Goal: Task Accomplishment & Management: Use online tool/utility

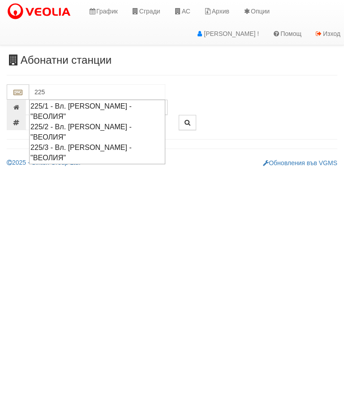
click at [71, 109] on div "225/1 - Вл. Варненчик - "ВЕОЛИЯ"" at bounding box center [97, 111] width 134 height 21
type input "225/1 - Вл. Варненчик - "ВЕОЛИЯ""
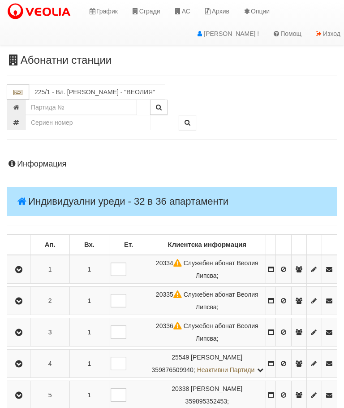
click at [17, 272] on button "button" at bounding box center [19, 268] width 20 height 13
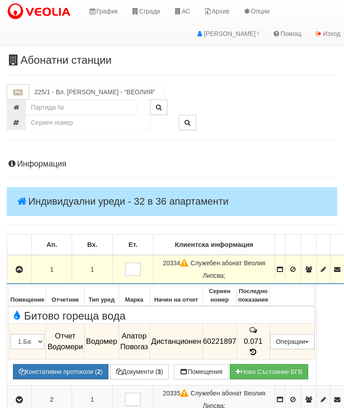
click at [19, 266] on icon "button" at bounding box center [19, 269] width 11 height 6
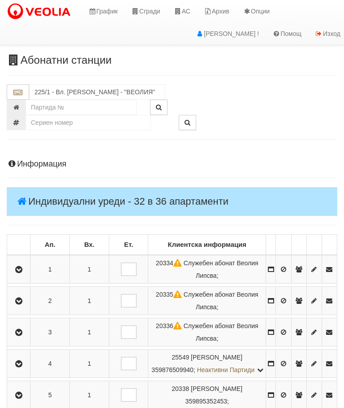
click at [29, 298] on button "button" at bounding box center [19, 300] width 20 height 13
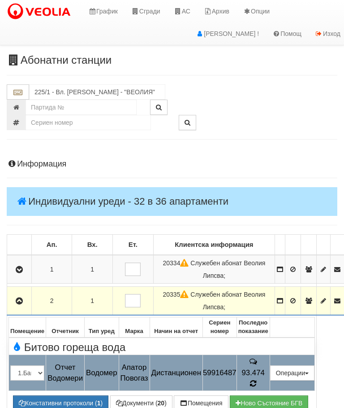
click at [256, 379] on icon at bounding box center [253, 383] width 6 height 8
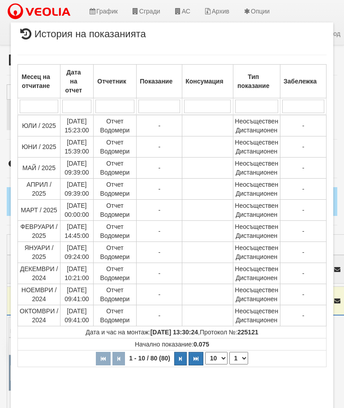
select select "10"
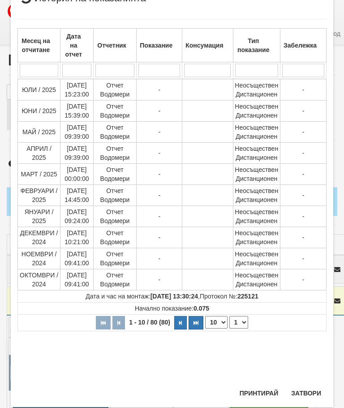
scroll to position [333, 0]
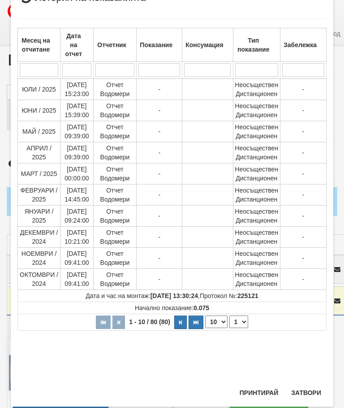
click at [239, 321] on select "1 2 3 4 5 6 7 8" at bounding box center [239, 321] width 19 height 13
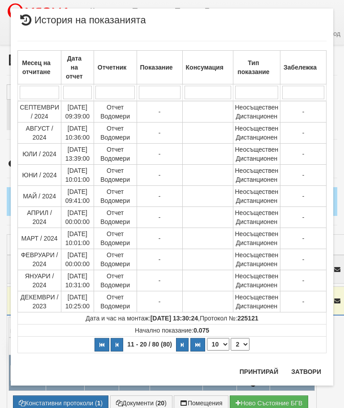
scroll to position [0, 0]
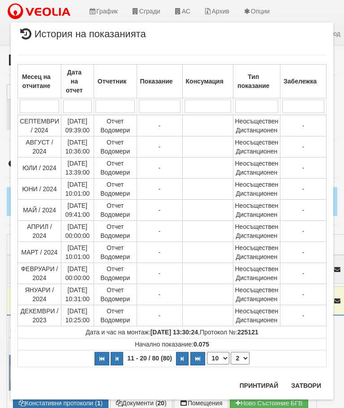
click at [242, 355] on select "1 2 3 4 5 6 7 8" at bounding box center [240, 357] width 19 height 13
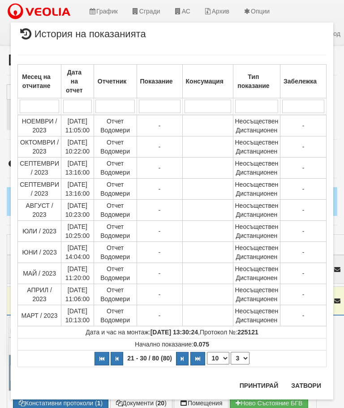
click at [243, 359] on select "1 2 3 4 5 6 7 8" at bounding box center [240, 357] width 19 height 13
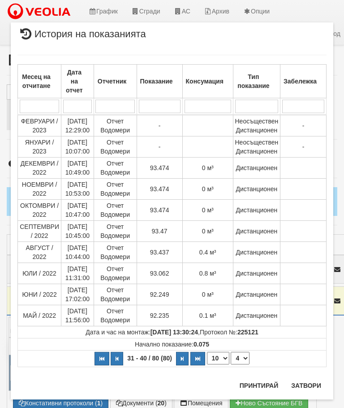
click at [242, 358] on select "1 2 3 4 5 6 7 8" at bounding box center [240, 357] width 19 height 13
select select "5"
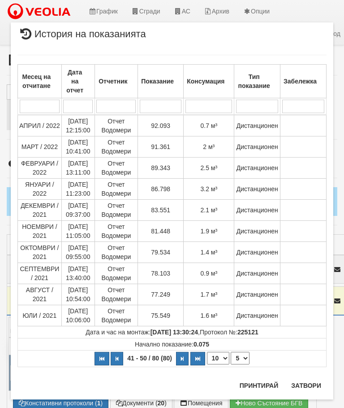
click at [302, 383] on button "Затвори" at bounding box center [306, 385] width 41 height 14
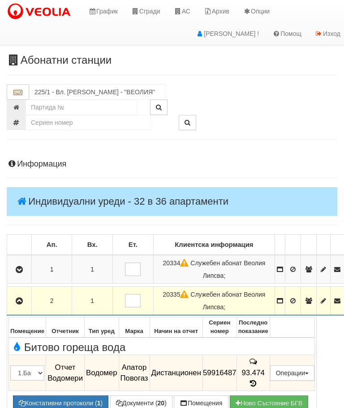
click at [21, 298] on icon "button" at bounding box center [19, 301] width 11 height 6
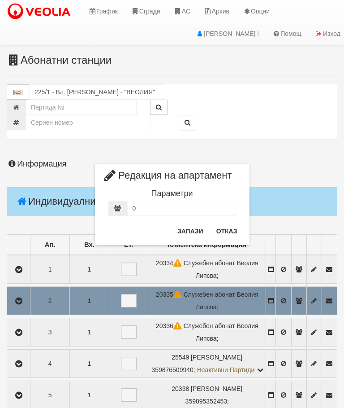
click at [226, 233] on button "Отказ" at bounding box center [227, 231] width 32 height 14
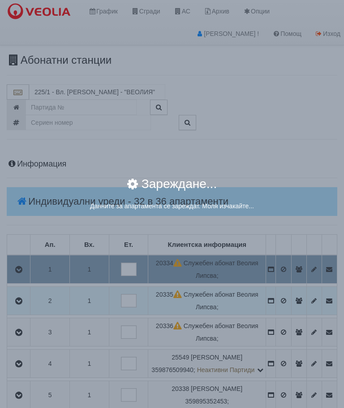
click at [309, 267] on div "× Зареждане... Данните за апартамента се зареждат. Моля изчакайте..." at bounding box center [172, 204] width 344 height 408
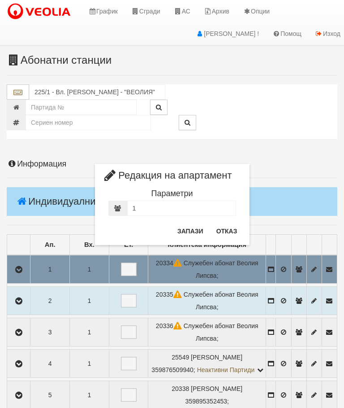
click at [227, 235] on button "Отказ" at bounding box center [227, 231] width 32 height 14
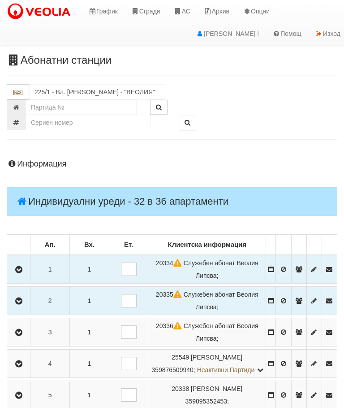
click at [24, 268] on icon "button" at bounding box center [18, 269] width 11 height 6
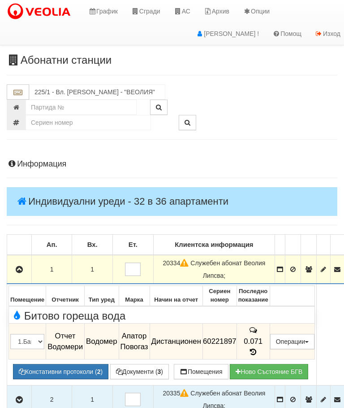
click at [16, 266] on icon "button" at bounding box center [19, 269] width 11 height 6
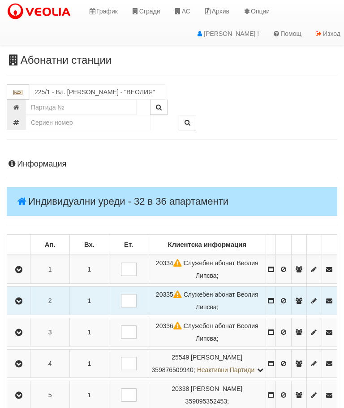
click at [25, 336] on button "button" at bounding box center [19, 331] width 20 height 13
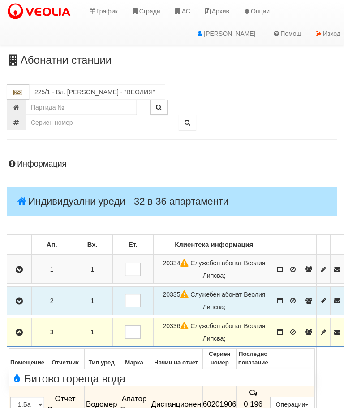
click at [18, 325] on button "button" at bounding box center [20, 331] width 22 height 13
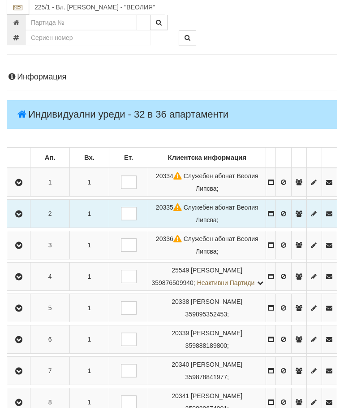
click at [23, 280] on icon "button" at bounding box center [18, 277] width 11 height 6
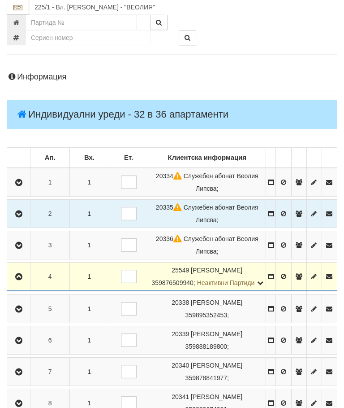
scroll to position [87, 0]
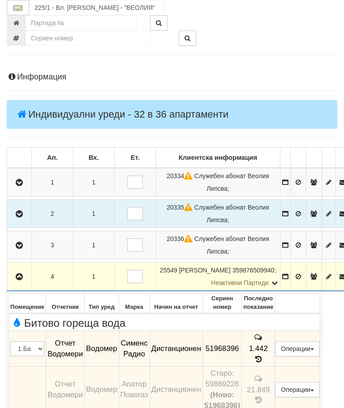
click at [19, 269] on button "button" at bounding box center [20, 275] width 22 height 13
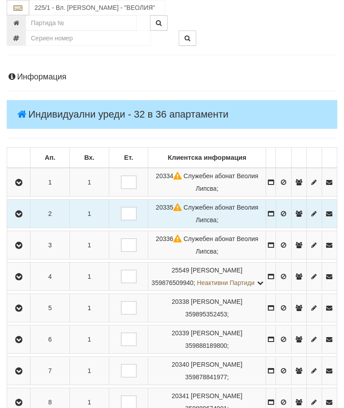
click at [10, 314] on button "button" at bounding box center [19, 307] width 20 height 13
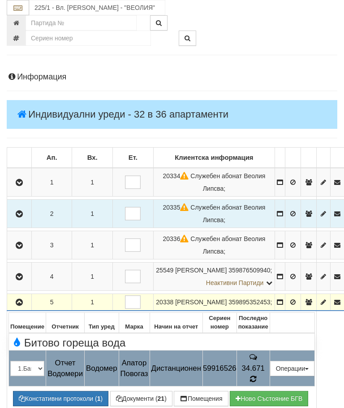
click at [257, 374] on icon at bounding box center [253, 378] width 7 height 8
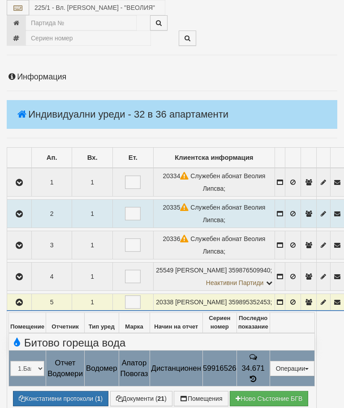
select select "10"
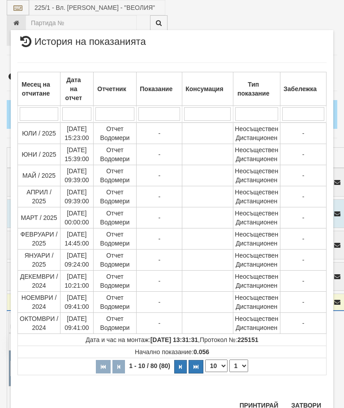
scroll to position [673, 0]
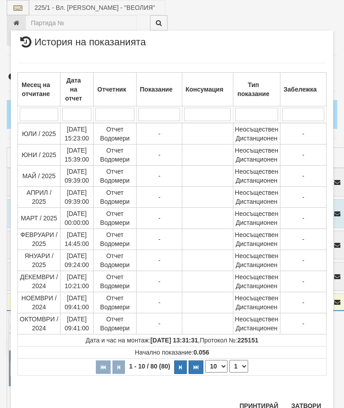
click at [243, 368] on select "1 2 3 4 5 6 7 8" at bounding box center [239, 366] width 19 height 13
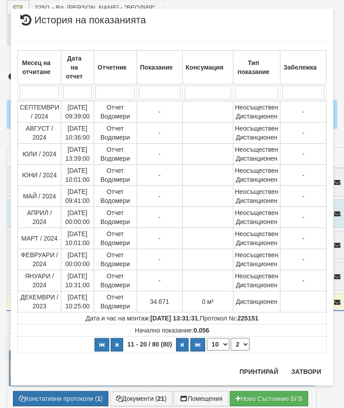
scroll to position [0, 0]
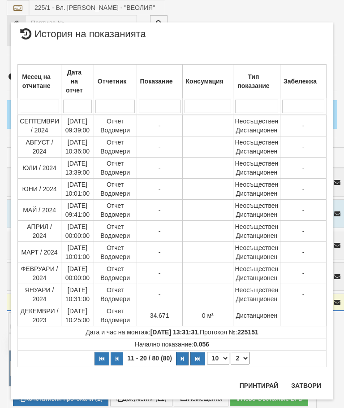
click at [246, 358] on select "1 2 3 4 5 6 7 8" at bounding box center [240, 357] width 19 height 13
select select "3"
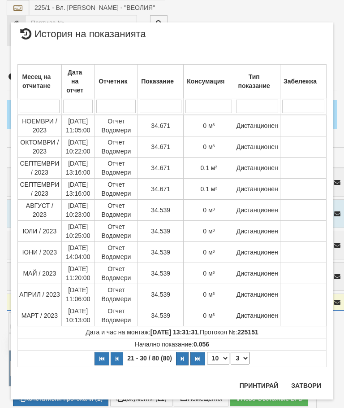
click at [309, 385] on button "Затвори" at bounding box center [306, 385] width 41 height 14
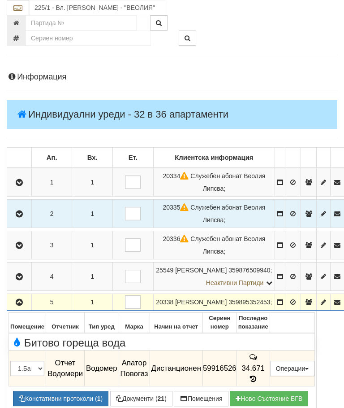
click at [15, 295] on button "button" at bounding box center [20, 301] width 22 height 13
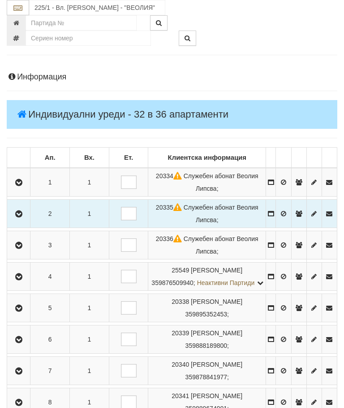
click at [24, 343] on icon "button" at bounding box center [18, 339] width 11 height 6
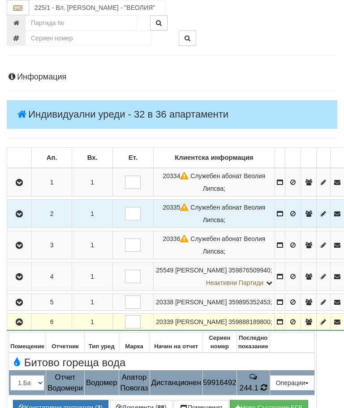
click at [270, 375] on td "244.1" at bounding box center [253, 382] width 33 height 25
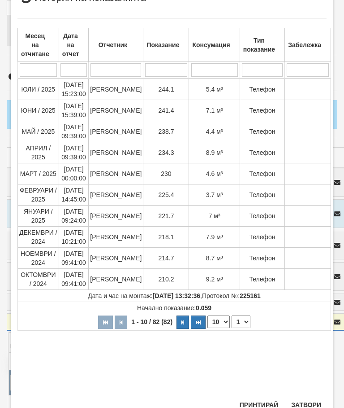
scroll to position [160, 0]
click at [303, 403] on button "Затвори" at bounding box center [306, 405] width 41 height 14
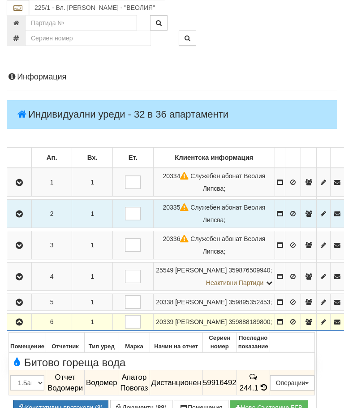
click at [23, 319] on icon "button" at bounding box center [19, 322] width 11 height 6
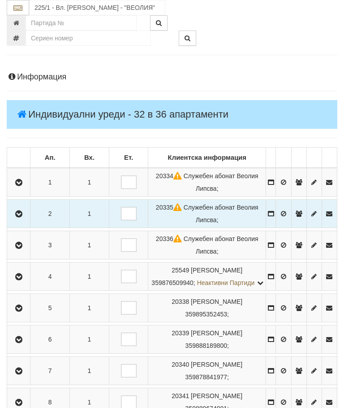
click at [21, 374] on icon "button" at bounding box center [18, 371] width 11 height 6
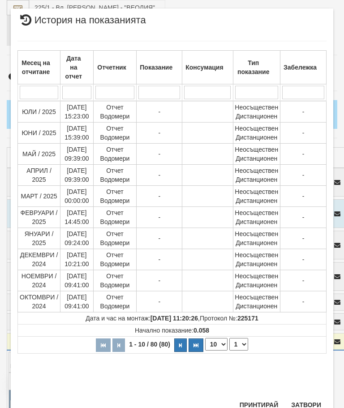
scroll to position [447, 0]
click at [239, 344] on select "1 2 3 4 5 6 7 8" at bounding box center [239, 344] width 19 height 13
select select "2"
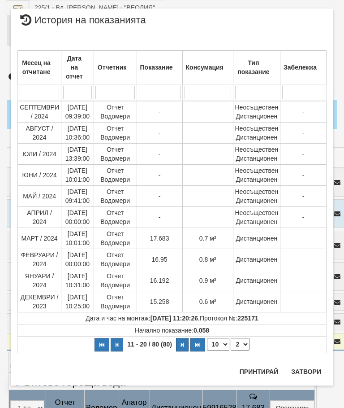
scroll to position [0, 0]
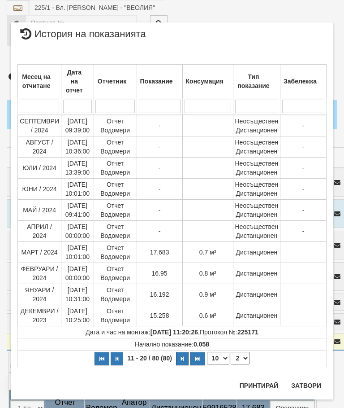
click at [306, 386] on button "Затвори" at bounding box center [306, 385] width 41 height 14
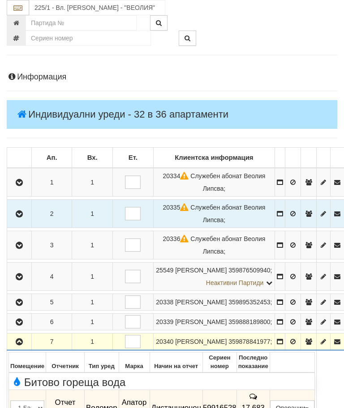
click at [14, 336] on button "button" at bounding box center [20, 340] width 22 height 13
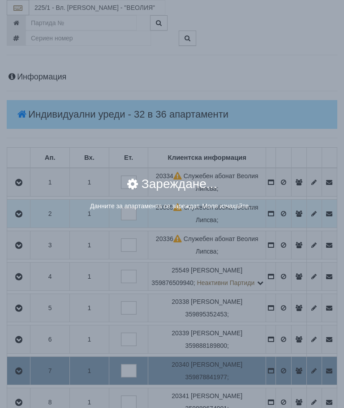
click at [306, 384] on div "× Зареждане... Данните за апартамента се зареждат. Моля изчакайте..." at bounding box center [172, 204] width 344 height 408
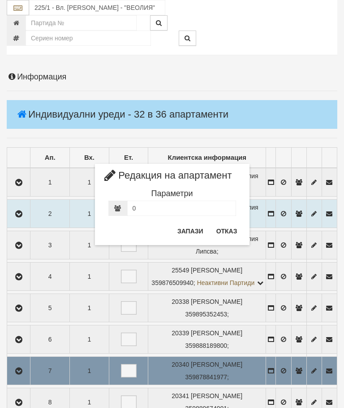
click at [224, 237] on button "Отказ" at bounding box center [227, 231] width 32 height 14
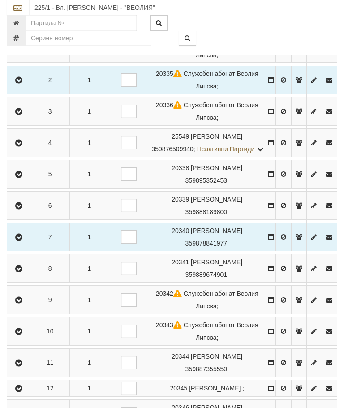
scroll to position [239, 0]
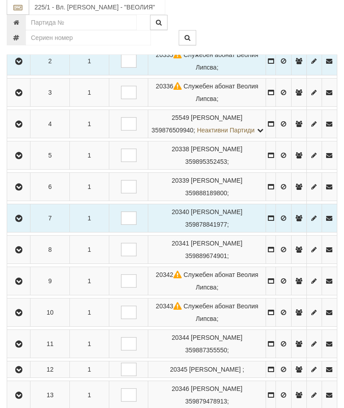
click at [29, 256] on button "button" at bounding box center [19, 249] width 20 height 13
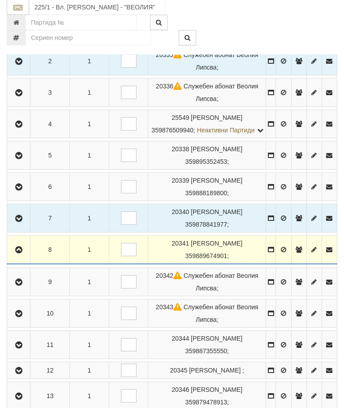
scroll to position [239, 0]
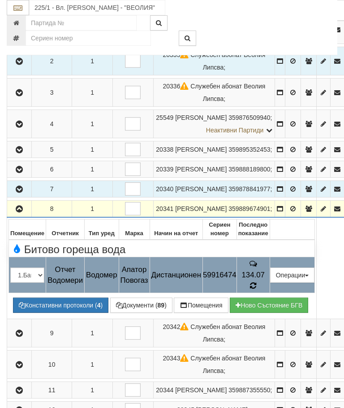
click at [270, 286] on td "134.07" at bounding box center [253, 275] width 33 height 36
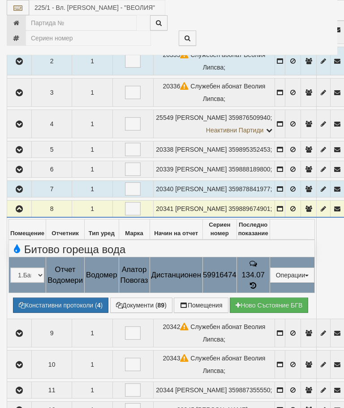
select select "10"
select select "1"
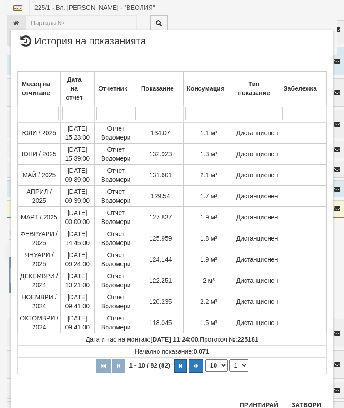
scroll to position [690, 0]
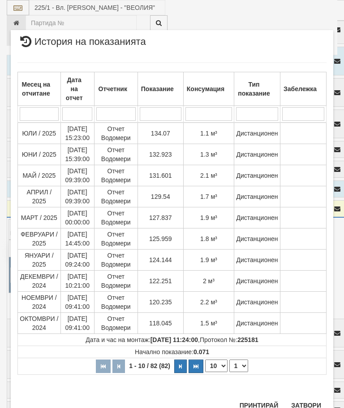
click at [308, 398] on button "Затвори" at bounding box center [306, 405] width 41 height 14
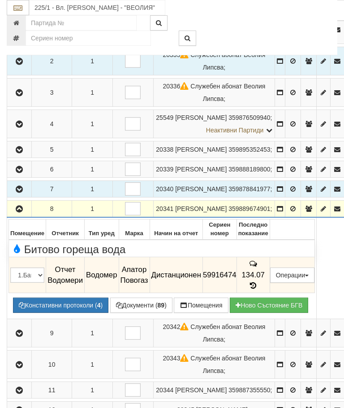
click at [19, 208] on button "button" at bounding box center [20, 208] width 22 height 13
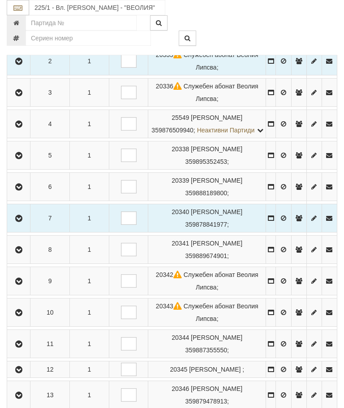
click at [22, 284] on icon "button" at bounding box center [18, 281] width 11 height 6
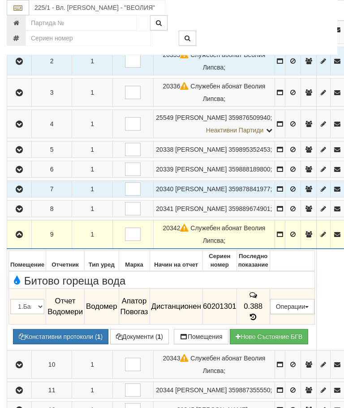
click at [17, 241] on button "button" at bounding box center [20, 233] width 22 height 13
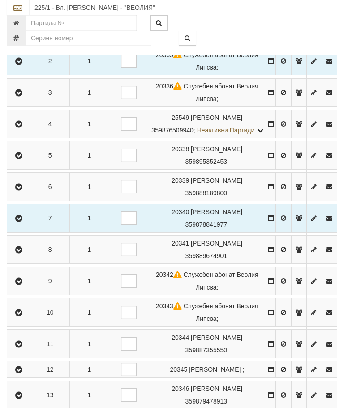
click at [19, 316] on icon "button" at bounding box center [18, 312] width 11 height 6
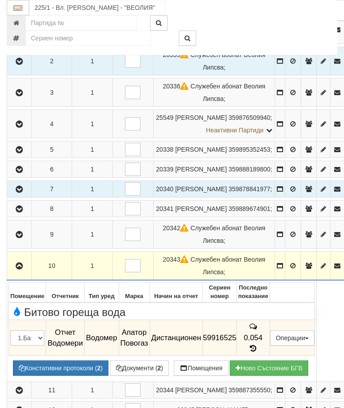
click at [22, 263] on icon "button" at bounding box center [19, 266] width 11 height 6
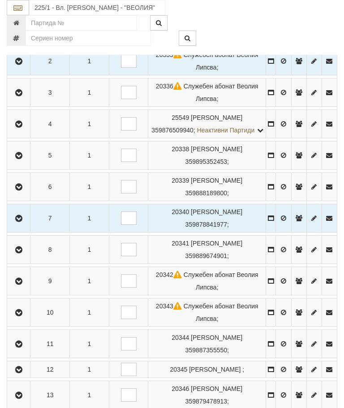
click at [20, 347] on icon "button" at bounding box center [18, 344] width 11 height 6
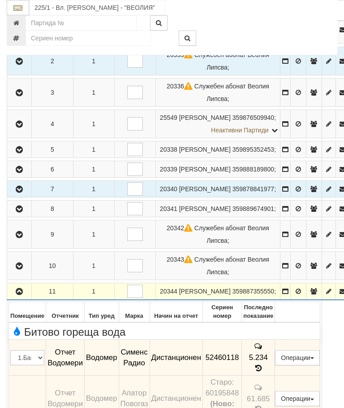
click at [16, 288] on icon "button" at bounding box center [19, 291] width 11 height 6
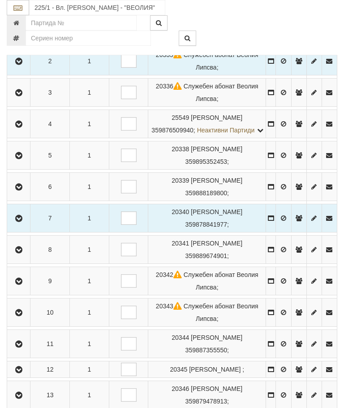
click at [19, 373] on icon "button" at bounding box center [18, 369] width 11 height 6
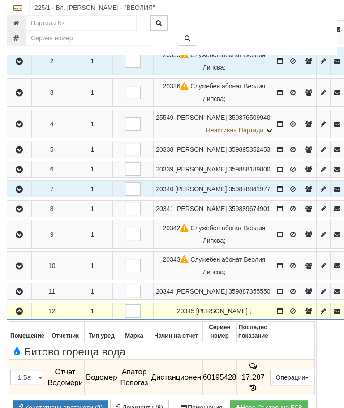
click at [258, 384] on icon at bounding box center [253, 388] width 10 height 8
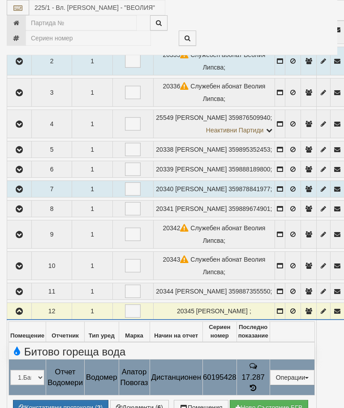
select select "10"
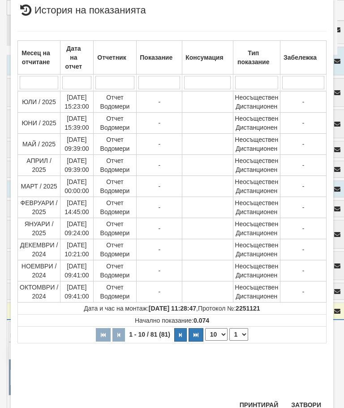
scroll to position [331, 0]
click at [240, 336] on select "1 2 3 4 5 6 7 8 9" at bounding box center [239, 334] width 19 height 13
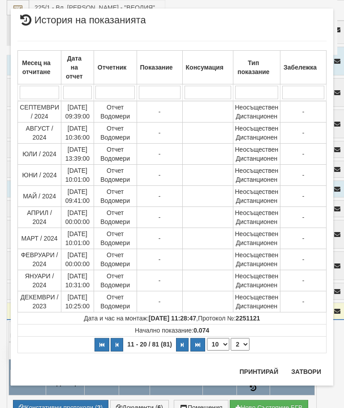
scroll to position [0, 0]
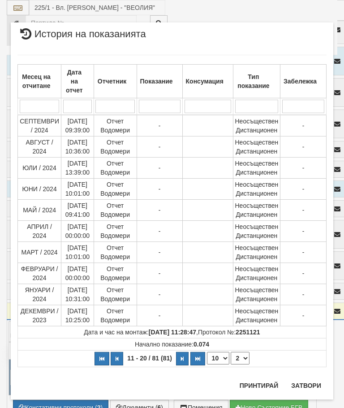
click at [243, 359] on select "1 2 3 4 5 6 7 8 9" at bounding box center [240, 357] width 19 height 13
select select "3"
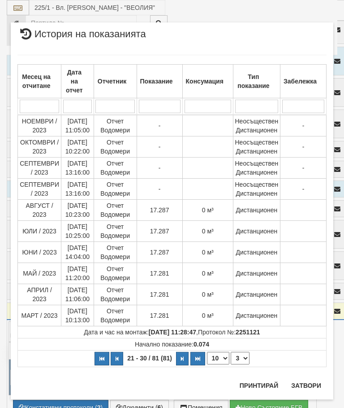
click at [315, 386] on button "Затвори" at bounding box center [306, 385] width 41 height 14
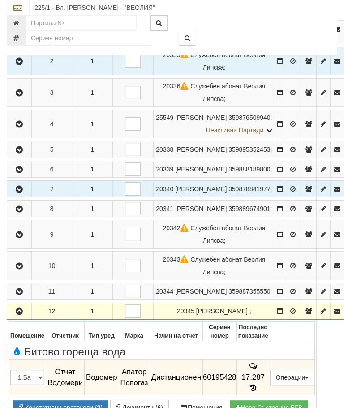
click at [20, 312] on icon "button" at bounding box center [19, 311] width 11 height 6
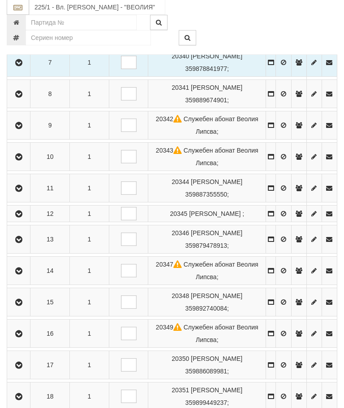
scroll to position [398, 0]
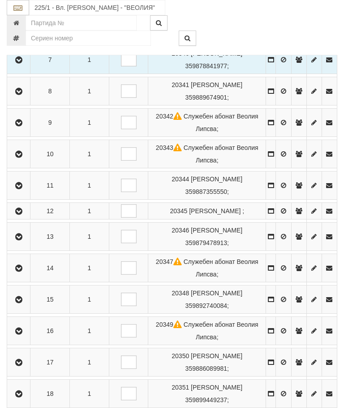
click at [22, 240] on icon "button" at bounding box center [18, 237] width 11 height 6
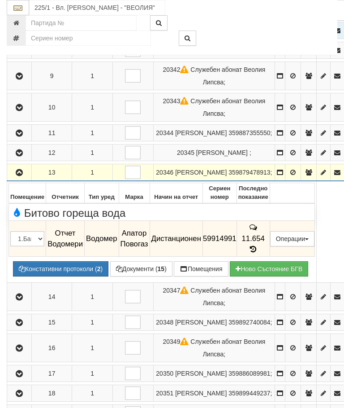
click at [0, 0] on button "Редакция / Протокол" at bounding box center [0, 0] width 0 height 0
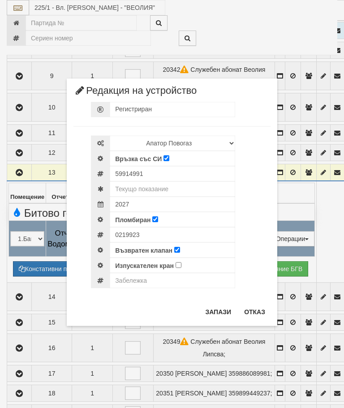
click at [257, 312] on button "Отказ" at bounding box center [255, 311] width 32 height 14
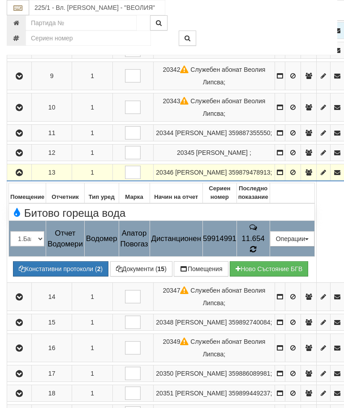
click at [257, 250] on icon at bounding box center [253, 249] width 7 height 8
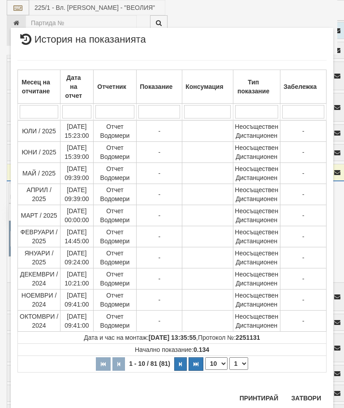
click at [241, 369] on select "1 2 3 4 5 6 7 8 9" at bounding box center [239, 363] width 19 height 13
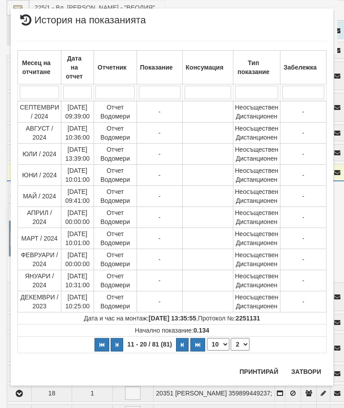
scroll to position [0, 0]
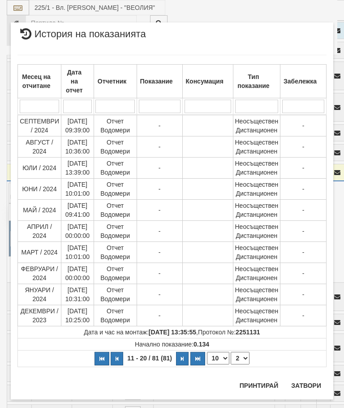
click at [242, 361] on select "1 2 3 4 5 6 7 8 9" at bounding box center [240, 357] width 19 height 13
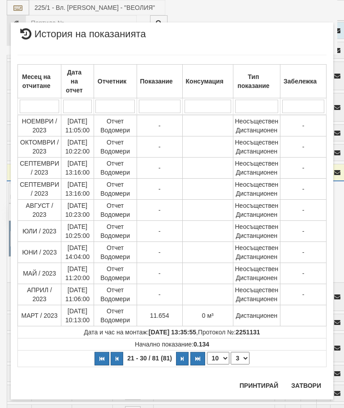
click at [243, 359] on select "1 2 3 4 5 6 7 8 9" at bounding box center [240, 357] width 19 height 13
select select "4"
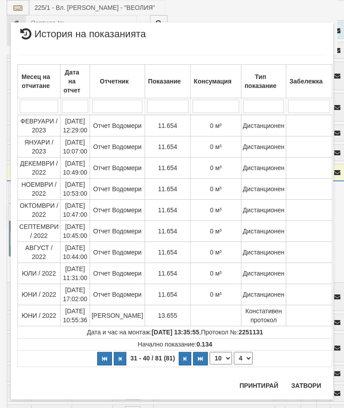
click at [312, 379] on button "Затвори" at bounding box center [306, 385] width 41 height 14
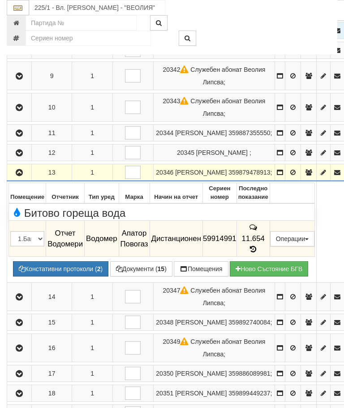
click at [18, 176] on icon "button" at bounding box center [19, 172] width 11 height 6
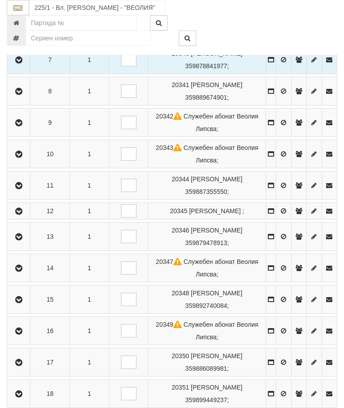
click at [22, 271] on icon "button" at bounding box center [18, 268] width 11 height 6
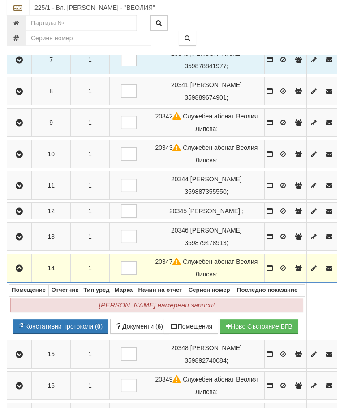
click at [22, 271] on icon "button" at bounding box center [19, 268] width 11 height 6
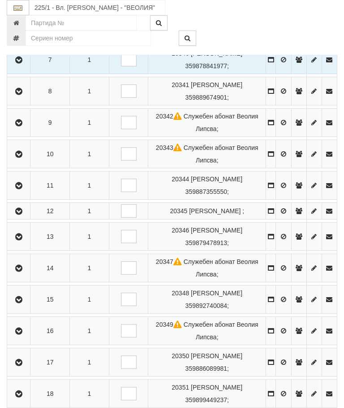
click at [29, 306] on button "button" at bounding box center [19, 298] width 20 height 13
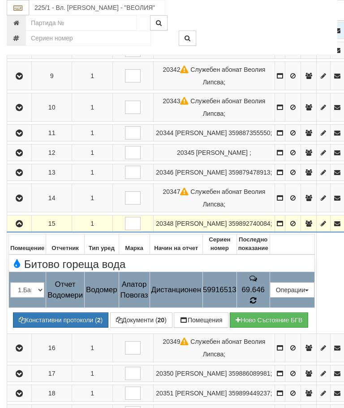
click at [270, 301] on td "69.646" at bounding box center [253, 290] width 33 height 36
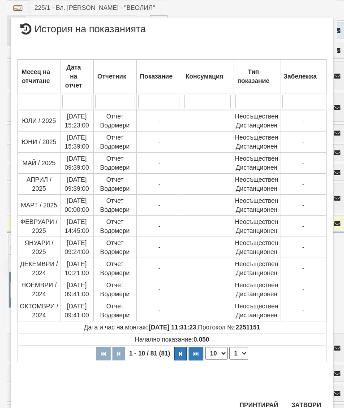
scroll to position [555, 0]
click at [241, 350] on select "1 2 3 4 5 6 7 8 9" at bounding box center [239, 353] width 19 height 13
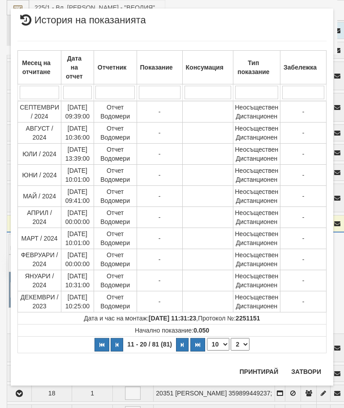
scroll to position [0, 0]
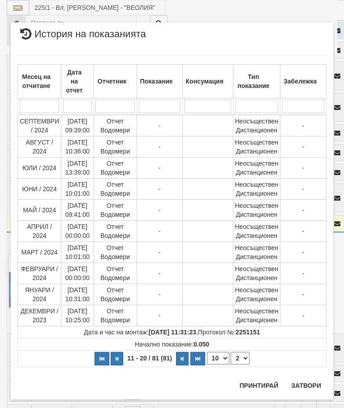
click at [243, 358] on select "1 2 3 4 5 6 7 8 9" at bounding box center [240, 357] width 19 height 13
select select "3"
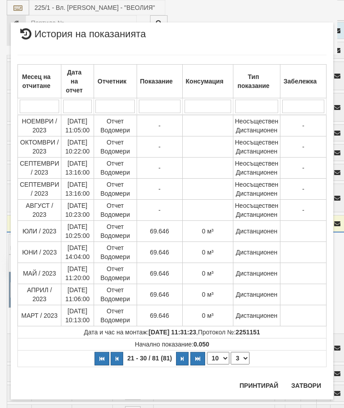
click at [311, 369] on div "Месец на отчитане Дата на отчет Отчетник Показание Консумация Тип показание Заб…" at bounding box center [171, 211] width 309 height 330
click at [299, 383] on button "Затвори" at bounding box center [306, 385] width 41 height 14
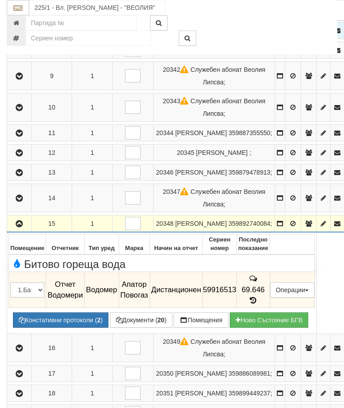
click at [14, 230] on button "button" at bounding box center [20, 223] width 22 height 13
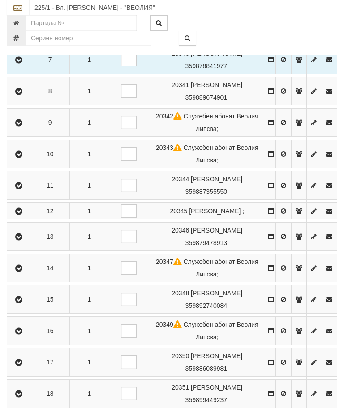
click at [19, 334] on icon "button" at bounding box center [18, 331] width 11 height 6
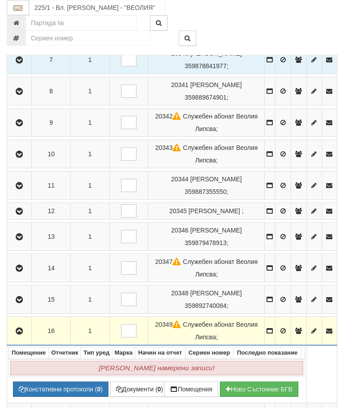
click at [25, 334] on icon "button" at bounding box center [19, 331] width 11 height 6
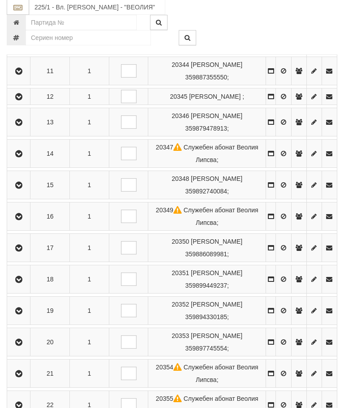
scroll to position [513, 0]
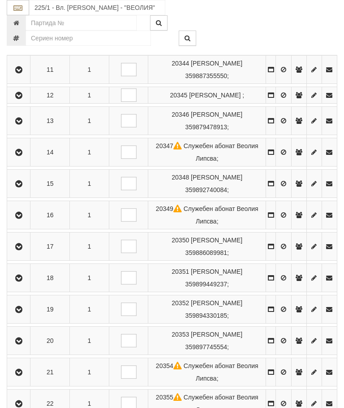
click at [27, 253] on button "button" at bounding box center [19, 245] width 20 height 13
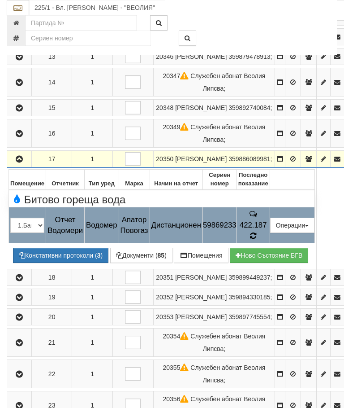
click at [257, 236] on icon at bounding box center [253, 236] width 7 height 8
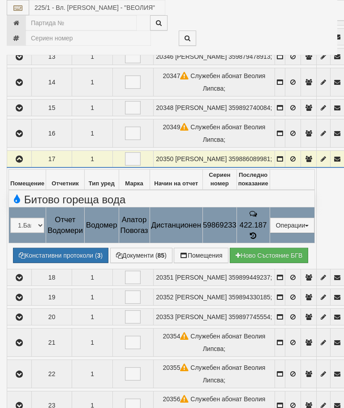
select select "10"
select select "1"
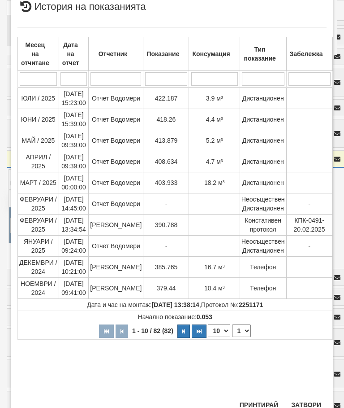
scroll to position [288, 0]
click at [312, 403] on button "Затвори" at bounding box center [306, 405] width 41 height 14
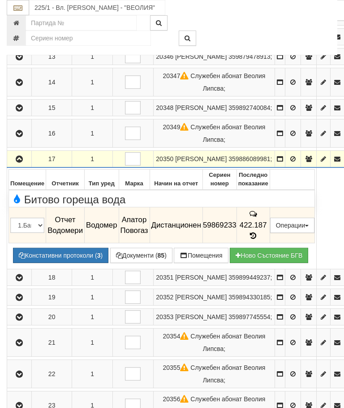
click at [22, 162] on icon "button" at bounding box center [19, 159] width 11 height 6
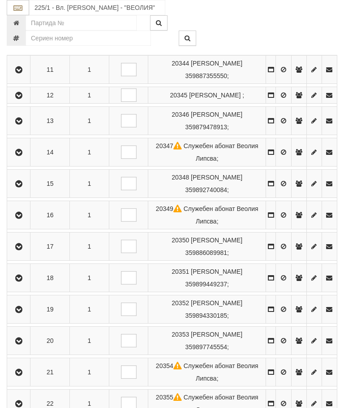
click at [22, 281] on icon "button" at bounding box center [18, 278] width 11 height 6
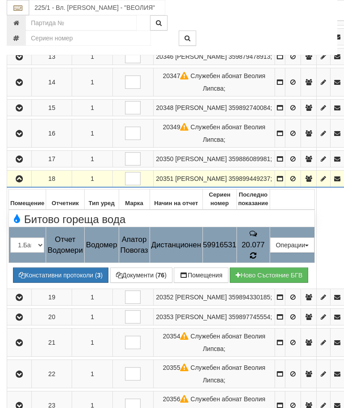
click at [256, 259] on icon at bounding box center [253, 256] width 6 height 8
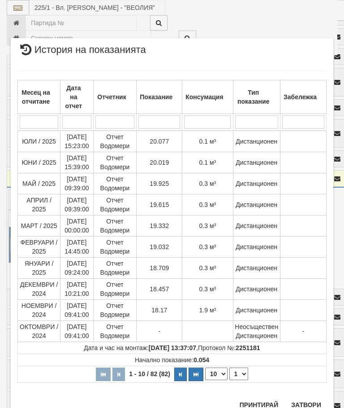
scroll to position [768, 0]
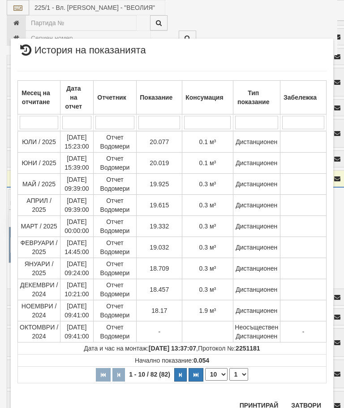
click at [305, 405] on button "Затвори" at bounding box center [306, 405] width 41 height 14
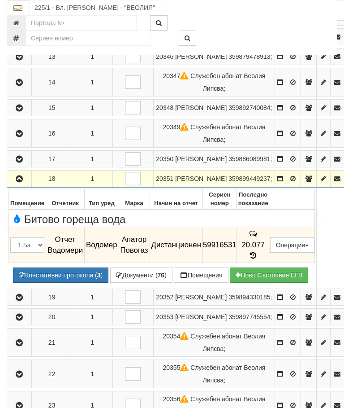
click at [27, 185] on button "button" at bounding box center [20, 178] width 22 height 13
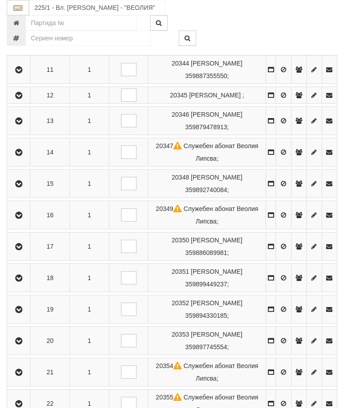
click at [19, 312] on icon "button" at bounding box center [18, 309] width 11 height 6
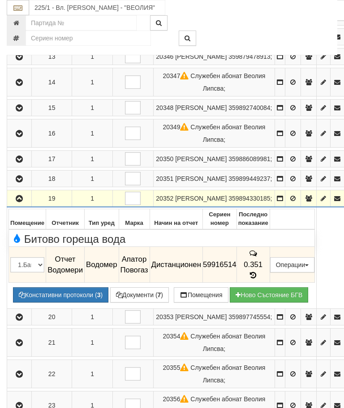
click at [23, 202] on icon "button" at bounding box center [19, 198] width 11 height 6
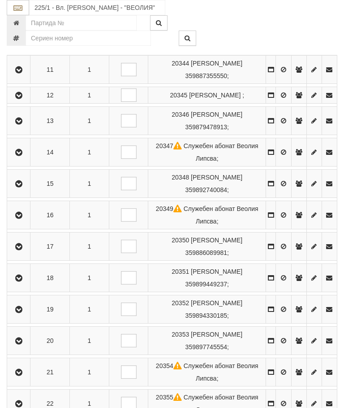
click at [17, 347] on button "button" at bounding box center [19, 340] width 20 height 13
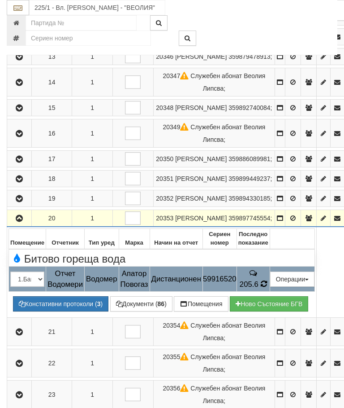
click at [270, 291] on td "205.6" at bounding box center [253, 278] width 33 height 25
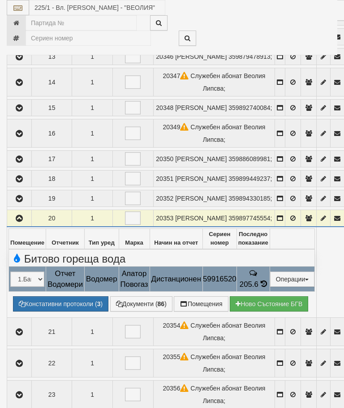
select select "10"
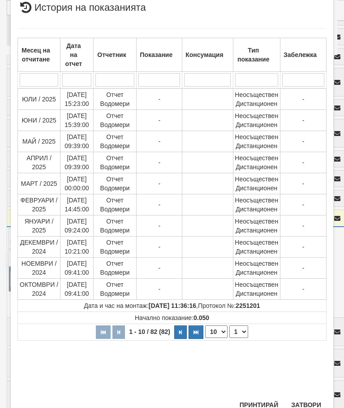
scroll to position [300, 0]
click at [240, 335] on select "1 2 3 4 5 6 7 8 9" at bounding box center [239, 331] width 19 height 13
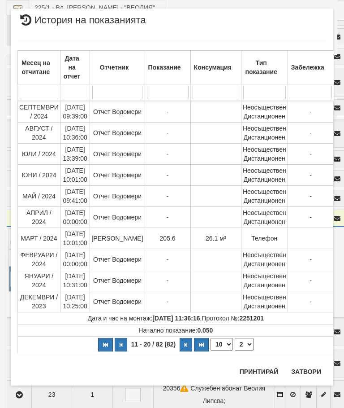
scroll to position [0, 0]
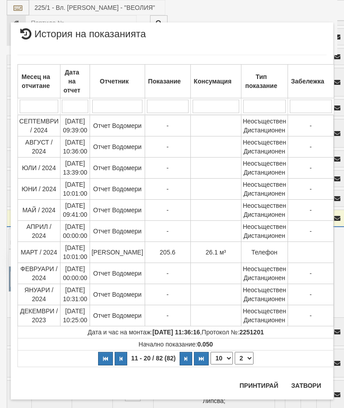
click at [244, 357] on select "1 2 3 4 5 6 7 8 9" at bounding box center [244, 357] width 19 height 13
select select "3"
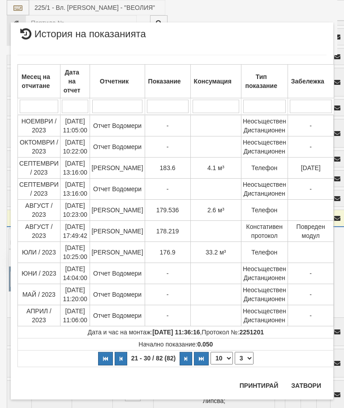
click at [312, 385] on button "Затвори" at bounding box center [306, 385] width 41 height 14
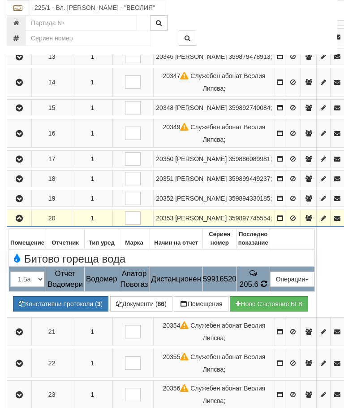
click at [267, 288] on icon at bounding box center [263, 284] width 7 height 8
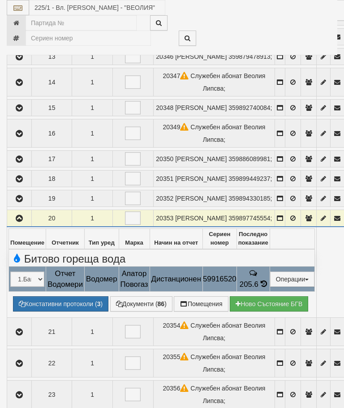
select select "10"
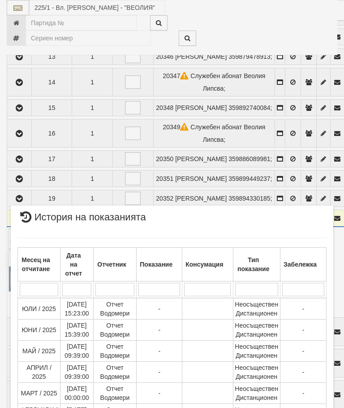
scroll to position [687, 0]
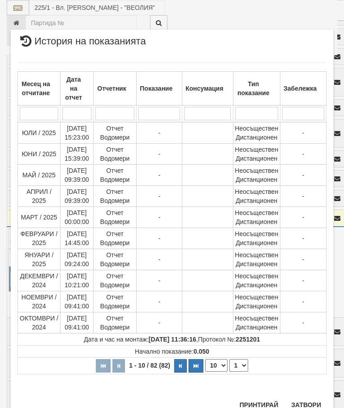
click at [243, 365] on select "1 2 3 4 5 6 7 8 9" at bounding box center [239, 365] width 19 height 13
select select "2"
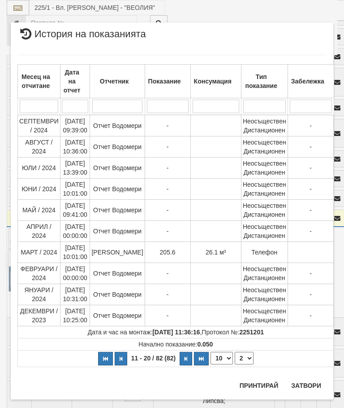
scroll to position [0, 0]
click at [307, 386] on button "Затвори" at bounding box center [306, 385] width 41 height 14
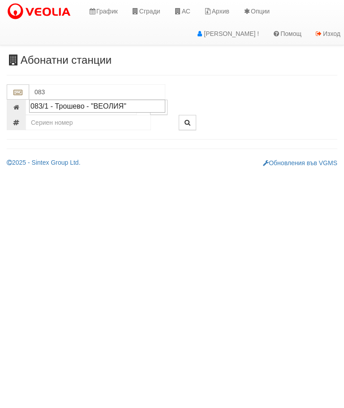
click at [93, 110] on div "083/1 - Трошево - "ВЕОЛИЯ"" at bounding box center [97, 106] width 134 height 10
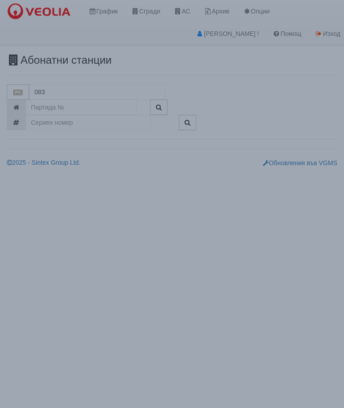
type input "083/1 - Трошево - "ВЕОЛИЯ""
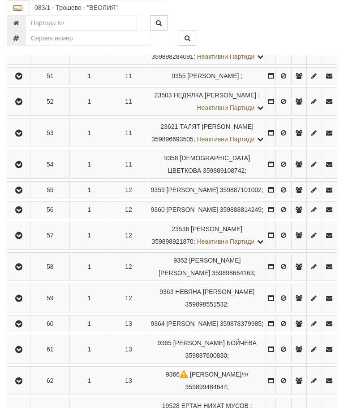
scroll to position [1656, 0]
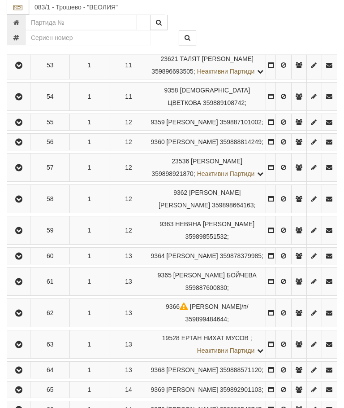
scroll to position [1656, 0]
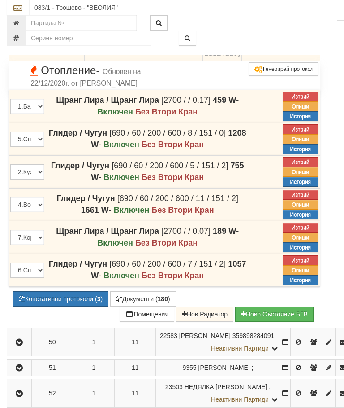
click at [0, 0] on button "Редакция / Протокол" at bounding box center [0, 0] width 0 height 0
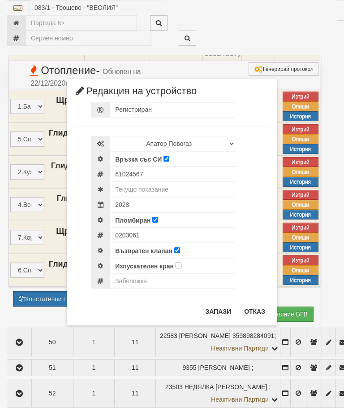
click at [252, 309] on button "Отказ" at bounding box center [255, 311] width 32 height 14
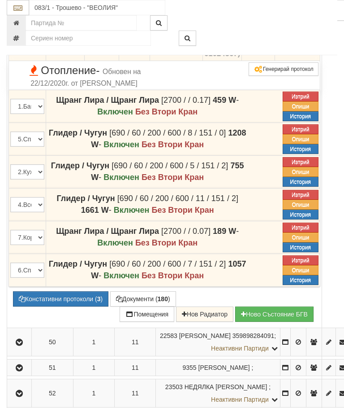
click at [262, 11] on icon at bounding box center [259, 8] width 6 height 8
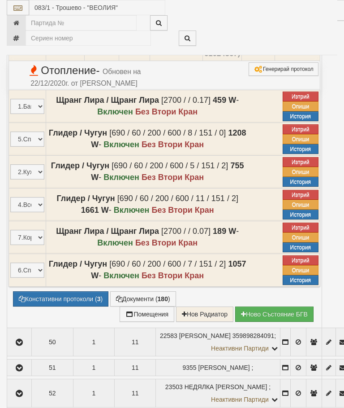
select select "10"
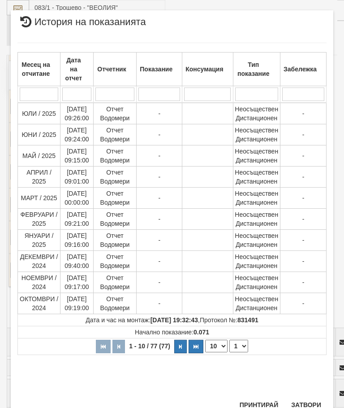
scroll to position [447, 0]
click at [240, 345] on select "1 2 3 4 5 6 7 8" at bounding box center [239, 346] width 19 height 13
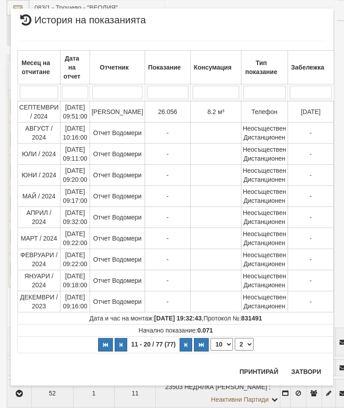
select select "2"
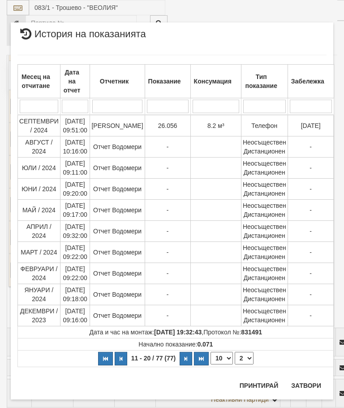
click at [315, 383] on button "Затвори" at bounding box center [306, 385] width 41 height 14
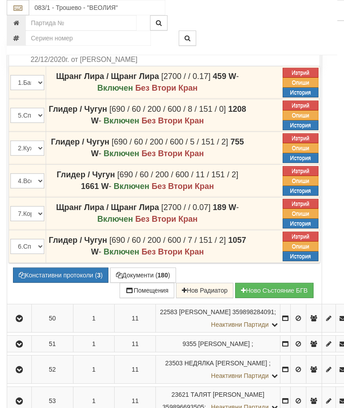
scroll to position [1680, 0]
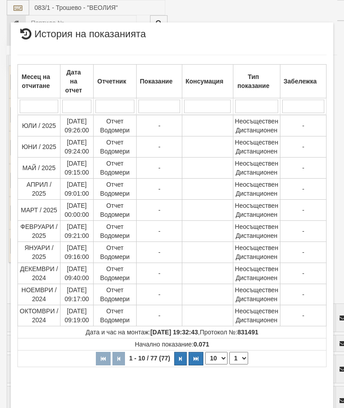
click at [241, 361] on select "1 2 3 4 5 6 7 8" at bounding box center [239, 357] width 19 height 13
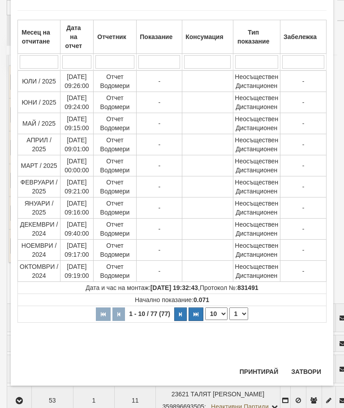
scroll to position [44, 0]
click at [312, 376] on button "Затвори" at bounding box center [306, 371] width 41 height 14
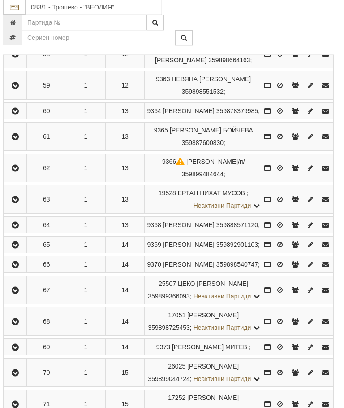
scroll to position [1805, 3]
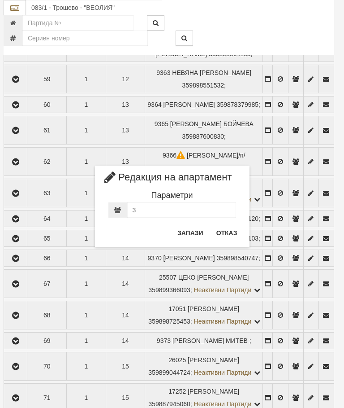
click at [225, 239] on button "Отказ" at bounding box center [227, 233] width 32 height 14
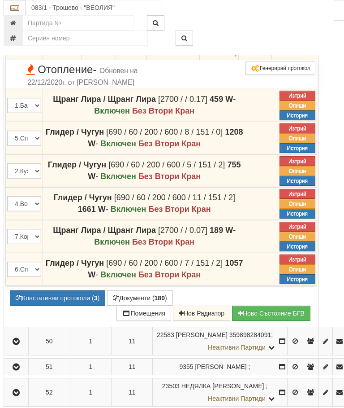
scroll to position [1657, 3]
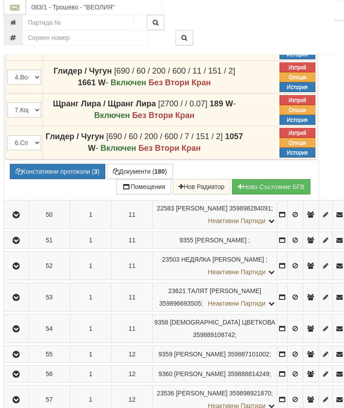
click at [135, 179] on button "Документи ( 180 )" at bounding box center [140, 171] width 66 height 15
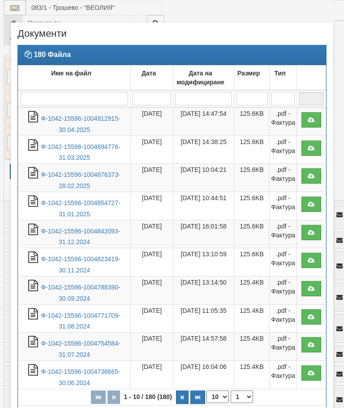
click at [81, 118] on link "Ф-1042-15596-1004912915-30.04.2025" at bounding box center [80, 124] width 79 height 18
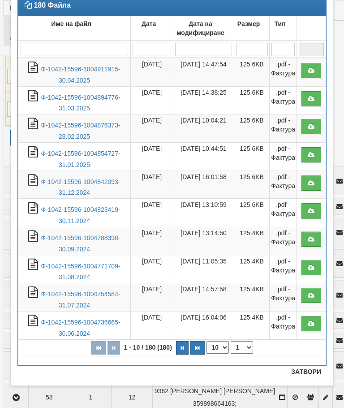
scroll to position [49, 0]
click at [306, 364] on button "Затвори" at bounding box center [306, 371] width 41 height 14
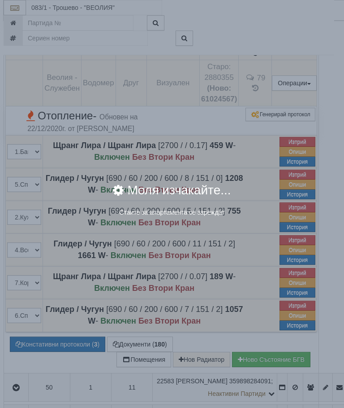
scroll to position [1604, 4]
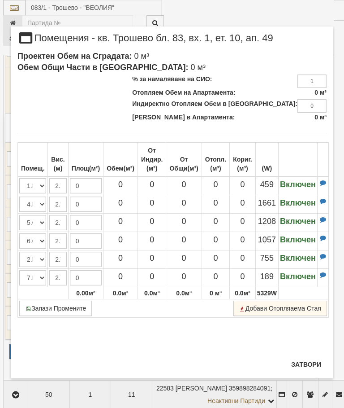
click at [307, 370] on button "Затвори" at bounding box center [306, 364] width 41 height 14
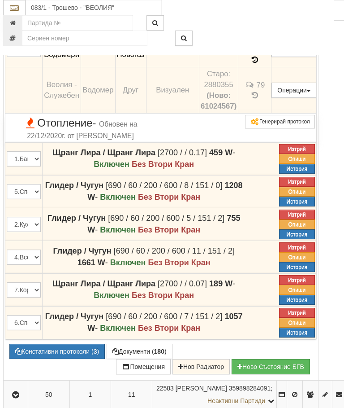
click at [0, 0] on button "Дистанционен модул" at bounding box center [0, 0] width 0 height 0
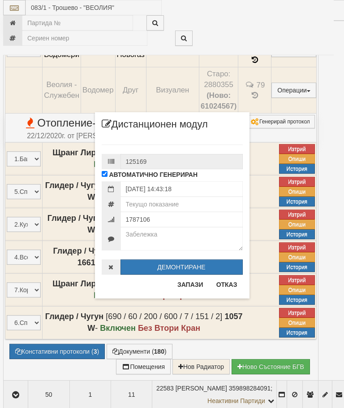
click at [227, 286] on button "Отказ" at bounding box center [227, 284] width 32 height 14
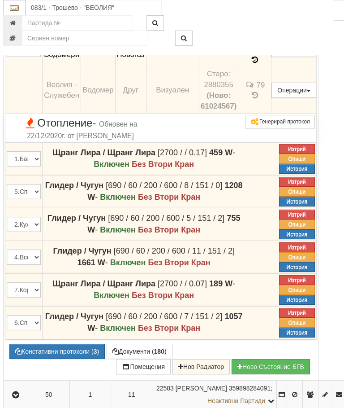
click at [0, 0] on button "Редакция / Протокол" at bounding box center [0, 0] width 0 height 0
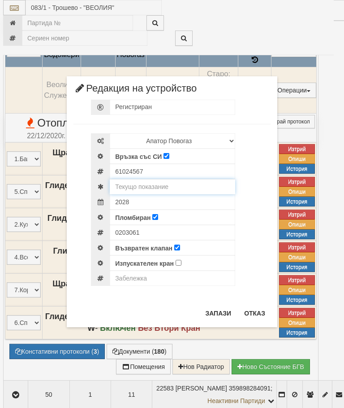
click at [156, 185] on input "text" at bounding box center [173, 186] width 126 height 15
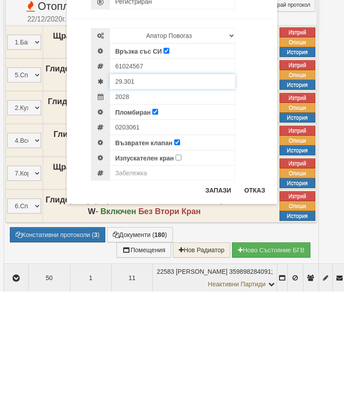
type input "29.301"
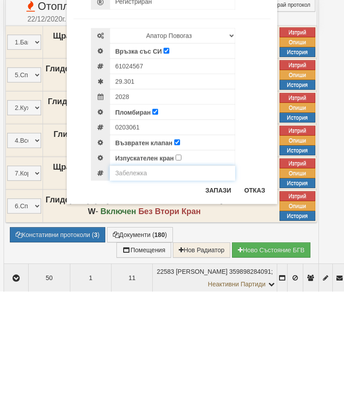
click at [136, 282] on input "text" at bounding box center [173, 289] width 126 height 15
type input "Модула не отчита"
click at [216, 299] on button "Запази" at bounding box center [218, 306] width 37 height 14
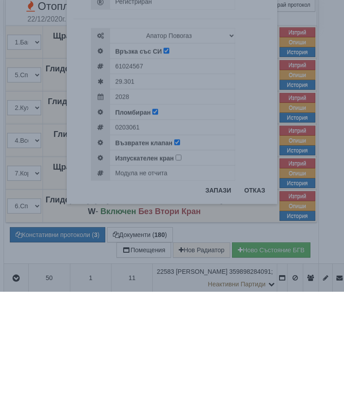
scroll to position [1720, 4]
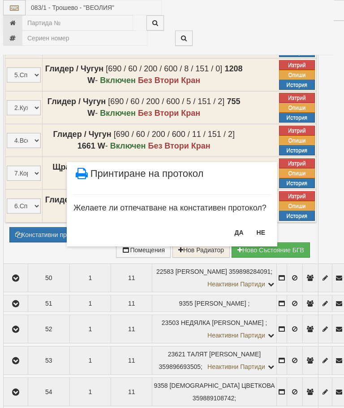
click at [263, 232] on button "НЕ" at bounding box center [261, 232] width 19 height 14
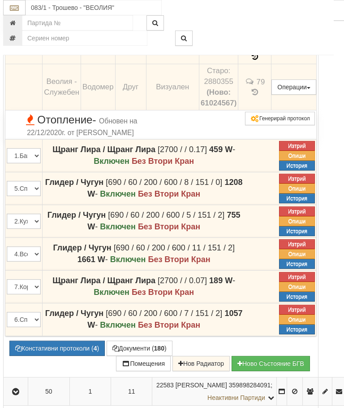
scroll to position [1607, 4]
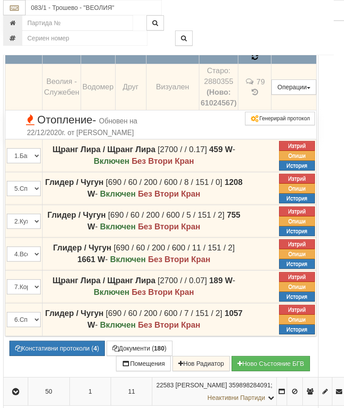
click at [258, 61] on icon at bounding box center [255, 57] width 6 height 8
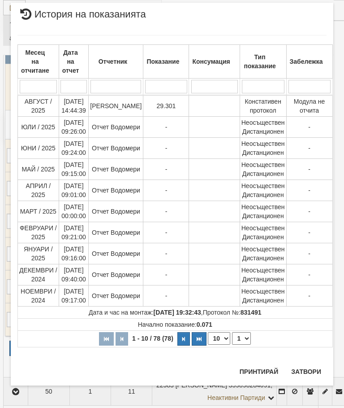
scroll to position [737, 0]
click at [312, 366] on button "Затвори" at bounding box center [306, 371] width 41 height 14
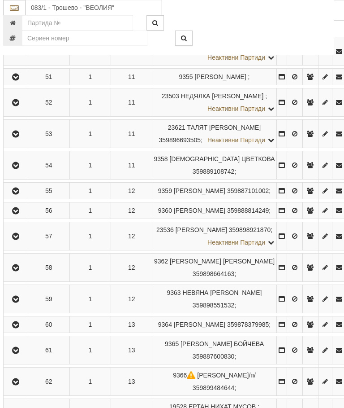
scroll to position [1607, 3]
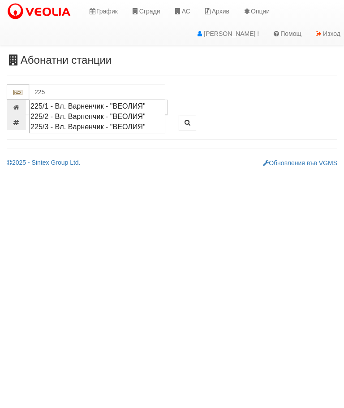
click at [89, 104] on div "225/1 - Вл. Варненчик - "ВЕОЛИЯ"" at bounding box center [97, 106] width 134 height 10
type input "225/1 - Вл. Варненчик - "ВЕОЛИЯ""
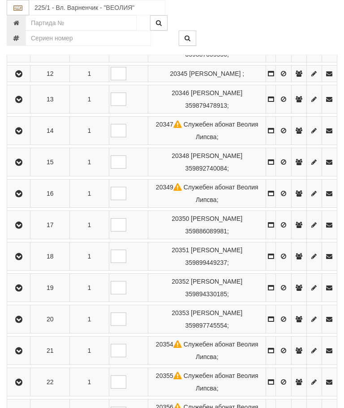
scroll to position [813, 0]
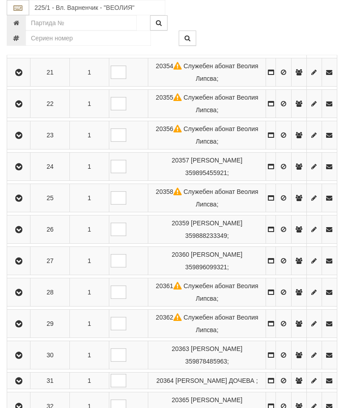
click at [18, 76] on icon "button" at bounding box center [18, 72] width 11 height 6
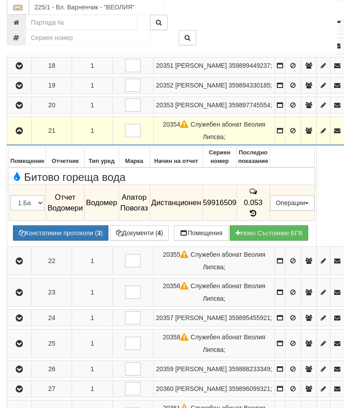
scroll to position [638, 0]
click at [26, 137] on button "button" at bounding box center [20, 130] width 22 height 13
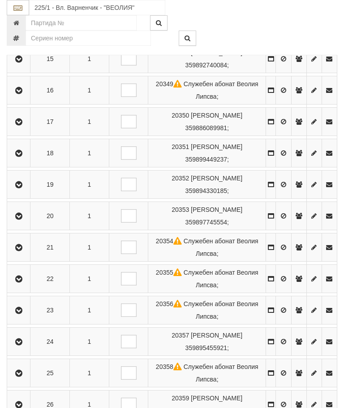
click at [23, 282] on icon "button" at bounding box center [18, 279] width 11 height 6
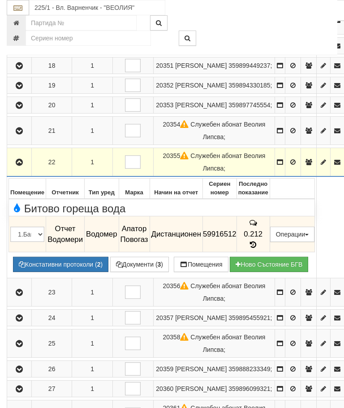
click at [25, 169] on button "button" at bounding box center [20, 161] width 22 height 13
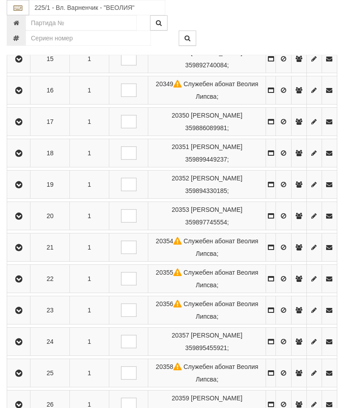
click at [24, 313] on icon "button" at bounding box center [18, 310] width 11 height 6
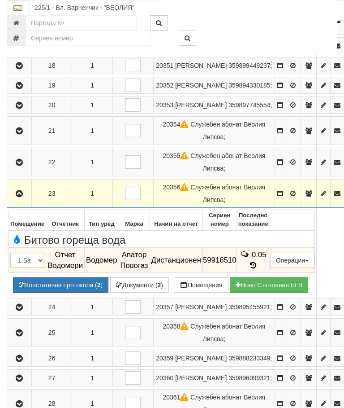
click at [24, 197] on icon "button" at bounding box center [19, 194] width 11 height 6
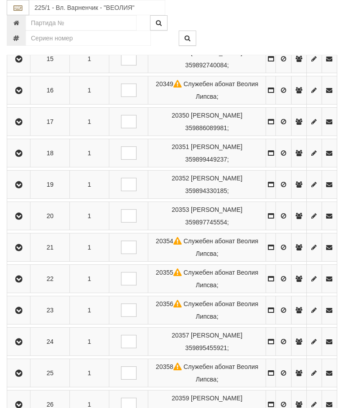
click at [19, 345] on icon "button" at bounding box center [18, 341] width 11 height 6
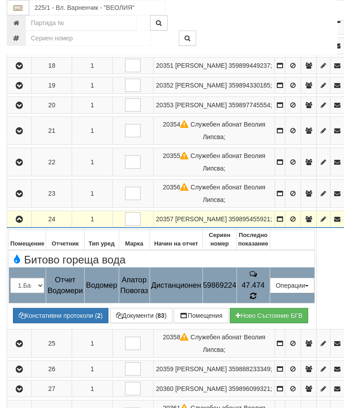
click at [257, 295] on icon at bounding box center [253, 295] width 7 height 9
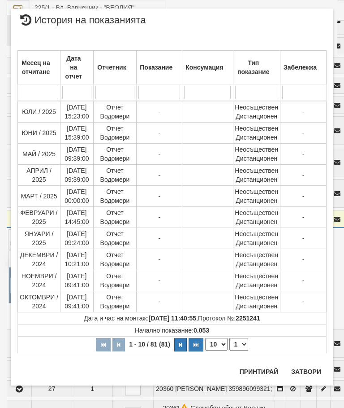
scroll to position [817, 0]
click at [239, 344] on select "1 2 3 4 5 6 7 8 9" at bounding box center [239, 344] width 19 height 13
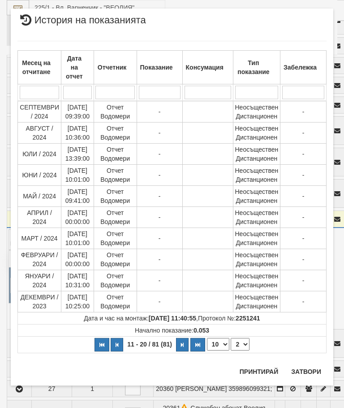
scroll to position [0, 0]
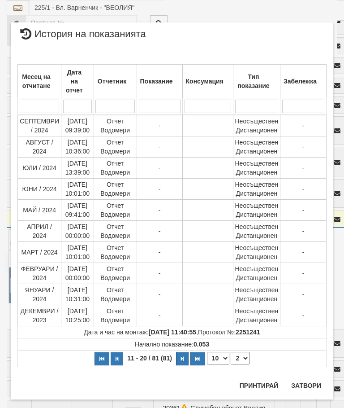
click at [245, 356] on select "1 2 3 4 5 6 7 8 9" at bounding box center [240, 357] width 19 height 13
select select "3"
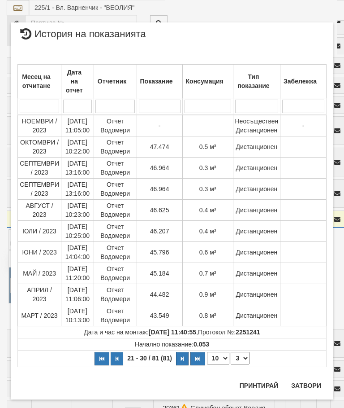
click at [308, 389] on button "Затвори" at bounding box center [306, 385] width 41 height 14
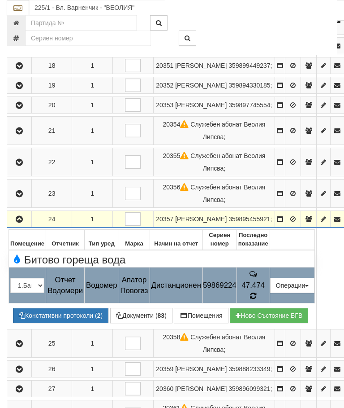
click at [258, 297] on icon at bounding box center [253, 296] width 9 height 10
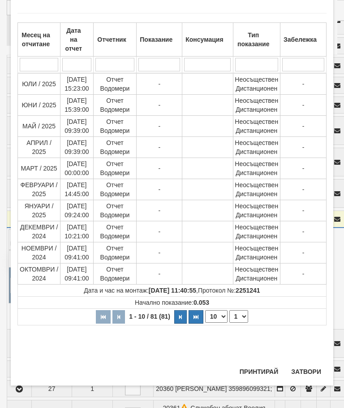
scroll to position [550, 0]
click at [243, 314] on select "1 2 3 4 5 6 7 8 9" at bounding box center [239, 316] width 19 height 13
select select "3"
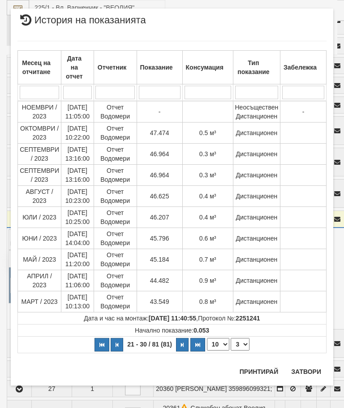
scroll to position [0, 0]
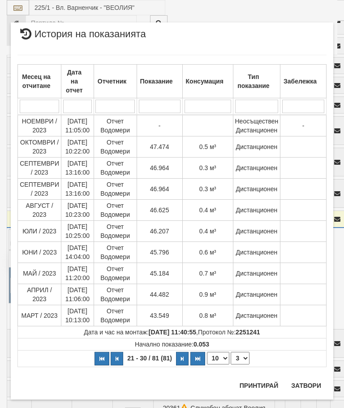
click at [309, 381] on button "Затвори" at bounding box center [306, 385] width 41 height 14
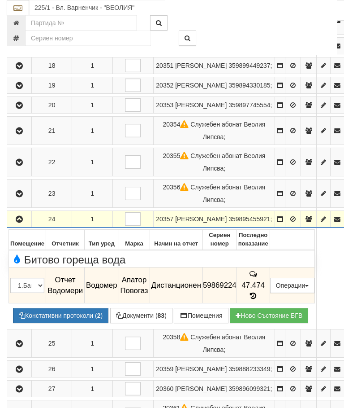
click at [23, 222] on icon "button" at bounding box center [19, 219] width 11 height 6
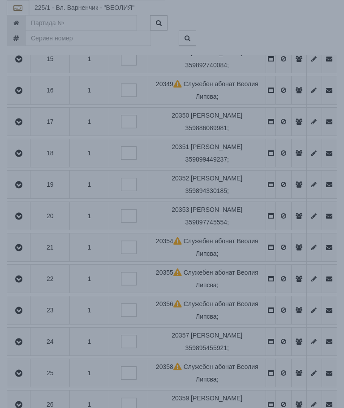
click at [283, 366] on div "× Зареждане... Данните за апартамента се зареждат. Моля изчакайте..." at bounding box center [172, 204] width 344 height 408
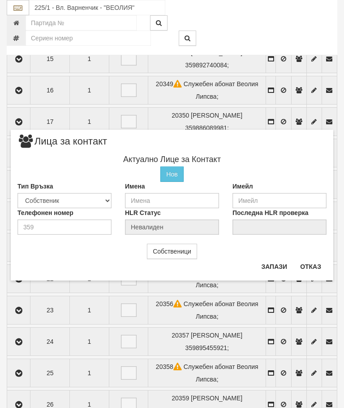
click at [314, 267] on button "Отказ" at bounding box center [311, 266] width 32 height 14
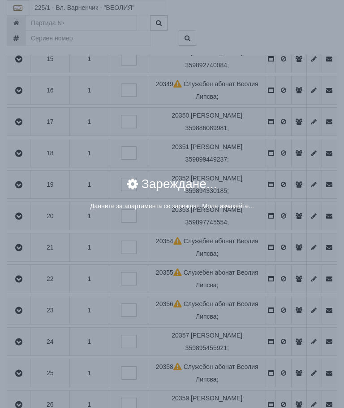
click at [287, 238] on div "× Зареждане... Данните за апартамента се зареждат. Моля изчакайте..." at bounding box center [172, 204] width 344 height 408
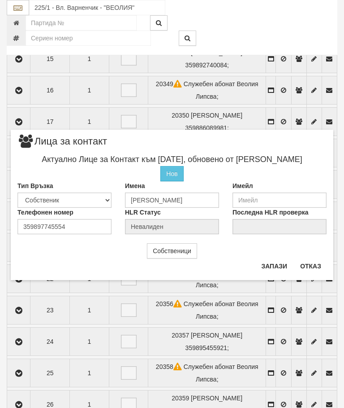
click at [314, 265] on button "Отказ" at bounding box center [311, 266] width 32 height 14
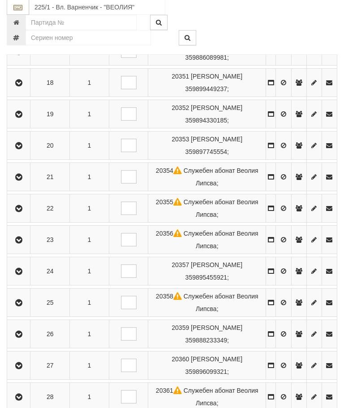
scroll to position [719, 0]
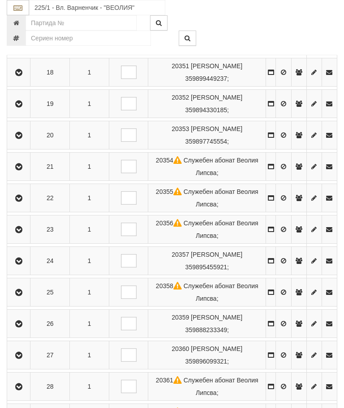
click at [24, 295] on icon "button" at bounding box center [18, 292] width 11 height 6
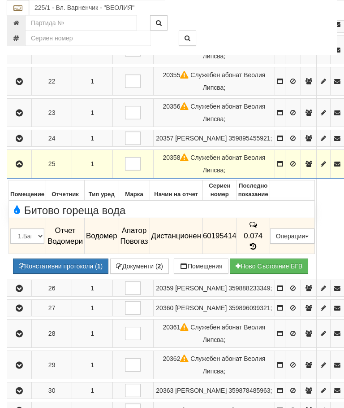
click at [22, 170] on button "button" at bounding box center [20, 163] width 22 height 13
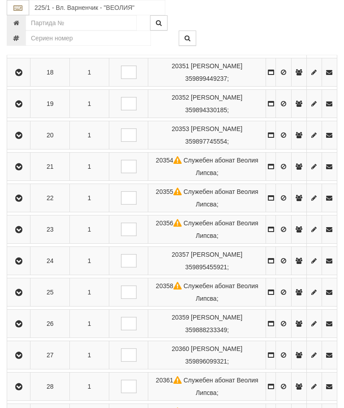
click at [22, 327] on icon "button" at bounding box center [18, 324] width 11 height 6
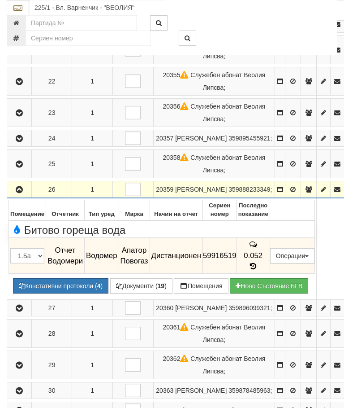
click at [21, 196] on button "button" at bounding box center [20, 188] width 22 height 13
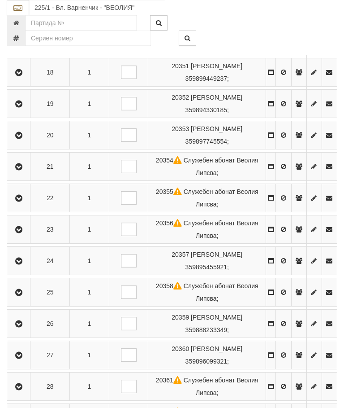
click at [20, 358] on icon "button" at bounding box center [18, 355] width 11 height 6
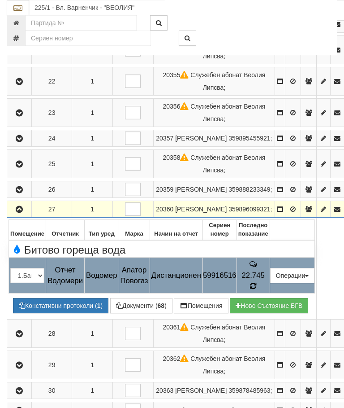
click at [257, 290] on icon at bounding box center [253, 286] width 7 height 8
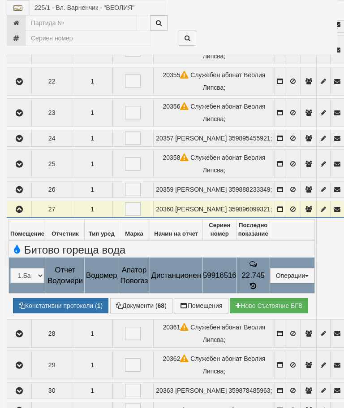
select select "10"
select select "1"
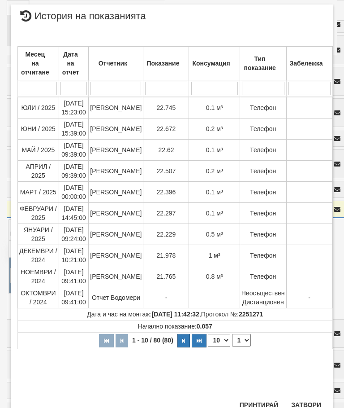
scroll to position [399, 0]
click at [308, 399] on button "Затвори" at bounding box center [306, 405] width 41 height 14
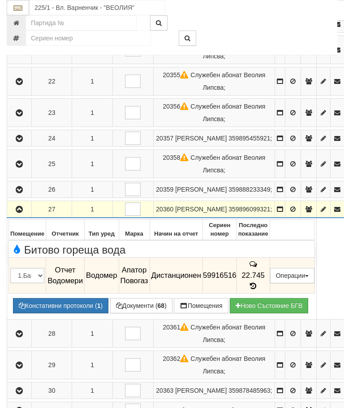
click at [20, 212] on icon "button" at bounding box center [19, 209] width 11 height 6
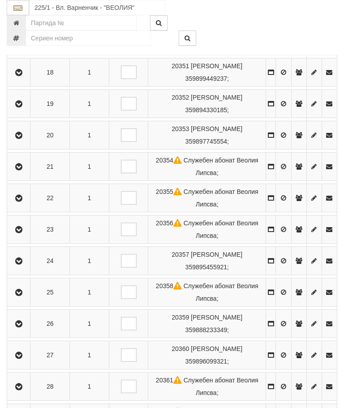
click at [22, 393] on button "button" at bounding box center [19, 385] width 20 height 13
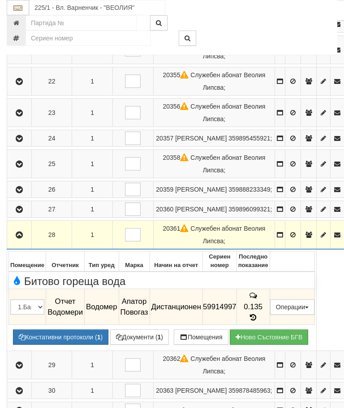
click at [20, 238] on icon "button" at bounding box center [19, 235] width 11 height 6
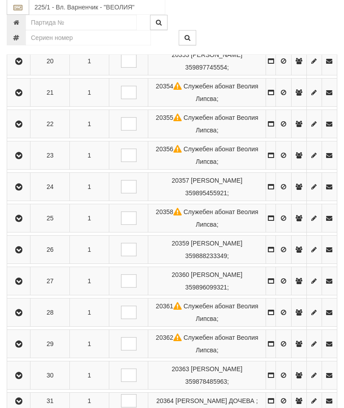
scroll to position [793, 0]
click at [15, 350] on button "button" at bounding box center [19, 343] width 20 height 13
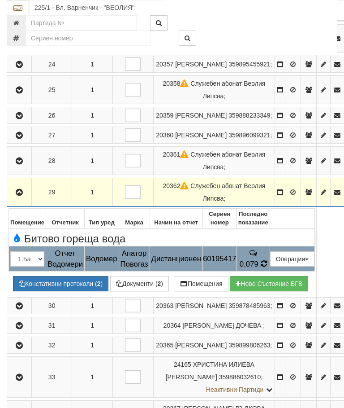
click at [270, 263] on td "0.079" at bounding box center [253, 258] width 33 height 25
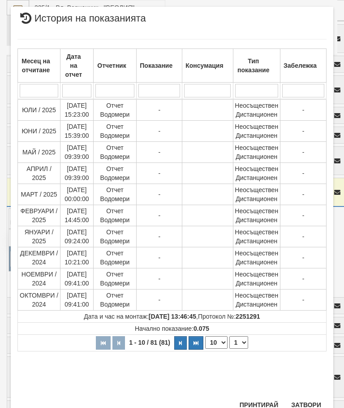
scroll to position [432, 0]
click at [243, 345] on select "1 2 3 4 5 6 7 8 9" at bounding box center [239, 342] width 19 height 13
select select "2"
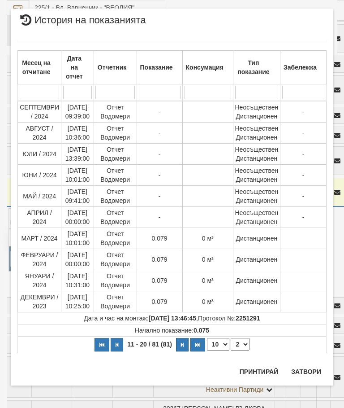
scroll to position [0, 0]
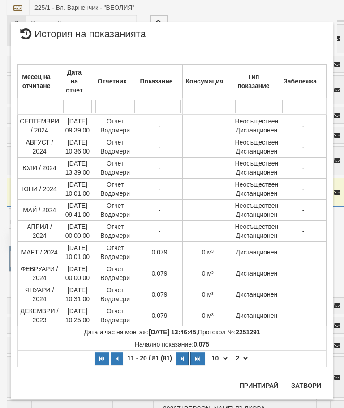
click at [309, 384] on button "Затвори" at bounding box center [306, 385] width 41 height 14
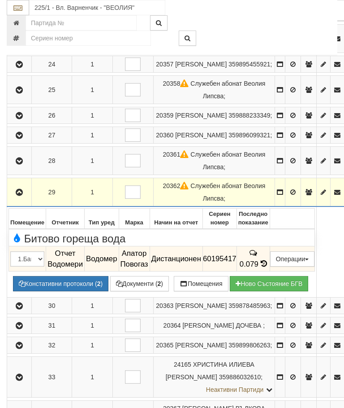
click at [13, 197] on button "button" at bounding box center [20, 191] width 22 height 13
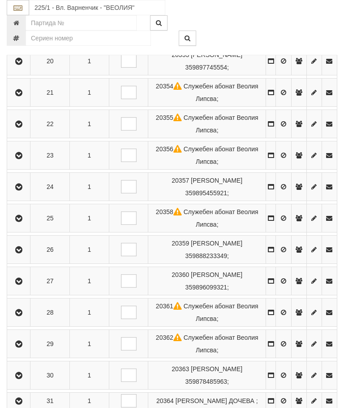
click at [22, 378] on icon "button" at bounding box center [18, 375] width 11 height 6
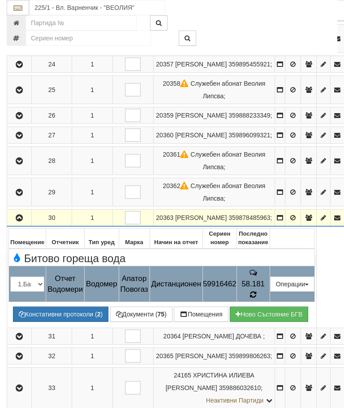
click at [270, 295] on td "58.181" at bounding box center [253, 284] width 33 height 36
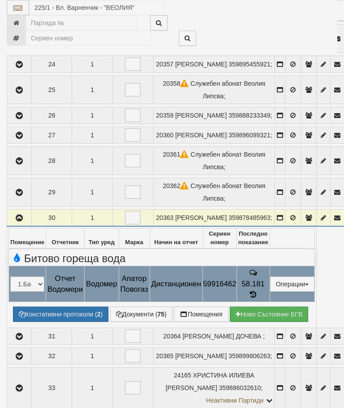
select select "10"
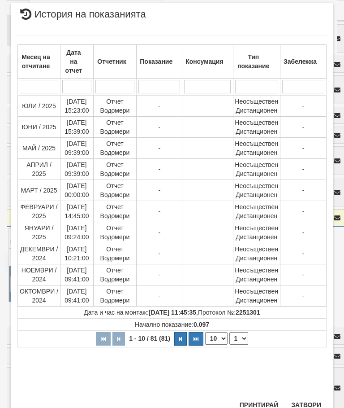
scroll to position [382, 0]
click at [241, 339] on select "1 2 3 4 5 6 7 8 9" at bounding box center [239, 338] width 19 height 13
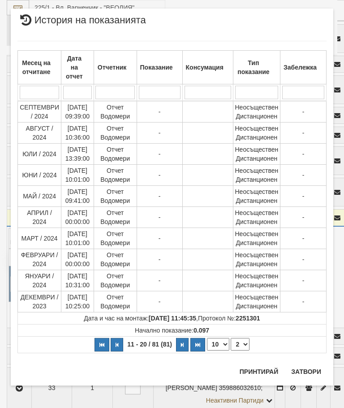
scroll to position [0, 0]
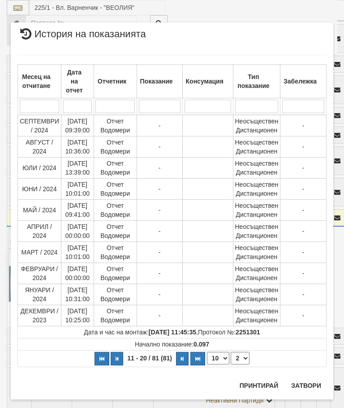
click at [243, 360] on select "1 2 3 4 5 6 7 8 9" at bounding box center [240, 357] width 19 height 13
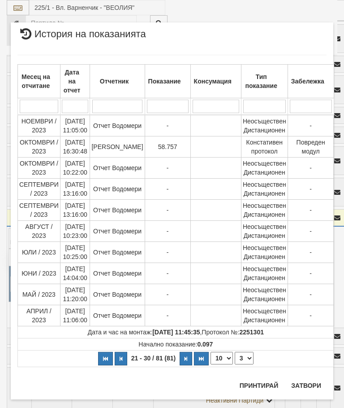
click at [245, 357] on select "1 2 3 4 5 6 7 8 9" at bounding box center [244, 357] width 19 height 13
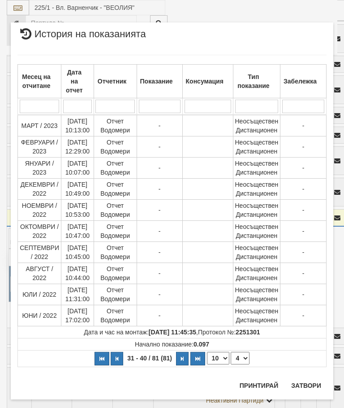
click at [241, 358] on select "1 2 3 4 5 6 7 8 9" at bounding box center [240, 357] width 19 height 13
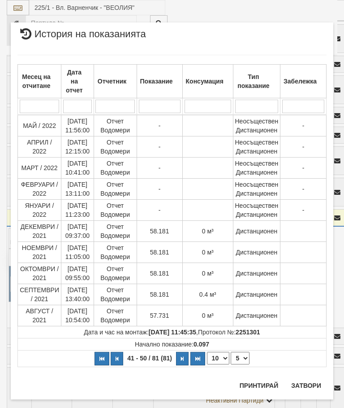
click at [244, 356] on select "1 2 3 4 5 6 7 8 9" at bounding box center [240, 357] width 19 height 13
select select "3"
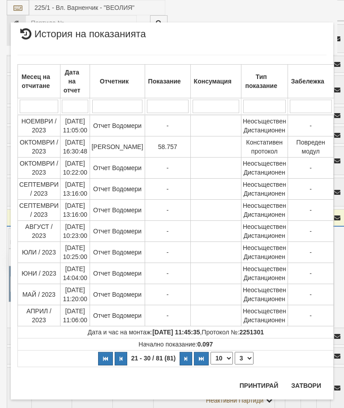
click at [303, 386] on button "Затвори" at bounding box center [306, 385] width 41 height 14
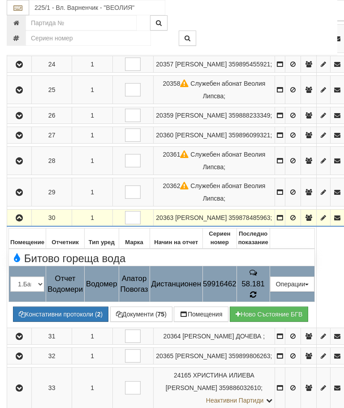
click at [257, 296] on icon at bounding box center [253, 294] width 8 height 9
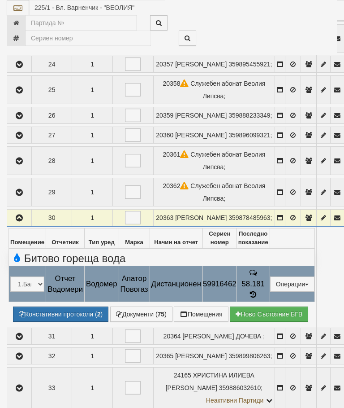
select select "10"
select select "1"
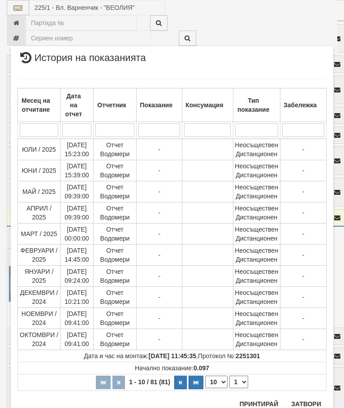
scroll to position [828, 0]
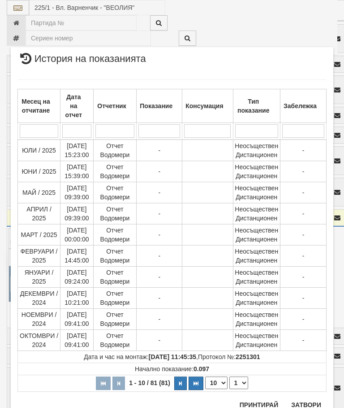
click at [310, 402] on button "Затвори" at bounding box center [306, 404] width 41 height 14
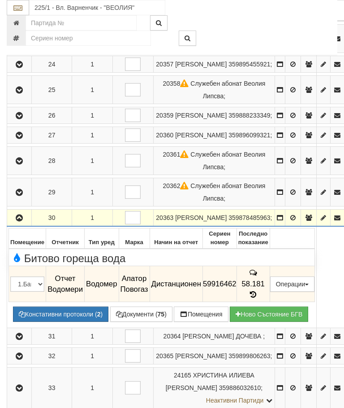
click at [22, 221] on icon "button" at bounding box center [19, 218] width 11 height 6
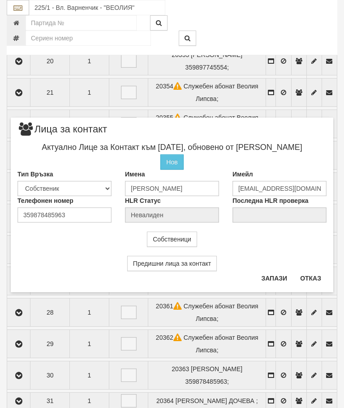
click at [309, 278] on button "Отказ" at bounding box center [311, 278] width 32 height 14
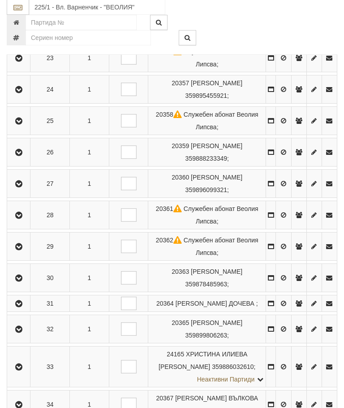
scroll to position [917, 0]
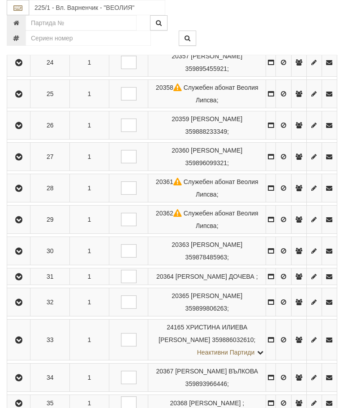
click at [26, 283] on button "button" at bounding box center [19, 275] width 20 height 13
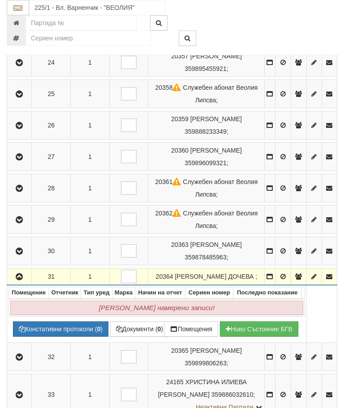
click at [20, 280] on icon "button" at bounding box center [19, 276] width 11 height 6
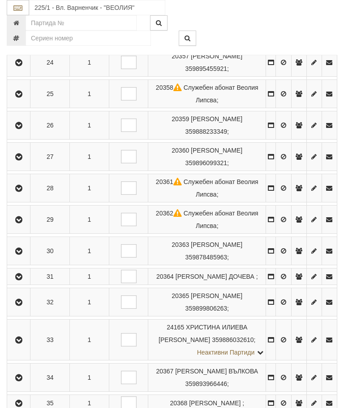
click at [24, 305] on icon "button" at bounding box center [18, 302] width 11 height 6
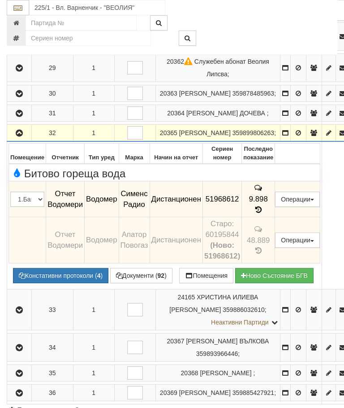
click at [22, 136] on icon "button" at bounding box center [19, 133] width 11 height 6
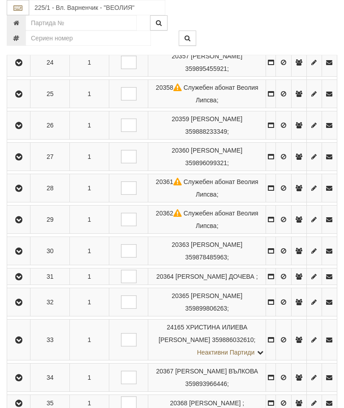
click at [22, 346] on button "button" at bounding box center [19, 339] width 20 height 13
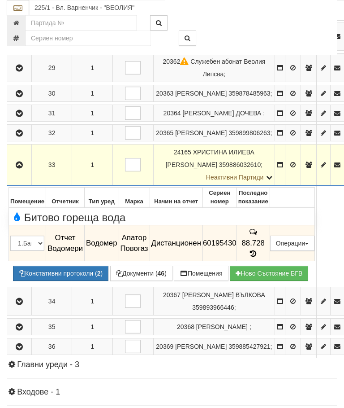
click at [258, 252] on icon at bounding box center [253, 254] width 10 height 8
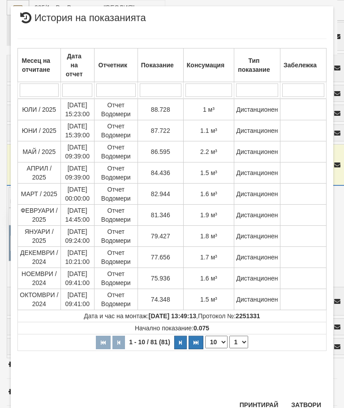
scroll to position [427, 0]
click at [315, 398] on button "Затвори" at bounding box center [306, 405] width 41 height 14
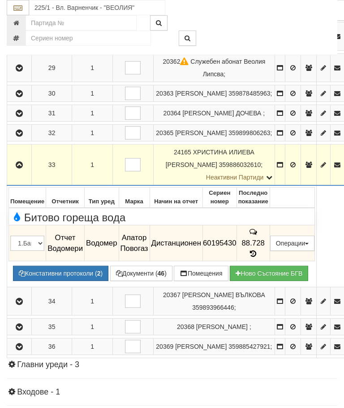
click at [17, 168] on icon "button" at bounding box center [19, 165] width 11 height 6
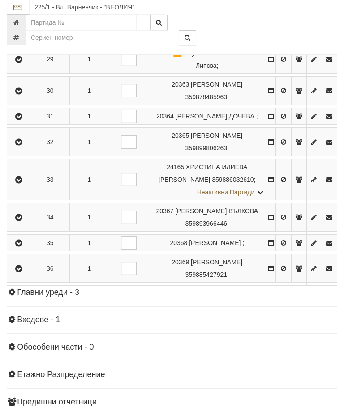
click at [11, 224] on button "button" at bounding box center [19, 217] width 20 height 13
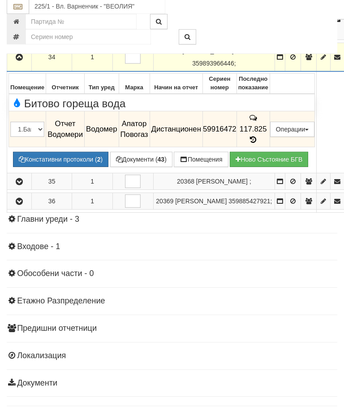
scroll to position [1060, 0]
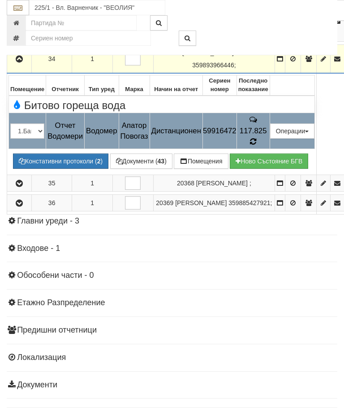
click at [258, 138] on icon at bounding box center [253, 142] width 9 height 8
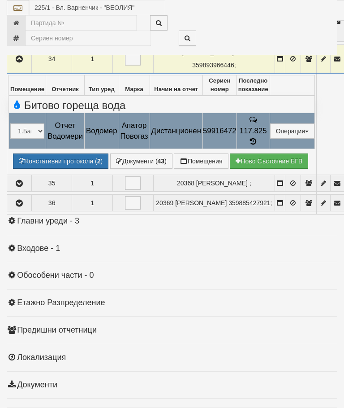
select select "10"
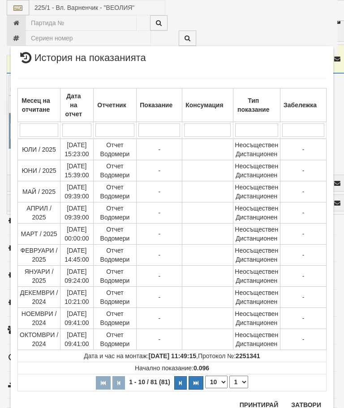
scroll to position [820, 0]
click at [243, 382] on select "1 2 3 4 5 6 7 8 9" at bounding box center [239, 382] width 19 height 13
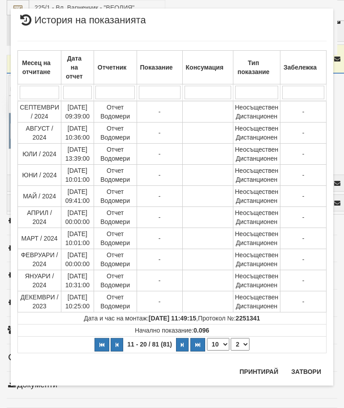
scroll to position [0, 0]
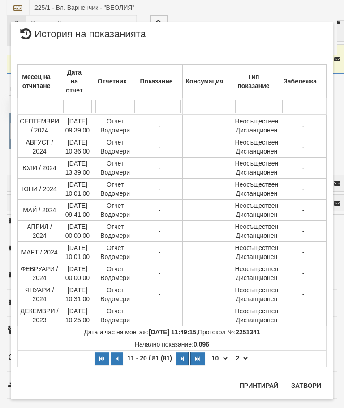
click at [243, 359] on select "1 2 3 4 5 6 7 8 9" at bounding box center [240, 357] width 19 height 13
select select "3"
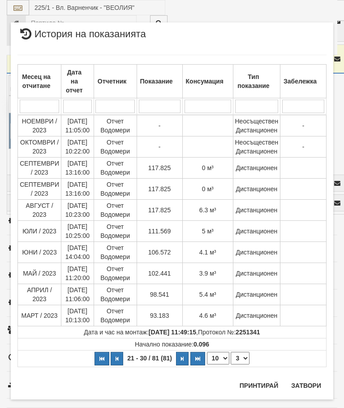
click at [306, 381] on button "Затвори" at bounding box center [306, 385] width 41 height 14
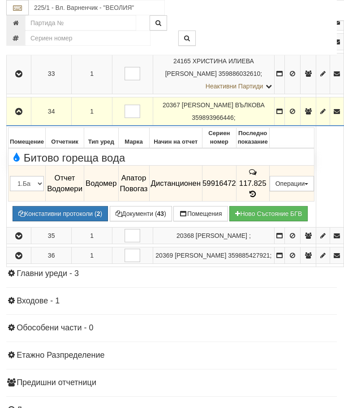
scroll to position [1007, 0]
click at [22, 115] on icon "button" at bounding box center [19, 112] width 11 height 6
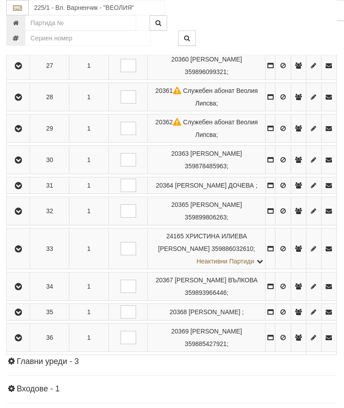
scroll to position [1007, 0]
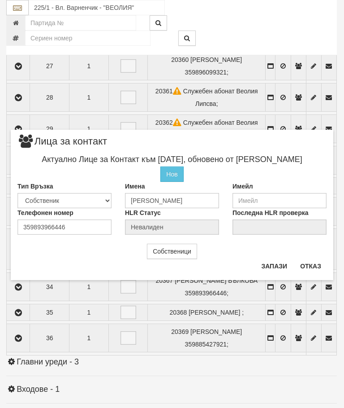
click at [308, 263] on button "Отказ" at bounding box center [311, 266] width 32 height 14
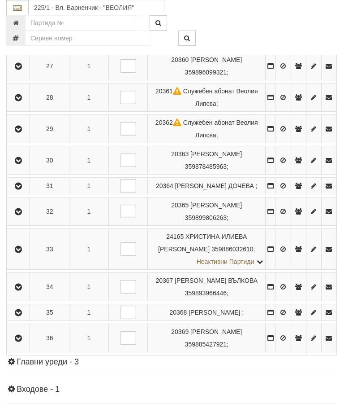
scroll to position [1036, 1]
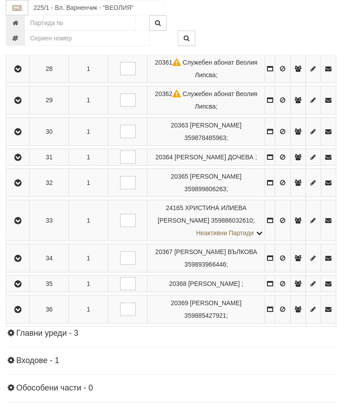
click at [22, 287] on icon "button" at bounding box center [18, 284] width 11 height 6
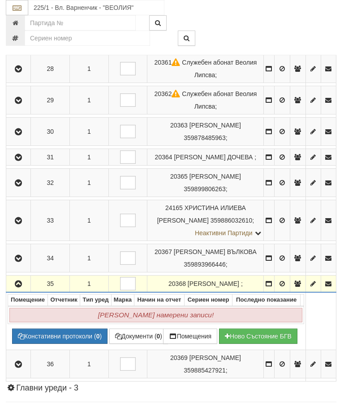
click at [26, 290] on button "button" at bounding box center [19, 283] width 22 height 13
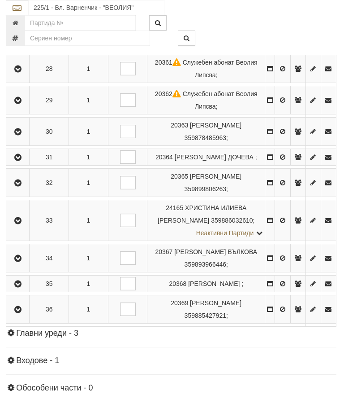
click at [23, 316] on button "button" at bounding box center [18, 308] width 20 height 13
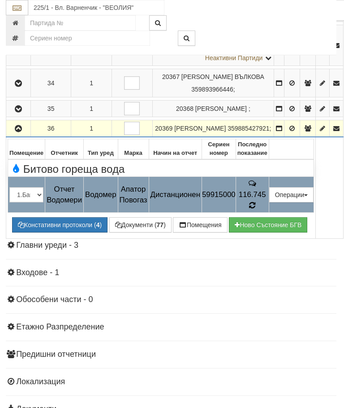
click at [257, 209] on icon at bounding box center [252, 204] width 9 height 9
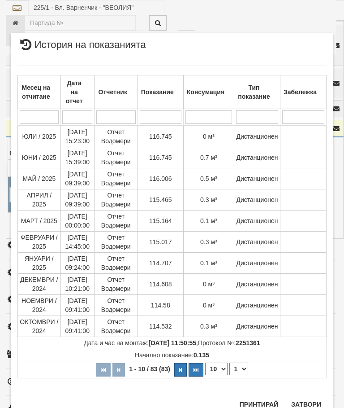
scroll to position [738, 0]
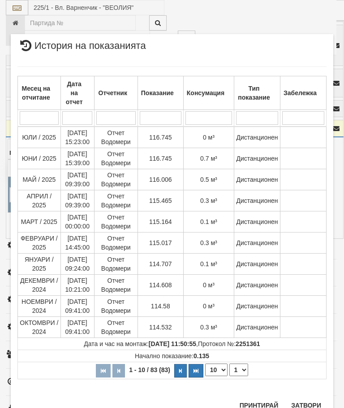
click at [319, 392] on div "Месец на отчитане Дата на отчет Отчетник Показание Консумация Тип показание Заб…" at bounding box center [171, 226] width 309 height 338
click at [314, 401] on button "Затвори" at bounding box center [306, 405] width 41 height 14
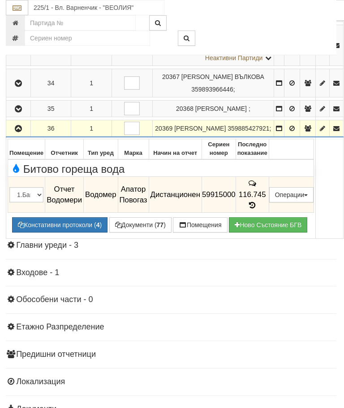
click at [16, 135] on button "button" at bounding box center [19, 127] width 22 height 13
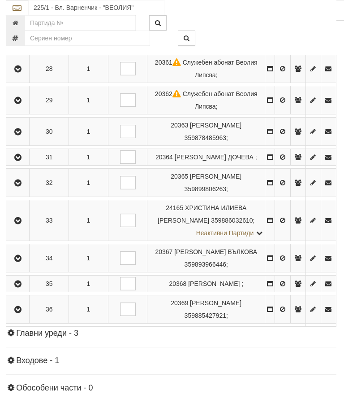
scroll to position [1029, 1]
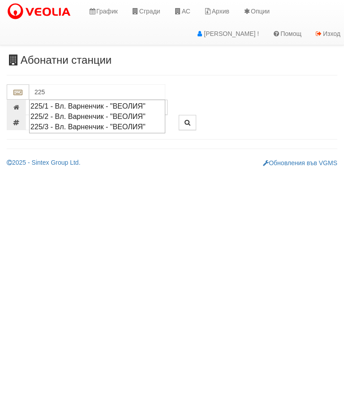
click at [106, 114] on div "225/2 - Вл. Варненчик - "ВЕОЛИЯ"" at bounding box center [97, 116] width 134 height 10
type input "225/2 - Вл. Варненчик - "ВЕОЛИЯ""
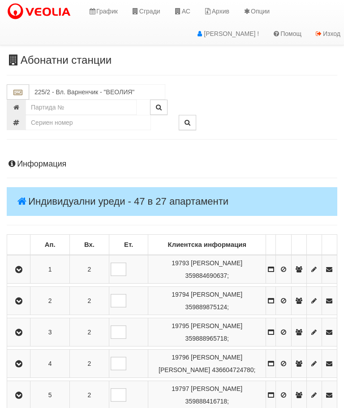
click at [24, 269] on icon "button" at bounding box center [18, 269] width 11 height 6
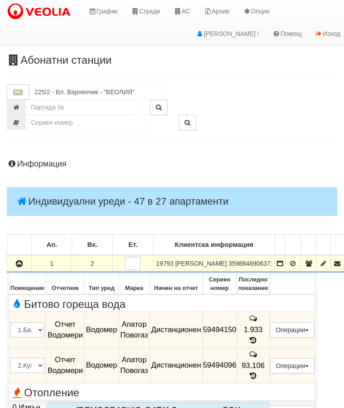
click at [258, 372] on icon at bounding box center [253, 376] width 10 height 8
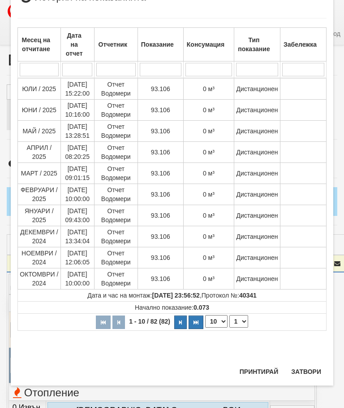
scroll to position [626, 0]
click at [312, 373] on button "Затвори" at bounding box center [306, 371] width 41 height 14
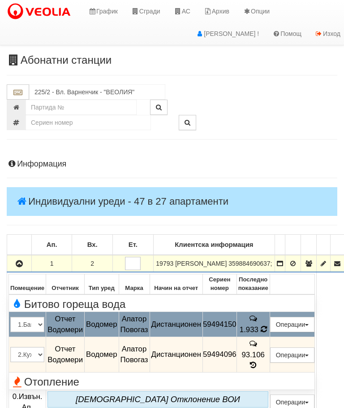
click at [270, 337] on td "1.933" at bounding box center [253, 324] width 33 height 25
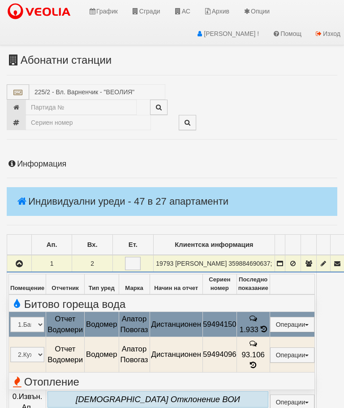
select select "10"
select select "1"
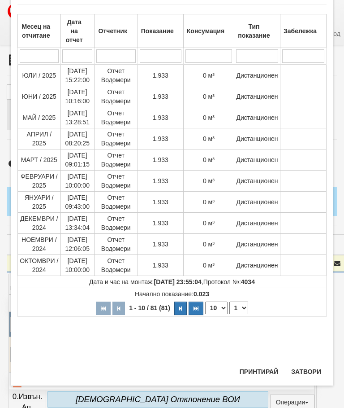
scroll to position [452, 0]
click at [312, 371] on button "Затвори" at bounding box center [306, 371] width 41 height 14
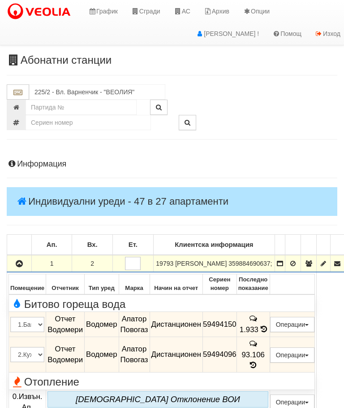
click at [25, 267] on icon "button" at bounding box center [19, 263] width 11 height 6
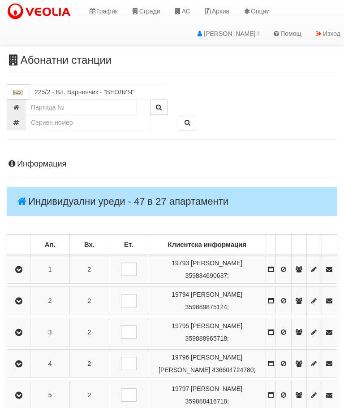
click at [25, 304] on button "button" at bounding box center [19, 300] width 20 height 13
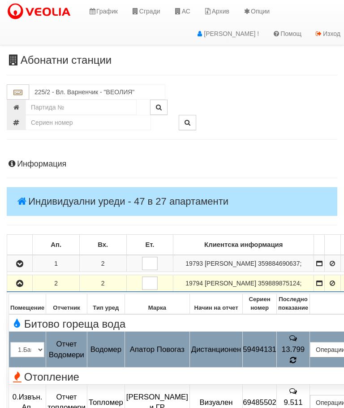
click at [297, 364] on icon at bounding box center [293, 360] width 7 height 8
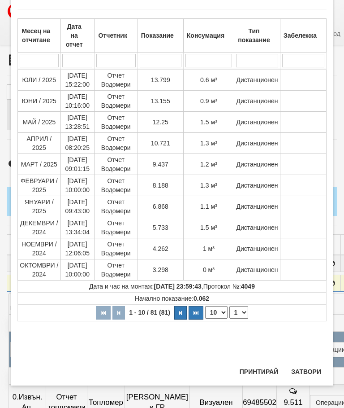
scroll to position [507, 0]
click at [304, 369] on button "Затвори" at bounding box center [306, 371] width 41 height 14
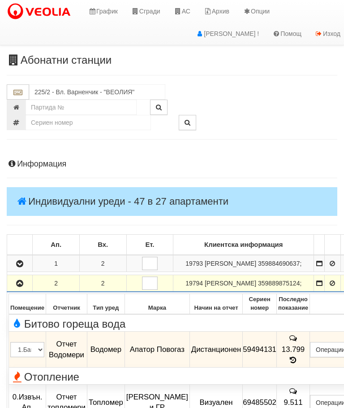
click at [21, 286] on icon "button" at bounding box center [19, 283] width 11 height 6
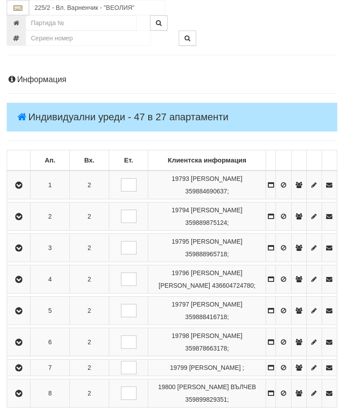
scroll to position [84, 0]
click at [20, 247] on icon "button" at bounding box center [18, 248] width 11 height 6
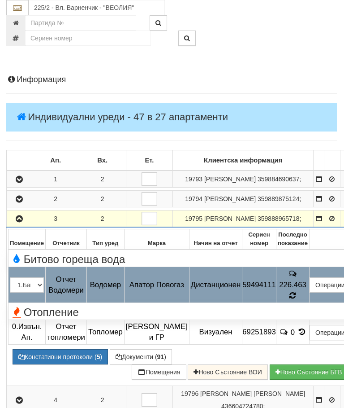
click at [302, 318] on div "Отопление" at bounding box center [181, 311] width 357 height 14
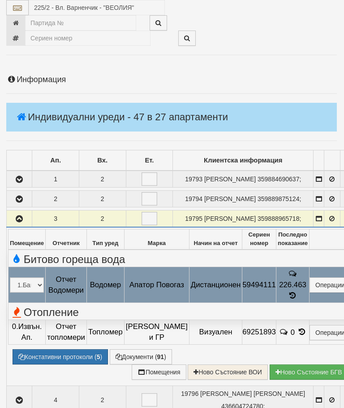
select select "10"
select select "1"
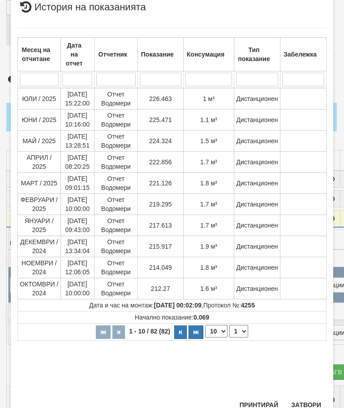
scroll to position [297, 0]
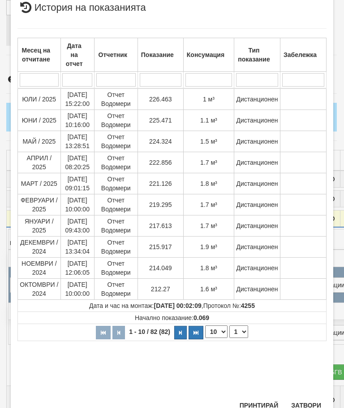
click at [304, 404] on button "Затвори" at bounding box center [306, 405] width 41 height 14
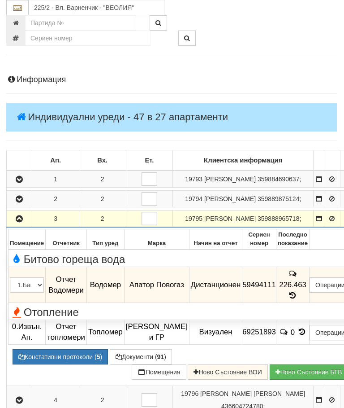
click at [16, 225] on button "button" at bounding box center [19, 218] width 22 height 13
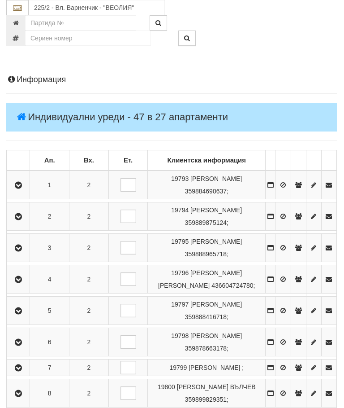
click at [20, 279] on icon "button" at bounding box center [18, 279] width 11 height 6
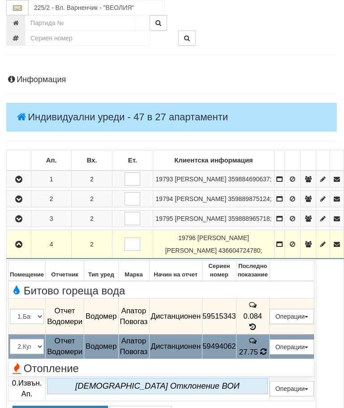
click at [269, 359] on td "27.75" at bounding box center [252, 346] width 33 height 25
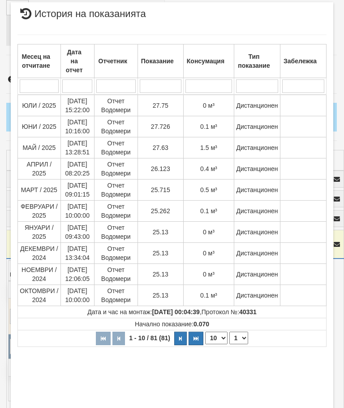
scroll to position [28, 0]
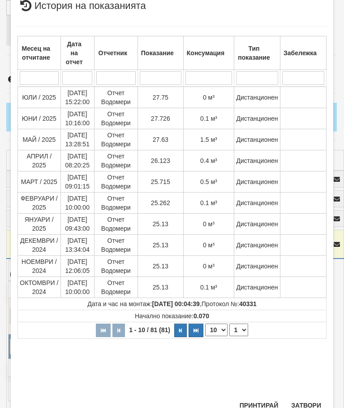
click at [311, 407] on button "Затвори" at bounding box center [306, 405] width 41 height 14
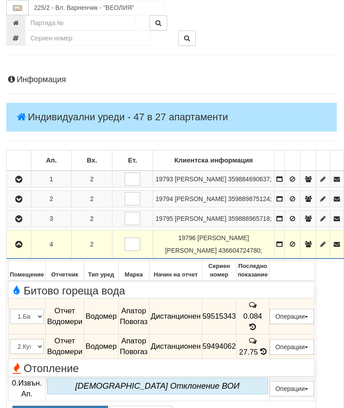
click at [19, 247] on icon "button" at bounding box center [18, 244] width 11 height 6
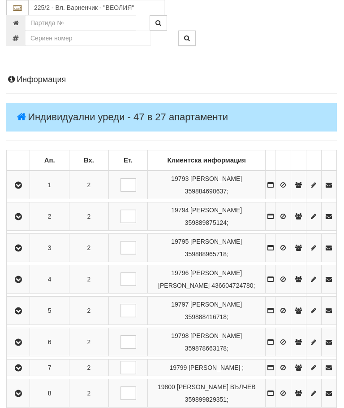
click at [21, 310] on icon "button" at bounding box center [18, 311] width 11 height 6
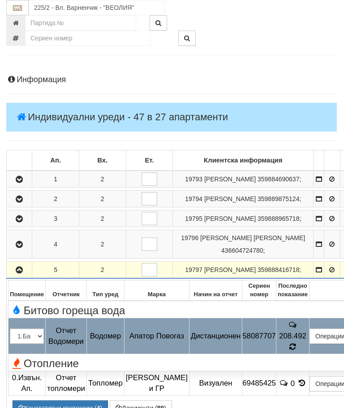
click at [305, 356] on div at bounding box center [271, 355] width 178 height 0
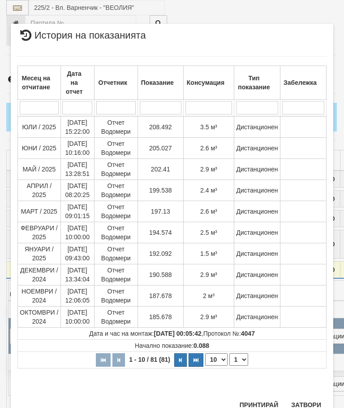
scroll to position [630, 0]
click at [312, 402] on button "Затвори" at bounding box center [306, 405] width 41 height 14
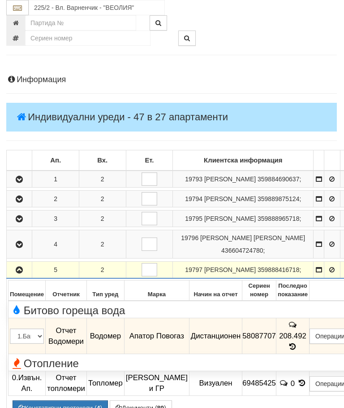
click at [20, 273] on icon "button" at bounding box center [19, 270] width 11 height 6
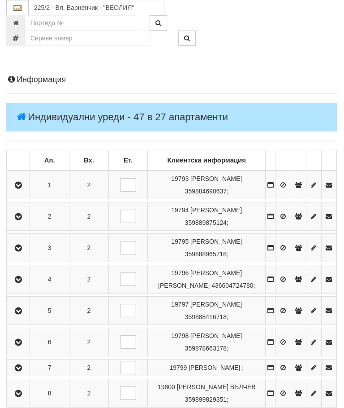
click at [24, 341] on icon "button" at bounding box center [18, 342] width 11 height 6
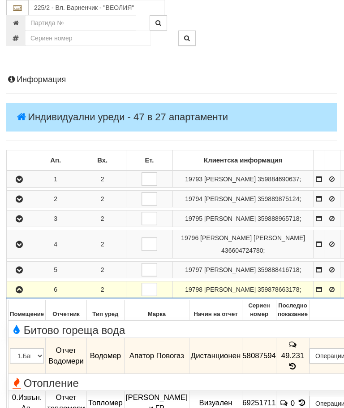
click at [298, 370] on icon at bounding box center [293, 366] width 10 height 8
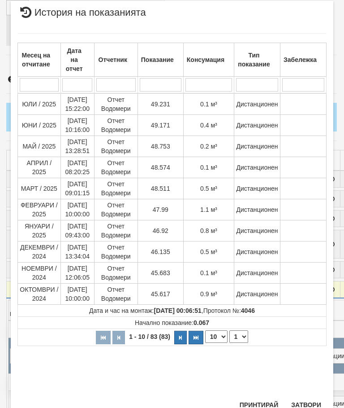
scroll to position [377, 0]
click at [312, 399] on button "Затвори" at bounding box center [306, 405] width 41 height 14
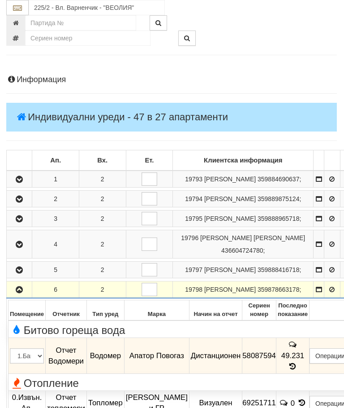
click at [22, 293] on icon "button" at bounding box center [19, 289] width 11 height 6
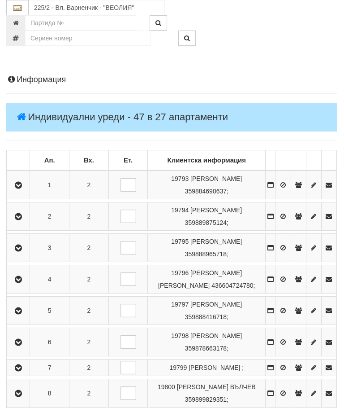
click at [22, 371] on icon "button" at bounding box center [18, 367] width 11 height 6
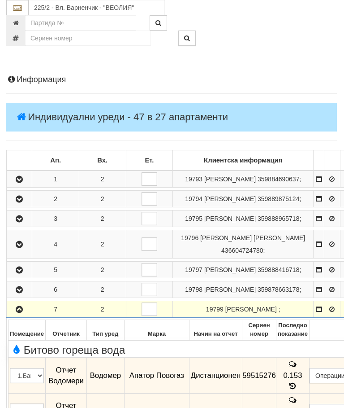
click at [23, 312] on icon "button" at bounding box center [19, 309] width 11 height 6
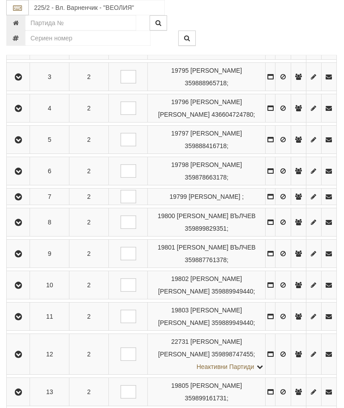
scroll to position [255, 0]
click at [22, 226] on icon "button" at bounding box center [18, 222] width 11 height 6
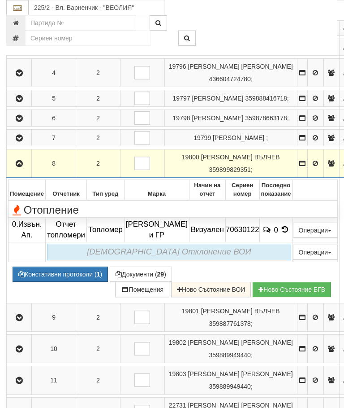
click at [24, 167] on icon "button" at bounding box center [19, 163] width 11 height 6
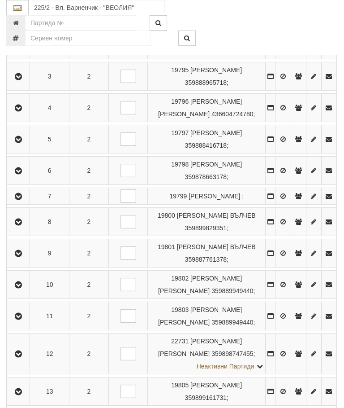
click at [20, 256] on icon "button" at bounding box center [18, 253] width 11 height 6
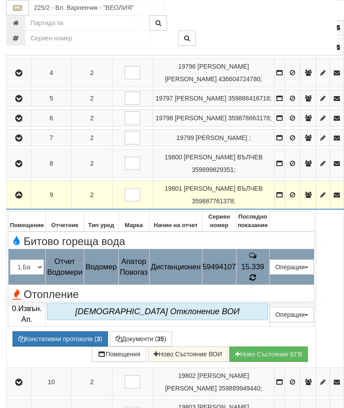
click at [256, 281] on icon at bounding box center [253, 277] width 6 height 8
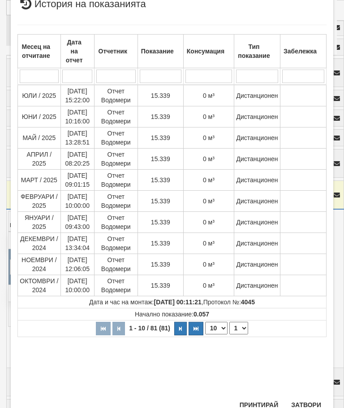
scroll to position [251, 0]
click at [303, 404] on button "Затвори" at bounding box center [306, 405] width 41 height 14
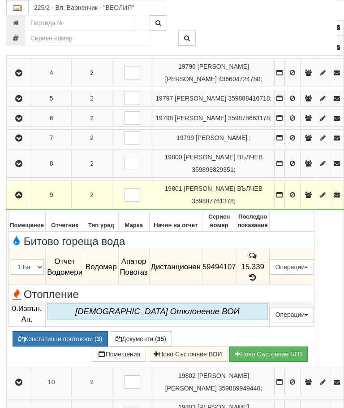
click at [25, 201] on button "button" at bounding box center [19, 194] width 22 height 13
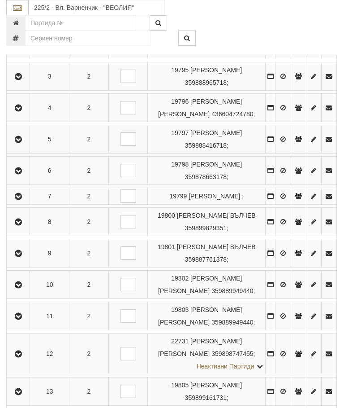
click at [24, 290] on button "button" at bounding box center [18, 284] width 20 height 13
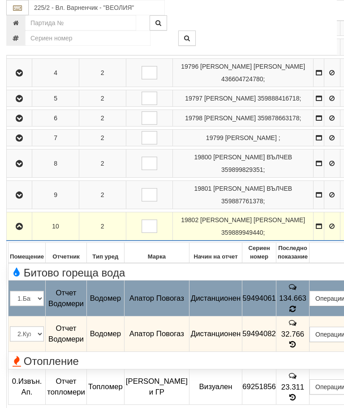
click at [304, 338] on span "32.766" at bounding box center [293, 333] width 23 height 9
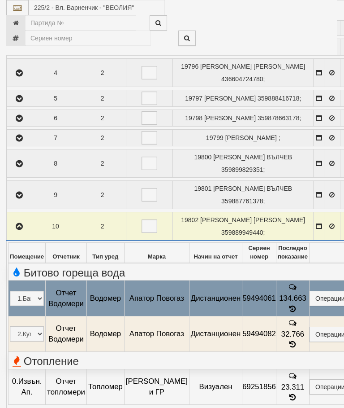
select select "10"
select select "1"
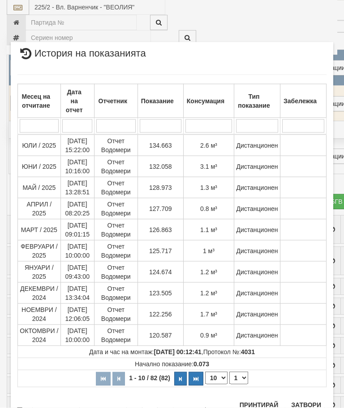
scroll to position [812, 0]
click at [311, 407] on button "Затвори" at bounding box center [306, 405] width 41 height 14
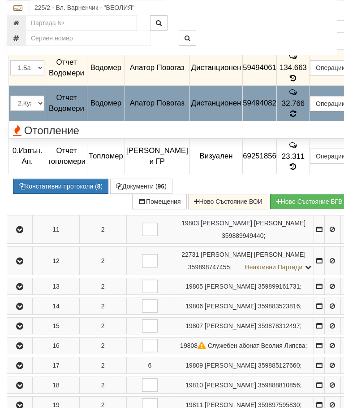
click at [309, 121] on td "32.766" at bounding box center [293, 103] width 33 height 36
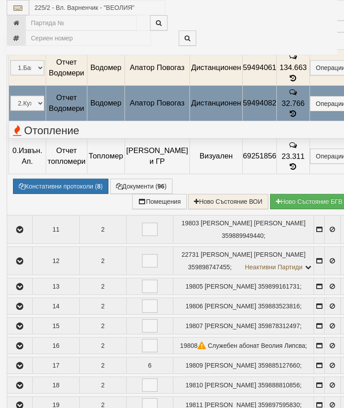
select select "10"
select select "1"
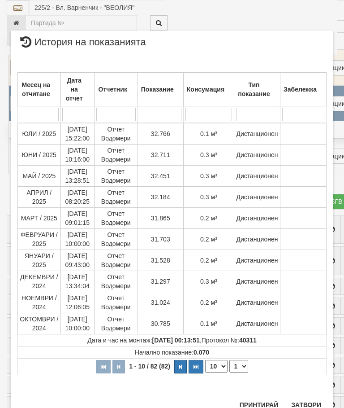
scroll to position [705, 0]
click at [307, 402] on button "Затвори" at bounding box center [306, 405] width 41 height 14
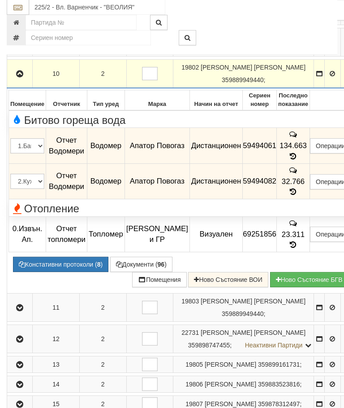
scroll to position [409, 0]
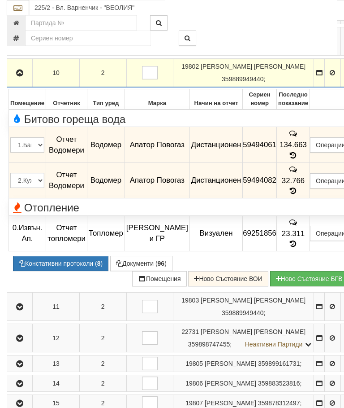
click at [23, 76] on icon "button" at bounding box center [19, 73] width 11 height 6
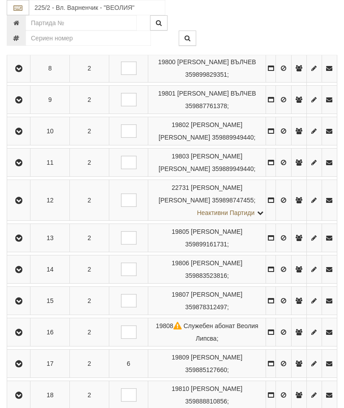
click at [22, 169] on button "button" at bounding box center [19, 162] width 20 height 13
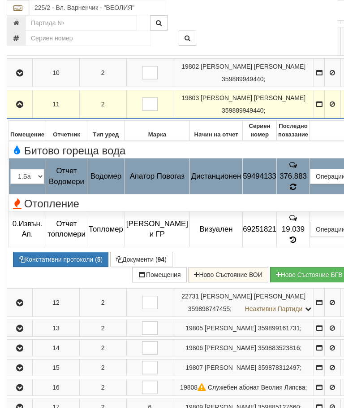
click at [305, 209] on div "Отопление" at bounding box center [182, 202] width 357 height 14
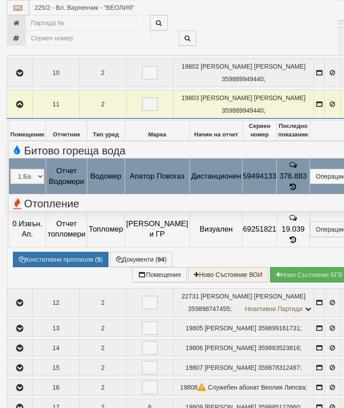
select select "10"
select select "1"
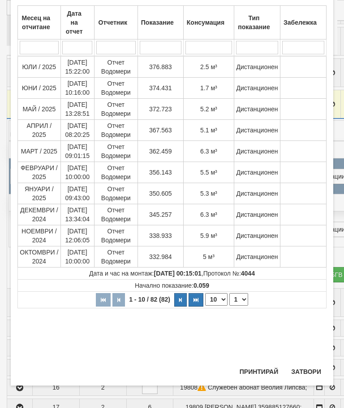
scroll to position [349, 0]
click at [307, 368] on button "Затвори" at bounding box center [306, 371] width 41 height 14
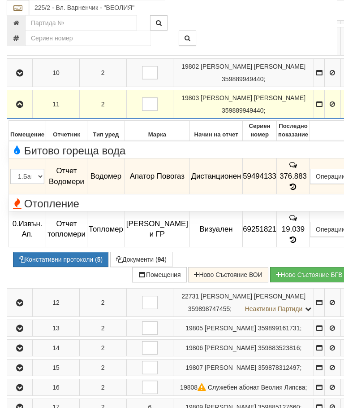
click at [23, 111] on button "button" at bounding box center [20, 103] width 22 height 13
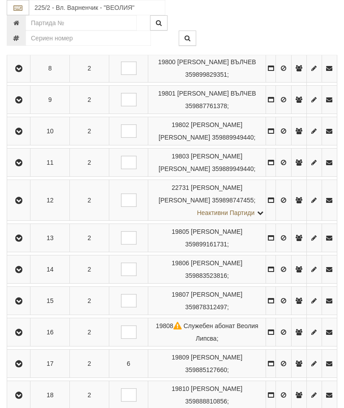
click at [20, 204] on icon "button" at bounding box center [18, 200] width 11 height 6
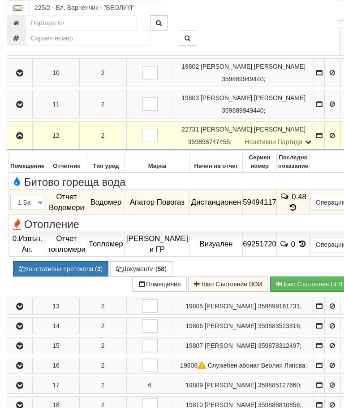
click at [22, 139] on icon "button" at bounding box center [19, 136] width 11 height 6
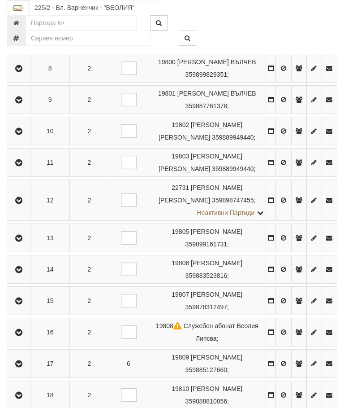
click at [22, 241] on icon "button" at bounding box center [18, 238] width 11 height 6
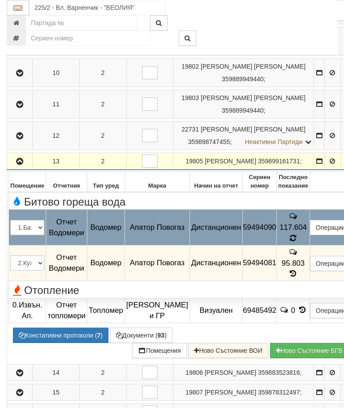
click at [305, 267] on span "95.803" at bounding box center [293, 262] width 23 height 9
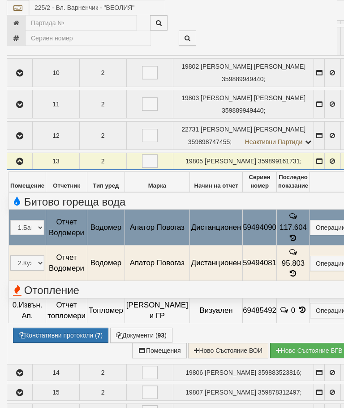
select select "10"
select select "1"
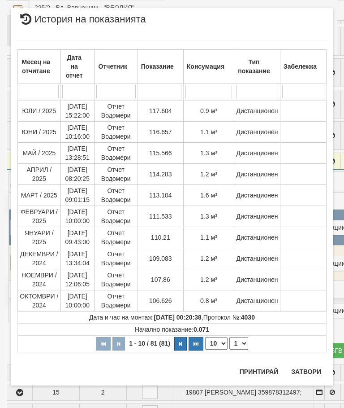
scroll to position [821, 0]
click at [310, 366] on button "Затвори" at bounding box center [306, 371] width 41 height 14
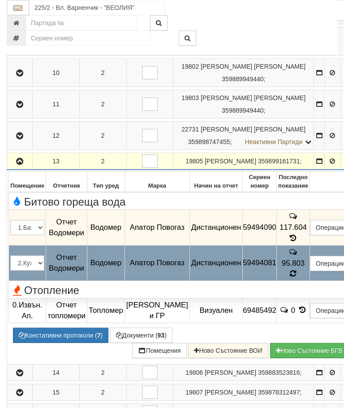
click at [308, 281] on td "95.803" at bounding box center [293, 263] width 33 height 36
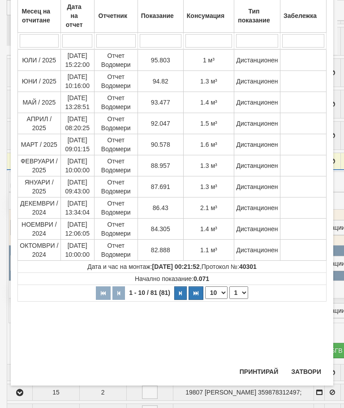
scroll to position [249, 0]
click at [305, 370] on button "Затвори" at bounding box center [306, 371] width 41 height 14
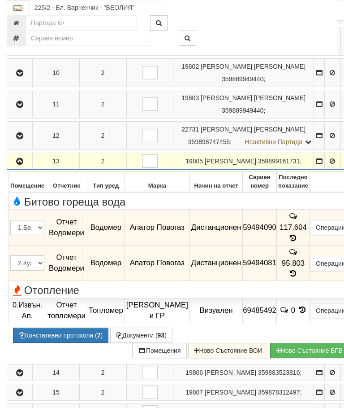
click at [21, 168] on button "button" at bounding box center [20, 160] width 22 height 13
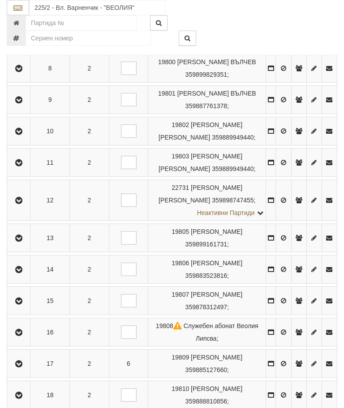
click at [20, 273] on icon "button" at bounding box center [18, 269] width 11 height 6
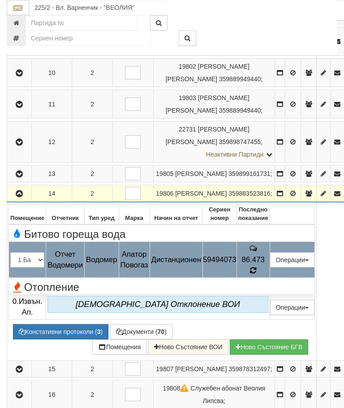
click at [256, 274] on icon at bounding box center [253, 270] width 6 height 8
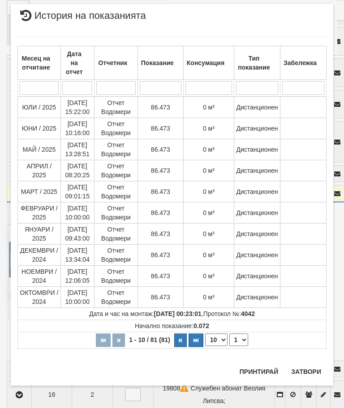
scroll to position [791, 0]
click at [313, 372] on button "Затвори" at bounding box center [306, 371] width 41 height 14
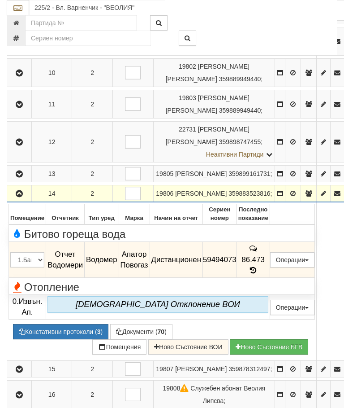
click at [22, 197] on icon "button" at bounding box center [19, 194] width 11 height 6
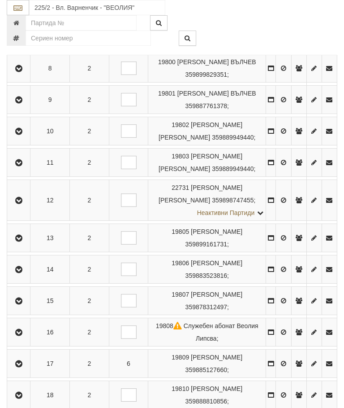
click at [21, 307] on button "button" at bounding box center [19, 300] width 20 height 13
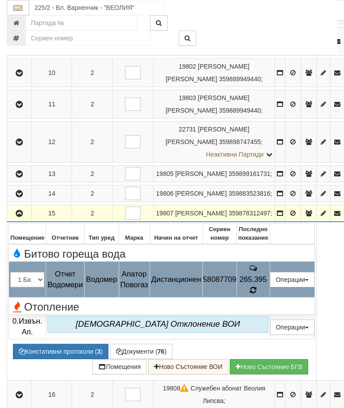
click at [257, 294] on icon at bounding box center [254, 290] width 8 height 9
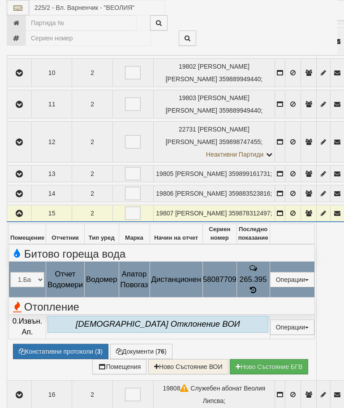
select select "10"
select select "1"
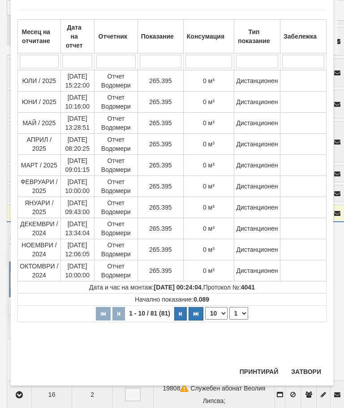
scroll to position [520, 0]
click at [303, 370] on button "Затвори" at bounding box center [306, 371] width 41 height 14
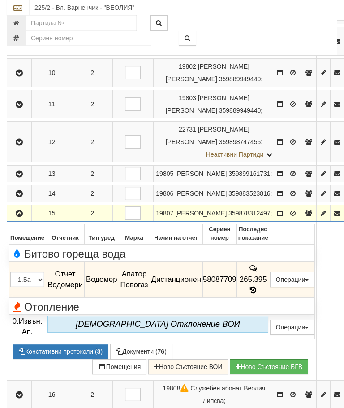
click at [19, 217] on icon "button" at bounding box center [19, 213] width 11 height 6
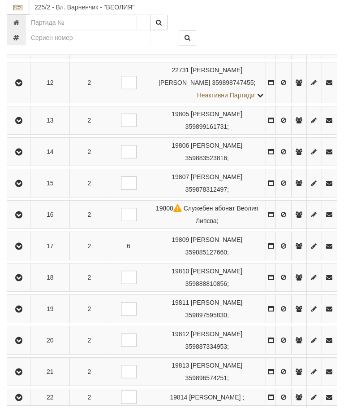
scroll to position [526, 0]
click at [24, 218] on icon "button" at bounding box center [18, 215] width 11 height 6
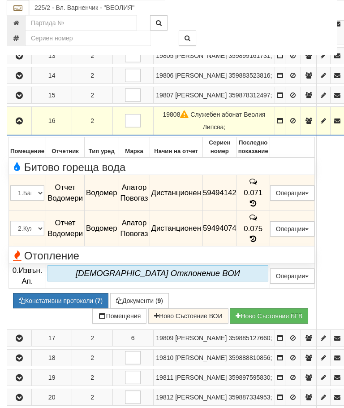
click at [17, 124] on icon "button" at bounding box center [19, 121] width 11 height 6
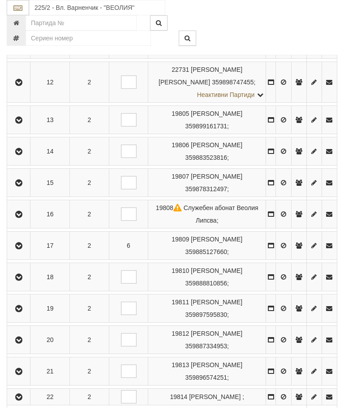
click at [27, 252] on button "button" at bounding box center [19, 245] width 20 height 13
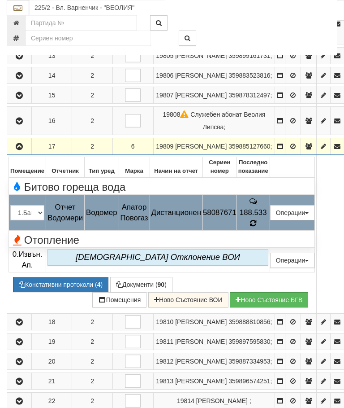
click at [257, 227] on icon at bounding box center [253, 223] width 7 height 8
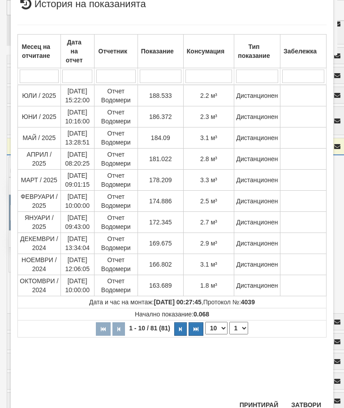
scroll to position [252, 0]
click at [308, 407] on button "Затвори" at bounding box center [306, 405] width 41 height 14
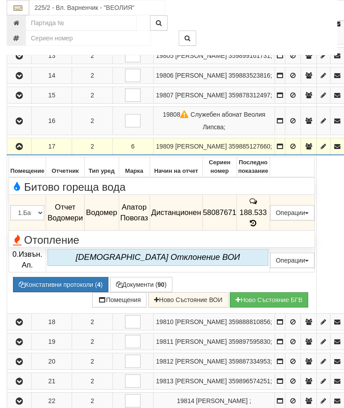
click at [21, 150] on icon "button" at bounding box center [19, 146] width 11 height 6
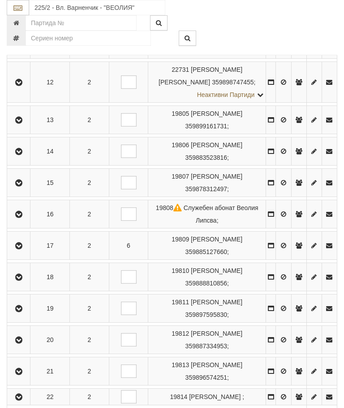
click at [22, 283] on button "button" at bounding box center [19, 276] width 20 height 13
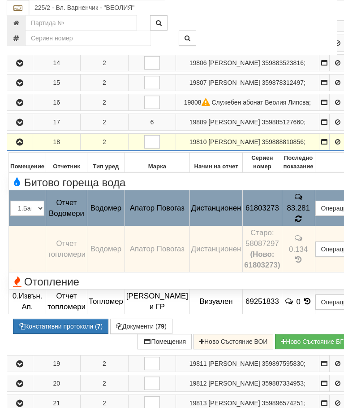
click at [303, 223] on icon at bounding box center [298, 218] width 9 height 9
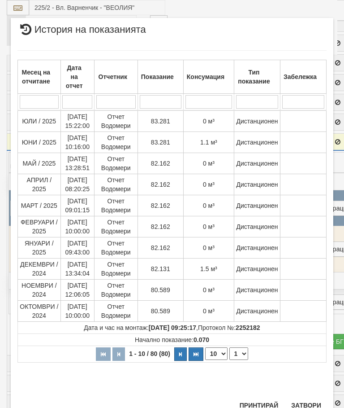
scroll to position [558, 0]
click at [309, 400] on button "Затвори" at bounding box center [306, 405] width 41 height 14
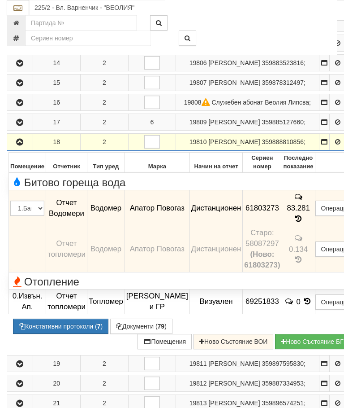
click at [22, 145] on icon "button" at bounding box center [19, 142] width 11 height 6
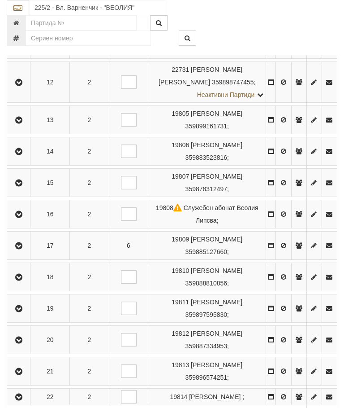
click at [24, 312] on icon "button" at bounding box center [18, 308] width 11 height 6
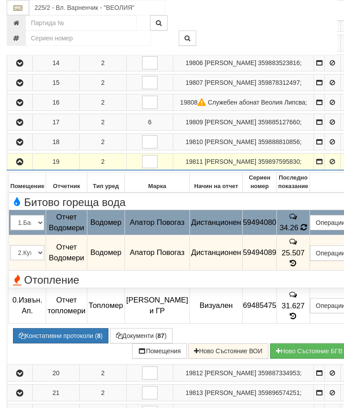
click at [307, 231] on icon at bounding box center [303, 227] width 7 height 8
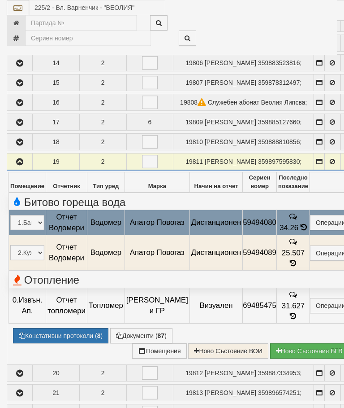
select select "10"
select select "1"
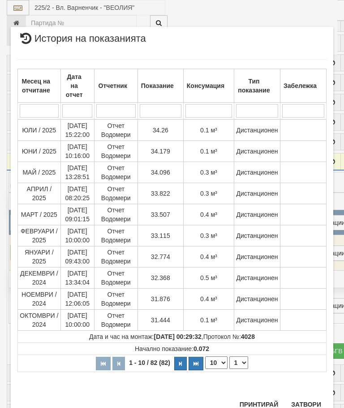
scroll to position [676, 0]
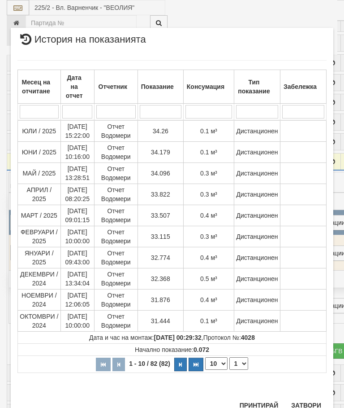
click at [304, 403] on button "Затвори" at bounding box center [306, 405] width 41 height 14
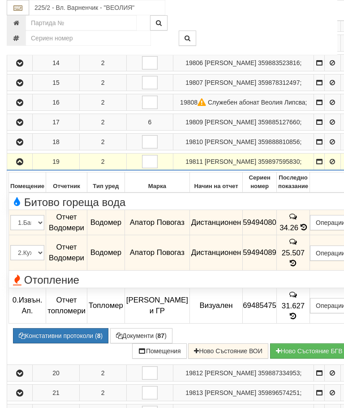
click at [299, 267] on span at bounding box center [294, 263] width 10 height 9
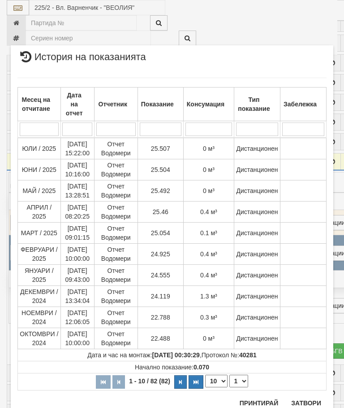
scroll to position [856, 0]
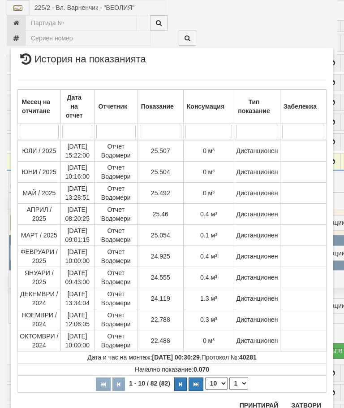
click at [309, 405] on button "Затвори" at bounding box center [306, 405] width 41 height 14
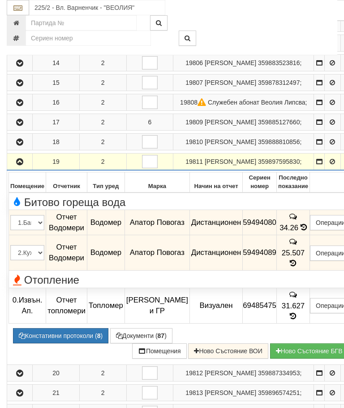
click at [20, 168] on button "button" at bounding box center [20, 161] width 22 height 13
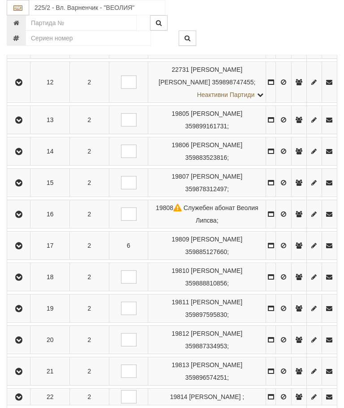
click at [23, 343] on icon "button" at bounding box center [18, 340] width 11 height 6
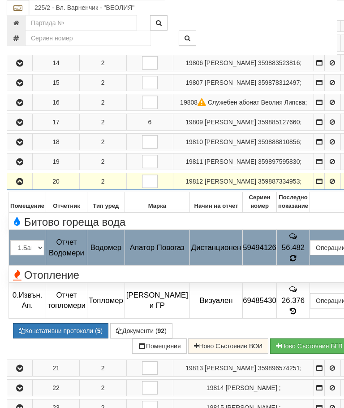
click at [307, 265] on td "56.482" at bounding box center [293, 248] width 33 height 36
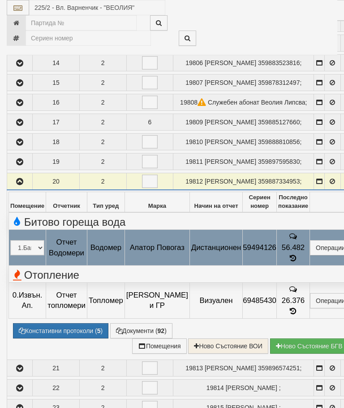
select select "10"
select select "1"
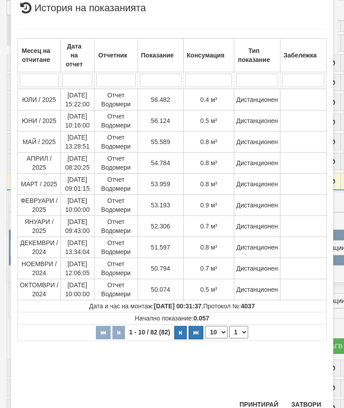
scroll to position [310, 0]
click at [308, 403] on button "Затвори" at bounding box center [306, 404] width 41 height 14
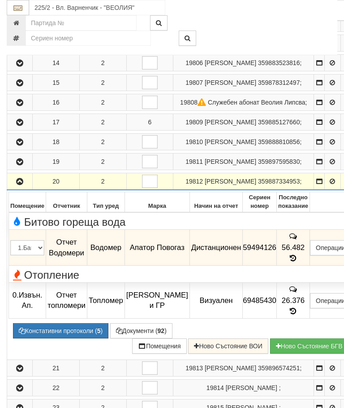
click at [22, 185] on icon "button" at bounding box center [19, 181] width 11 height 6
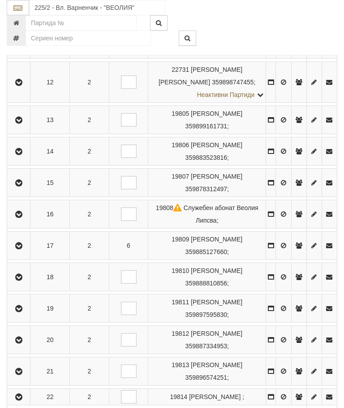
click at [22, 374] on icon "button" at bounding box center [18, 371] width 11 height 6
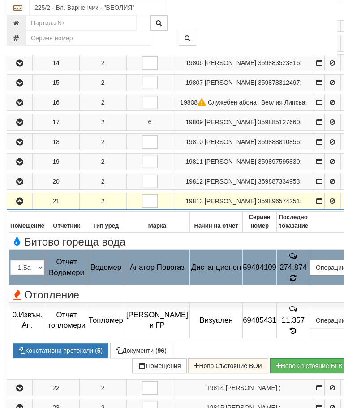
click at [302, 300] on div "Отопление" at bounding box center [182, 293] width 357 height 14
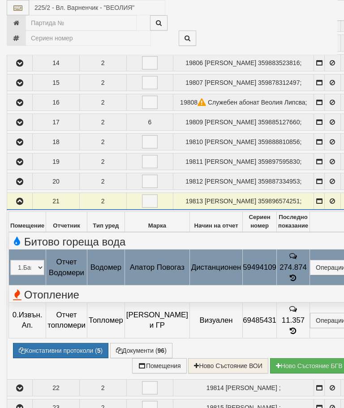
select select "10"
select select "1"
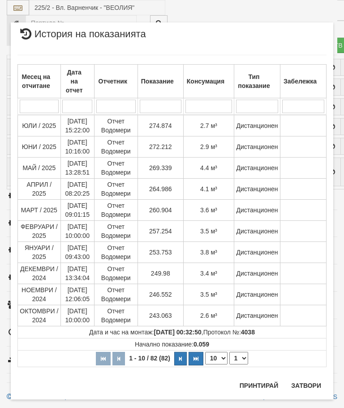
scroll to position [950, 0]
click at [307, 382] on button "Затвори" at bounding box center [306, 385] width 41 height 14
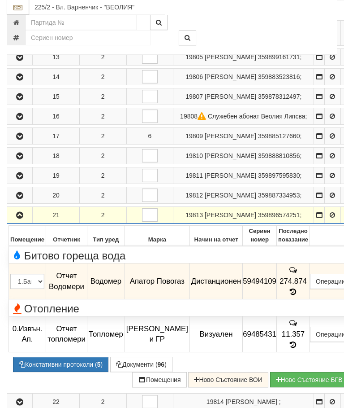
click at [23, 219] on icon "button" at bounding box center [19, 215] width 11 height 6
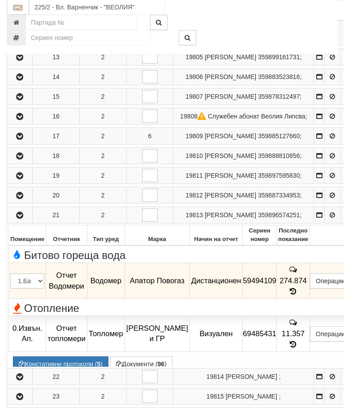
scroll to position [513, 0]
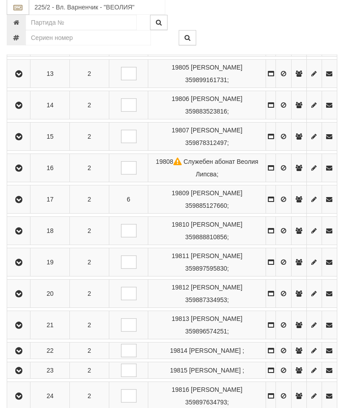
click at [22, 354] on icon "button" at bounding box center [18, 351] width 11 height 6
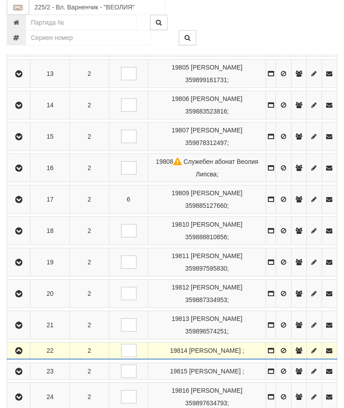
scroll to position [573, 0]
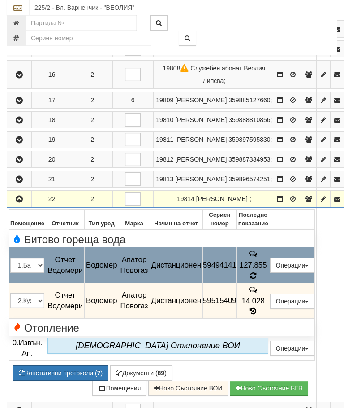
click at [257, 280] on icon at bounding box center [253, 276] width 7 height 8
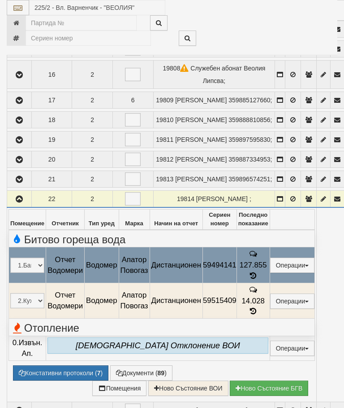
select select "10"
select select "1"
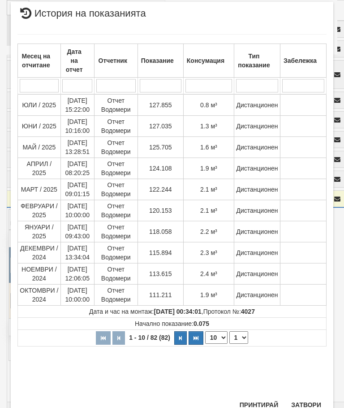
scroll to position [381, 0]
click at [312, 406] on button "Затвори" at bounding box center [306, 405] width 41 height 14
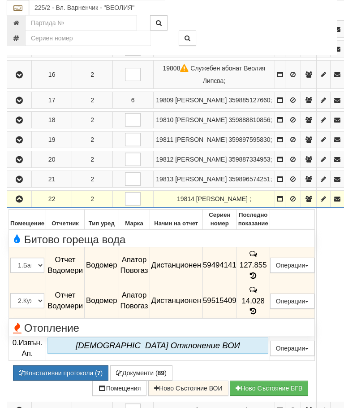
click at [258, 315] on icon at bounding box center [253, 311] width 10 height 8
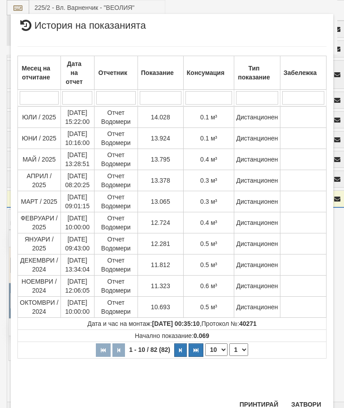
scroll to position [535, 0]
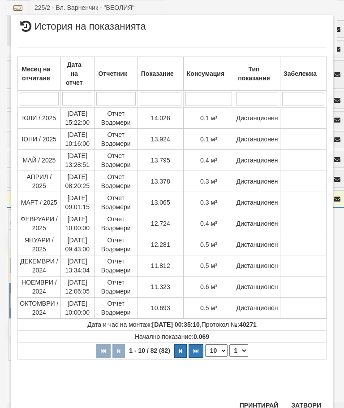
click at [310, 404] on button "Затвори" at bounding box center [306, 405] width 41 height 14
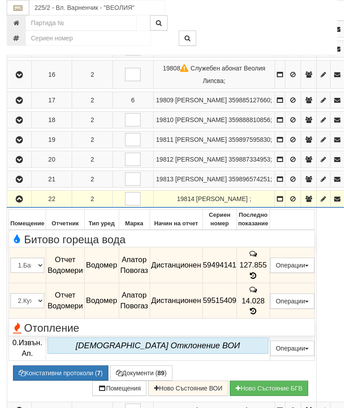
click at [17, 205] on button "button" at bounding box center [20, 198] width 22 height 13
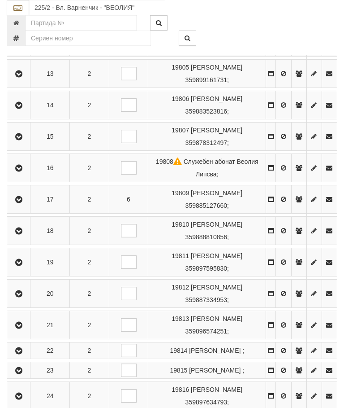
click at [23, 373] on icon "button" at bounding box center [18, 370] width 11 height 6
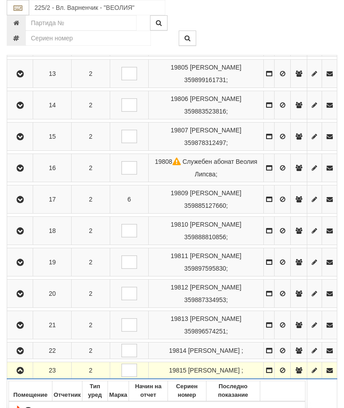
scroll to position [771, 0]
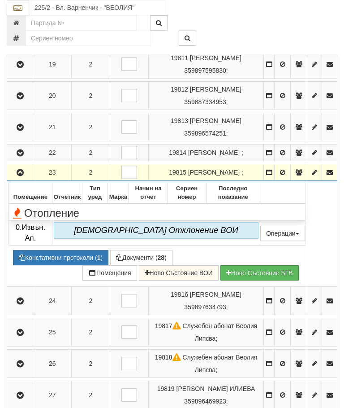
click at [21, 179] on button "button" at bounding box center [20, 171] width 23 height 13
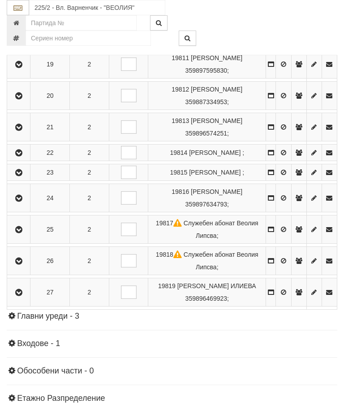
click at [24, 201] on icon "button" at bounding box center [18, 198] width 11 height 6
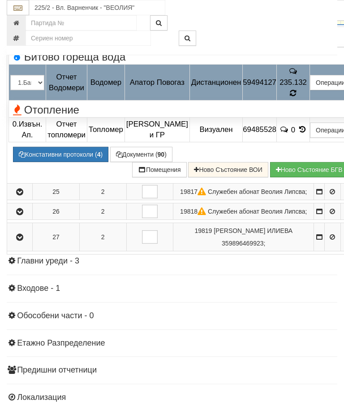
click at [306, 116] on div "Отопление" at bounding box center [182, 109] width 357 height 14
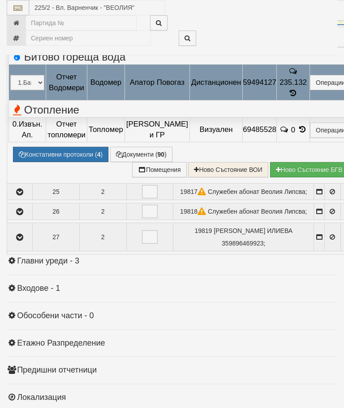
select select "10"
select select "1"
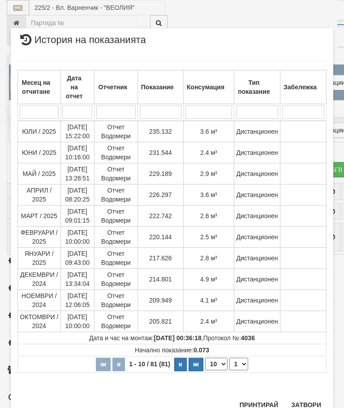
scroll to position [678, 0]
click at [307, 402] on button "Затвори" at bounding box center [306, 405] width 41 height 14
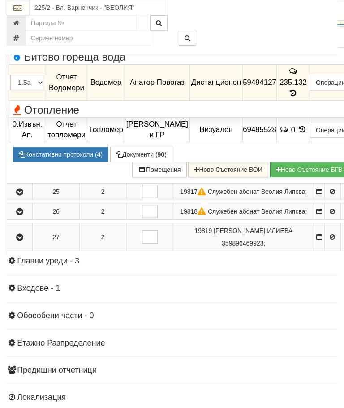
click at [21, 20] on icon "button" at bounding box center [19, 16] width 11 height 6
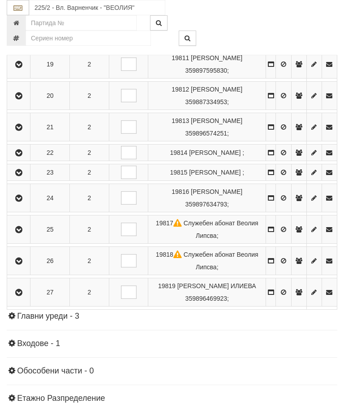
click at [19, 233] on icon "button" at bounding box center [18, 229] width 11 height 6
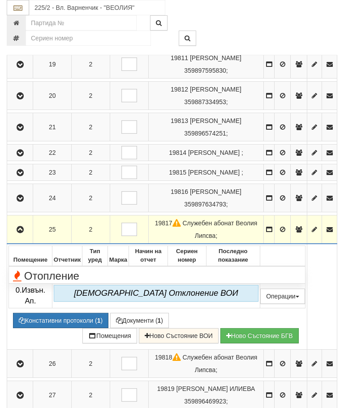
click at [20, 236] on button "button" at bounding box center [20, 228] width 23 height 13
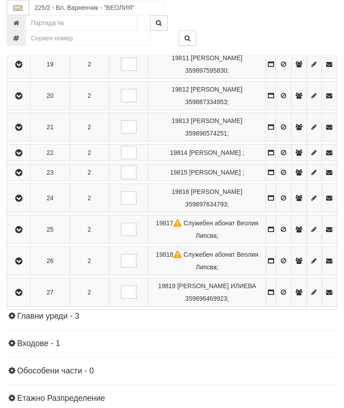
click at [23, 264] on icon "button" at bounding box center [18, 261] width 11 height 6
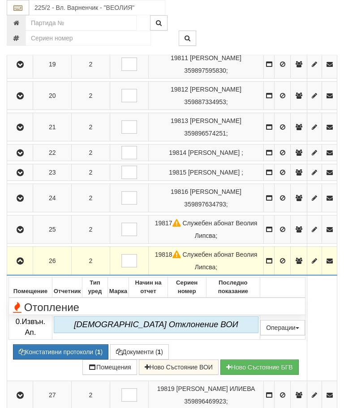
click at [23, 264] on icon "button" at bounding box center [20, 261] width 11 height 6
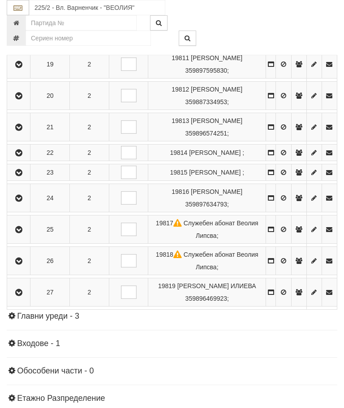
click at [23, 295] on icon "button" at bounding box center [18, 292] width 11 height 6
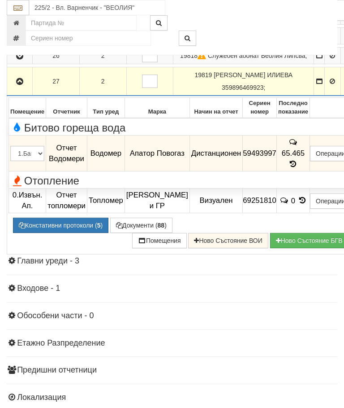
click at [299, 168] on icon at bounding box center [294, 164] width 10 height 8
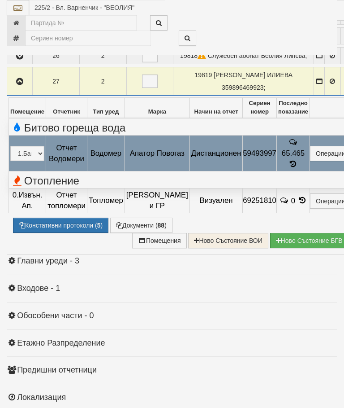
select select "10"
select select "1"
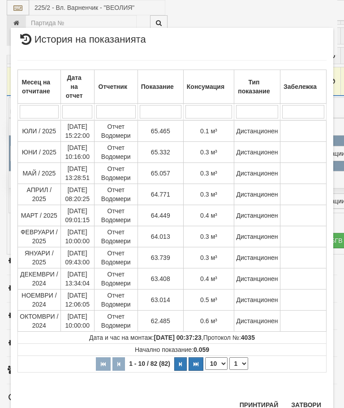
scroll to position [680, 0]
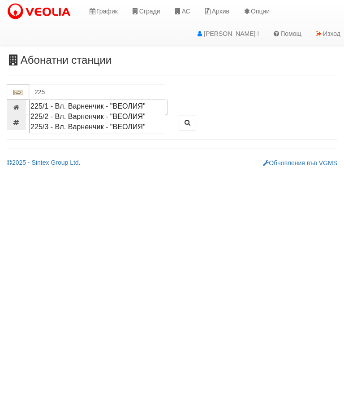
click at [120, 124] on div "225/3 - Вл. Варненчик - "ВЕОЛИЯ"" at bounding box center [97, 126] width 134 height 10
type input "225/3 - Вл. Варненчик - "ВЕОЛИЯ""
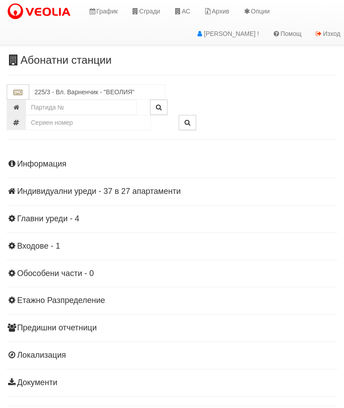
click at [131, 184] on div "Информация Параметри Брой Апартаменти: 27 Ползватели 07/2025 48 % 0 % 29" at bounding box center [172, 271] width 331 height 247
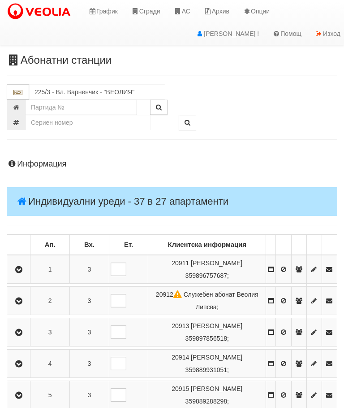
click at [24, 266] on icon "button" at bounding box center [18, 269] width 11 height 6
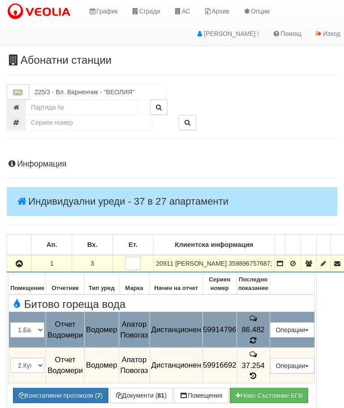
click at [257, 340] on icon at bounding box center [253, 340] width 7 height 8
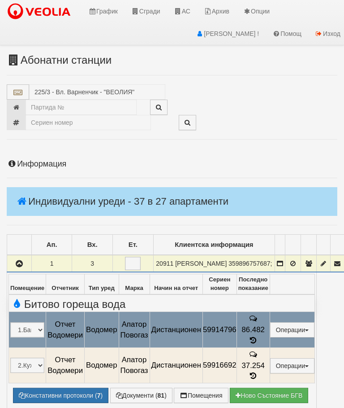
select select "10"
select select "1"
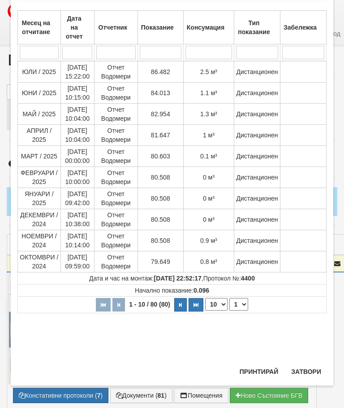
scroll to position [406, 0]
click at [304, 370] on button "Затвори" at bounding box center [306, 371] width 41 height 14
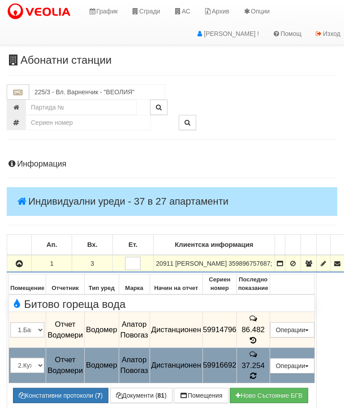
click at [257, 372] on icon at bounding box center [253, 376] width 7 height 8
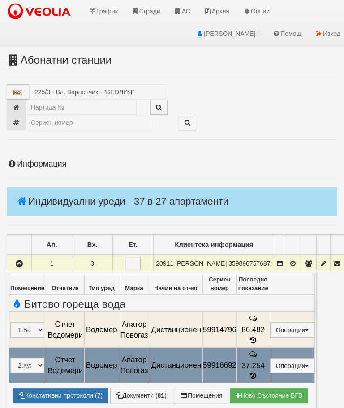
select select "10"
select select "1"
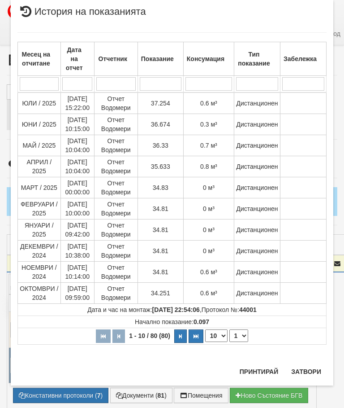
scroll to position [748, 0]
click at [307, 374] on button "Затвори" at bounding box center [306, 371] width 41 height 14
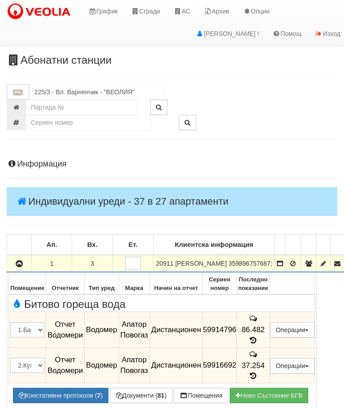
click at [25, 270] on button "button" at bounding box center [20, 262] width 22 height 13
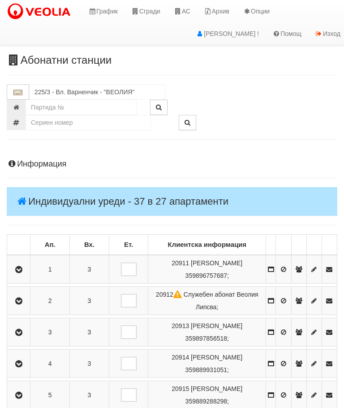
click at [23, 306] on button "button" at bounding box center [19, 300] width 20 height 13
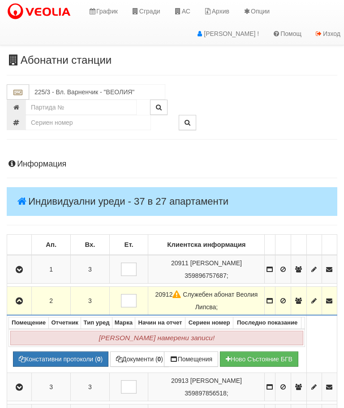
click at [22, 302] on icon "button" at bounding box center [19, 301] width 11 height 6
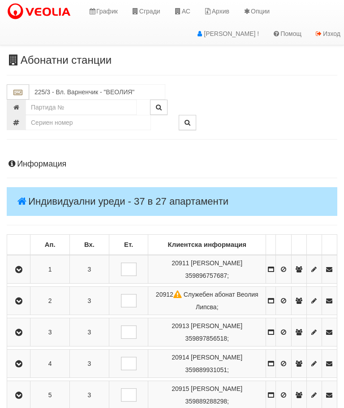
click at [23, 332] on icon "button" at bounding box center [18, 332] width 11 height 6
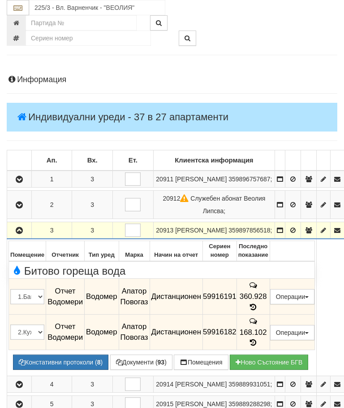
scroll to position [84, 0]
click at [258, 307] on icon at bounding box center [253, 307] width 10 height 8
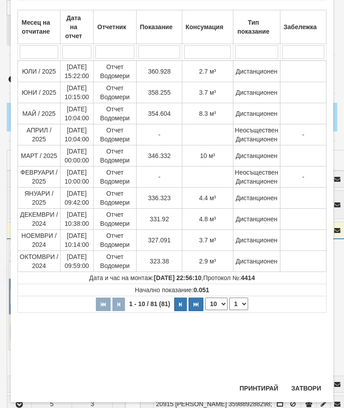
scroll to position [168, 0]
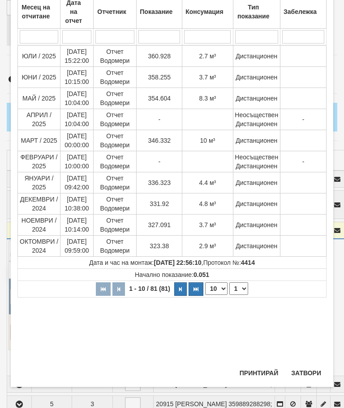
click at [303, 379] on button "Затвори" at bounding box center [306, 372] width 41 height 14
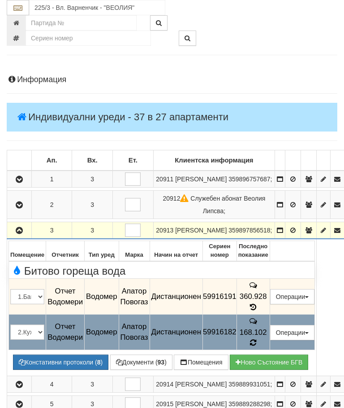
click at [257, 338] on icon at bounding box center [253, 342] width 7 height 8
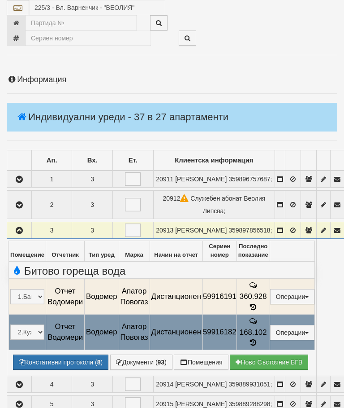
select select "10"
select select "1"
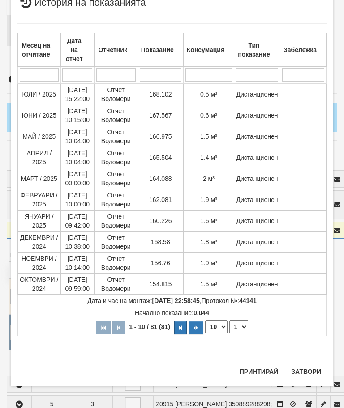
scroll to position [672, 0]
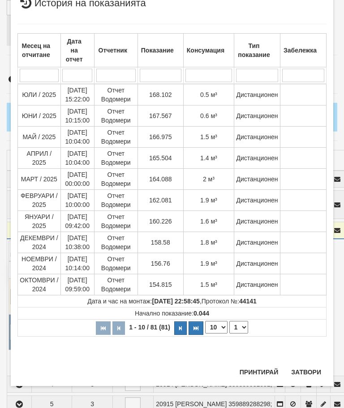
click at [308, 371] on button "Затвори" at bounding box center [306, 371] width 41 height 14
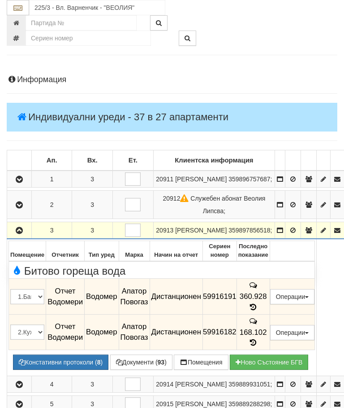
click at [19, 234] on icon "button" at bounding box center [19, 230] width 11 height 6
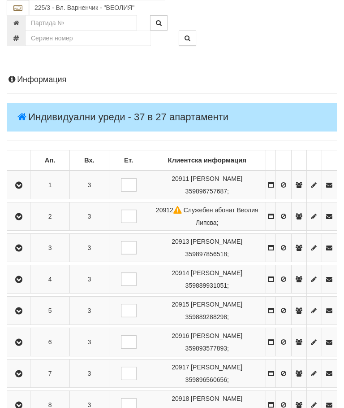
click at [23, 283] on button "button" at bounding box center [19, 278] width 20 height 13
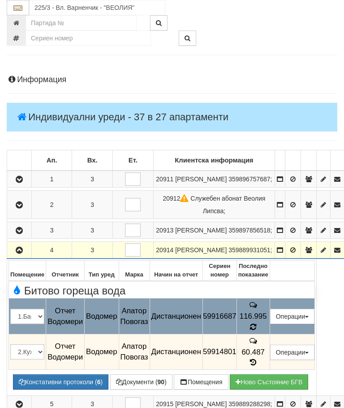
click at [257, 330] on icon at bounding box center [253, 326] width 7 height 8
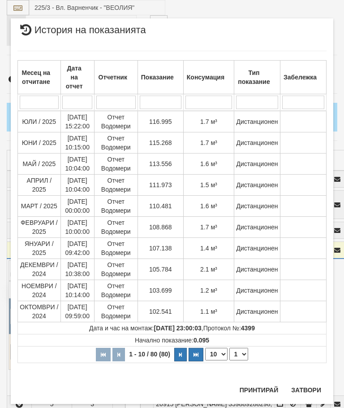
scroll to position [726, 0]
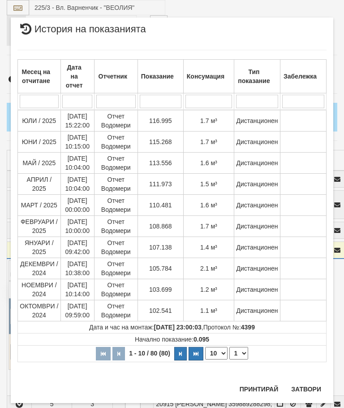
click at [308, 388] on button "Затвори" at bounding box center [306, 389] width 41 height 14
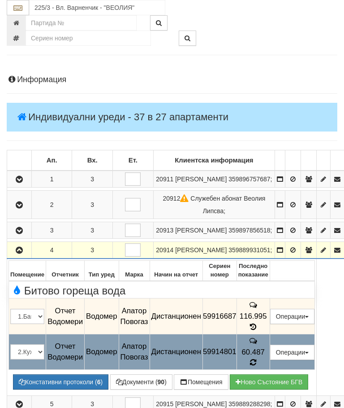
click at [257, 361] on icon at bounding box center [253, 362] width 7 height 8
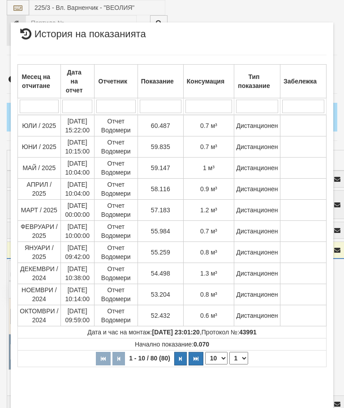
select select "10"
select select "1"
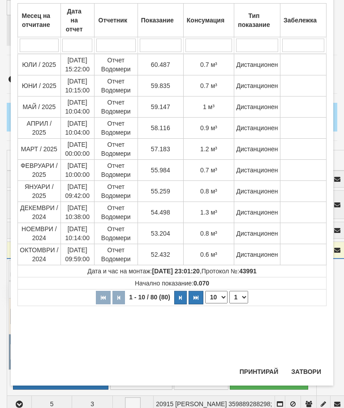
scroll to position [311, 0]
click at [308, 371] on button "Затвори" at bounding box center [306, 371] width 41 height 14
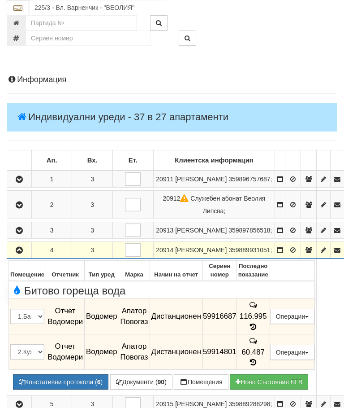
click at [15, 253] on icon "button" at bounding box center [19, 250] width 11 height 6
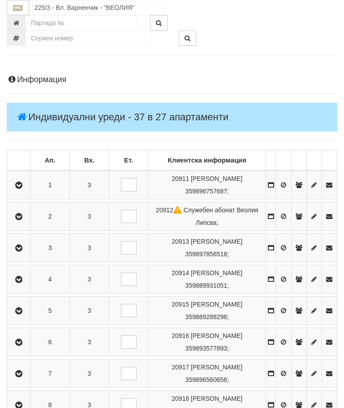
click at [24, 308] on icon "button" at bounding box center [18, 311] width 11 height 6
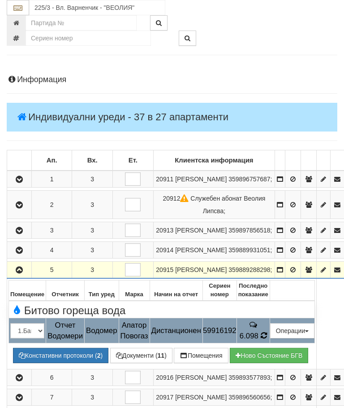
click at [259, 340] on span "6.098" at bounding box center [249, 335] width 19 height 9
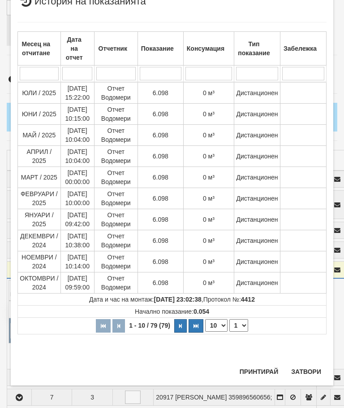
scroll to position [637, 0]
click at [312, 371] on button "Затвори" at bounding box center [306, 371] width 41 height 14
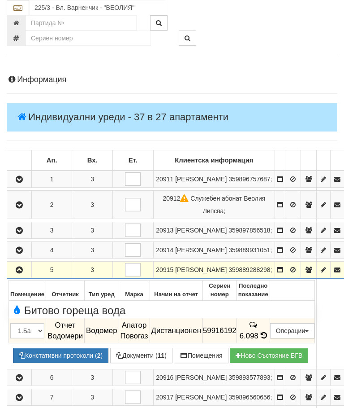
click at [24, 273] on icon "button" at bounding box center [19, 270] width 11 height 6
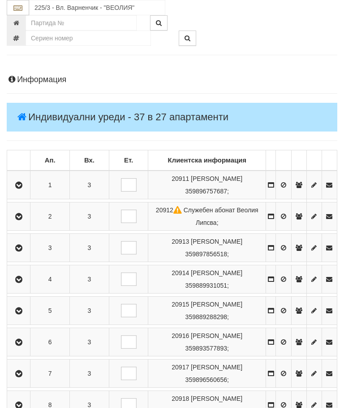
click at [22, 340] on icon "button" at bounding box center [18, 342] width 11 height 6
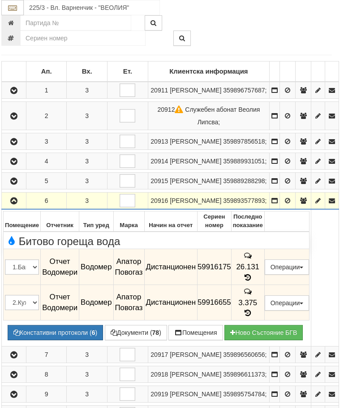
scroll to position [173, 5]
click at [253, 281] on icon at bounding box center [248, 277] width 10 height 8
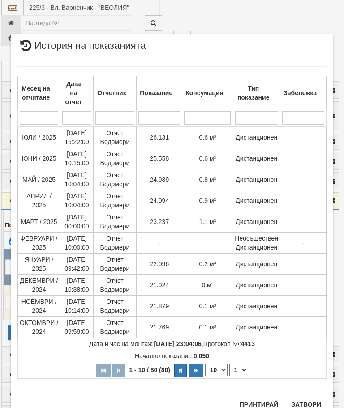
scroll to position [724, 0]
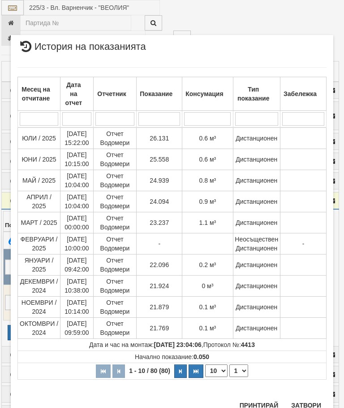
click at [308, 405] on button "Затвори" at bounding box center [306, 405] width 41 height 14
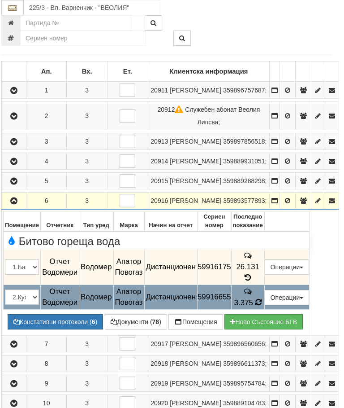
click at [265, 309] on td "3.375" at bounding box center [247, 296] width 33 height 25
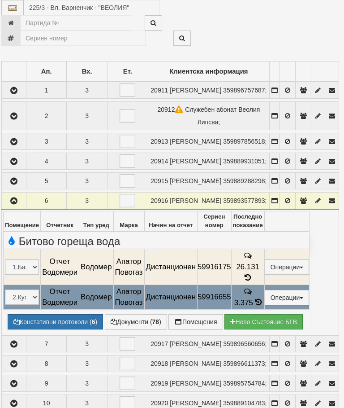
select select "10"
select select "1"
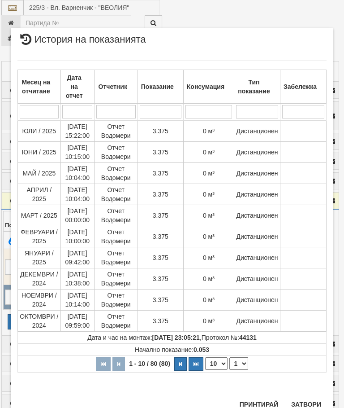
scroll to position [664, 0]
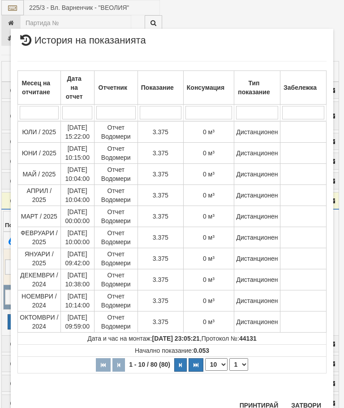
click at [310, 405] on button "Затвори" at bounding box center [306, 405] width 41 height 14
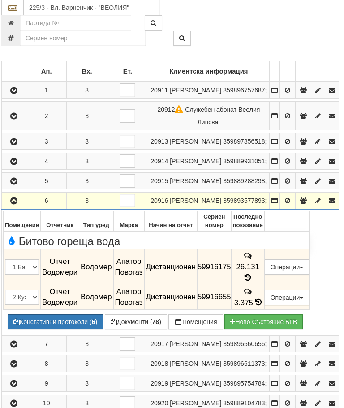
click at [13, 207] on button "button" at bounding box center [14, 200] width 22 height 13
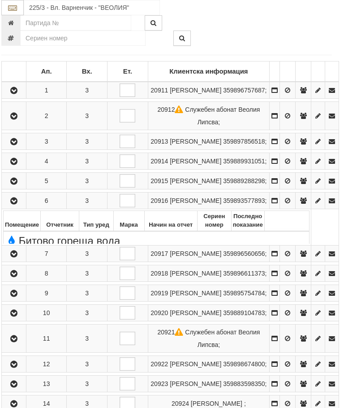
scroll to position [173, 3]
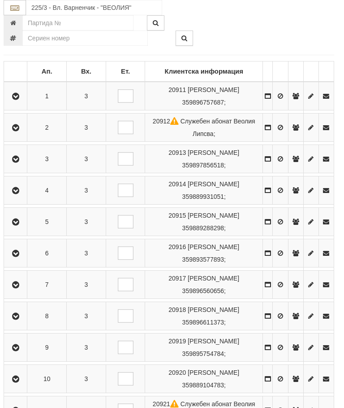
click at [20, 285] on icon "button" at bounding box center [15, 285] width 11 height 6
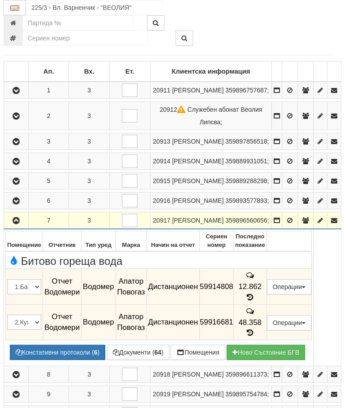
click at [255, 301] on icon at bounding box center [250, 297] width 10 height 8
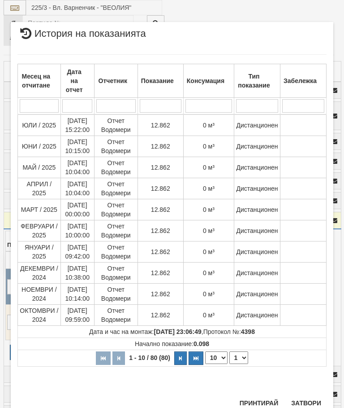
scroll to position [625, 0]
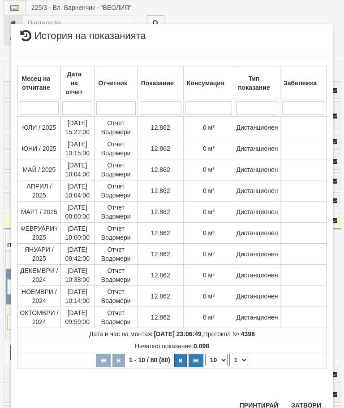
click at [309, 406] on button "Затвори" at bounding box center [306, 405] width 41 height 14
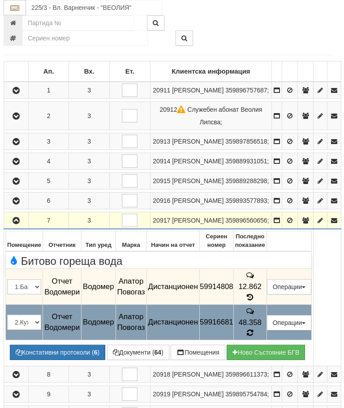
click at [253, 336] on icon at bounding box center [250, 333] width 6 height 8
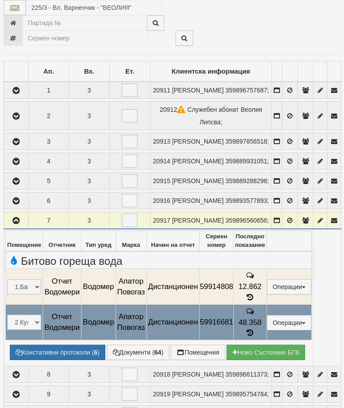
select select "10"
select select "1"
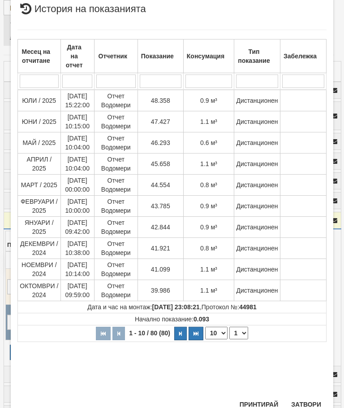
scroll to position [320, 0]
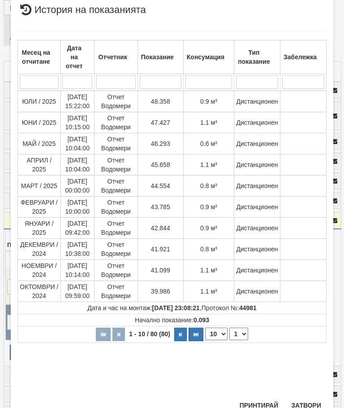
click at [310, 405] on button "Затвори" at bounding box center [306, 405] width 41 height 14
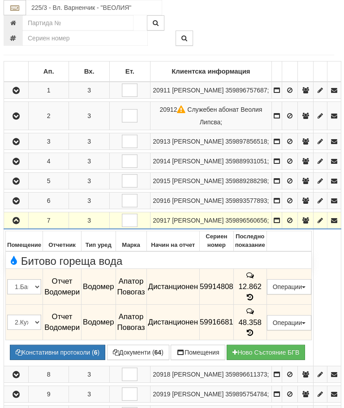
click at [22, 227] on button "button" at bounding box center [16, 219] width 22 height 13
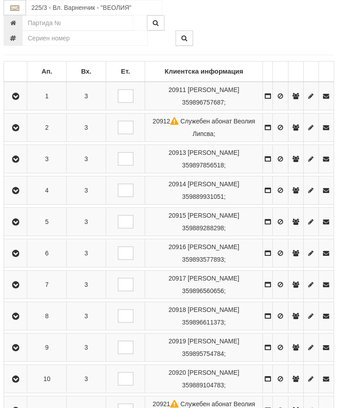
click at [19, 319] on icon "button" at bounding box center [15, 316] width 11 height 6
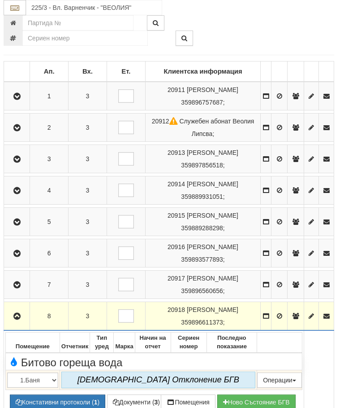
click at [22, 316] on icon "button" at bounding box center [17, 316] width 11 height 6
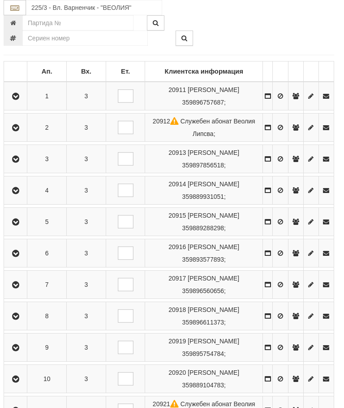
click at [19, 349] on icon "button" at bounding box center [15, 347] width 11 height 6
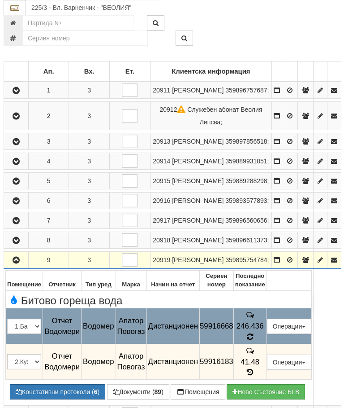
click at [253, 340] on icon at bounding box center [250, 337] width 6 height 8
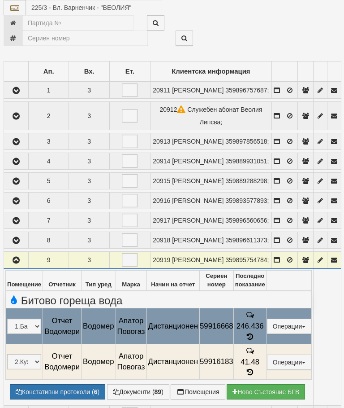
select select "10"
select select "1"
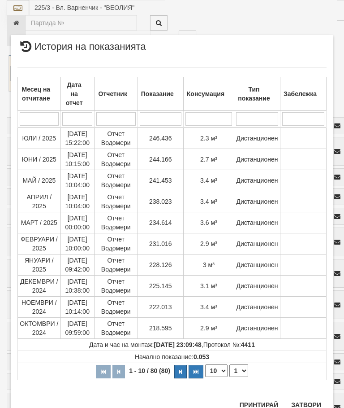
scroll to position [729, 0]
click at [303, 407] on button "Затвори" at bounding box center [306, 405] width 41 height 14
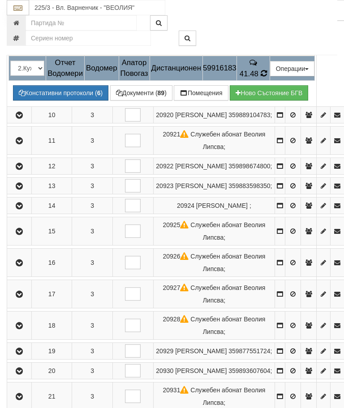
click at [259, 78] on span "41.48" at bounding box center [249, 73] width 19 height 9
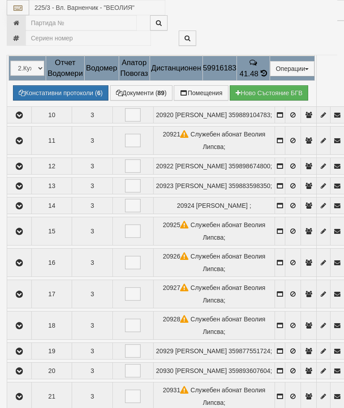
select select "10"
select select "1"
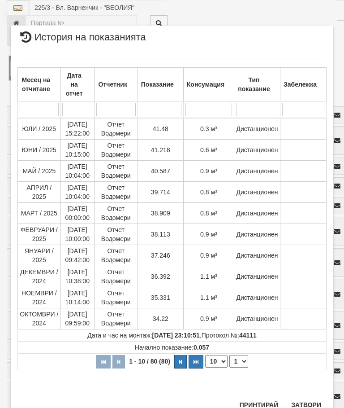
scroll to position [642, 0]
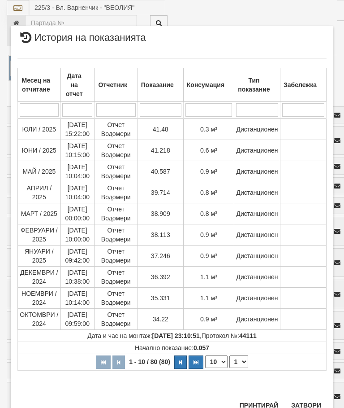
click at [313, 401] on button "Затвори" at bounding box center [306, 405] width 41 height 14
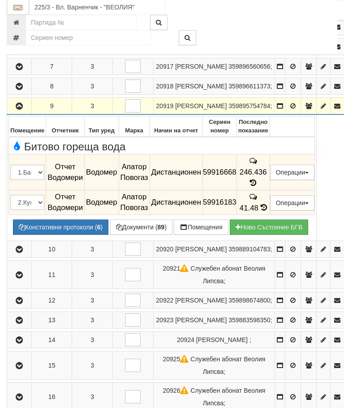
scroll to position [259, 0]
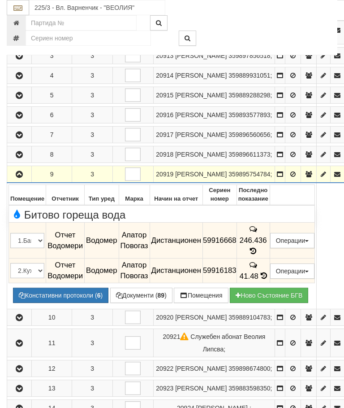
click at [21, 178] on icon "button" at bounding box center [19, 174] width 11 height 6
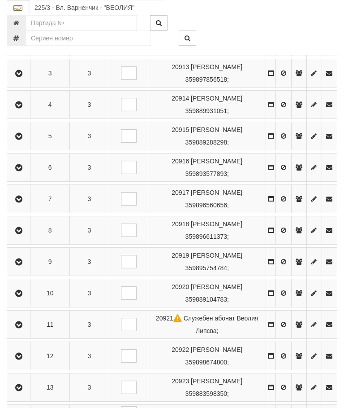
click at [20, 293] on icon "button" at bounding box center [18, 293] width 11 height 6
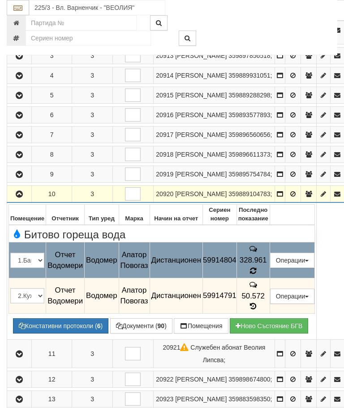
click at [257, 274] on icon at bounding box center [253, 270] width 7 height 8
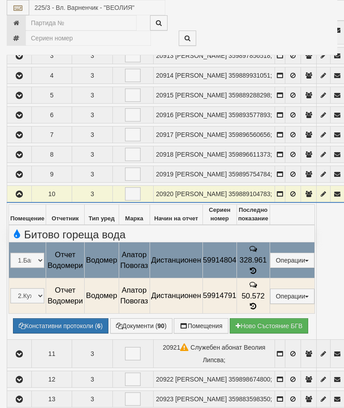
select select "10"
select select "1"
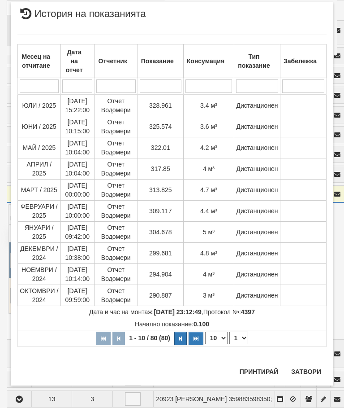
scroll to position [765, 0]
click at [308, 373] on button "Затвори" at bounding box center [306, 371] width 41 height 14
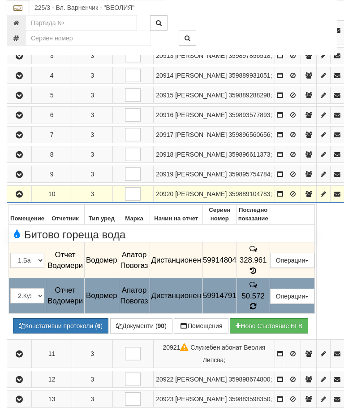
click at [256, 310] on span at bounding box center [253, 306] width 6 height 9
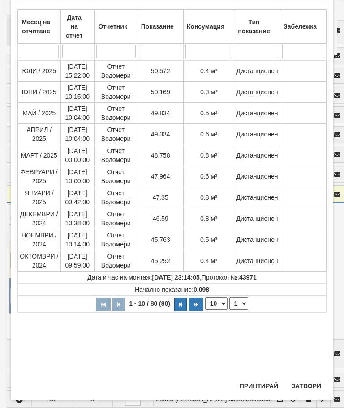
scroll to position [191, 0]
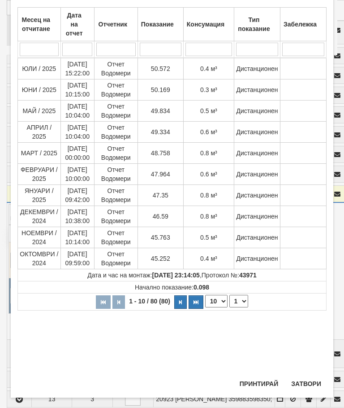
click at [308, 384] on button "Затвори" at bounding box center [306, 383] width 41 height 14
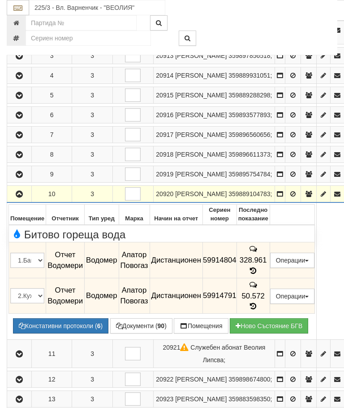
click at [23, 197] on icon "button" at bounding box center [19, 194] width 11 height 6
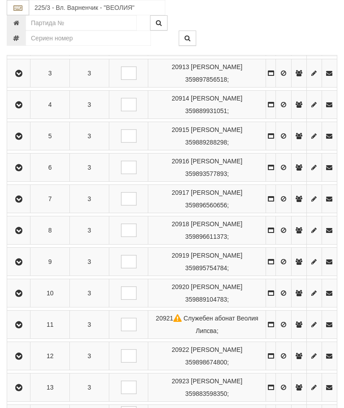
click at [28, 320] on button "button" at bounding box center [19, 323] width 20 height 13
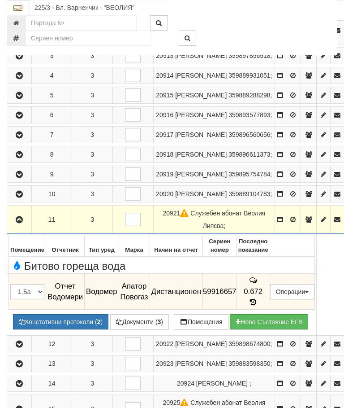
click at [21, 226] on button "button" at bounding box center [20, 218] width 22 height 13
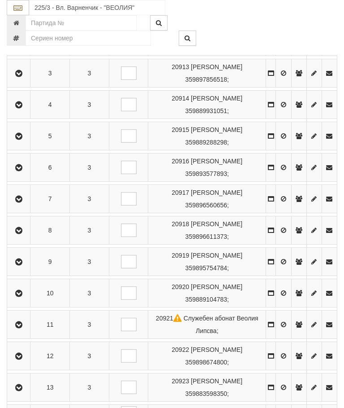
click at [27, 351] on button "button" at bounding box center [19, 355] width 20 height 13
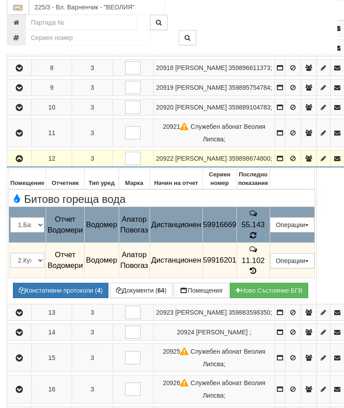
scroll to position [345, 0]
click at [257, 239] on icon at bounding box center [253, 234] width 8 height 9
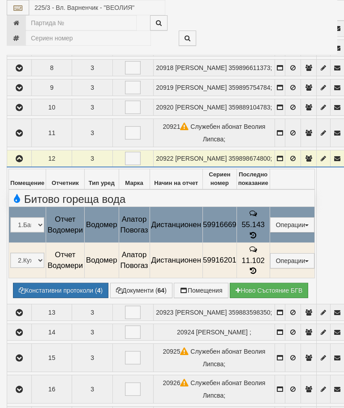
select select "10"
select select "1"
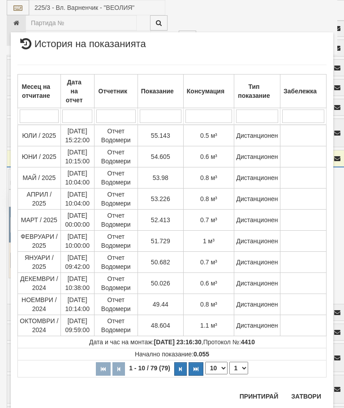
scroll to position [764, 0]
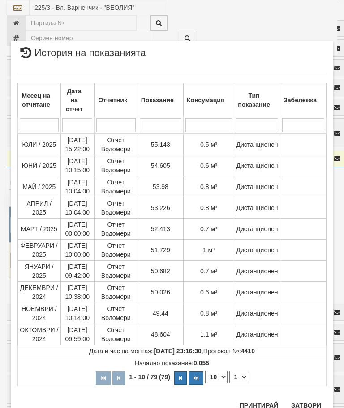
click at [308, 407] on button "Затвори" at bounding box center [306, 405] width 41 height 14
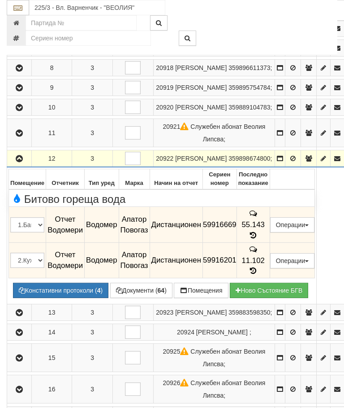
click at [28, 165] on button "button" at bounding box center [20, 158] width 22 height 13
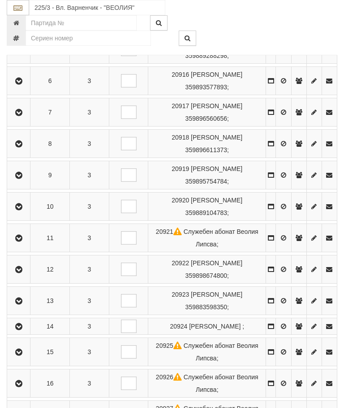
click at [23, 298] on icon "button" at bounding box center [18, 301] width 11 height 6
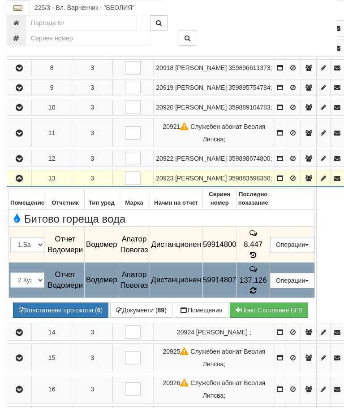
click at [257, 295] on icon at bounding box center [253, 290] width 7 height 8
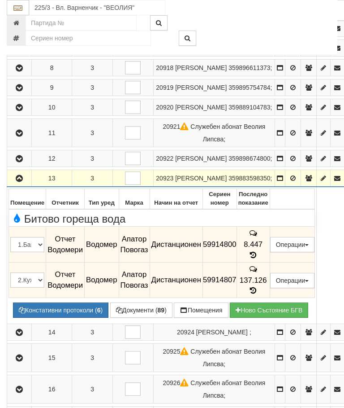
click at [270, 262] on td "8.447" at bounding box center [253, 244] width 33 height 36
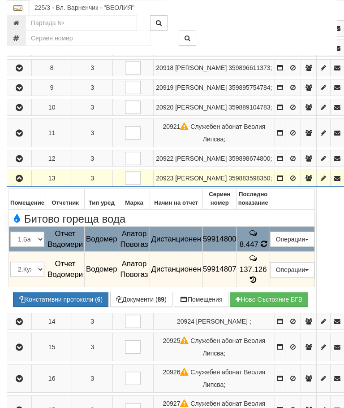
click at [270, 252] on td "8.447" at bounding box center [253, 238] width 33 height 25
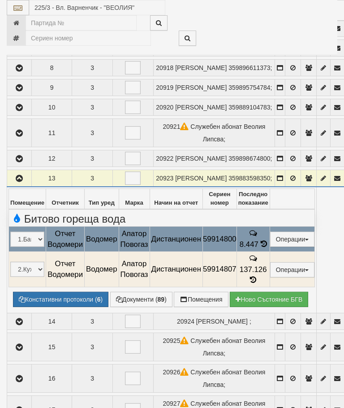
select select "10"
select select "1"
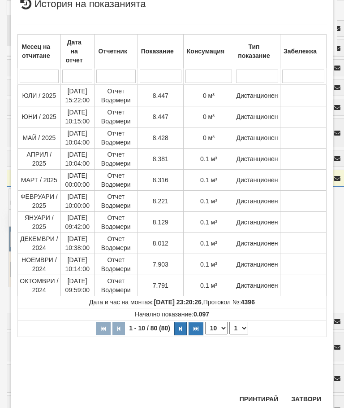
click at [307, 403] on button "Затвори" at bounding box center [306, 398] width 41 height 14
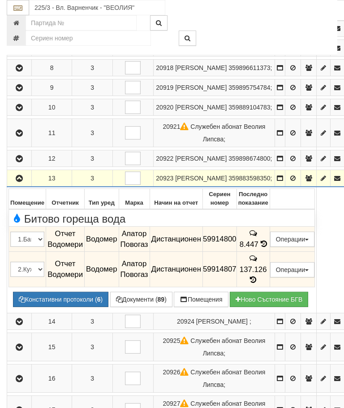
click at [23, 185] on button "button" at bounding box center [20, 177] width 22 height 13
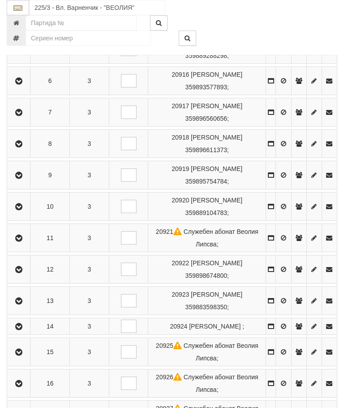
click at [28, 332] on button "button" at bounding box center [19, 325] width 20 height 13
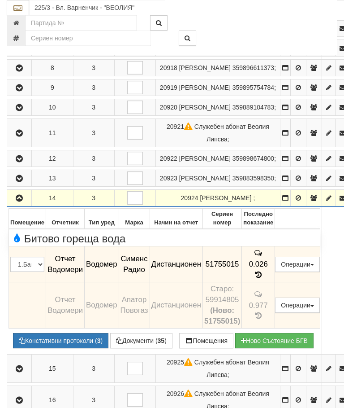
click at [22, 201] on icon "button" at bounding box center [19, 198] width 11 height 6
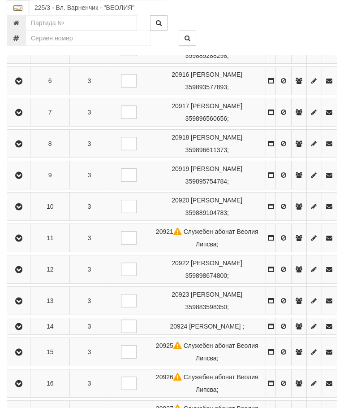
click at [24, 355] on icon "button" at bounding box center [18, 352] width 11 height 6
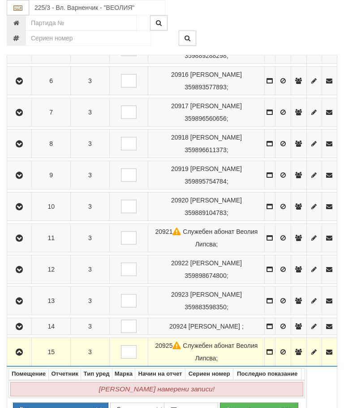
click at [16, 358] on button "button" at bounding box center [20, 351] width 22 height 13
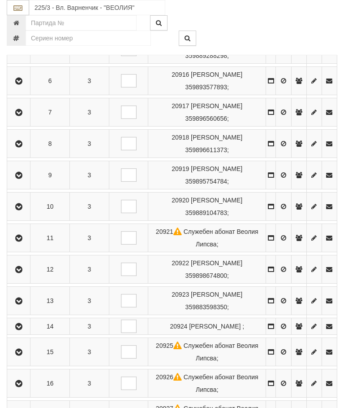
click at [25, 390] on button "button" at bounding box center [19, 382] width 20 height 13
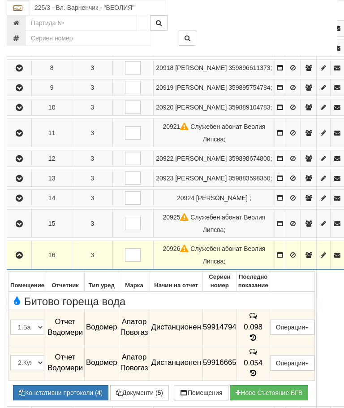
click at [21, 258] on icon "button" at bounding box center [19, 255] width 11 height 6
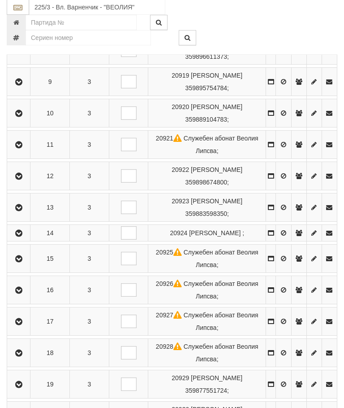
scroll to position [458, 0]
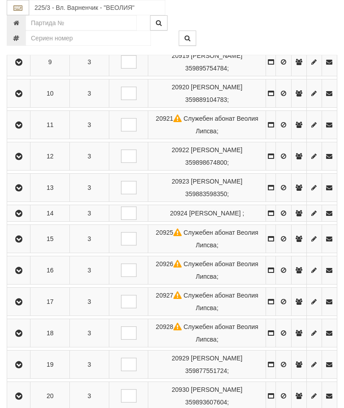
click at [23, 305] on icon "button" at bounding box center [18, 302] width 11 height 6
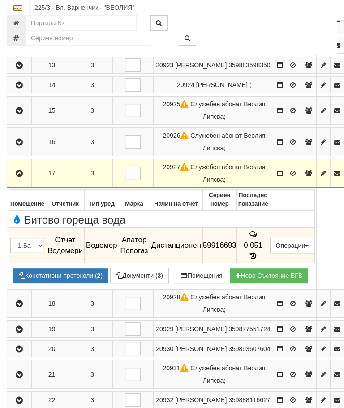
click at [28, 180] on button "button" at bounding box center [20, 172] width 22 height 13
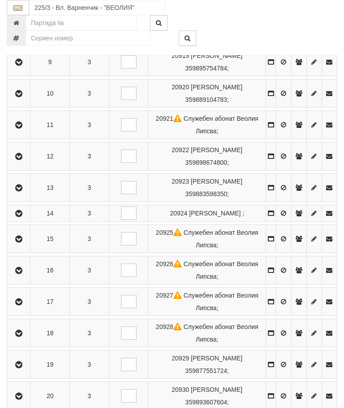
click at [24, 336] on icon "button" at bounding box center [18, 333] width 11 height 6
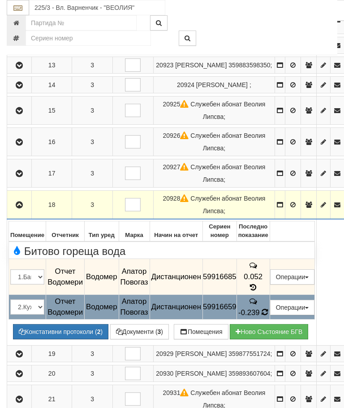
click at [269, 316] on icon at bounding box center [265, 312] width 7 height 8
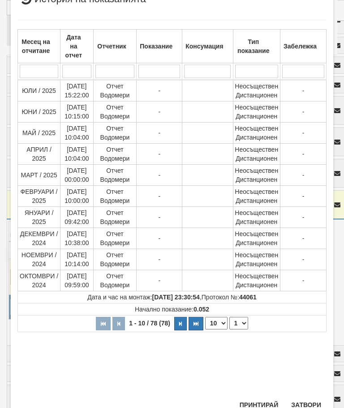
click at [241, 328] on select "1 2 3 4 5 6 7 8" at bounding box center [239, 323] width 19 height 13
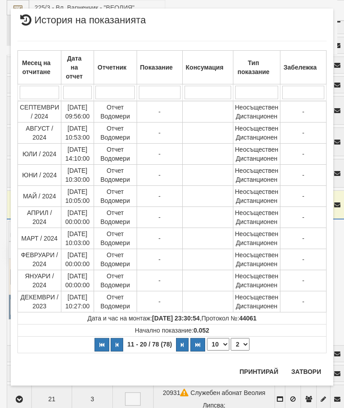
scroll to position [0, 0]
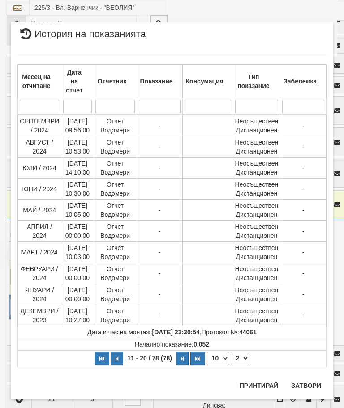
click at [244, 361] on select "1 2 3 4 5 6 7 8" at bounding box center [240, 357] width 19 height 13
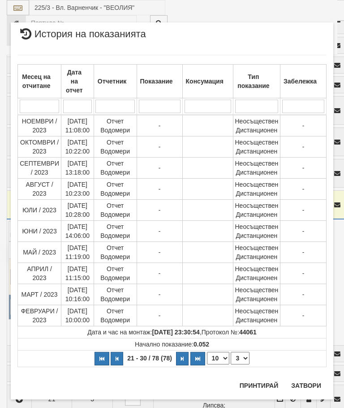
click at [246, 356] on select "1 2 3 4 5 6 7 8" at bounding box center [240, 357] width 19 height 13
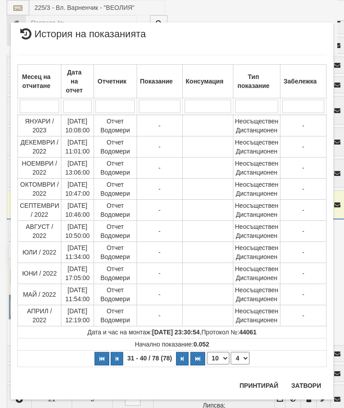
click at [248, 355] on select "1 2 3 4 5 6 7 8" at bounding box center [240, 357] width 19 height 13
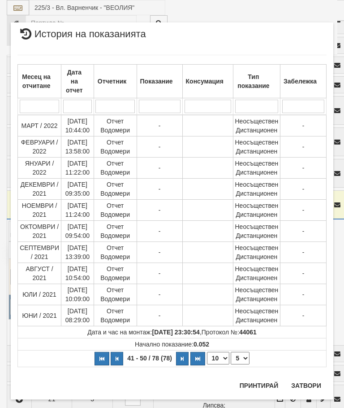
click at [246, 358] on select "1 2 3 4 5 6 7 8" at bounding box center [240, 357] width 19 height 13
click at [244, 357] on select "1 2 3 4 5 6 7 8" at bounding box center [240, 357] width 19 height 13
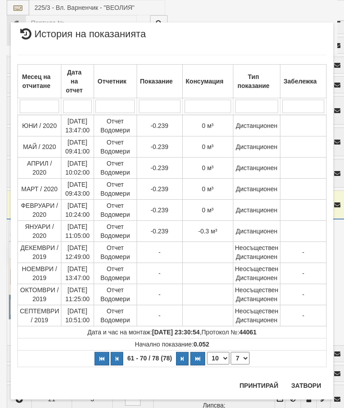
click at [241, 363] on select "1 2 3 4 5 6 7 8" at bounding box center [240, 357] width 19 height 13
select select "8"
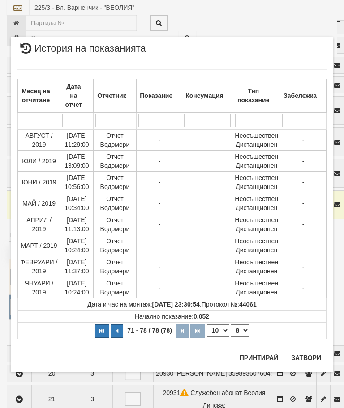
click at [305, 364] on button "Затвори" at bounding box center [306, 357] width 41 height 14
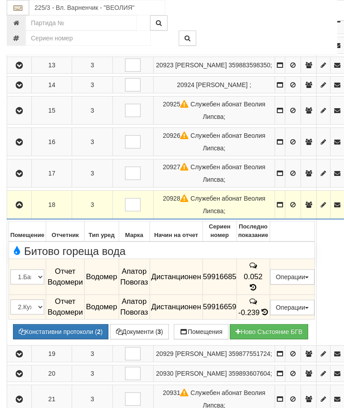
click at [22, 208] on icon "button" at bounding box center [19, 205] width 11 height 6
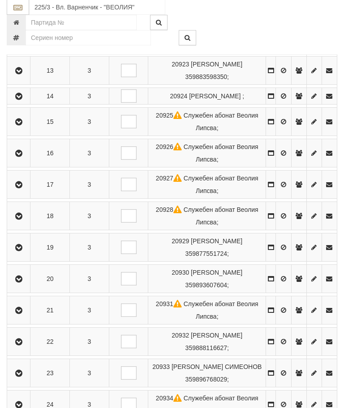
click at [22, 254] on button "button" at bounding box center [19, 247] width 20 height 13
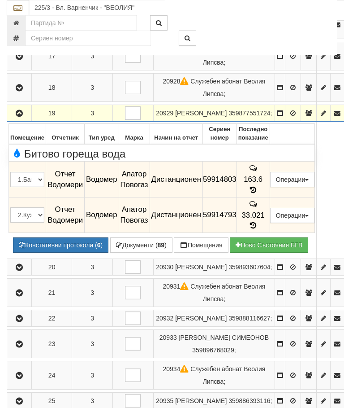
click at [263, 183] on span "163.6" at bounding box center [253, 179] width 19 height 9
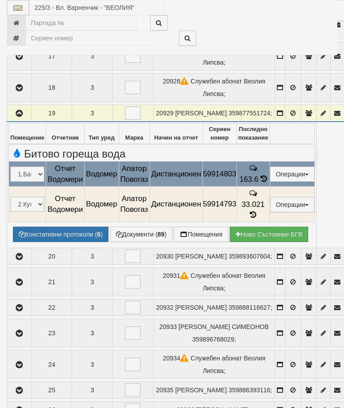
select select "10"
select select "1"
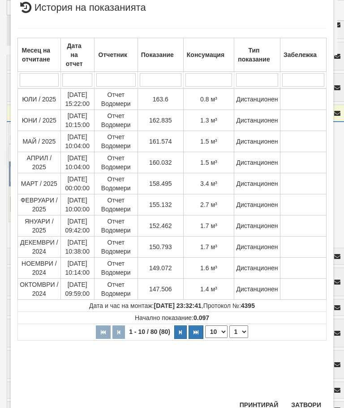
scroll to position [295, 0]
click at [308, 407] on button "Затвори" at bounding box center [306, 405] width 41 height 14
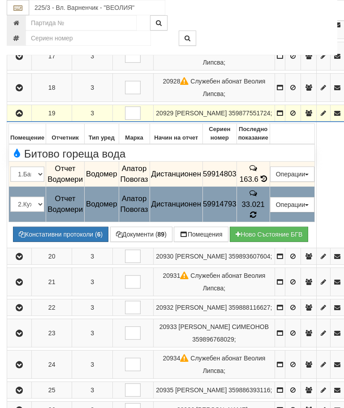
click at [257, 219] on icon at bounding box center [253, 214] width 7 height 9
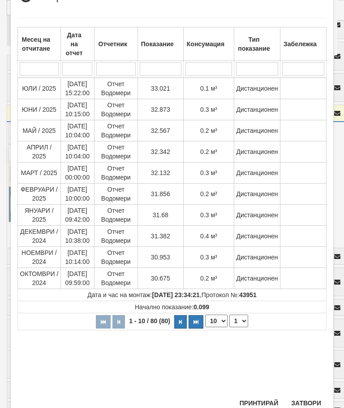
scroll to position [174, 0]
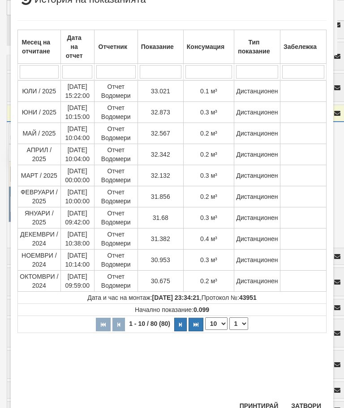
click at [305, 407] on button "Затвори" at bounding box center [306, 405] width 41 height 14
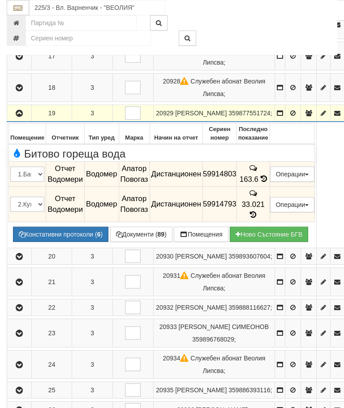
click at [23, 117] on icon "button" at bounding box center [19, 113] width 11 height 6
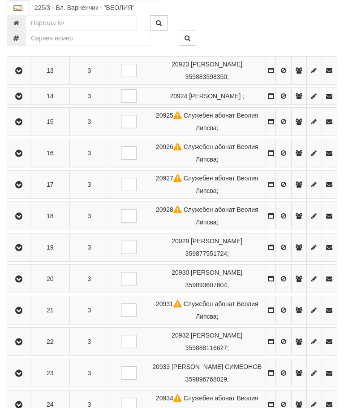
click at [24, 282] on icon "button" at bounding box center [18, 279] width 11 height 6
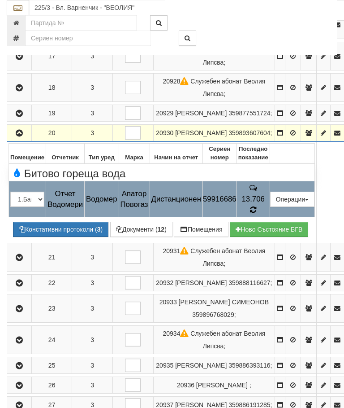
click at [256, 214] on span at bounding box center [253, 209] width 6 height 9
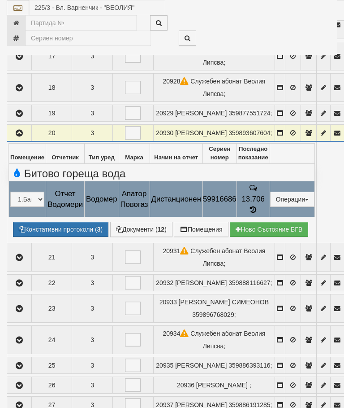
select select "10"
select select "1"
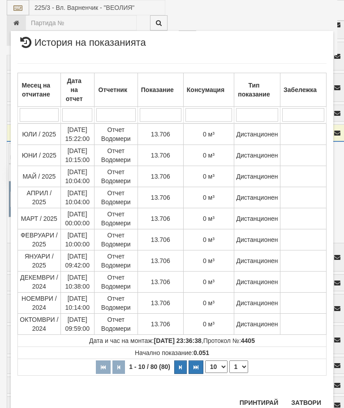
scroll to position [713, 0]
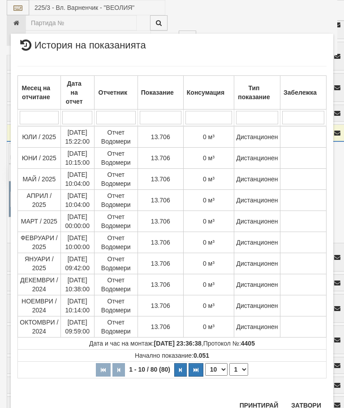
click at [310, 403] on button "Затвори" at bounding box center [306, 405] width 41 height 14
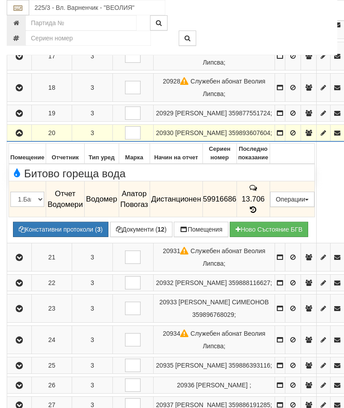
click at [20, 136] on icon "button" at bounding box center [19, 133] width 11 height 6
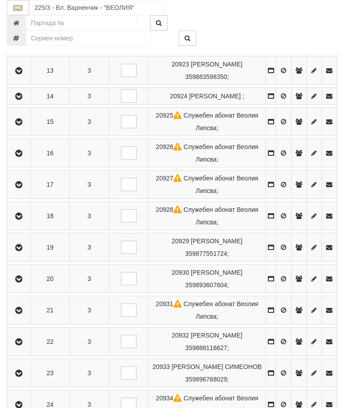
click at [24, 313] on icon "button" at bounding box center [18, 310] width 11 height 6
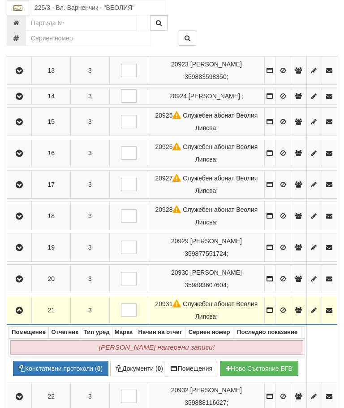
click at [29, 317] on button "button" at bounding box center [20, 309] width 22 height 13
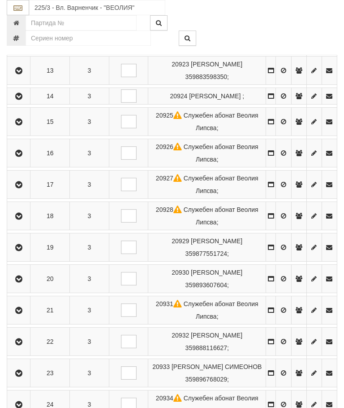
click at [22, 345] on icon "button" at bounding box center [18, 341] width 11 height 6
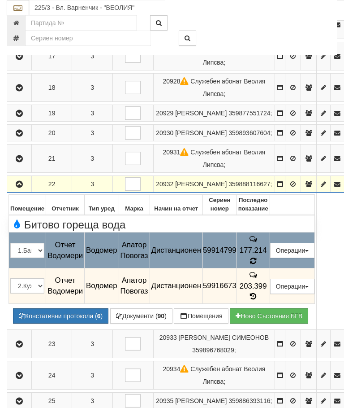
click at [270, 268] on td "177.214" at bounding box center [253, 250] width 33 height 36
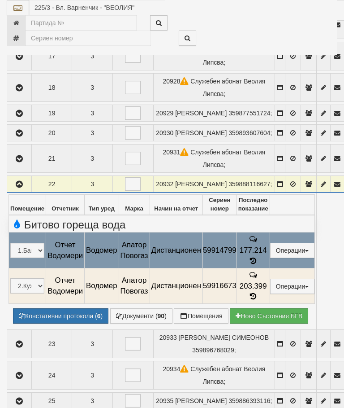
select select "10"
select select "1"
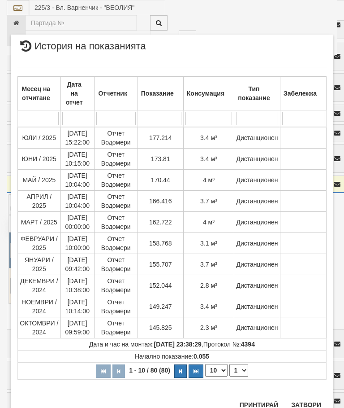
scroll to position [723, 0]
click at [303, 406] on button "Затвори" at bounding box center [306, 405] width 41 height 14
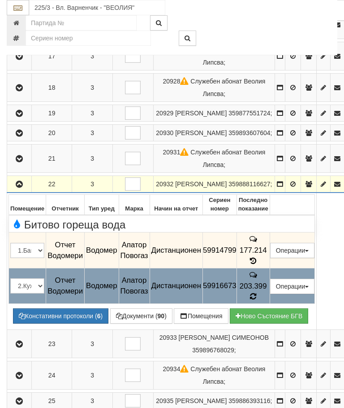
click at [257, 300] on icon at bounding box center [253, 296] width 7 height 8
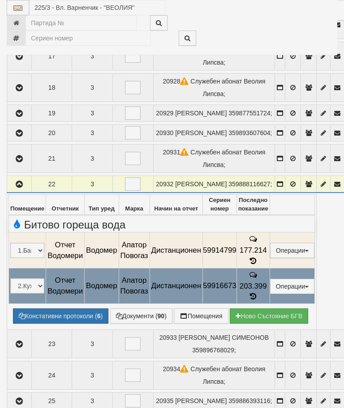
select select "10"
select select "1"
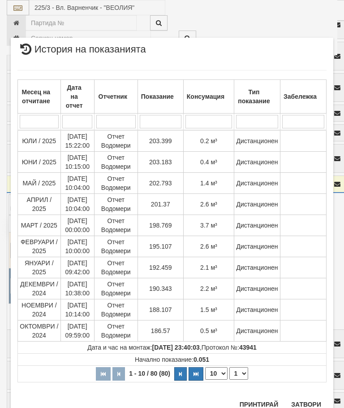
scroll to position [755, 0]
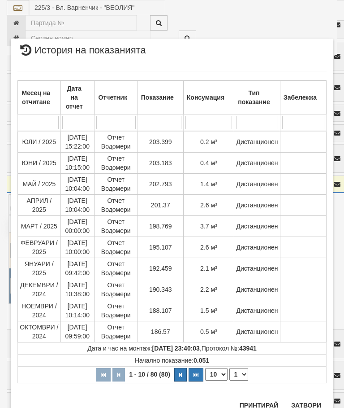
click at [308, 401] on button "Затвори" at bounding box center [306, 405] width 41 height 14
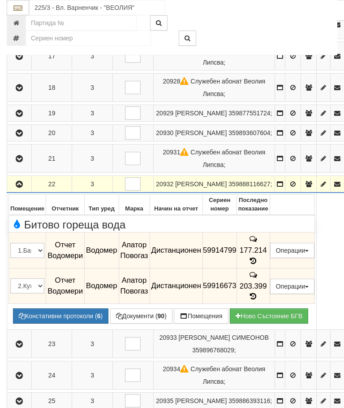
click at [20, 187] on icon "button" at bounding box center [19, 184] width 11 height 6
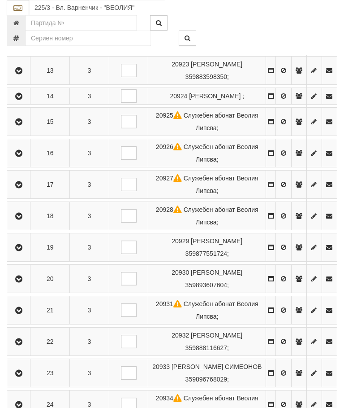
click at [24, 376] on icon "button" at bounding box center [18, 373] width 11 height 6
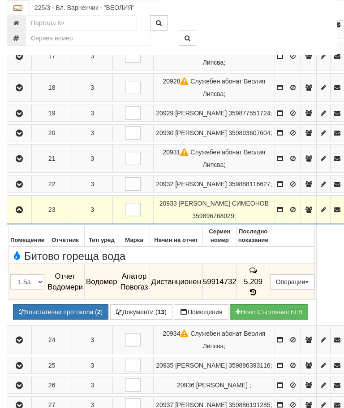
click at [22, 213] on icon "button" at bounding box center [19, 210] width 11 height 6
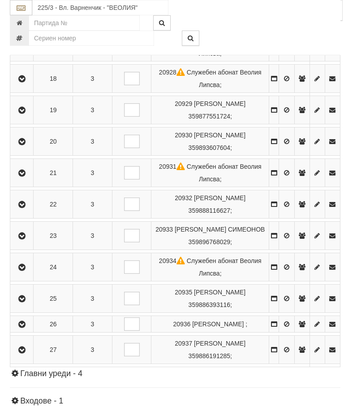
scroll to position [706, 0]
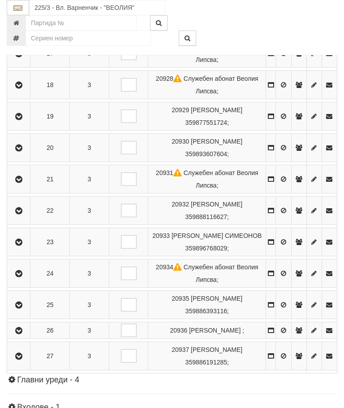
click at [24, 277] on icon "button" at bounding box center [18, 273] width 11 height 6
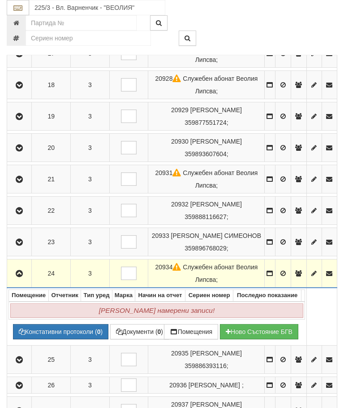
click at [21, 277] on icon "button" at bounding box center [19, 273] width 11 height 6
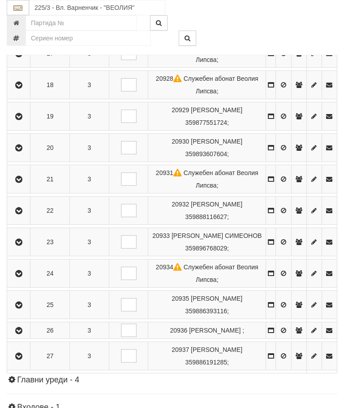
click at [27, 311] on button "button" at bounding box center [19, 304] width 20 height 13
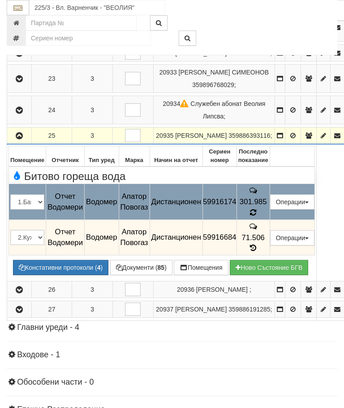
click at [257, 217] on icon at bounding box center [253, 212] width 7 height 8
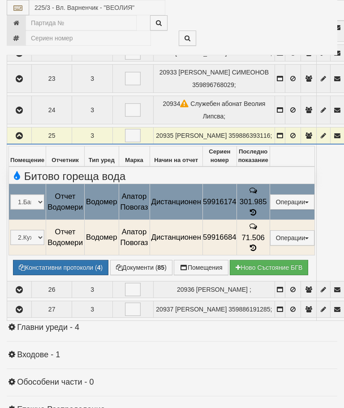
select select "10"
select select "1"
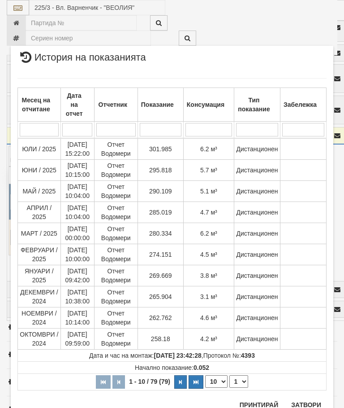
scroll to position [802, 0]
click at [311, 406] on button "Затвори" at bounding box center [306, 405] width 41 height 14
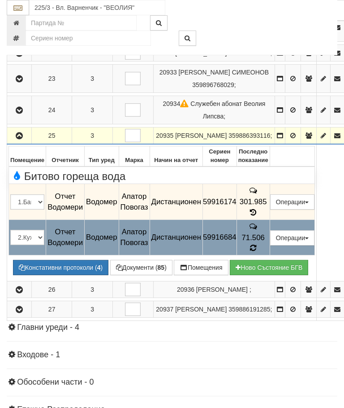
click at [257, 252] on icon at bounding box center [253, 248] width 7 height 8
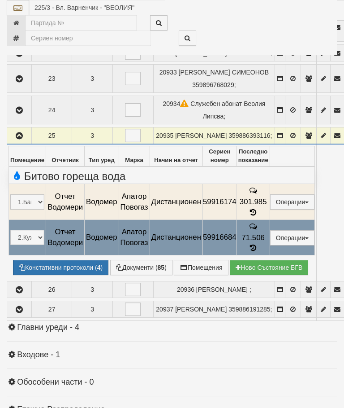
select select "10"
select select "1"
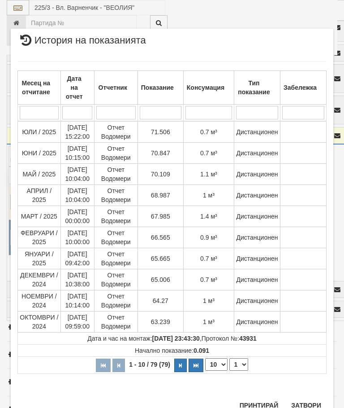
scroll to position [658, 0]
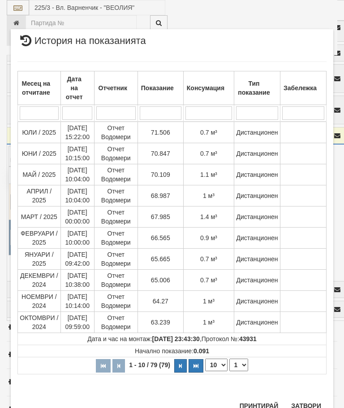
click at [305, 404] on button "Затвори" at bounding box center [306, 405] width 41 height 14
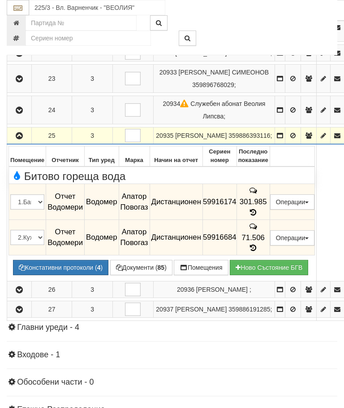
click at [17, 142] on button "button" at bounding box center [20, 135] width 22 height 13
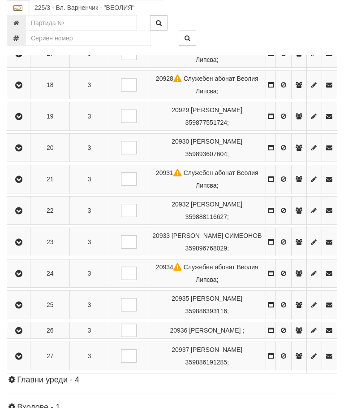
click at [24, 334] on icon "button" at bounding box center [18, 330] width 11 height 6
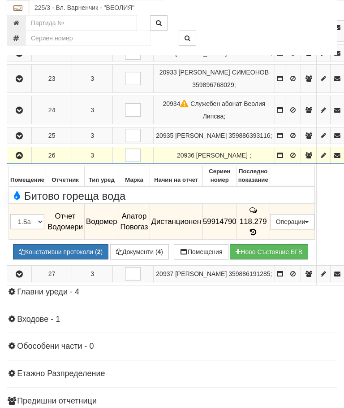
click at [258, 236] on icon at bounding box center [253, 232] width 10 height 8
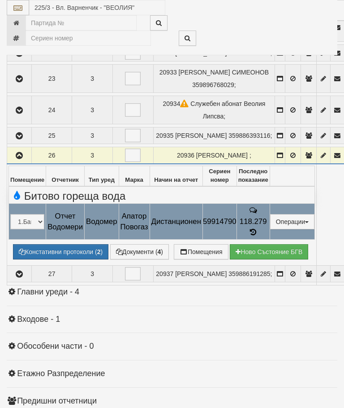
select select "10"
select select "1"
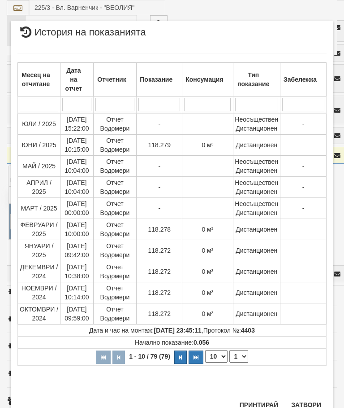
scroll to position [581, 0]
click at [313, 407] on button "Затвори" at bounding box center [306, 405] width 41 height 14
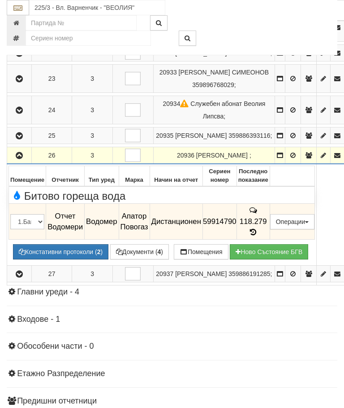
click at [21, 159] on icon "button" at bounding box center [19, 155] width 11 height 6
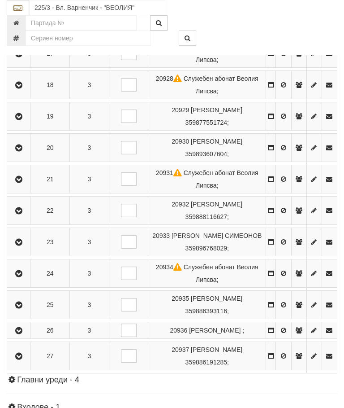
click at [22, 359] on icon "button" at bounding box center [18, 356] width 11 height 6
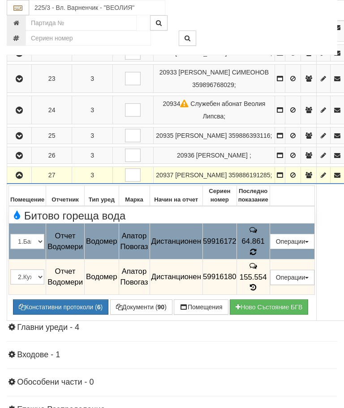
click at [270, 259] on td "64.861" at bounding box center [253, 241] width 33 height 36
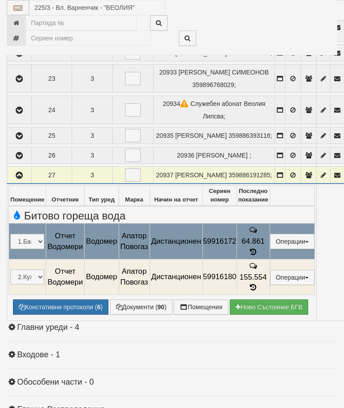
select select "10"
select select "1"
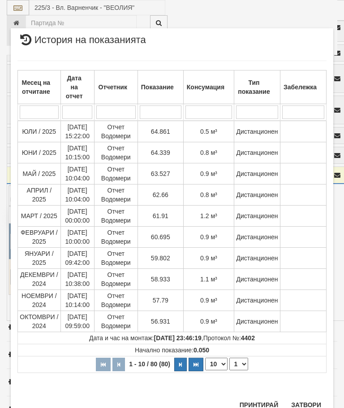
scroll to position [664, 0]
click at [303, 406] on button "Затвори" at bounding box center [306, 405] width 41 height 14
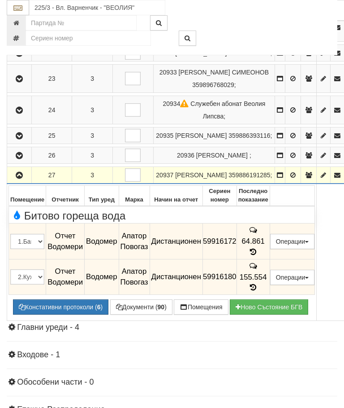
click at [258, 291] on span at bounding box center [253, 287] width 10 height 9
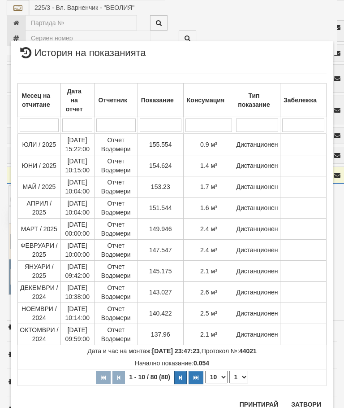
scroll to position [87, 0]
click at [304, 403] on button "Затвори" at bounding box center [306, 404] width 41 height 14
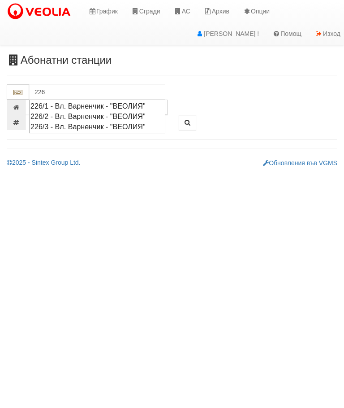
click at [123, 125] on div "226/3 - Вл. Варненчик - "ВЕОЛИЯ"" at bounding box center [97, 126] width 134 height 10
type input "226/3 - Вл. Варненчик - "ВЕОЛИЯ""
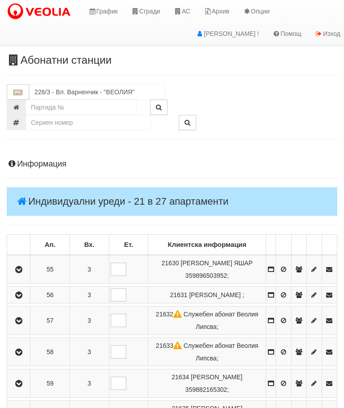
click at [22, 267] on icon "button" at bounding box center [18, 269] width 11 height 6
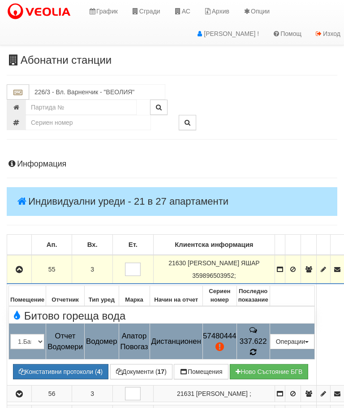
click at [258, 347] on icon at bounding box center [253, 352] width 9 height 10
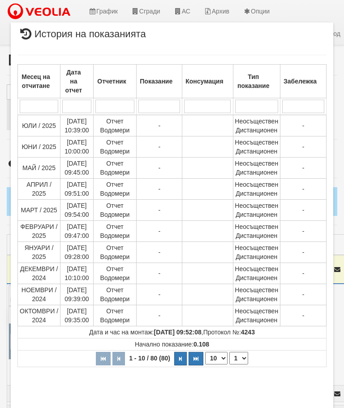
select select "10"
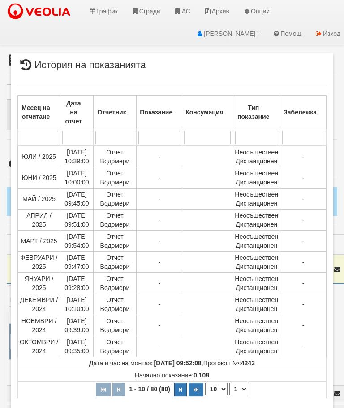
scroll to position [289, 0]
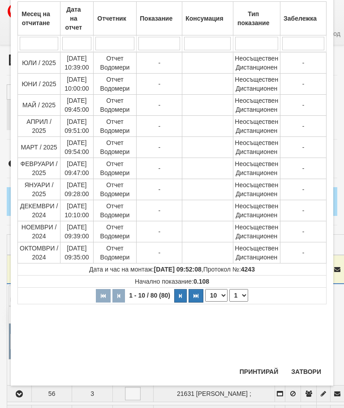
click at [239, 295] on select "1 2 3 4 5 6 7 8" at bounding box center [239, 295] width 19 height 13
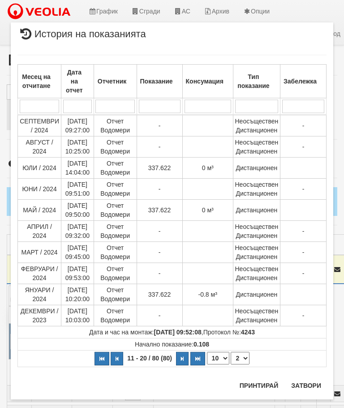
scroll to position [0, 0]
click at [242, 356] on select "1 2 3 4 5 6 7 8" at bounding box center [240, 357] width 19 height 13
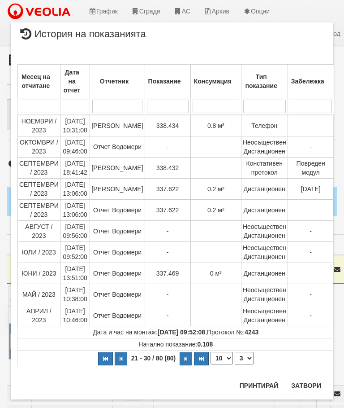
click at [243, 359] on select "1 2 3 4 5 6 7 8" at bounding box center [244, 357] width 19 height 13
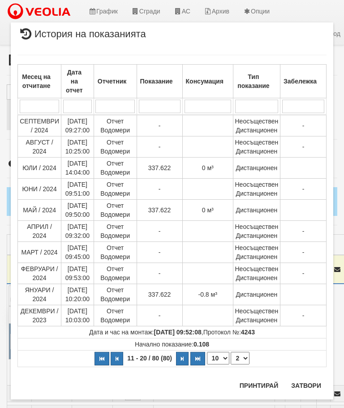
click at [245, 360] on select "1 2 3 4 5 6 7 8" at bounding box center [240, 357] width 19 height 13
select select "1"
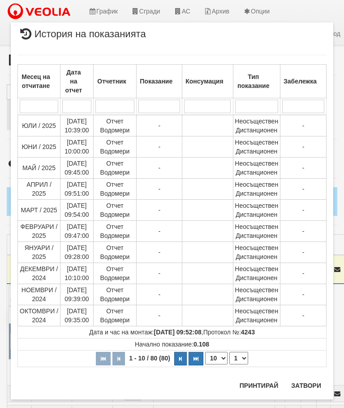
click at [313, 388] on button "Затвори" at bounding box center [306, 385] width 41 height 14
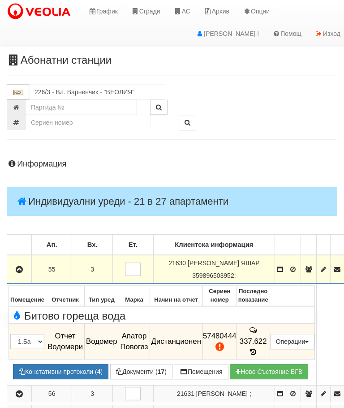
click at [15, 268] on icon "button" at bounding box center [19, 269] width 11 height 6
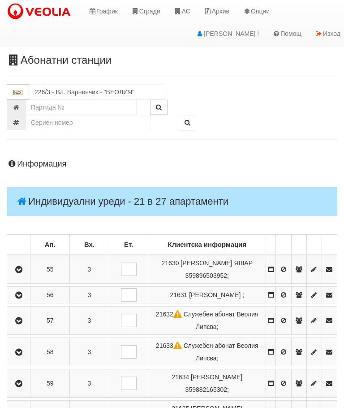
click at [29, 301] on button "button" at bounding box center [19, 294] width 20 height 13
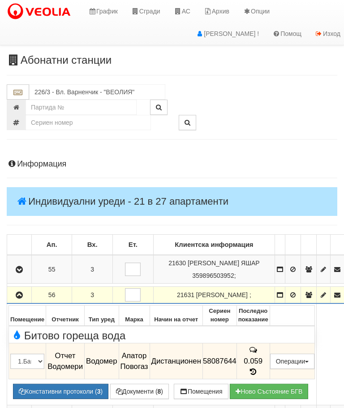
click at [21, 295] on icon "button" at bounding box center [19, 295] width 11 height 6
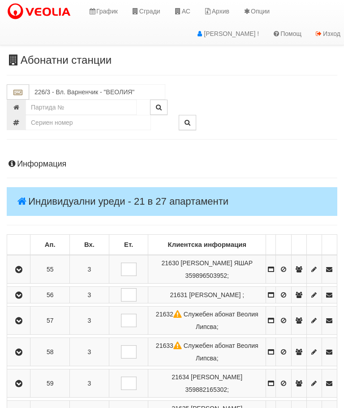
click at [21, 324] on icon "button" at bounding box center [18, 320] width 11 height 6
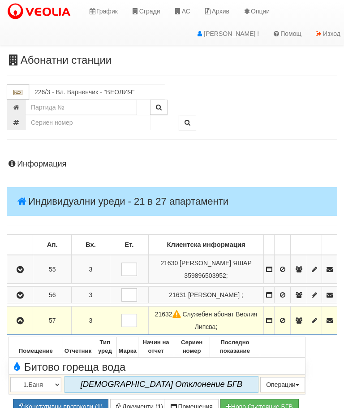
click at [23, 324] on icon "button" at bounding box center [20, 320] width 11 height 6
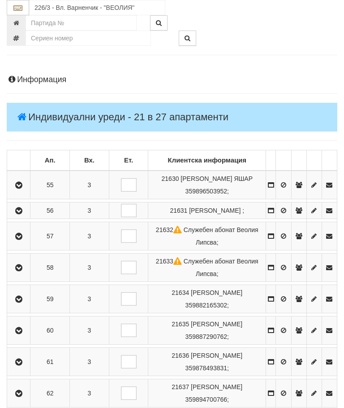
scroll to position [94, 0]
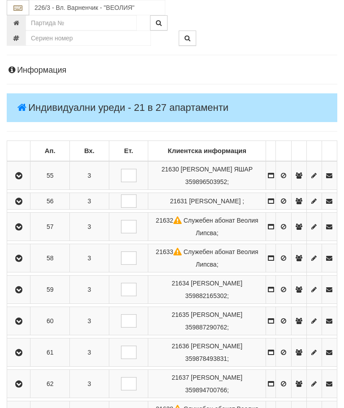
click at [24, 261] on icon "button" at bounding box center [18, 258] width 11 height 6
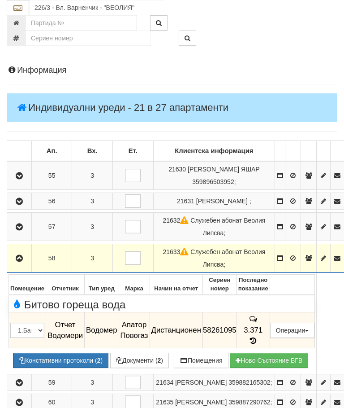
click at [17, 255] on icon "button" at bounding box center [19, 258] width 11 height 6
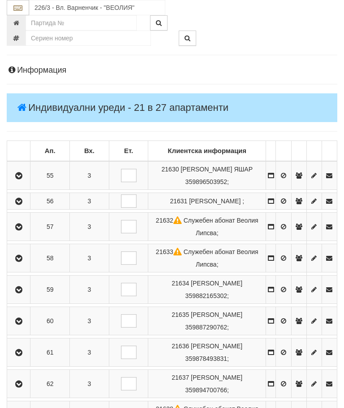
click at [19, 293] on icon "button" at bounding box center [18, 289] width 11 height 6
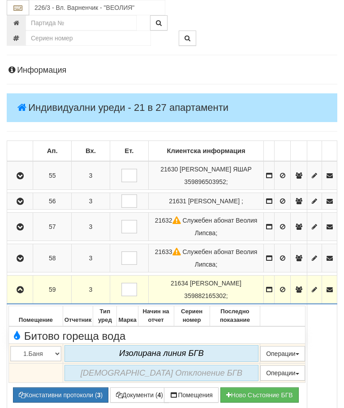
click at [20, 293] on icon "button" at bounding box center [20, 289] width 11 height 6
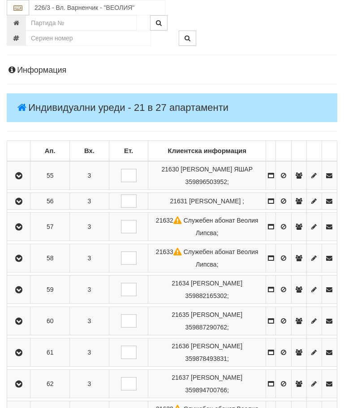
click at [20, 324] on icon "button" at bounding box center [18, 321] width 11 height 6
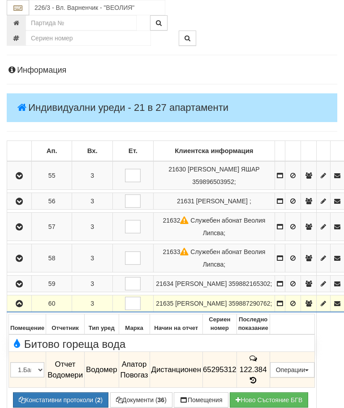
click at [258, 376] on icon at bounding box center [253, 380] width 10 height 8
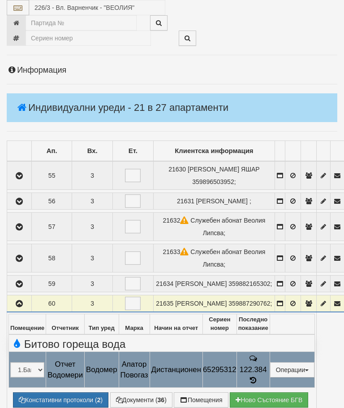
select select "10"
select select "1"
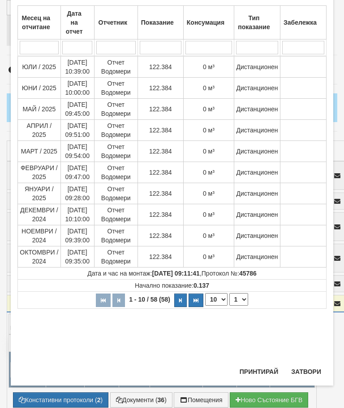
click at [306, 370] on button "Затвори" at bounding box center [306, 371] width 41 height 14
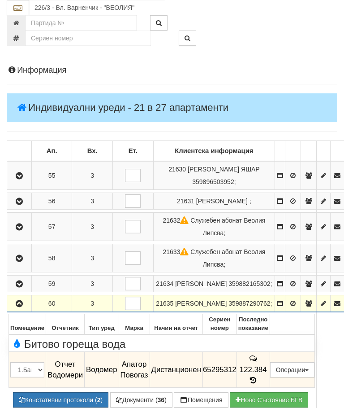
click at [25, 300] on icon "button" at bounding box center [19, 303] width 11 height 6
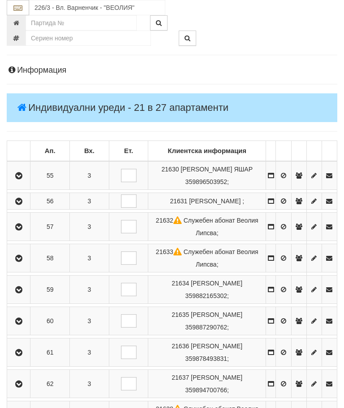
click at [20, 356] on icon "button" at bounding box center [18, 352] width 11 height 6
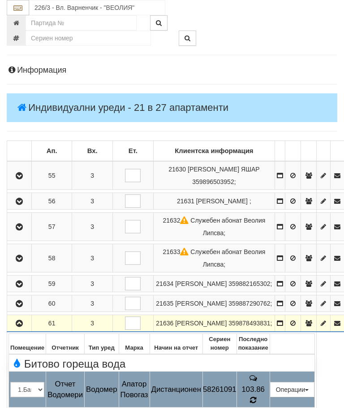
click at [256, 396] on icon at bounding box center [253, 400] width 6 height 8
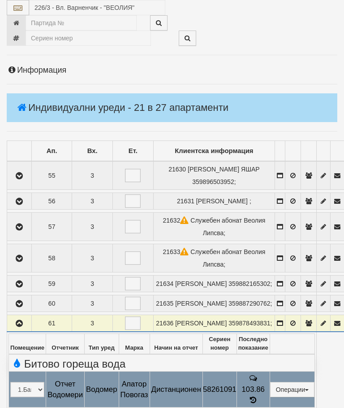
select select "10"
select select "1"
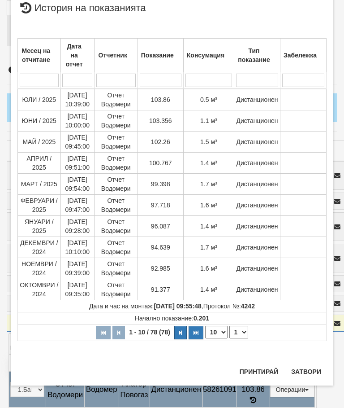
scroll to position [693, 0]
click at [308, 370] on button "Затвори" at bounding box center [306, 371] width 41 height 14
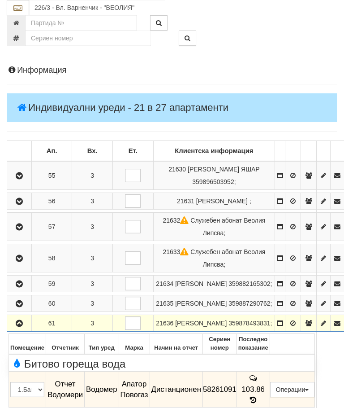
click at [15, 321] on button "button" at bounding box center [20, 322] width 22 height 13
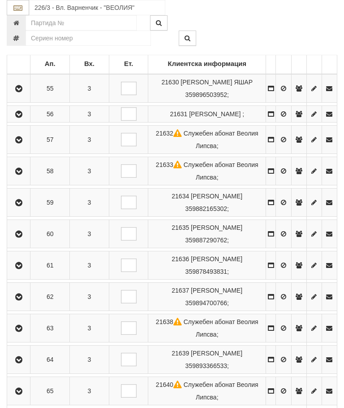
scroll to position [191, 0]
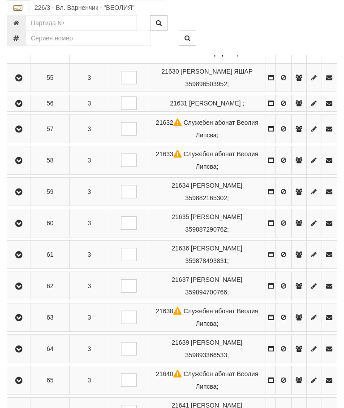
click at [21, 289] on icon "button" at bounding box center [18, 286] width 11 height 6
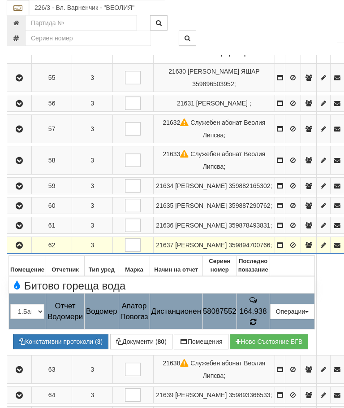
click at [256, 323] on icon at bounding box center [253, 322] width 6 height 8
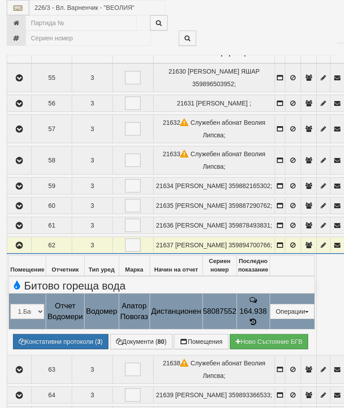
select select "10"
select select "1"
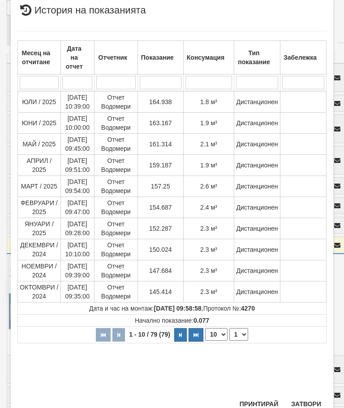
scroll to position [338, 0]
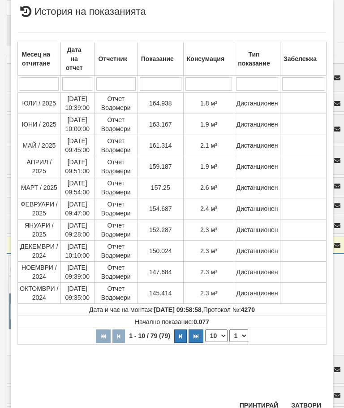
click at [300, 404] on button "Затвори" at bounding box center [306, 405] width 41 height 14
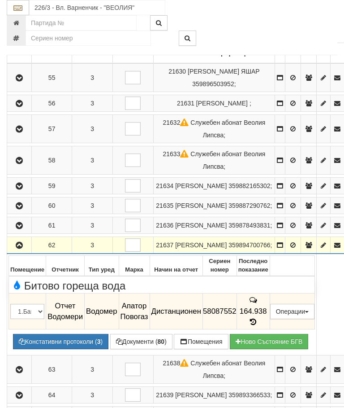
click at [19, 252] on button "button" at bounding box center [20, 244] width 22 height 13
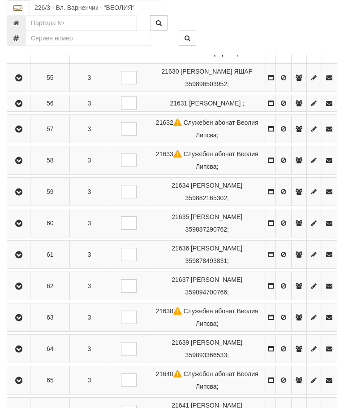
click at [21, 321] on icon "button" at bounding box center [18, 317] width 11 height 6
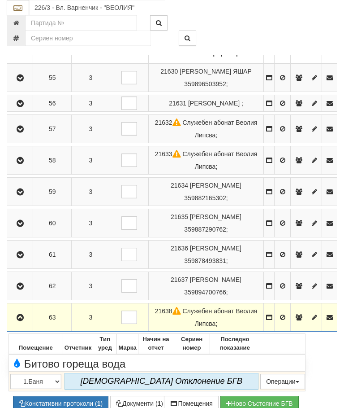
click at [17, 323] on button "button" at bounding box center [20, 316] width 23 height 13
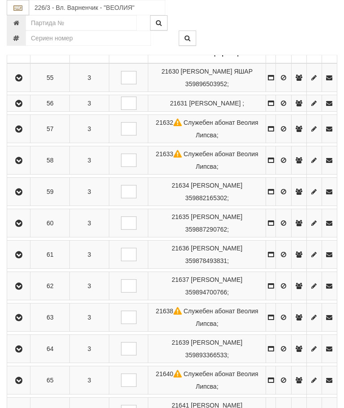
click at [23, 352] on icon "button" at bounding box center [18, 349] width 11 height 6
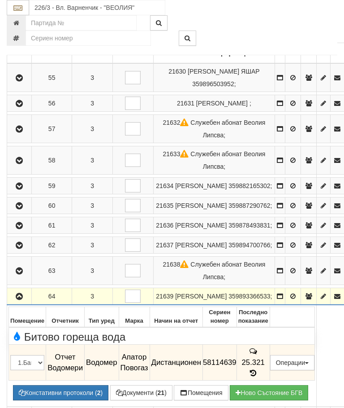
click at [258, 377] on icon at bounding box center [253, 373] width 10 height 8
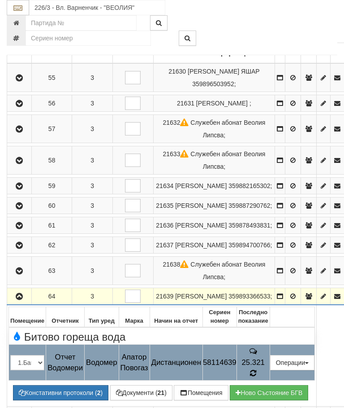
click at [270, 377] on td "25.321" at bounding box center [253, 362] width 33 height 36
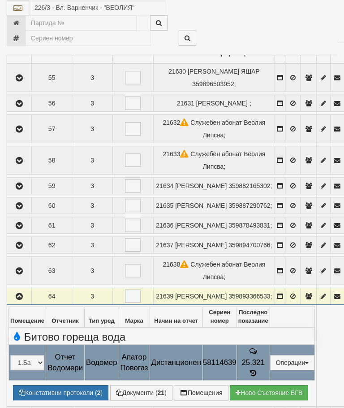
select select "10"
select select "1"
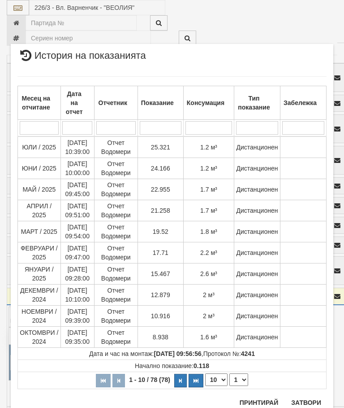
scroll to position [801, 0]
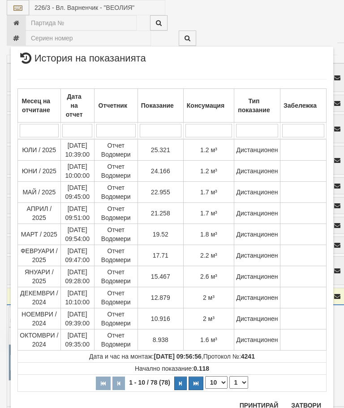
click at [308, 407] on button "Затвори" at bounding box center [306, 405] width 41 height 14
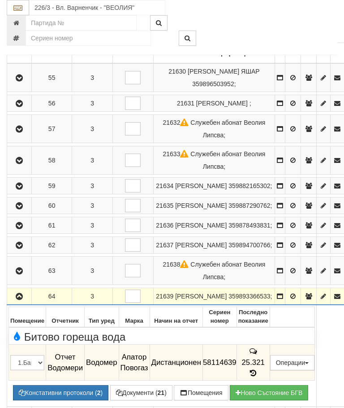
click at [19, 303] on button "button" at bounding box center [20, 295] width 22 height 13
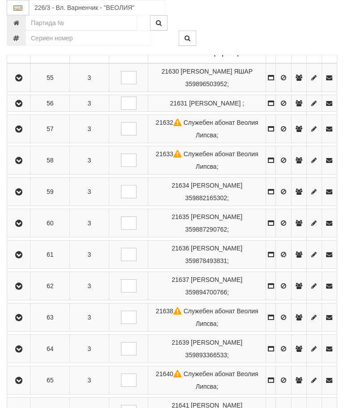
click at [22, 383] on icon "button" at bounding box center [18, 380] width 11 height 6
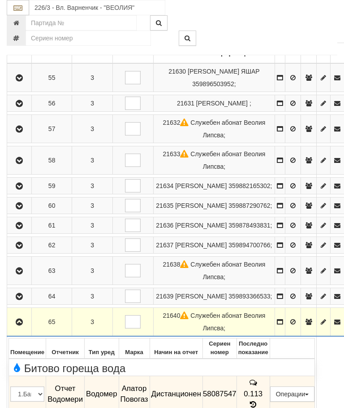
click at [25, 325] on icon "button" at bounding box center [19, 322] width 11 height 6
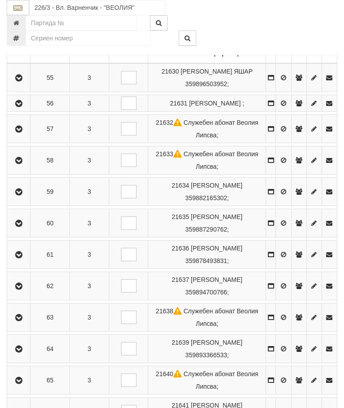
click at [21, 407] on icon "button" at bounding box center [18, 411] width 11 height 6
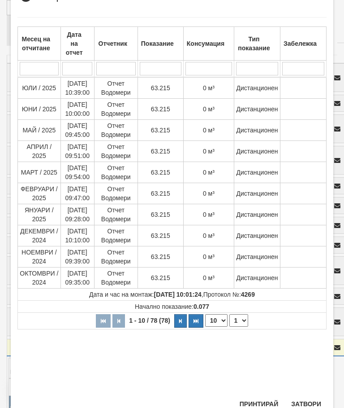
scroll to position [148, 0]
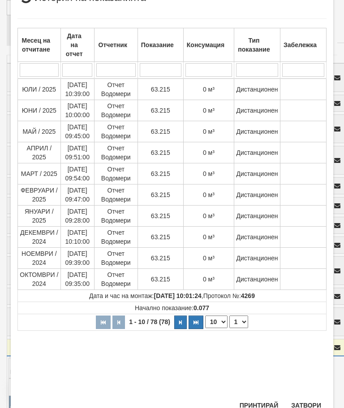
click at [309, 404] on button "Затвори" at bounding box center [306, 405] width 41 height 14
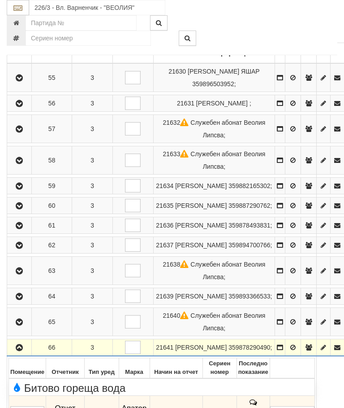
click at [21, 354] on button "button" at bounding box center [20, 346] width 22 height 13
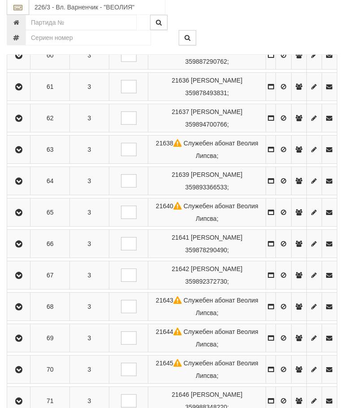
click at [24, 279] on icon "button" at bounding box center [18, 276] width 11 height 6
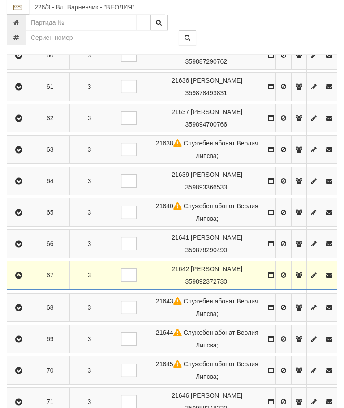
scroll to position [359, 0]
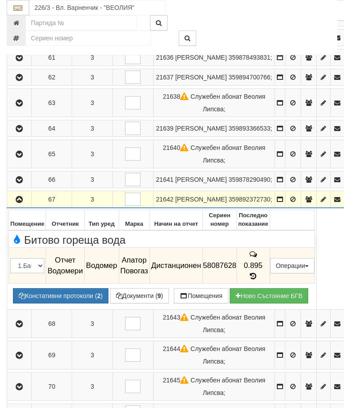
click at [23, 206] on button "button" at bounding box center [20, 198] width 22 height 13
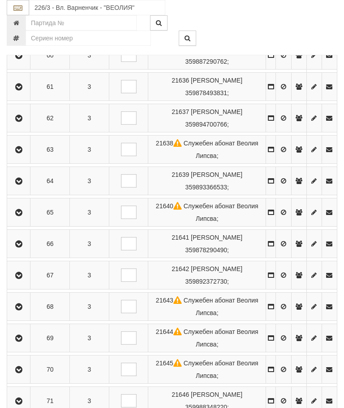
click at [23, 310] on icon "button" at bounding box center [18, 307] width 11 height 6
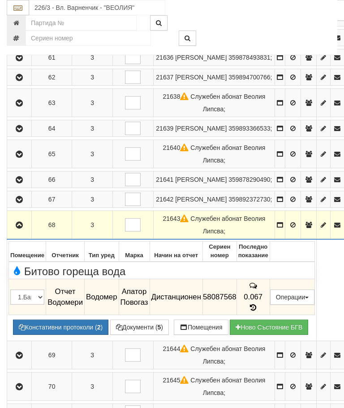
click at [23, 228] on icon "button" at bounding box center [19, 225] width 11 height 6
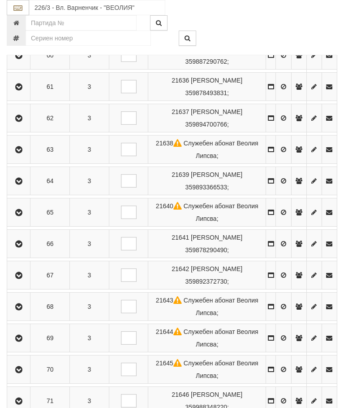
click at [23, 341] on icon "button" at bounding box center [18, 338] width 11 height 6
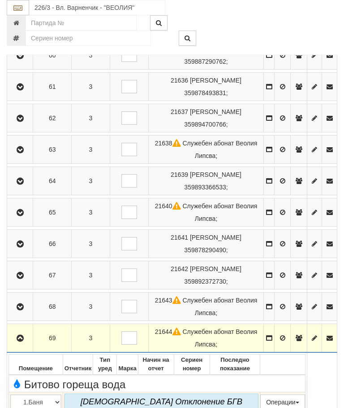
click at [23, 341] on icon "button" at bounding box center [20, 338] width 11 height 6
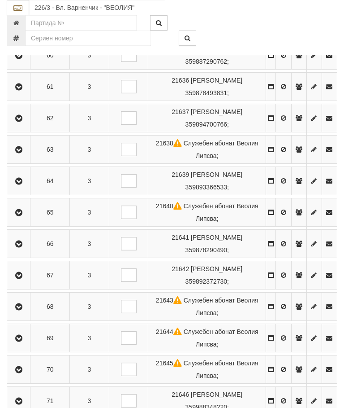
click at [24, 373] on icon "button" at bounding box center [18, 369] width 11 height 6
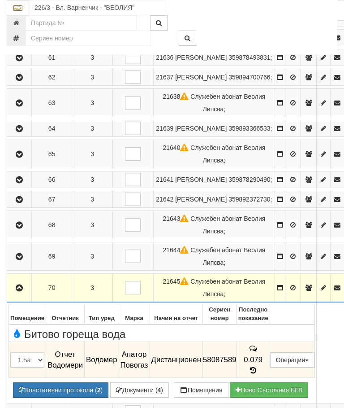
click at [21, 285] on icon "button" at bounding box center [19, 288] width 11 height 6
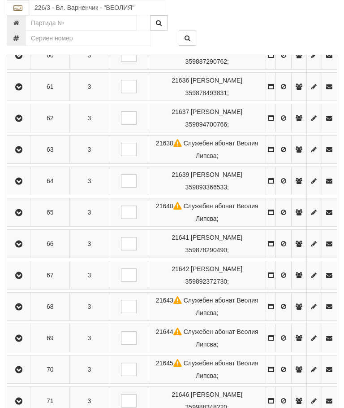
click at [23, 404] on icon "button" at bounding box center [18, 401] width 11 height 6
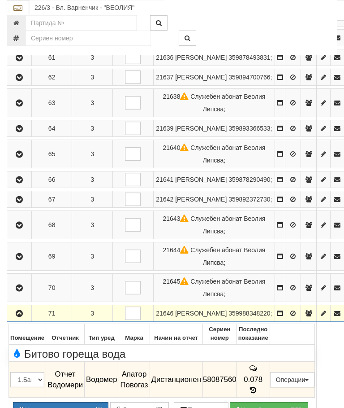
click at [23, 312] on button "button" at bounding box center [20, 312] width 22 height 13
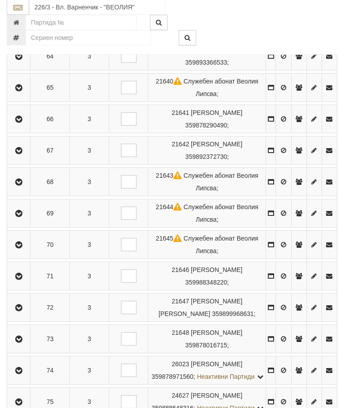
scroll to position [497, 0]
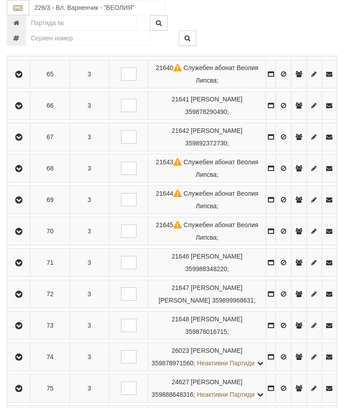
click at [24, 297] on icon "button" at bounding box center [18, 294] width 11 height 6
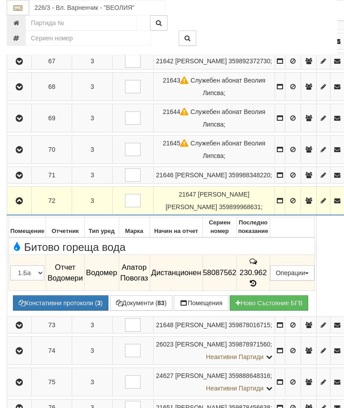
click at [258, 279] on icon at bounding box center [253, 283] width 10 height 8
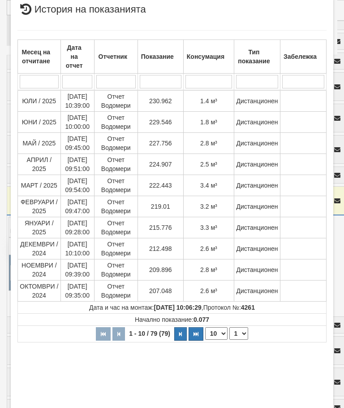
scroll to position [153, 0]
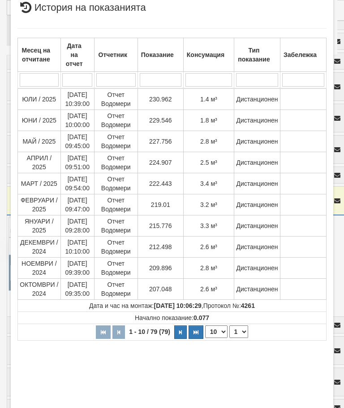
click at [311, 407] on button "Затвори" at bounding box center [306, 414] width 41 height 14
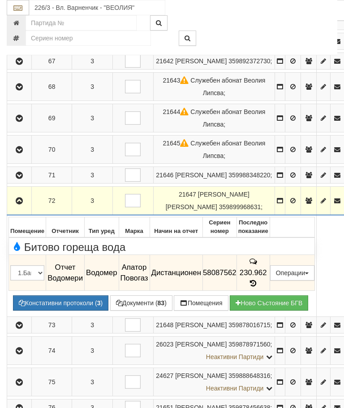
click at [18, 206] on button "button" at bounding box center [20, 200] width 22 height 13
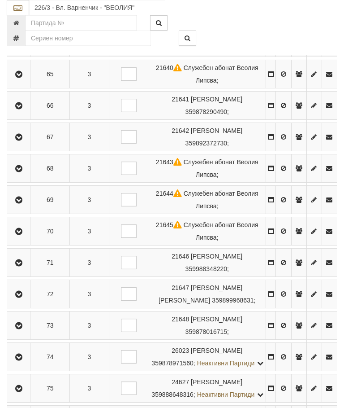
click at [23, 329] on icon "button" at bounding box center [18, 325] width 11 height 6
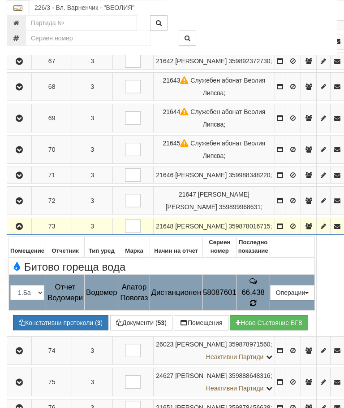
click at [256, 301] on icon at bounding box center [253, 303] width 6 height 8
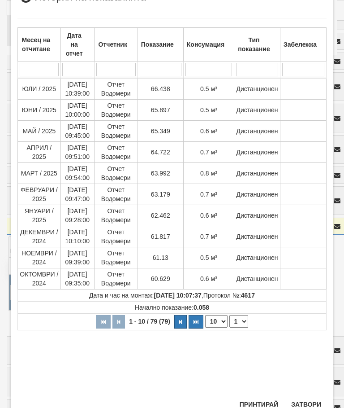
scroll to position [156, 0]
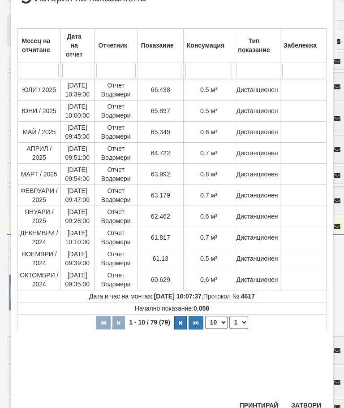
click at [309, 404] on button "Затвори" at bounding box center [306, 405] width 41 height 14
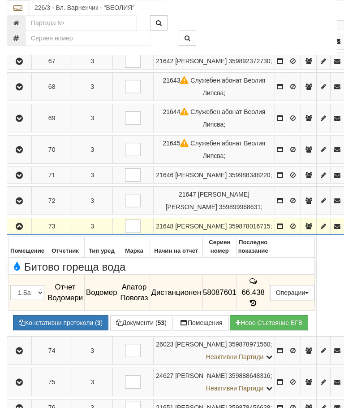
click at [27, 230] on button "button" at bounding box center [20, 225] width 22 height 13
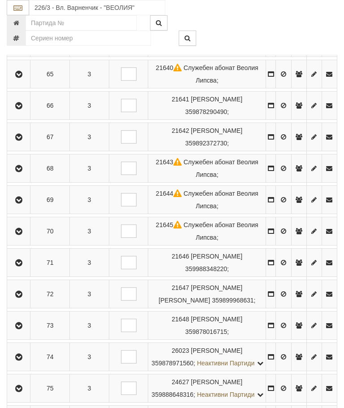
click at [21, 363] on button "button" at bounding box center [19, 356] width 20 height 13
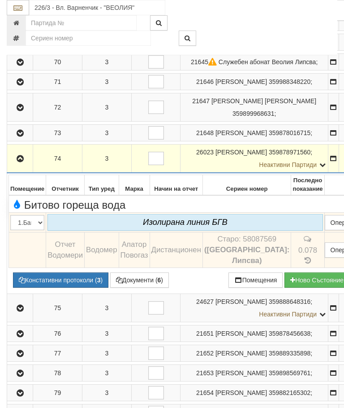
click at [20, 162] on icon "button" at bounding box center [20, 159] width 11 height 6
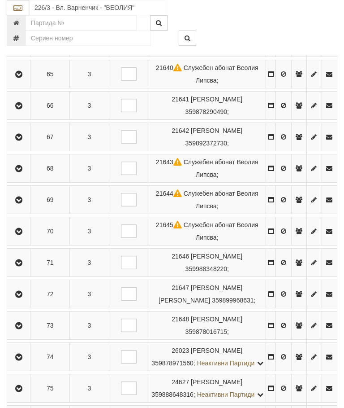
click at [20, 391] on icon "button" at bounding box center [18, 388] width 11 height 6
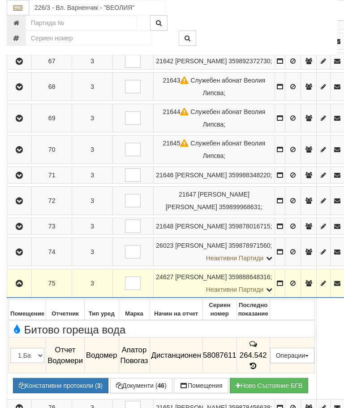
click at [258, 366] on icon at bounding box center [253, 366] width 10 height 8
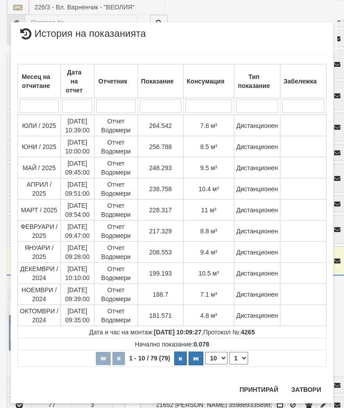
scroll to position [565, 0]
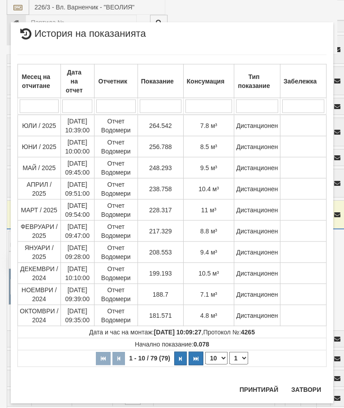
click at [307, 393] on button "Затвори" at bounding box center [306, 389] width 41 height 14
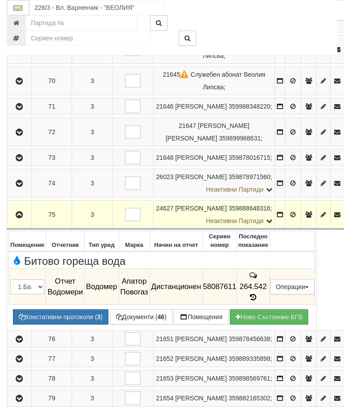
click at [29, 221] on button "button" at bounding box center [20, 214] width 22 height 13
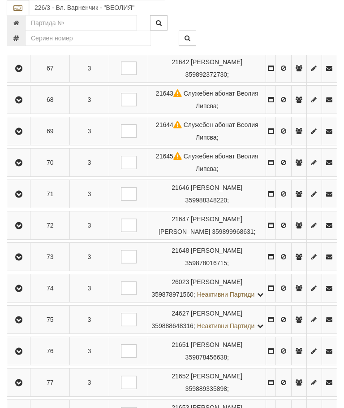
click at [21, 354] on icon "button" at bounding box center [18, 351] width 11 height 6
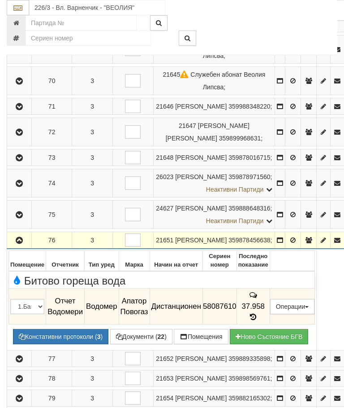
click at [270, 324] on td "37.958" at bounding box center [253, 306] width 33 height 36
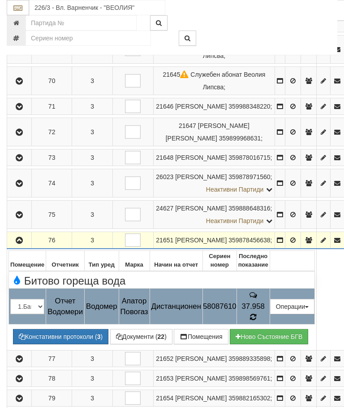
click at [258, 321] on icon at bounding box center [253, 317] width 10 height 10
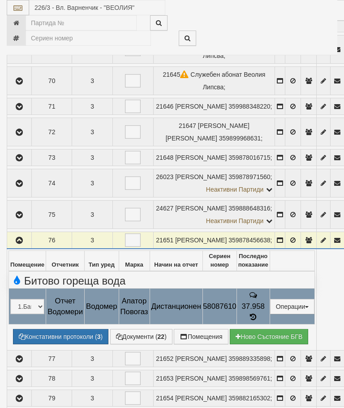
select select "10"
select select "1"
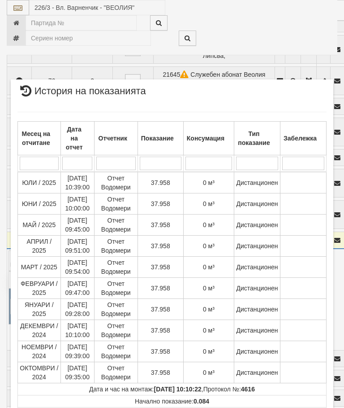
scroll to position [725, 0]
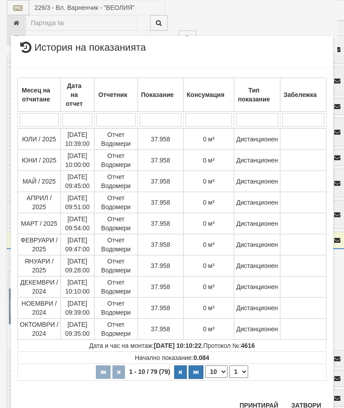
click at [304, 407] on button "Затвори" at bounding box center [306, 405] width 41 height 14
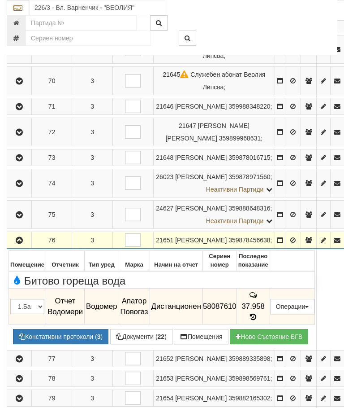
click at [19, 243] on icon "button" at bounding box center [19, 240] width 11 height 6
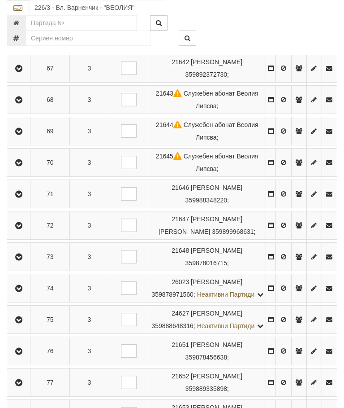
click at [17, 386] on icon "button" at bounding box center [18, 382] width 11 height 6
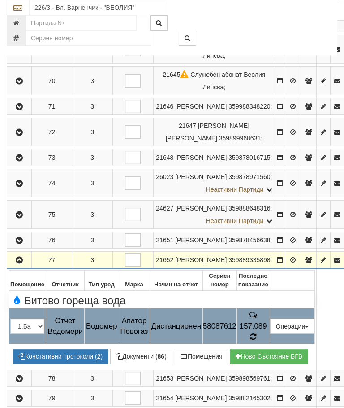
click at [258, 341] on icon at bounding box center [253, 336] width 10 height 9
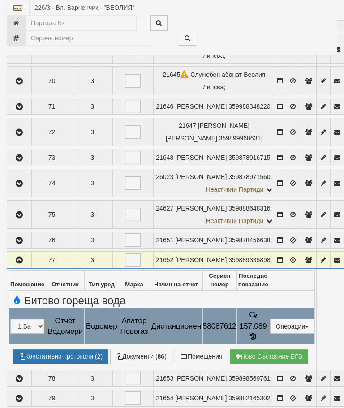
select select "10"
select select "1"
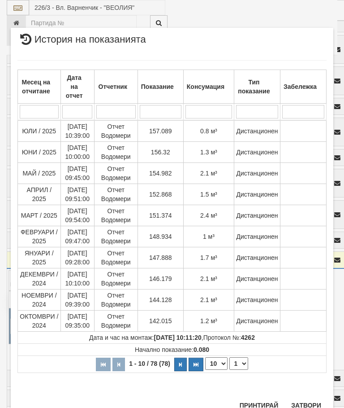
scroll to position [637, 0]
click at [308, 407] on button "Затвори" at bounding box center [306, 405] width 41 height 14
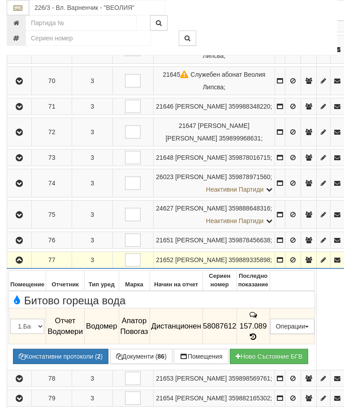
click at [17, 263] on icon "button" at bounding box center [19, 260] width 11 height 6
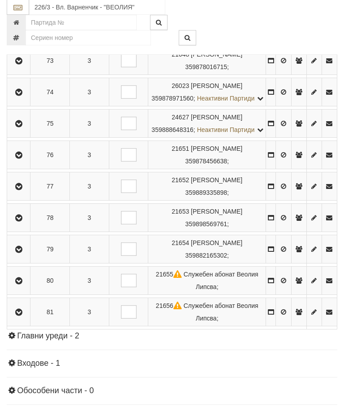
click at [18, 221] on icon "button" at bounding box center [18, 218] width 11 height 6
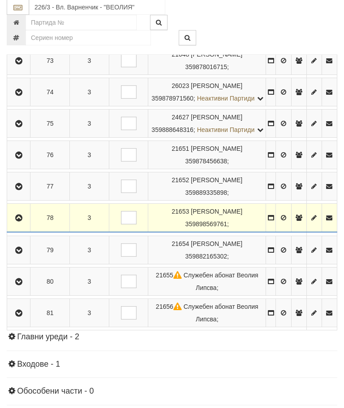
scroll to position [762, 0]
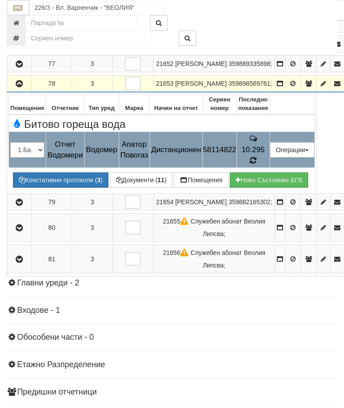
click at [258, 165] on icon at bounding box center [253, 160] width 9 height 9
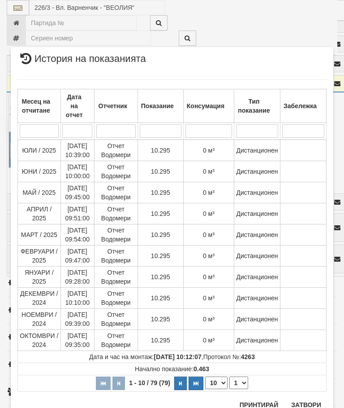
scroll to position [159, 0]
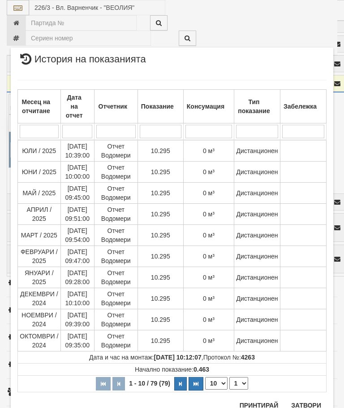
click at [307, 403] on button "Затвори" at bounding box center [306, 405] width 41 height 14
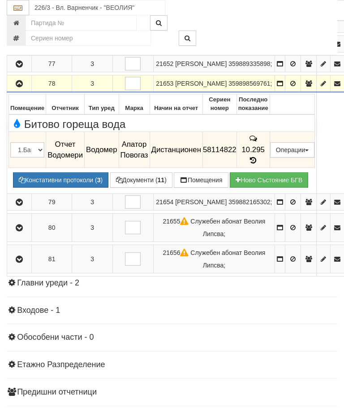
click at [22, 87] on icon "button" at bounding box center [19, 84] width 11 height 6
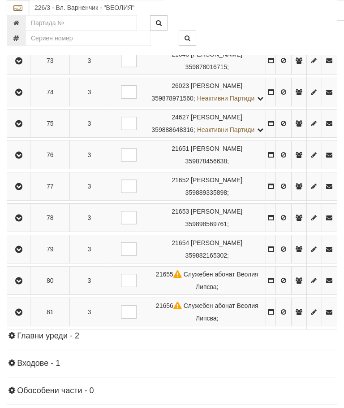
scroll to position [737, 0]
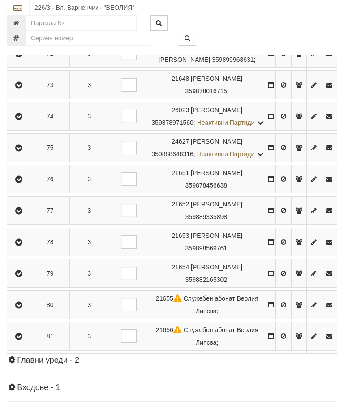
click at [26, 280] on button "button" at bounding box center [19, 272] width 20 height 13
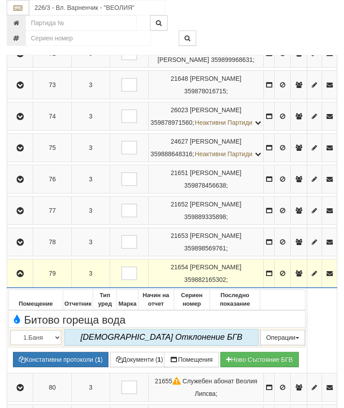
click at [35, 288] on td "79" at bounding box center [52, 273] width 39 height 29
click at [16, 280] on button "button" at bounding box center [20, 272] width 23 height 13
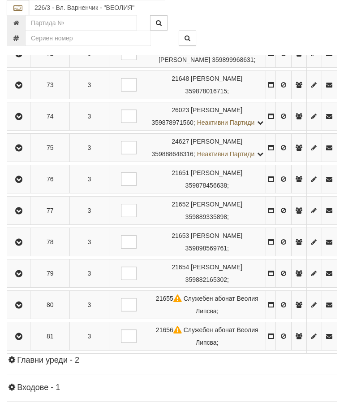
click at [24, 308] on icon "button" at bounding box center [18, 305] width 11 height 6
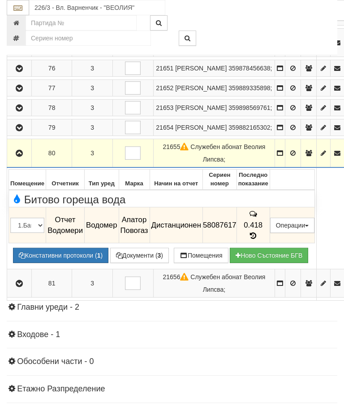
click at [21, 156] on icon "button" at bounding box center [19, 153] width 11 height 6
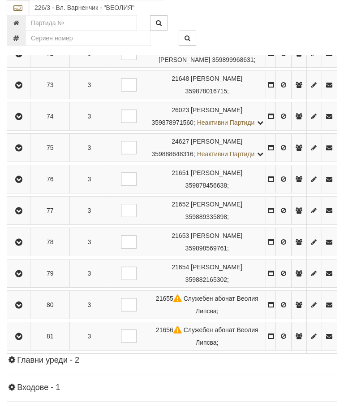
click at [27, 343] on button "button" at bounding box center [19, 335] width 20 height 13
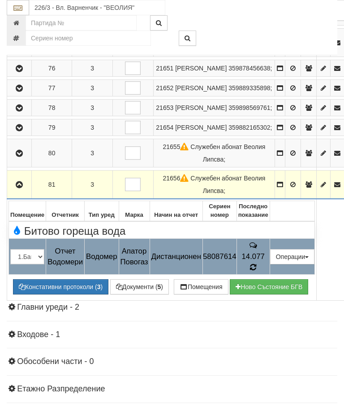
click at [258, 272] on icon at bounding box center [253, 266] width 10 height 9
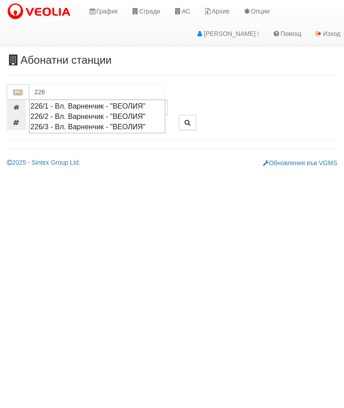
click at [101, 114] on div "226/2 - Вл. Варненчик - "ВЕОЛИЯ"" at bounding box center [97, 116] width 134 height 10
type input "226/2 - Вл. Варненчик - "ВЕОЛИЯ""
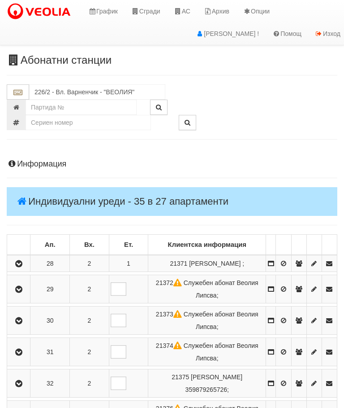
click at [23, 267] on icon "button" at bounding box center [18, 263] width 11 height 6
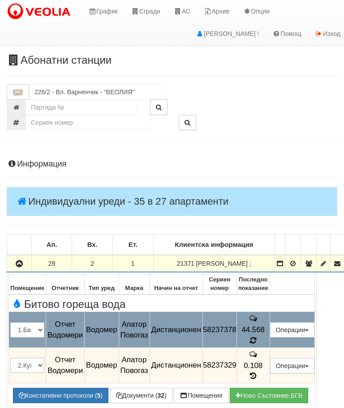
click at [257, 336] on icon at bounding box center [253, 340] width 7 height 8
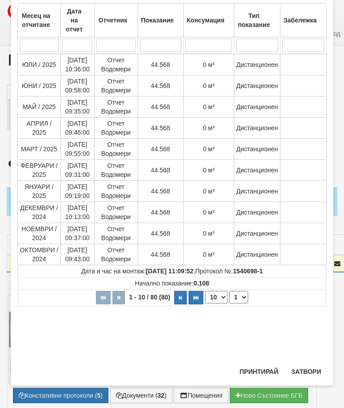
scroll to position [326, 0]
click at [303, 366] on button "Затвори" at bounding box center [306, 371] width 41 height 14
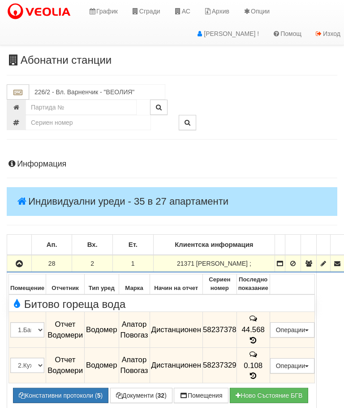
click at [21, 257] on button "button" at bounding box center [20, 262] width 22 height 13
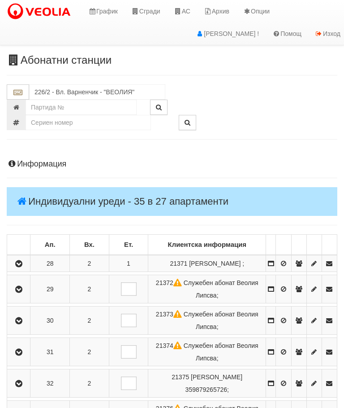
click at [22, 292] on icon "button" at bounding box center [18, 289] width 11 height 6
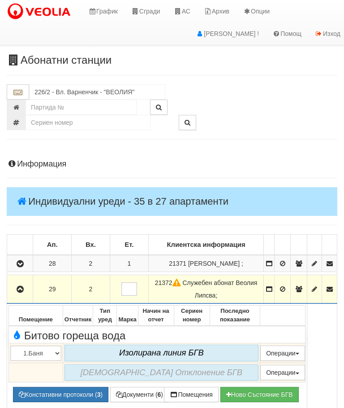
click at [27, 295] on button "button" at bounding box center [20, 288] width 23 height 13
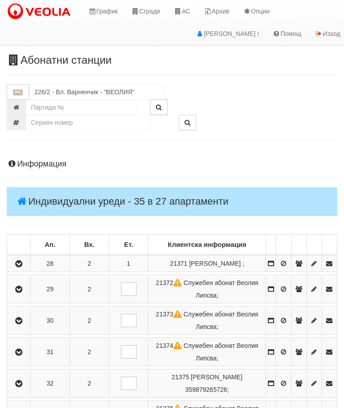
click at [26, 327] on button "button" at bounding box center [19, 319] width 20 height 13
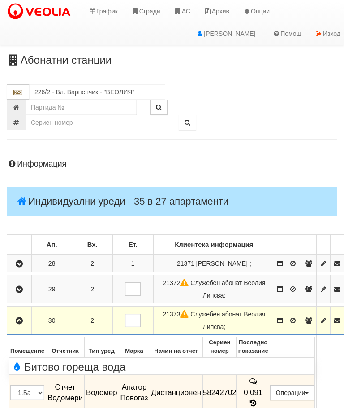
click at [25, 317] on icon "button" at bounding box center [19, 320] width 11 height 6
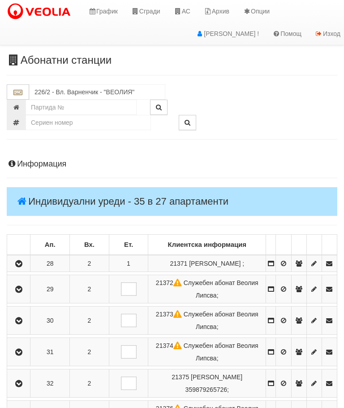
click at [20, 355] on icon "button" at bounding box center [18, 352] width 11 height 6
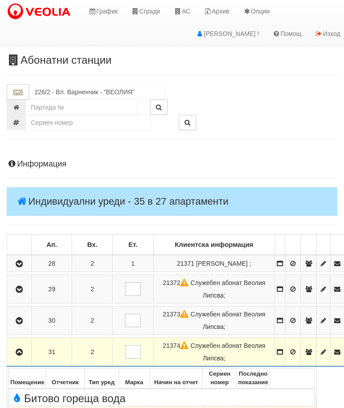
click at [26, 345] on button "button" at bounding box center [20, 351] width 22 height 13
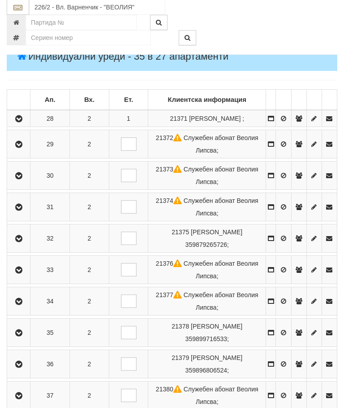
click at [27, 245] on button "button" at bounding box center [19, 238] width 20 height 13
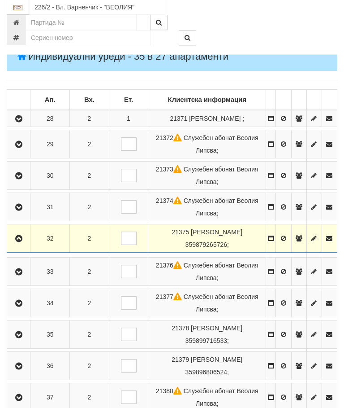
scroll to position [145, 0]
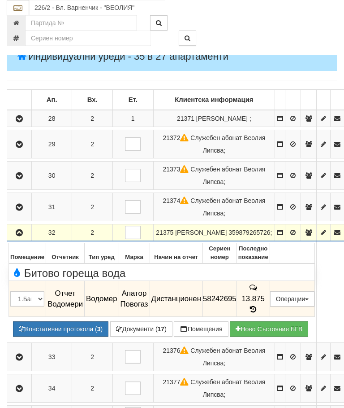
click at [21, 230] on icon "button" at bounding box center [19, 233] width 11 height 6
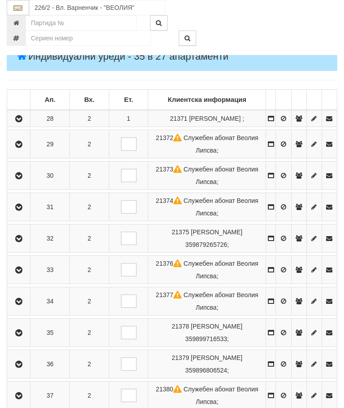
click at [26, 276] on button "button" at bounding box center [19, 269] width 20 height 13
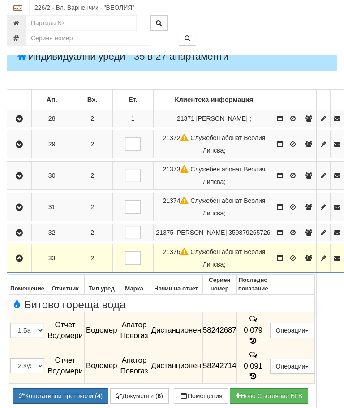
click at [13, 251] on button "button" at bounding box center [20, 257] width 22 height 13
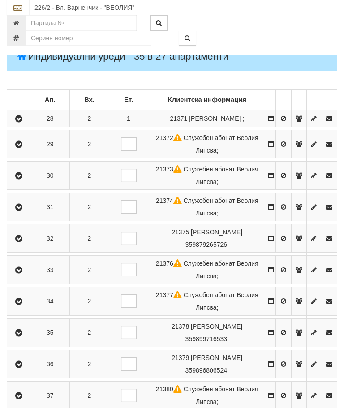
click at [24, 304] on icon "button" at bounding box center [18, 301] width 11 height 6
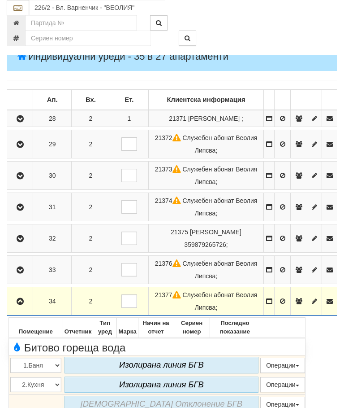
click at [25, 304] on icon "button" at bounding box center [20, 301] width 11 height 6
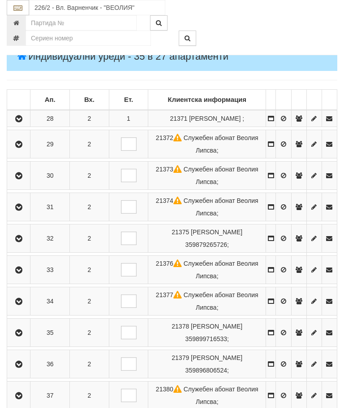
click at [23, 336] on icon "button" at bounding box center [18, 333] width 11 height 6
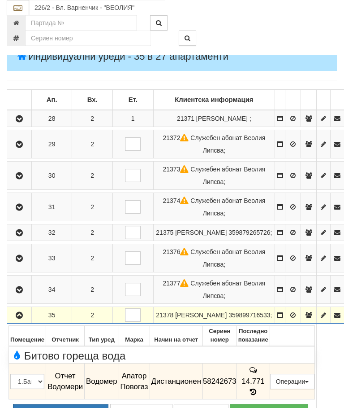
click at [258, 388] on icon at bounding box center [253, 392] width 10 height 8
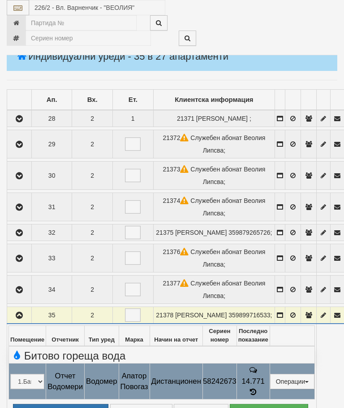
select select "10"
select select "1"
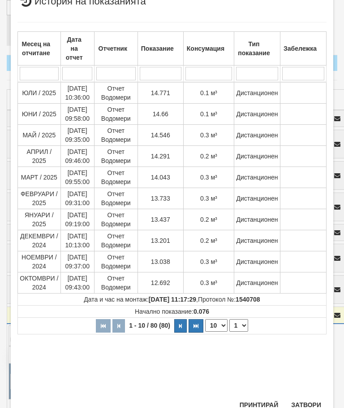
scroll to position [207, 0]
click at [305, 402] on button "Затвори" at bounding box center [306, 405] width 41 height 14
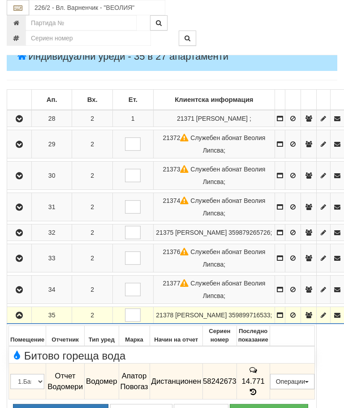
click at [20, 312] on icon "button" at bounding box center [19, 315] width 11 height 6
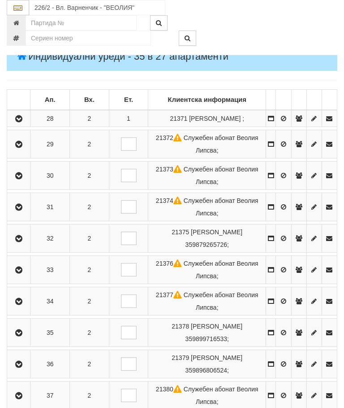
click at [24, 367] on icon "button" at bounding box center [18, 364] width 11 height 6
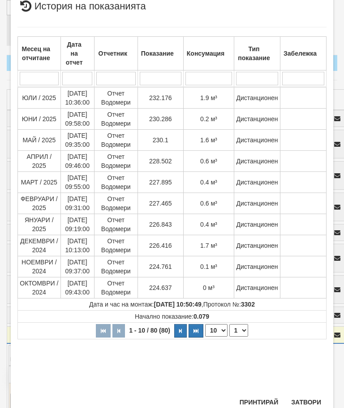
scroll to position [314, 0]
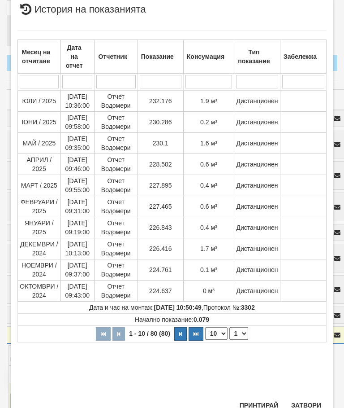
click at [308, 403] on button "Затвори" at bounding box center [306, 405] width 41 height 14
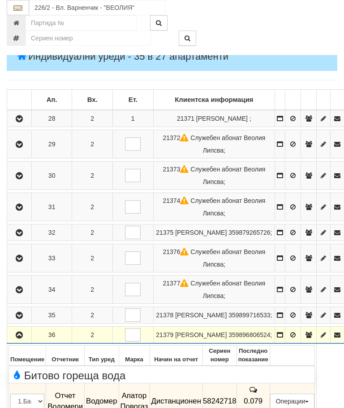
click at [270, 383] on td "0.079" at bounding box center [253, 401] width 33 height 36
click at [263, 396] on span "0.079" at bounding box center [253, 400] width 19 height 9
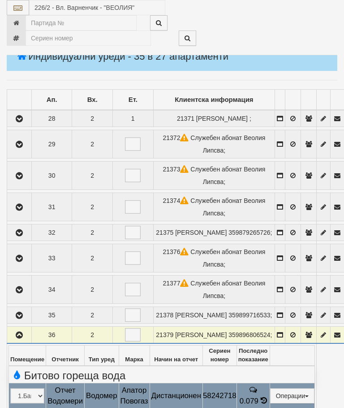
select select "10"
select select "1"
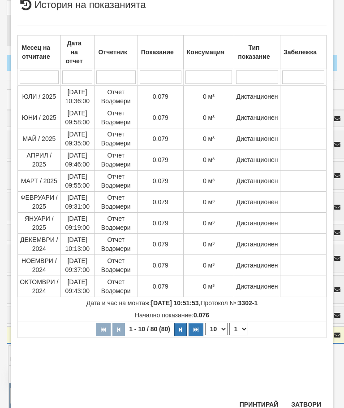
scroll to position [267, 0]
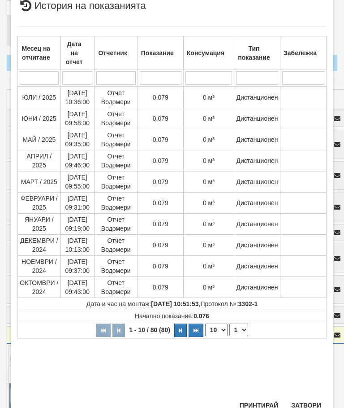
click at [311, 401] on button "Затвори" at bounding box center [306, 405] width 41 height 14
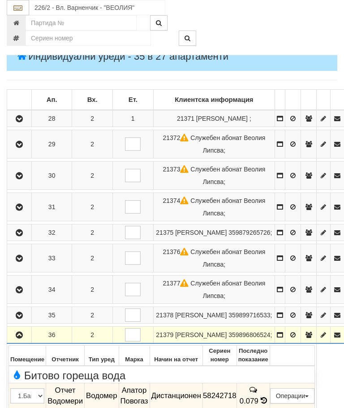
click at [22, 328] on button "button" at bounding box center [20, 334] width 22 height 13
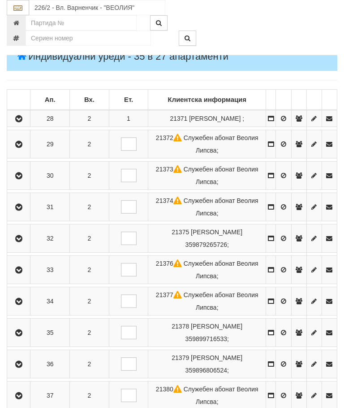
click at [15, 402] on button "button" at bounding box center [19, 394] width 20 height 13
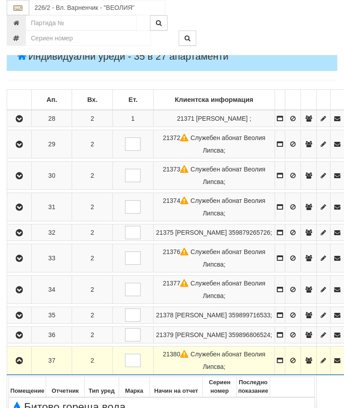
click at [18, 353] on button "button" at bounding box center [20, 359] width 22 height 13
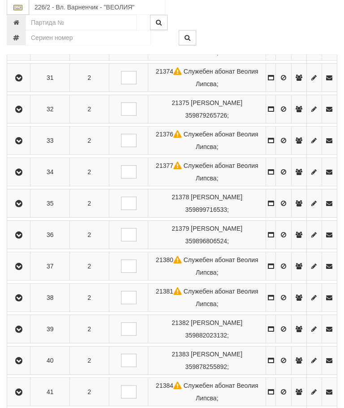
click at [22, 304] on button "button" at bounding box center [19, 297] width 20 height 13
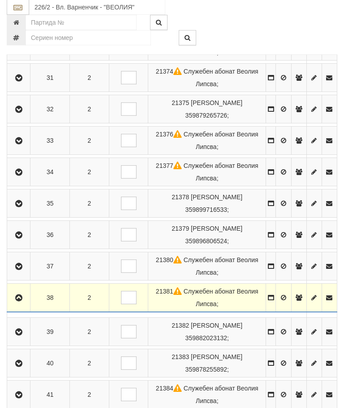
scroll to position [274, 0]
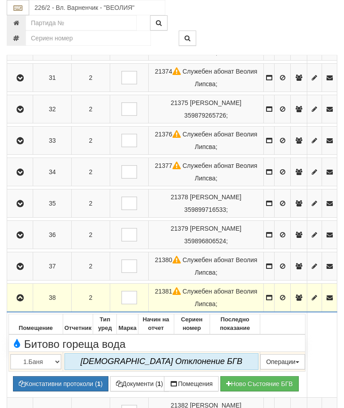
click at [22, 304] on button "button" at bounding box center [20, 297] width 23 height 13
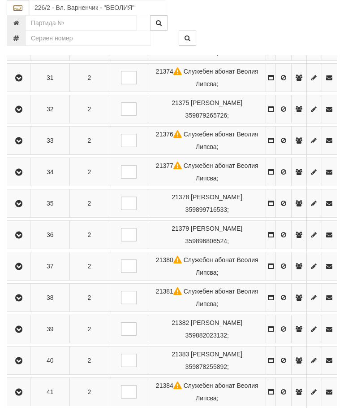
click at [23, 332] on icon "button" at bounding box center [18, 329] width 11 height 6
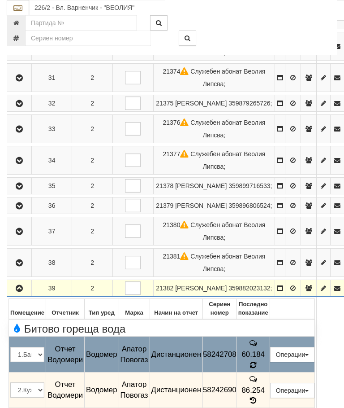
click at [257, 361] on icon at bounding box center [253, 365] width 7 height 8
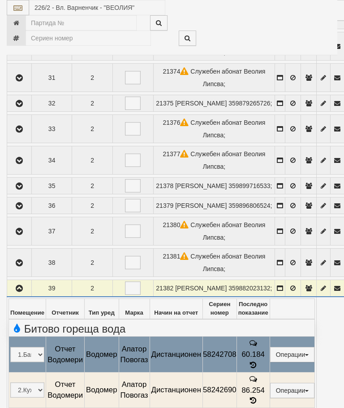
select select "10"
select select "1"
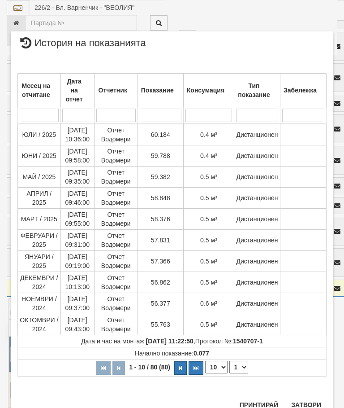
scroll to position [699, 0]
click at [307, 405] on button "Затвори" at bounding box center [306, 405] width 41 height 14
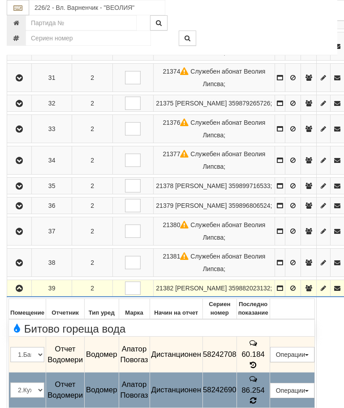
click at [256, 396] on icon at bounding box center [253, 400] width 6 height 8
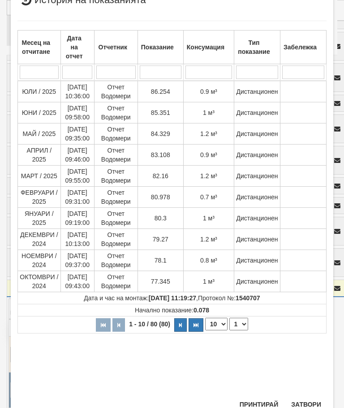
scroll to position [198, 0]
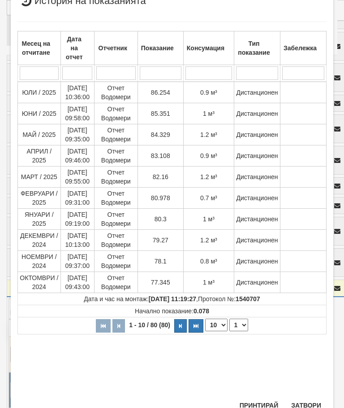
click at [308, 406] on button "Затвори" at bounding box center [306, 405] width 41 height 14
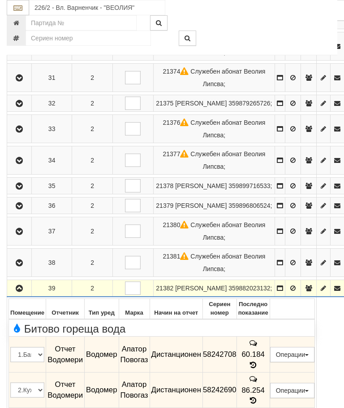
click at [22, 285] on icon "button" at bounding box center [19, 288] width 11 height 6
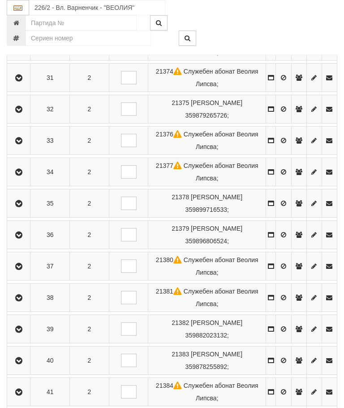
click at [18, 364] on icon "button" at bounding box center [18, 360] width 11 height 6
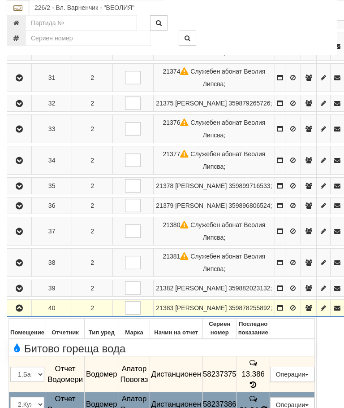
click at [270, 391] on td "31.04" at bounding box center [253, 403] width 33 height 25
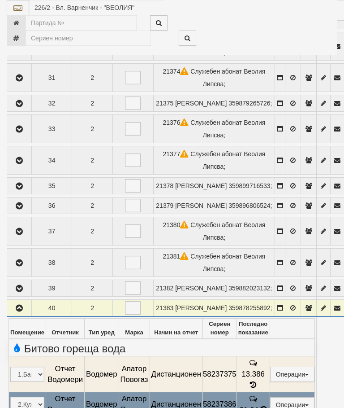
select select "10"
select select "1"
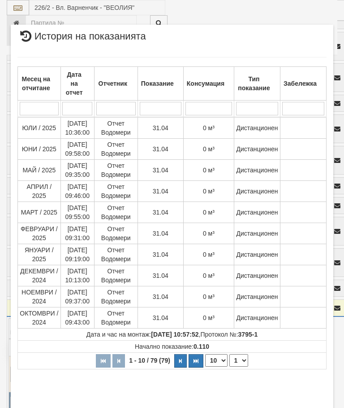
scroll to position [319, 0]
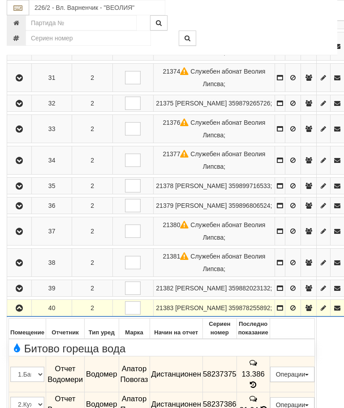
click at [22, 301] on button "button" at bounding box center [20, 307] width 22 height 13
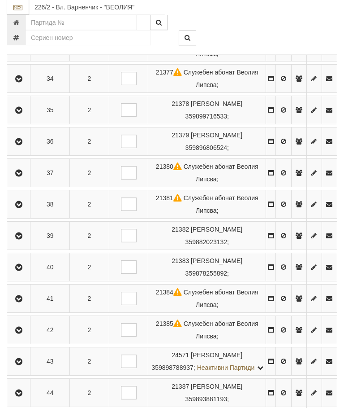
scroll to position [388, 0]
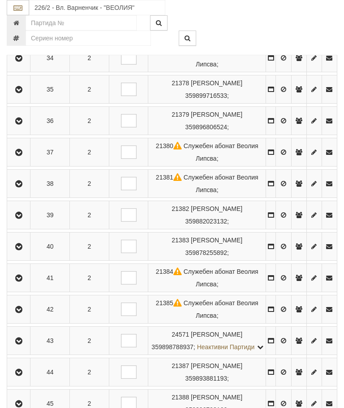
click at [16, 284] on button "button" at bounding box center [19, 277] width 20 height 13
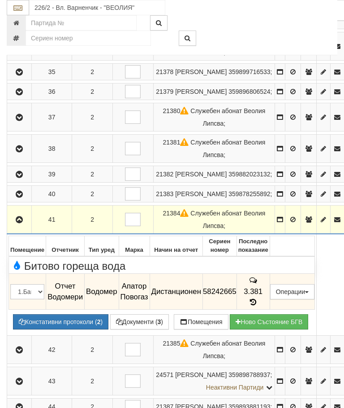
click at [20, 217] on icon "button" at bounding box center [19, 220] width 11 height 6
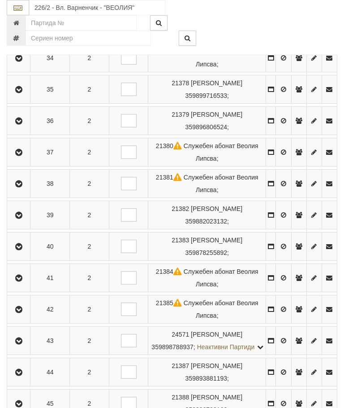
click at [22, 312] on icon "button" at bounding box center [18, 309] width 11 height 6
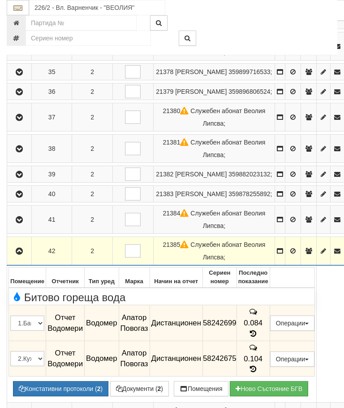
click at [15, 244] on button "button" at bounding box center [20, 250] width 22 height 13
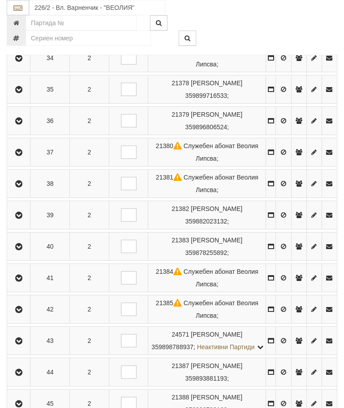
click at [24, 344] on icon "button" at bounding box center [18, 341] width 11 height 6
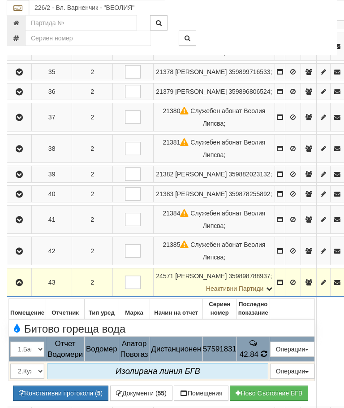
click at [270, 336] on td "42.84" at bounding box center [253, 348] width 33 height 25
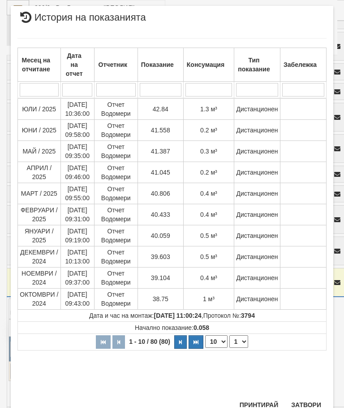
scroll to position [421, 0]
click at [306, 405] on button "Затвори" at bounding box center [306, 405] width 41 height 14
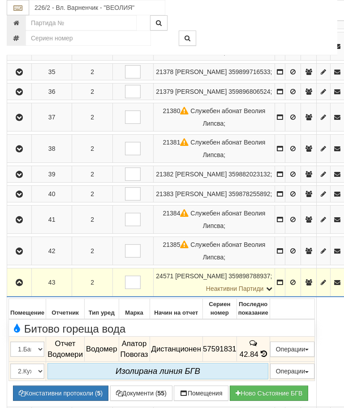
click at [20, 275] on button "button" at bounding box center [20, 281] width 22 height 13
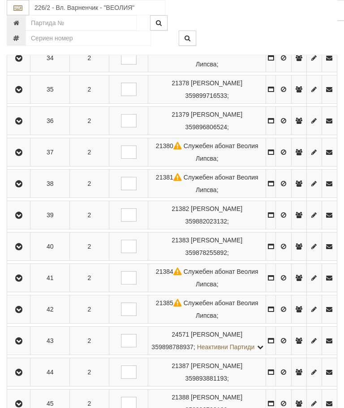
click at [22, 375] on icon "button" at bounding box center [18, 372] width 11 height 6
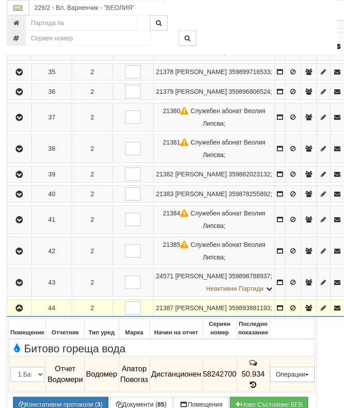
click at [258, 381] on icon at bounding box center [253, 385] width 10 height 8
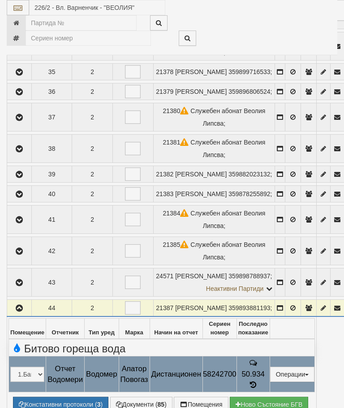
select select "10"
select select "1"
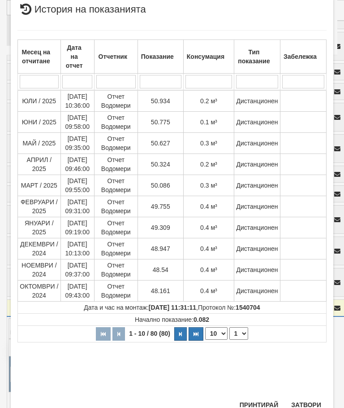
scroll to position [320, 0]
click at [313, 398] on button "Затвори" at bounding box center [306, 405] width 41 height 14
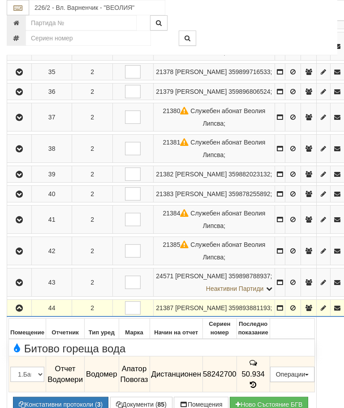
click at [23, 305] on icon "button" at bounding box center [19, 308] width 11 height 6
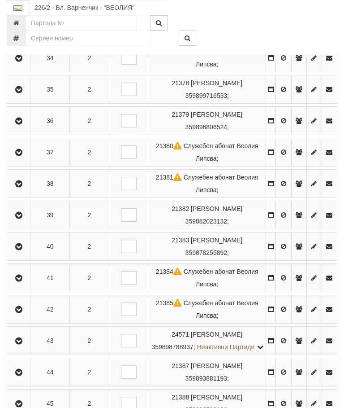
click at [22, 407] on icon "button" at bounding box center [18, 403] width 11 height 6
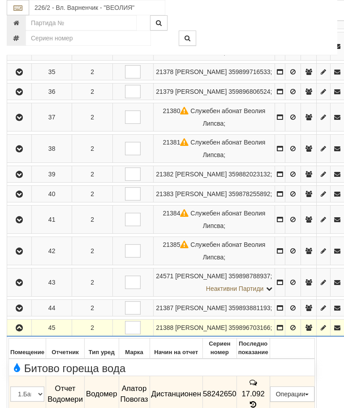
click at [258, 400] on icon at bounding box center [253, 404] width 10 height 8
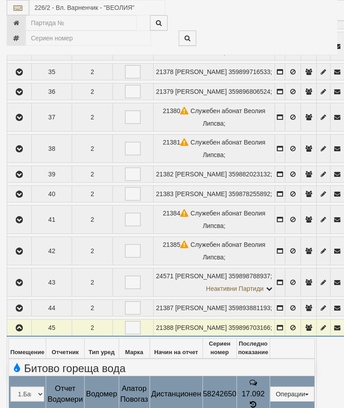
select select "10"
select select "1"
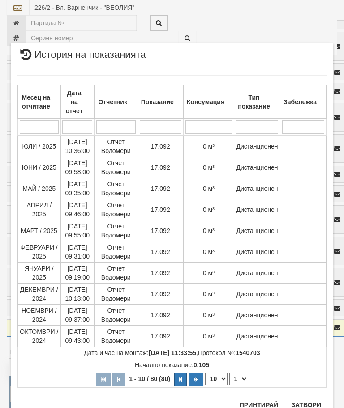
scroll to position [800, 0]
click at [306, 406] on button "Затвори" at bounding box center [306, 405] width 41 height 14
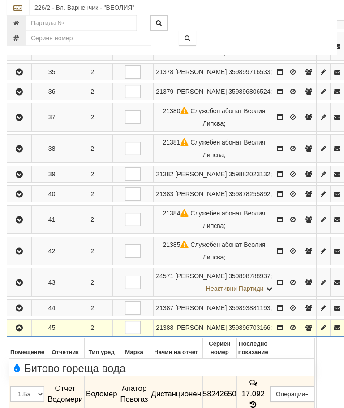
click at [22, 325] on icon "button" at bounding box center [19, 328] width 11 height 6
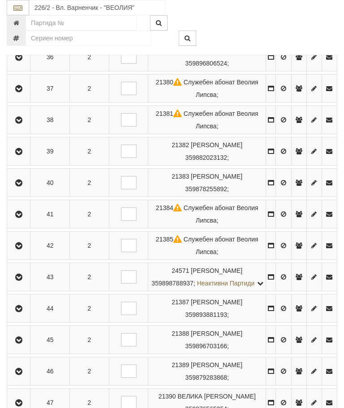
scroll to position [559, 0]
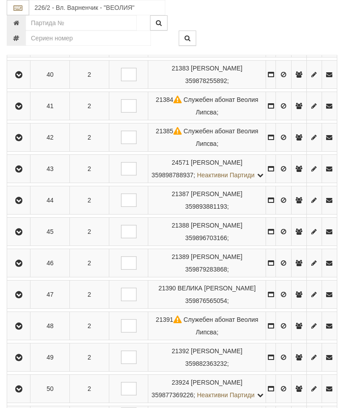
click at [23, 266] on icon "button" at bounding box center [18, 263] width 11 height 6
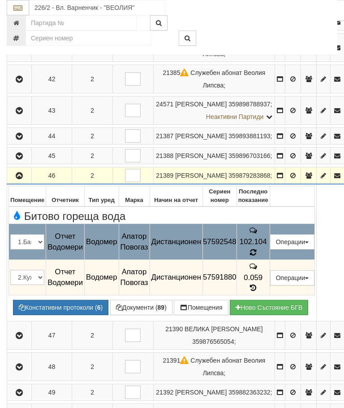
click at [270, 236] on td "102.104" at bounding box center [253, 242] width 33 height 36
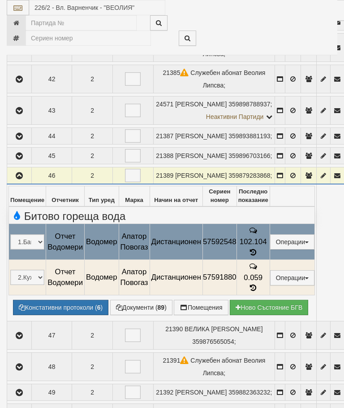
select select "10"
select select "1"
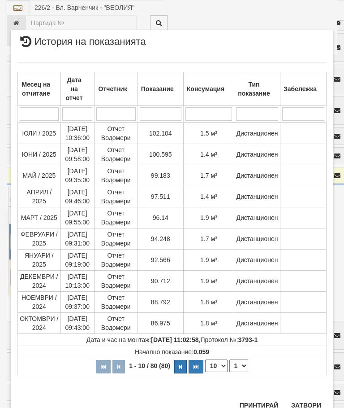
scroll to position [686, 0]
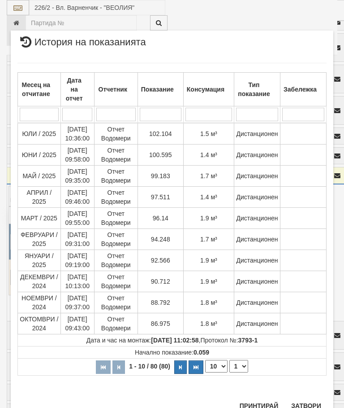
click at [306, 403] on button "Затвори" at bounding box center [306, 405] width 41 height 14
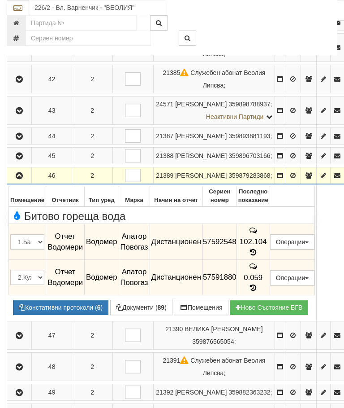
click at [24, 173] on button "button" at bounding box center [20, 175] width 22 height 13
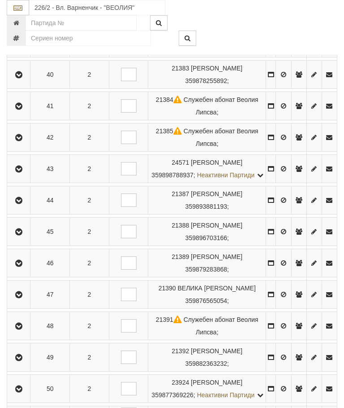
click at [22, 298] on icon "button" at bounding box center [18, 294] width 11 height 6
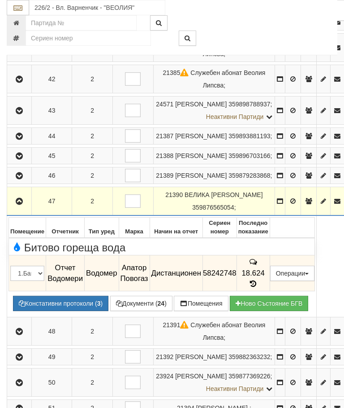
click at [258, 280] on icon at bounding box center [253, 284] width 10 height 8
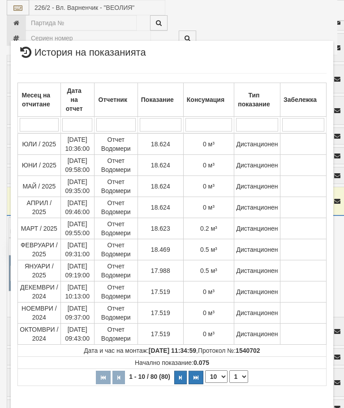
scroll to position [568, 0]
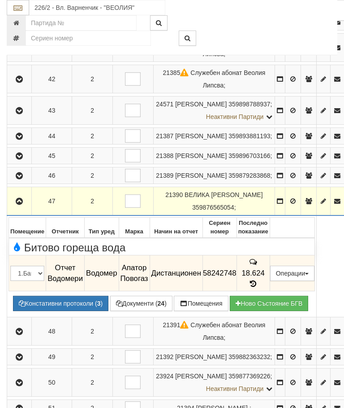
click at [16, 206] on button "button" at bounding box center [20, 200] width 22 height 13
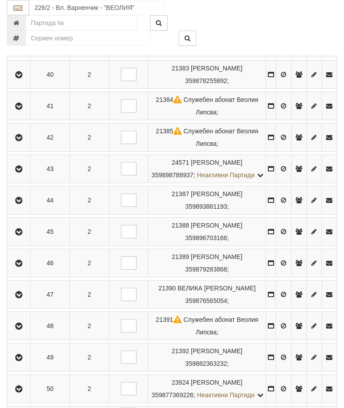
click at [24, 329] on icon "button" at bounding box center [18, 326] width 11 height 6
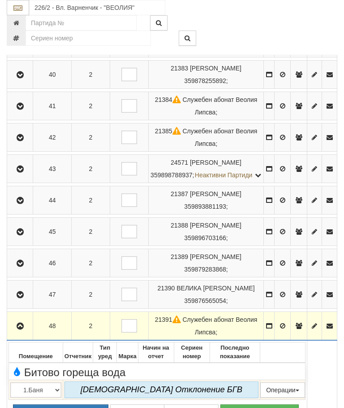
click at [19, 332] on button "button" at bounding box center [20, 325] width 23 height 13
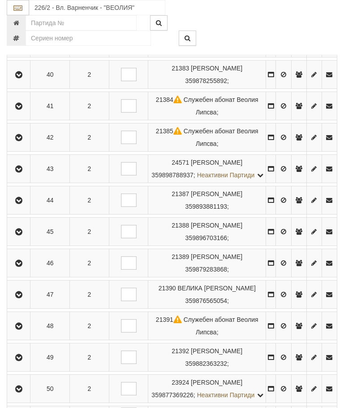
click at [23, 360] on icon "button" at bounding box center [18, 357] width 11 height 6
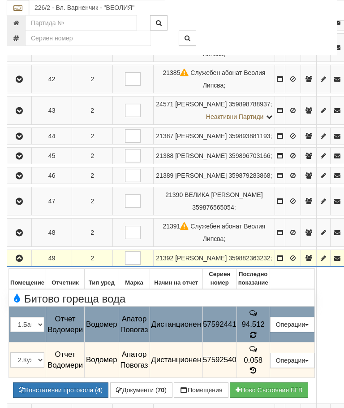
click at [257, 331] on icon at bounding box center [253, 334] width 8 height 7
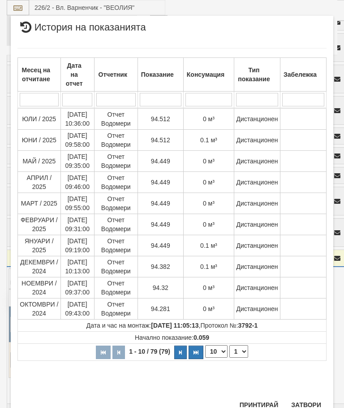
scroll to position [530, 0]
click at [307, 402] on button "Затвори" at bounding box center [306, 405] width 41 height 14
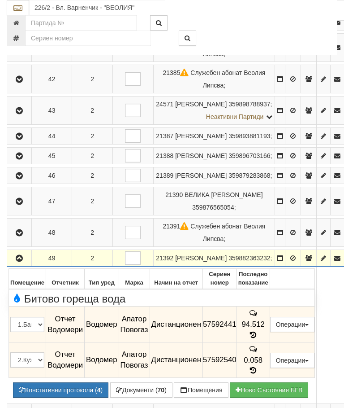
click at [22, 255] on icon "button" at bounding box center [19, 258] width 11 height 6
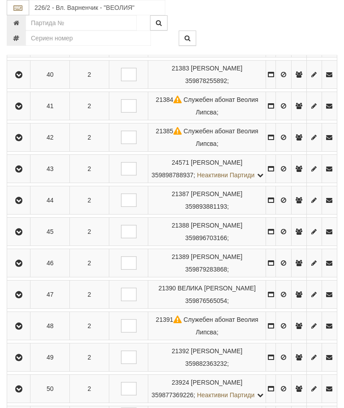
click at [17, 392] on icon "button" at bounding box center [18, 389] width 11 height 6
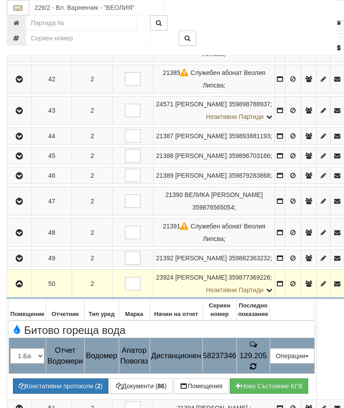
click at [256, 362] on icon at bounding box center [253, 366] width 6 height 8
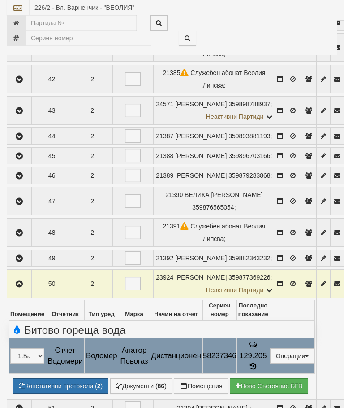
select select "10"
select select "1"
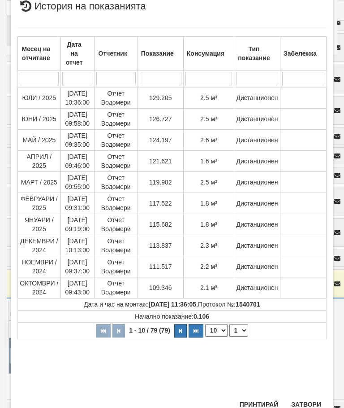
scroll to position [281, 0]
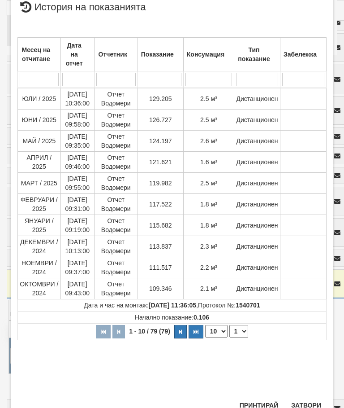
click at [310, 407] on button "Затвори" at bounding box center [306, 405] width 41 height 14
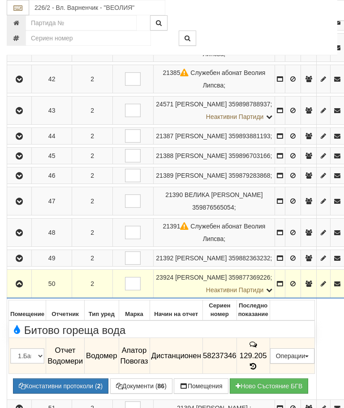
click at [21, 286] on icon "button" at bounding box center [19, 284] width 11 height 6
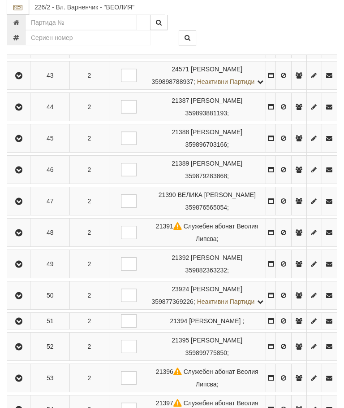
scroll to position [659, 0]
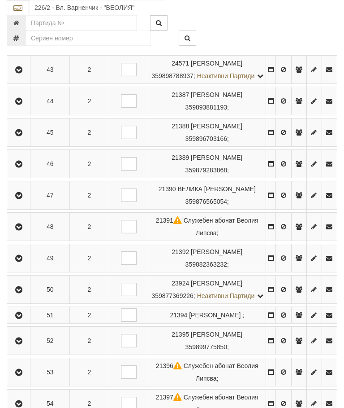
click at [23, 318] on icon "button" at bounding box center [18, 315] width 11 height 6
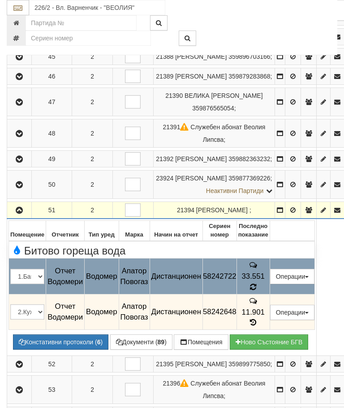
click at [257, 283] on icon at bounding box center [253, 287] width 7 height 8
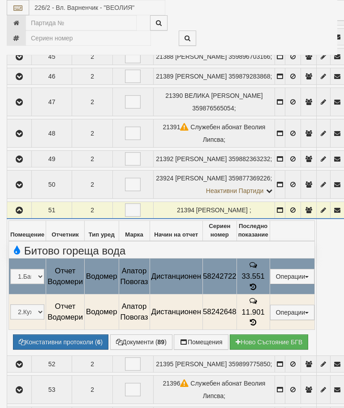
select select "10"
select select "1"
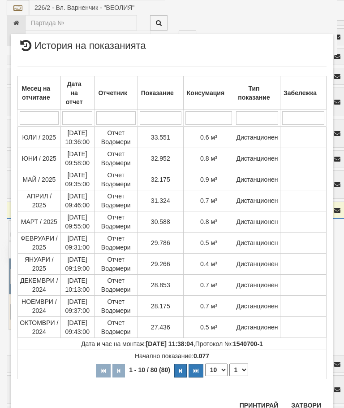
click at [311, 407] on button "Затвори" at bounding box center [306, 405] width 41 height 14
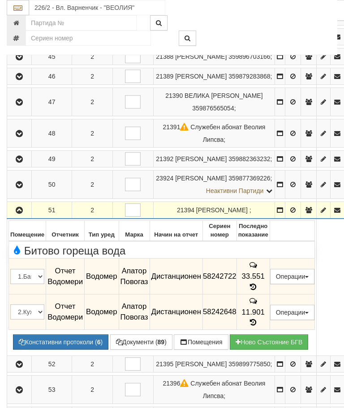
click at [26, 205] on button "button" at bounding box center [20, 209] width 22 height 13
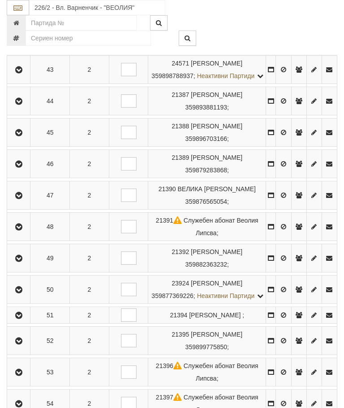
click at [21, 344] on icon "button" at bounding box center [18, 341] width 11 height 6
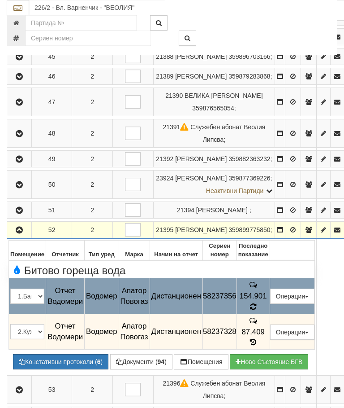
click at [257, 307] on icon at bounding box center [253, 306] width 7 height 8
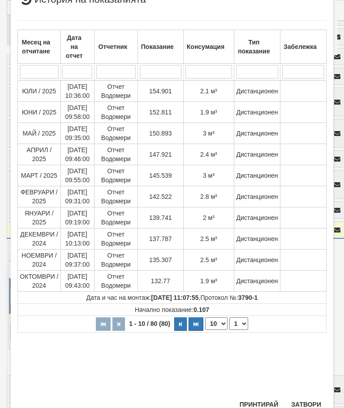
scroll to position [187, 0]
click at [310, 405] on button "Затвори" at bounding box center [306, 404] width 41 height 14
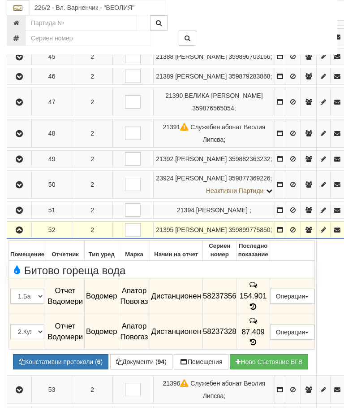
click at [21, 233] on icon "button" at bounding box center [19, 230] width 11 height 6
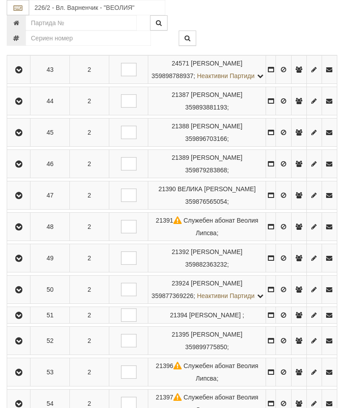
click at [19, 375] on icon "button" at bounding box center [18, 372] width 11 height 6
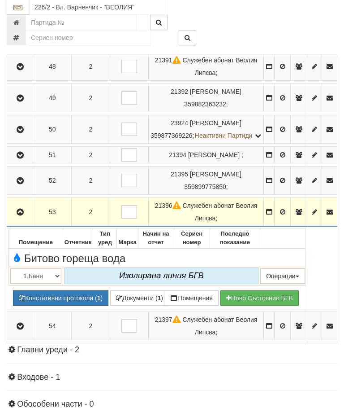
click at [20, 216] on icon "button" at bounding box center [20, 212] width 11 height 6
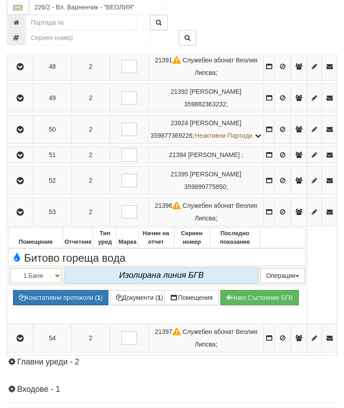
scroll to position [819, 0]
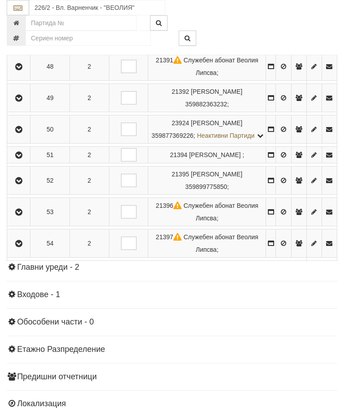
click at [18, 247] on icon "button" at bounding box center [18, 243] width 11 height 6
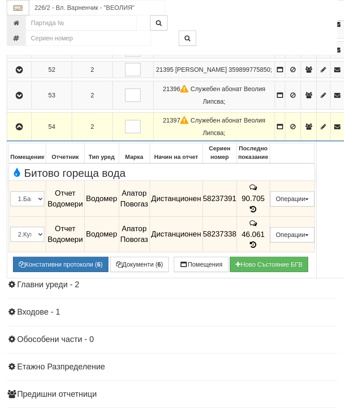
click at [258, 205] on span at bounding box center [253, 209] width 10 height 9
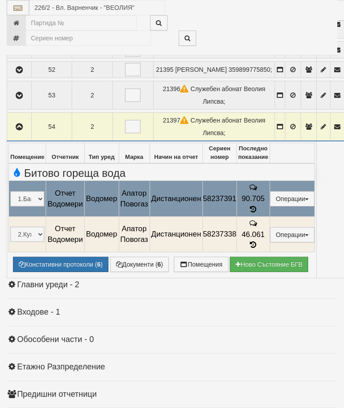
select select "10"
select select "1"
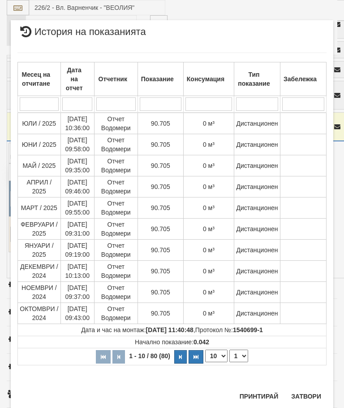
scroll to position [684, 0]
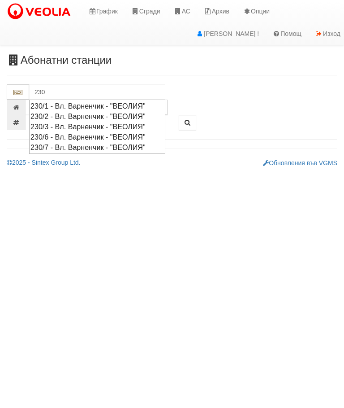
click at [111, 114] on div "230/2 - Вл. Варненчик - "ВЕОЛИЯ"" at bounding box center [97, 116] width 134 height 10
type input "230/2 - Вл. Варненчик - "ВЕОЛИЯ""
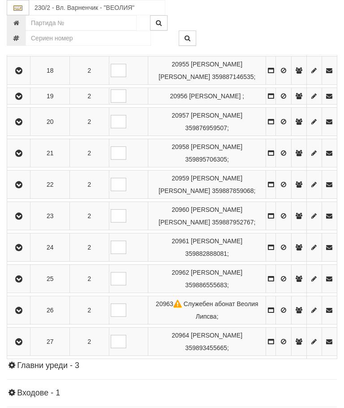
scroll to position [713, 0]
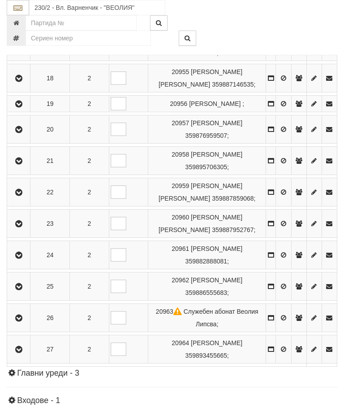
click at [19, 195] on icon "button" at bounding box center [18, 192] width 11 height 6
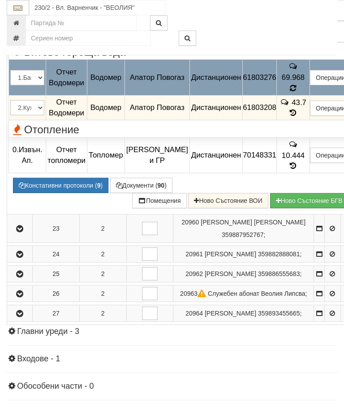
click at [298, 92] on icon at bounding box center [293, 88] width 9 height 8
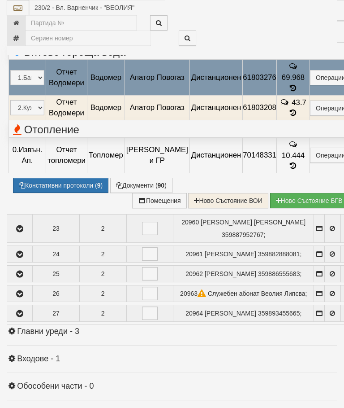
select select "10"
select select "1"
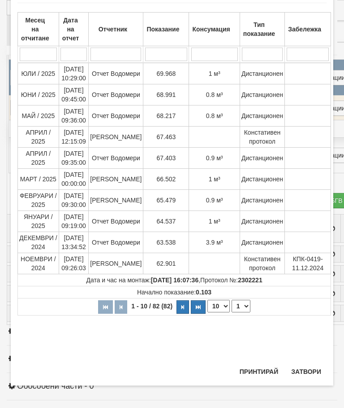
scroll to position [433, 0]
click at [308, 371] on button "Затвори" at bounding box center [306, 371] width 41 height 14
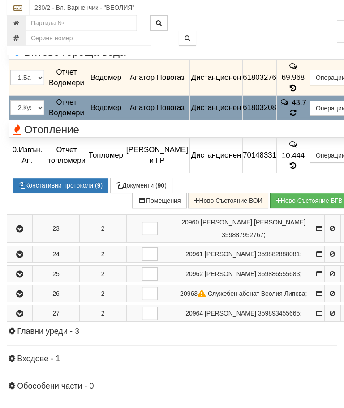
click at [307, 120] on td "43.7" at bounding box center [293, 107] width 33 height 25
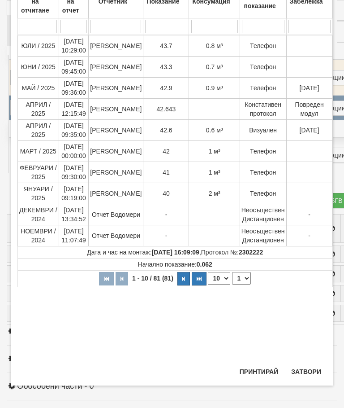
scroll to position [86, 0]
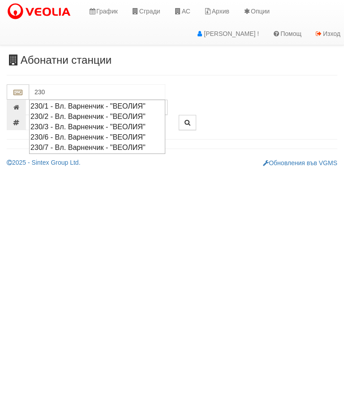
click at [115, 147] on div "230/7 - Вл. Варненчик - "ВЕОЛИЯ"" at bounding box center [97, 147] width 134 height 10
type input "230/7 - Вл. Варненчик - "ВЕОЛИЯ""
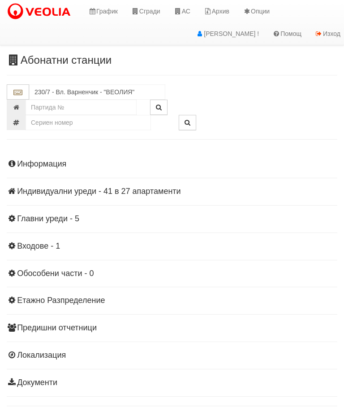
click at [101, 202] on div "Информация Параметри Брой Апартаменти: 27 Ползватели 07/2025 59 % 0 % 33" at bounding box center [172, 271] width 331 height 247
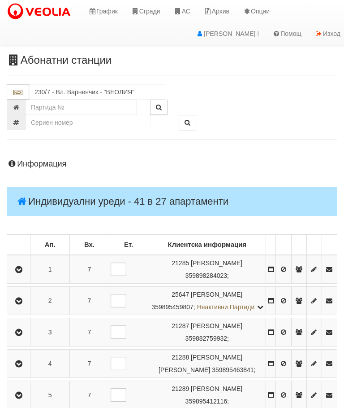
click at [20, 272] on icon "button" at bounding box center [18, 269] width 11 height 6
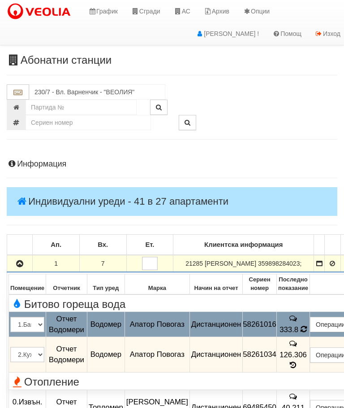
click at [306, 333] on icon at bounding box center [303, 329] width 7 height 8
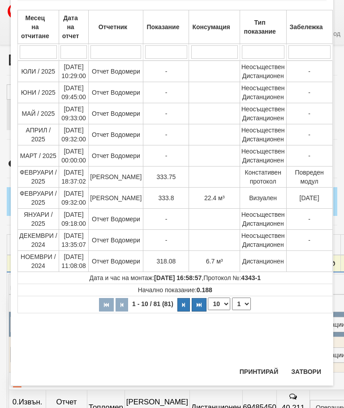
click at [307, 370] on button "Затвори" at bounding box center [306, 371] width 41 height 14
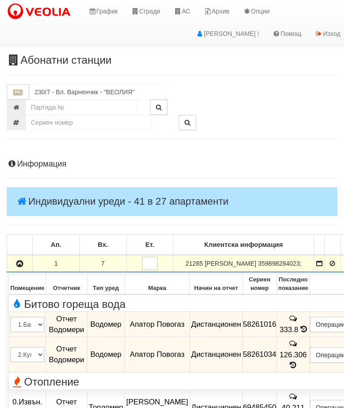
click at [11, 269] on button "button" at bounding box center [20, 262] width 22 height 13
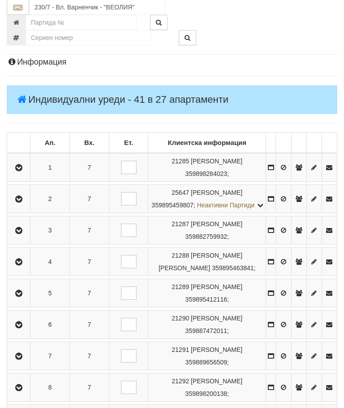
scroll to position [101, 0]
click at [18, 363] on button "button" at bounding box center [19, 355] width 20 height 13
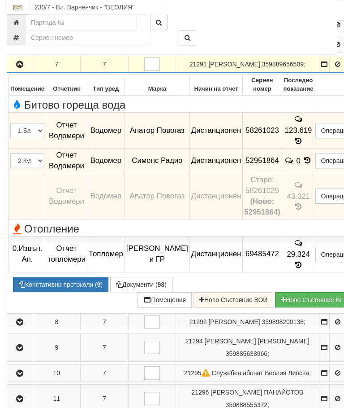
scroll to position [341, 0]
click at [312, 164] on icon at bounding box center [308, 160] width 10 height 8
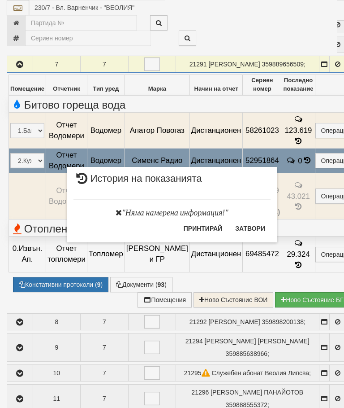
click at [249, 228] on button "Затвори" at bounding box center [250, 228] width 41 height 14
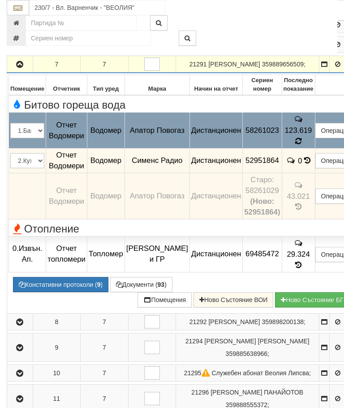
click at [310, 173] on td "0" at bounding box center [298, 160] width 33 height 25
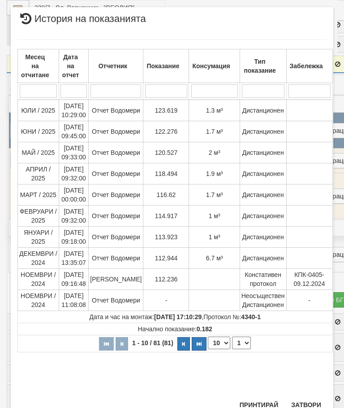
scroll to position [438, 0]
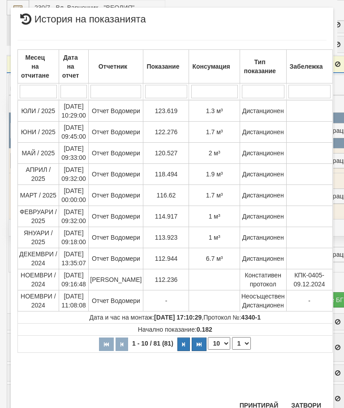
click at [304, 407] on button "Затвори" at bounding box center [306, 405] width 41 height 14
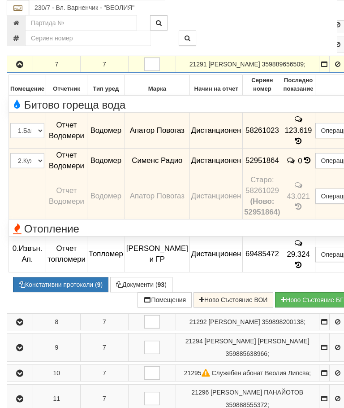
click at [7, 73] on td at bounding box center [20, 64] width 26 height 17
click at [22, 68] on icon "button" at bounding box center [19, 64] width 11 height 6
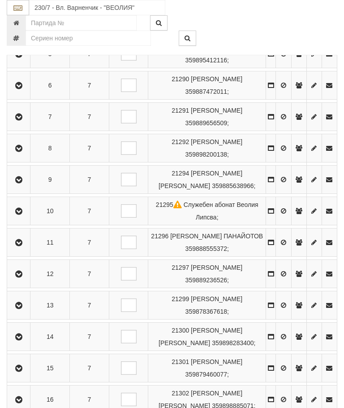
click at [23, 154] on button "button" at bounding box center [19, 147] width 20 height 13
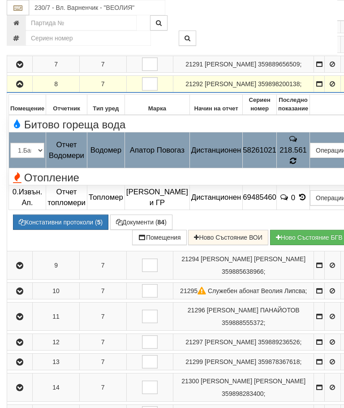
click at [301, 183] on div "Отопление" at bounding box center [182, 176] width 357 height 14
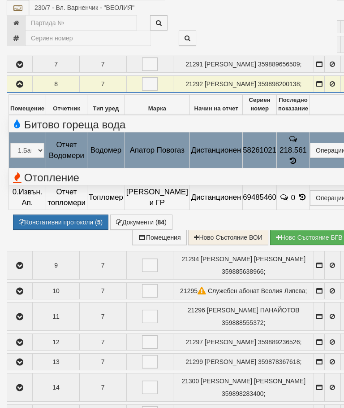
select select "10"
select select "1"
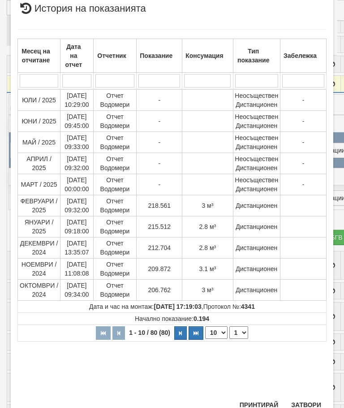
scroll to position [303, 0]
click at [304, 407] on button "Затвори" at bounding box center [306, 405] width 41 height 14
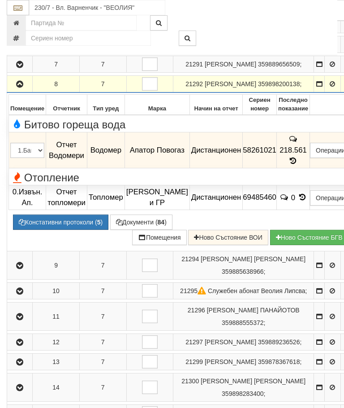
click at [22, 87] on icon "button" at bounding box center [19, 84] width 11 height 6
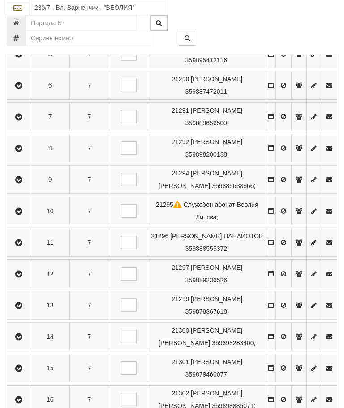
click at [24, 246] on icon "button" at bounding box center [18, 242] width 11 height 6
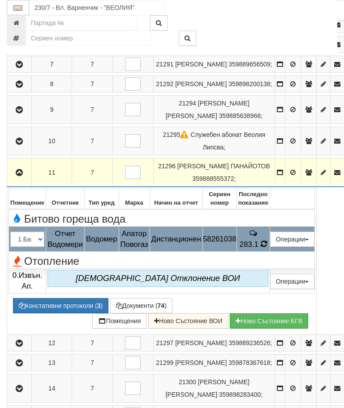
click at [270, 252] on td "283.1" at bounding box center [253, 238] width 33 height 25
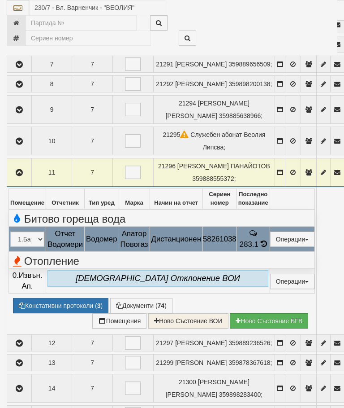
select select "10"
select select "1"
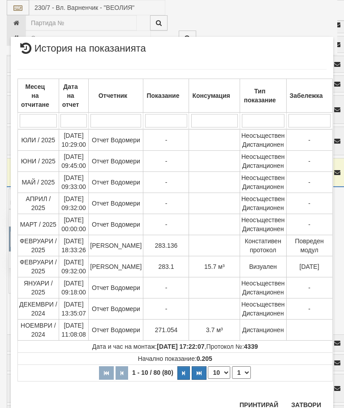
scroll to position [732, 0]
click at [312, 400] on button "Затвори" at bounding box center [306, 405] width 41 height 14
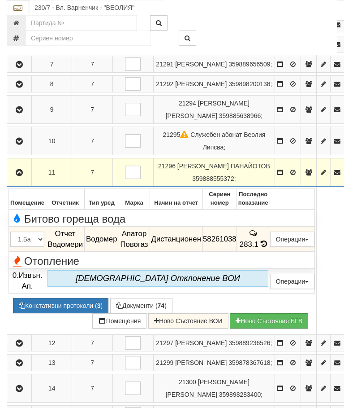
click at [24, 176] on icon "button" at bounding box center [19, 172] width 11 height 6
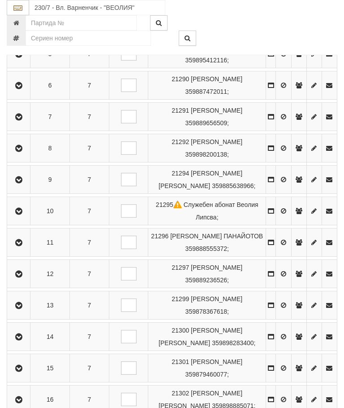
click at [21, 308] on icon "button" at bounding box center [18, 305] width 11 height 6
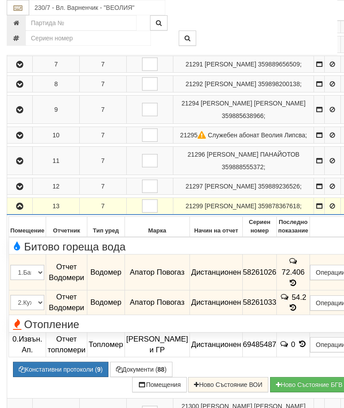
click at [299, 286] on icon at bounding box center [294, 283] width 10 height 8
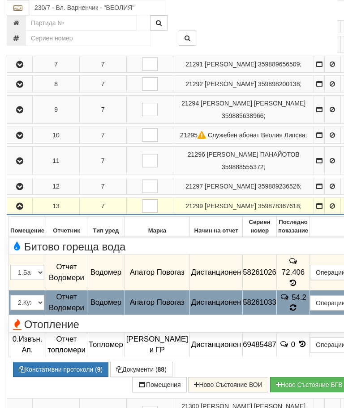
click at [306, 315] on td "54.2" at bounding box center [293, 302] width 33 height 25
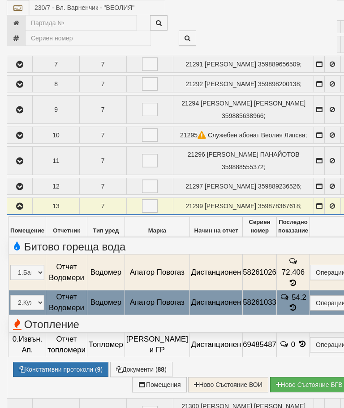
select select "10"
select select "1"
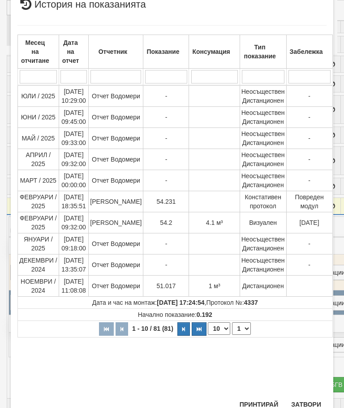
scroll to position [260, 0]
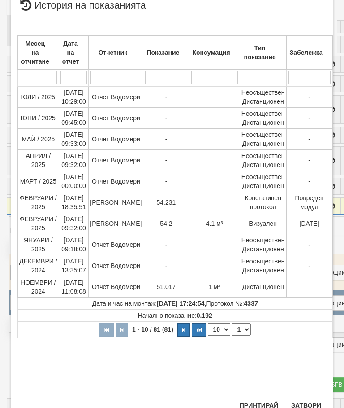
click at [306, 401] on button "Затвори" at bounding box center [306, 405] width 41 height 14
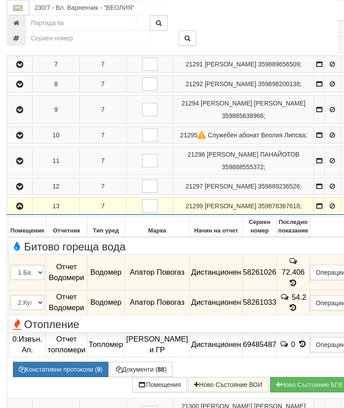
click at [20, 209] on icon "button" at bounding box center [19, 206] width 11 height 6
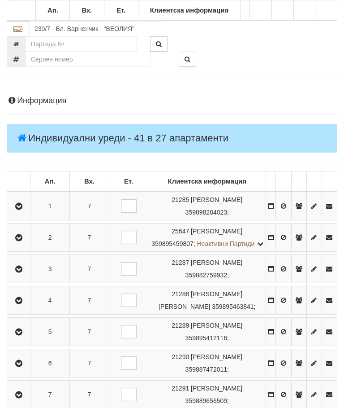
scroll to position [0, 0]
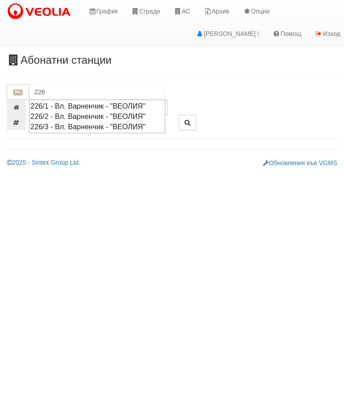
click at [117, 105] on div "226/1 - Вл. Варненчик - "ВЕОЛИЯ"" at bounding box center [97, 106] width 134 height 10
type input "226/1 - Вл. Варненчик - "ВЕОЛИЯ""
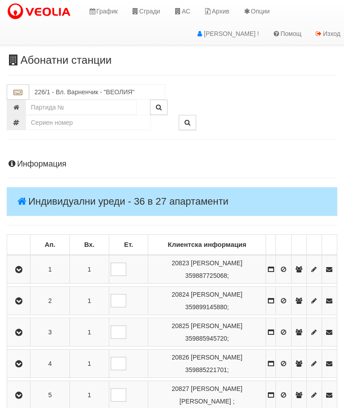
click at [28, 263] on button "button" at bounding box center [19, 268] width 20 height 13
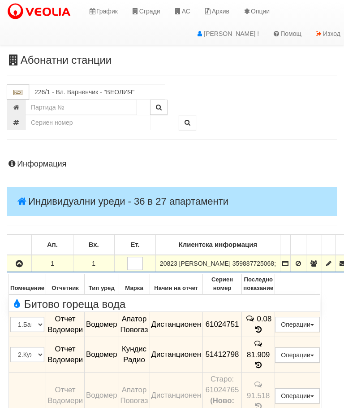
click at [264, 363] on icon at bounding box center [259, 365] width 10 height 8
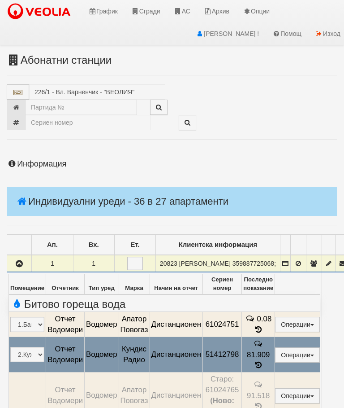
select select "10"
select select "1"
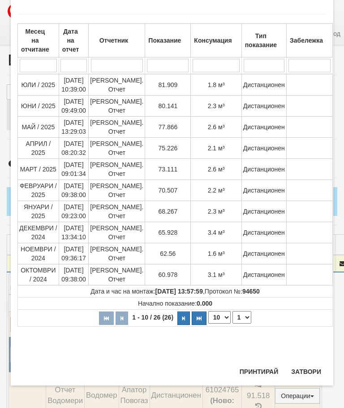
scroll to position [133, 0]
click at [307, 369] on button "Затвори" at bounding box center [306, 371] width 41 height 14
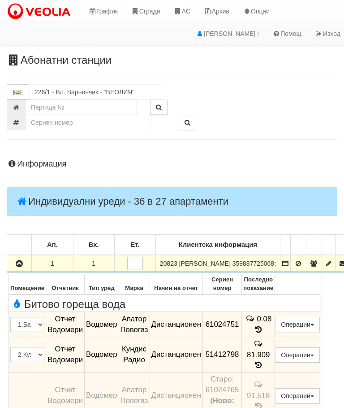
click at [15, 267] on icon "button" at bounding box center [19, 263] width 11 height 6
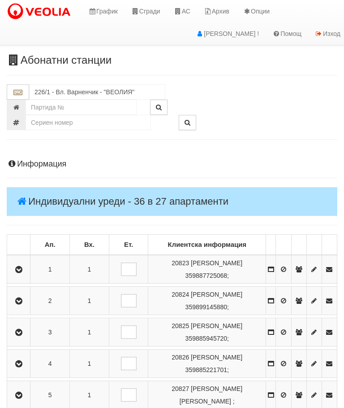
click at [22, 298] on icon "button" at bounding box center [18, 301] width 11 height 6
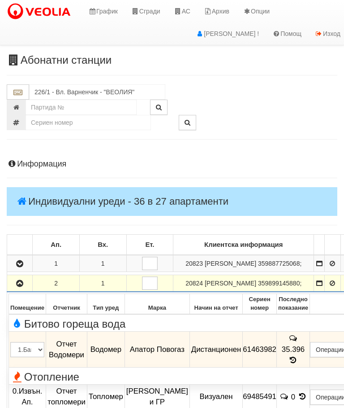
click at [299, 364] on icon at bounding box center [294, 360] width 10 height 8
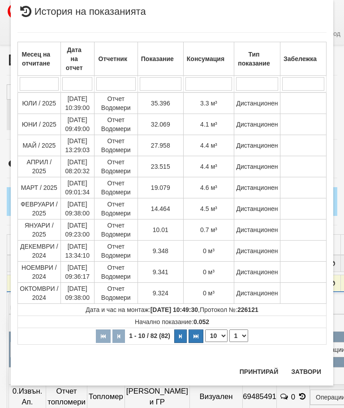
scroll to position [759, 0]
click at [307, 369] on button "Затвори" at bounding box center [306, 371] width 41 height 14
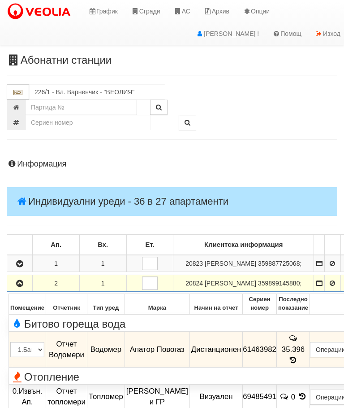
click at [25, 290] on button "button" at bounding box center [20, 282] width 22 height 13
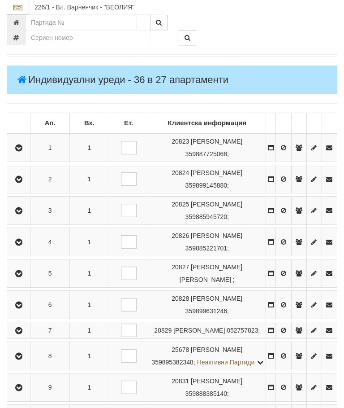
click at [23, 210] on icon "button" at bounding box center [18, 211] width 11 height 6
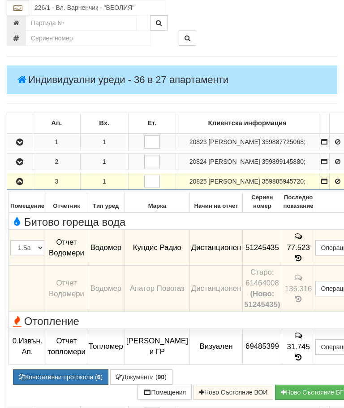
click at [21, 185] on icon "button" at bounding box center [19, 181] width 11 height 6
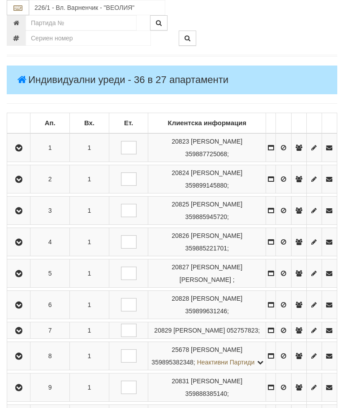
click at [22, 239] on icon "button" at bounding box center [18, 242] width 11 height 6
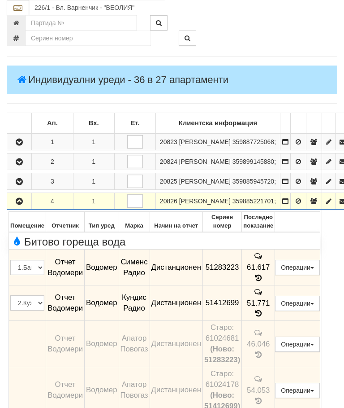
click at [26, 208] on button "button" at bounding box center [20, 200] width 22 height 13
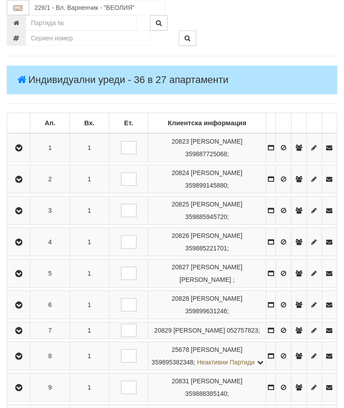
click at [24, 267] on button "button" at bounding box center [19, 272] width 20 height 13
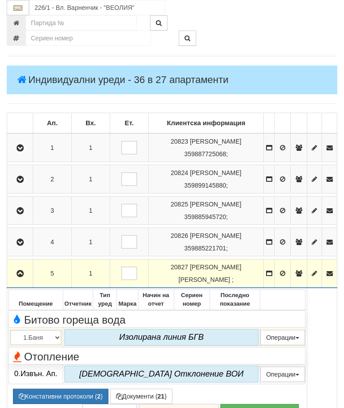
click at [21, 273] on icon "button" at bounding box center [20, 273] width 11 height 6
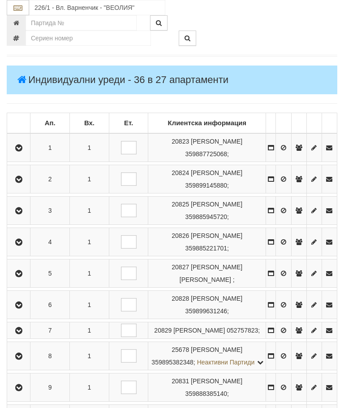
click at [27, 298] on button "button" at bounding box center [19, 304] width 20 height 13
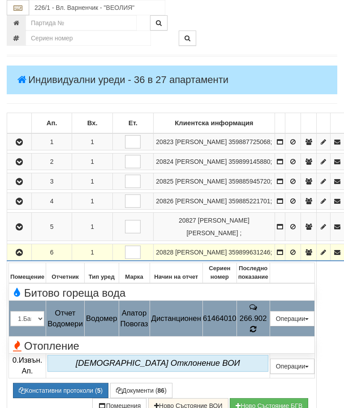
click at [256, 333] on icon at bounding box center [253, 329] width 6 height 8
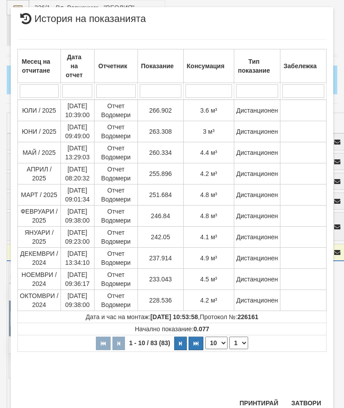
scroll to position [473, 0]
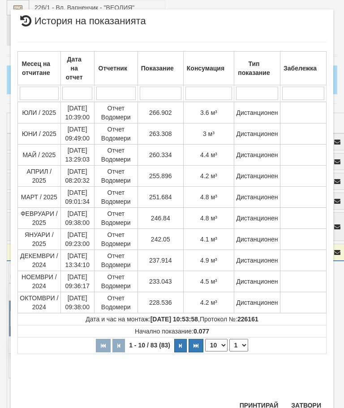
click at [308, 403] on button "Затвори" at bounding box center [306, 405] width 41 height 14
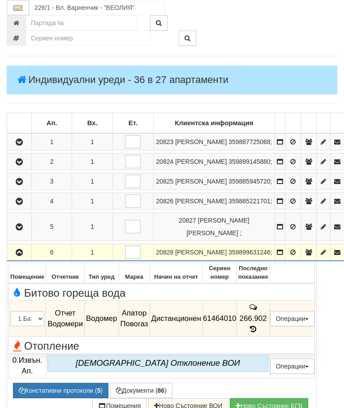
click at [18, 256] on icon "button" at bounding box center [19, 252] width 11 height 6
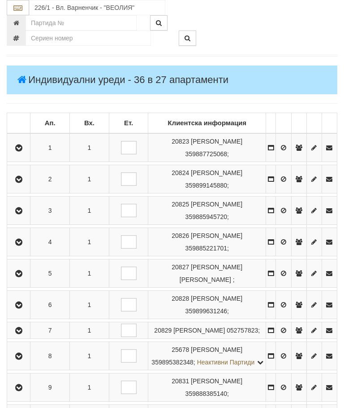
click at [22, 334] on icon "button" at bounding box center [18, 330] width 11 height 6
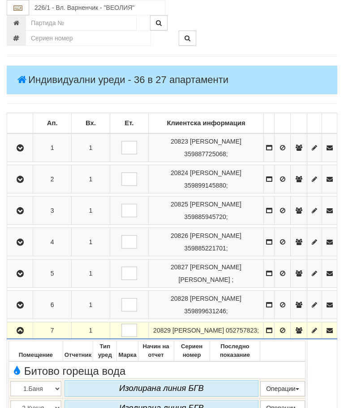
click at [26, 333] on icon "button" at bounding box center [20, 330] width 11 height 6
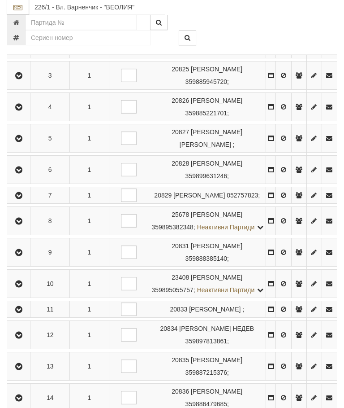
click at [17, 225] on icon "button" at bounding box center [18, 221] width 11 height 6
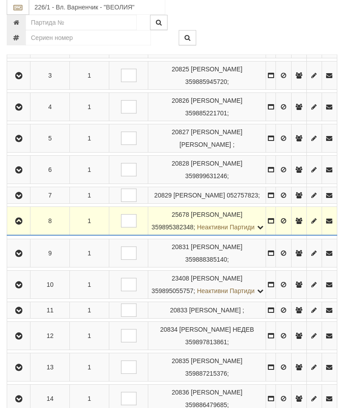
scroll to position [256, 0]
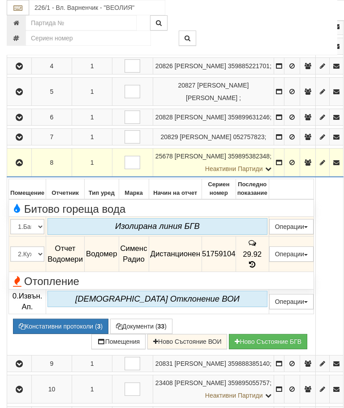
click at [18, 166] on icon "button" at bounding box center [19, 163] width 11 height 6
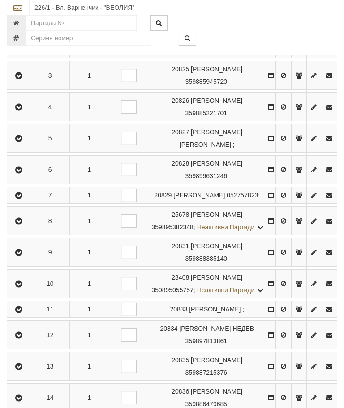
click at [24, 256] on icon "button" at bounding box center [18, 252] width 11 height 6
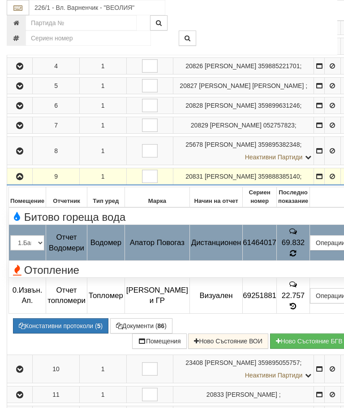
click at [309, 260] on td "69.832" at bounding box center [293, 243] width 33 height 36
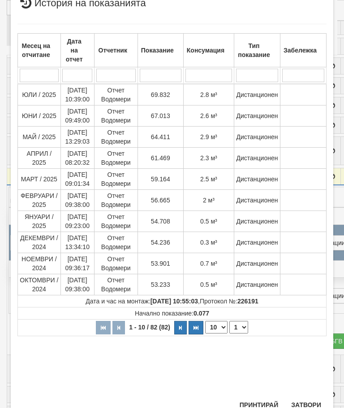
scroll to position [239, 0]
click at [307, 401] on button "Затвори" at bounding box center [306, 405] width 41 height 14
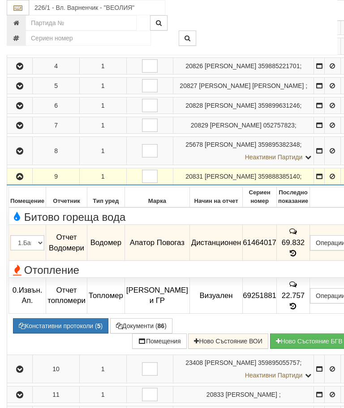
click at [20, 180] on icon "button" at bounding box center [19, 176] width 11 height 6
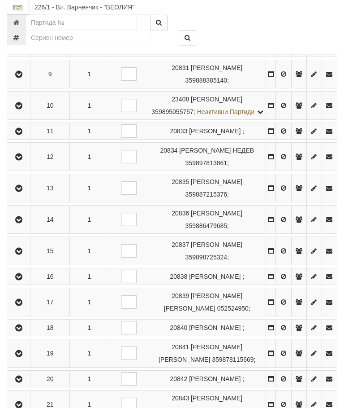
click at [24, 135] on icon "button" at bounding box center [18, 132] width 11 height 6
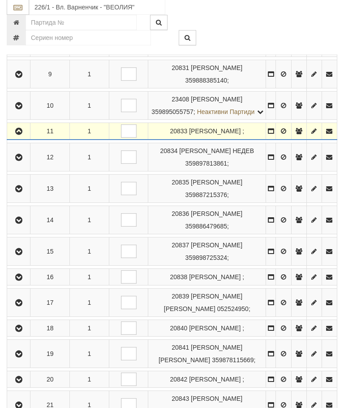
scroll to position [434, 0]
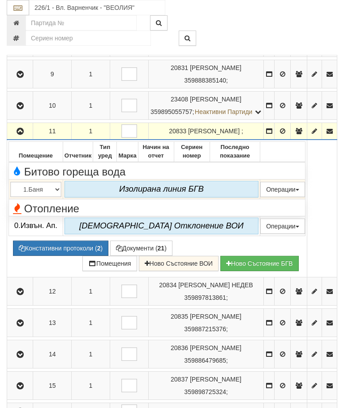
click at [26, 138] on button "button" at bounding box center [20, 130] width 23 height 13
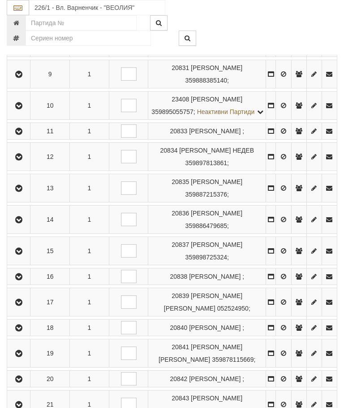
click at [18, 163] on button "button" at bounding box center [19, 156] width 20 height 13
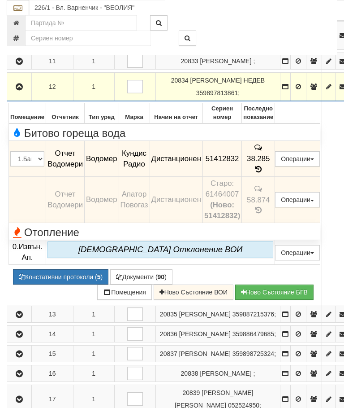
click at [22, 90] on icon "button" at bounding box center [19, 87] width 11 height 6
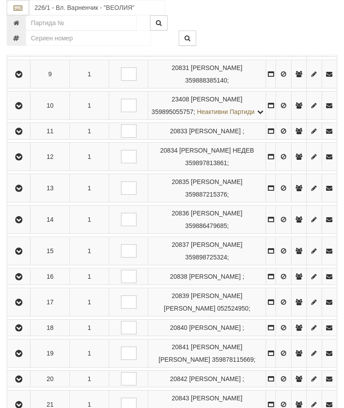
click at [29, 195] on button "button" at bounding box center [19, 187] width 20 height 13
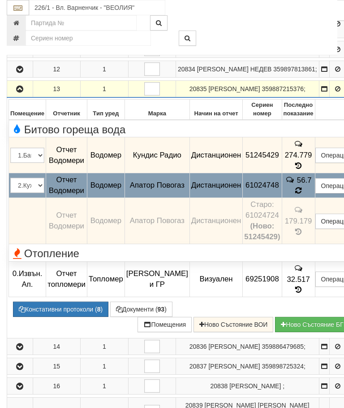
click at [309, 184] on span "56.7" at bounding box center [304, 179] width 15 height 9
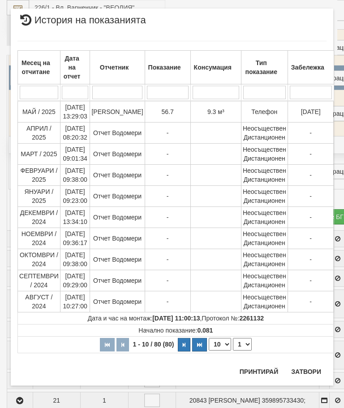
scroll to position [14, 0]
click at [306, 361] on div "Месец на отчитане Дата на отчет Отчетник Показание Консумация Тип показание Заб…" at bounding box center [171, 197] width 309 height 330
click at [304, 368] on button "Затвори" at bounding box center [306, 371] width 41 height 14
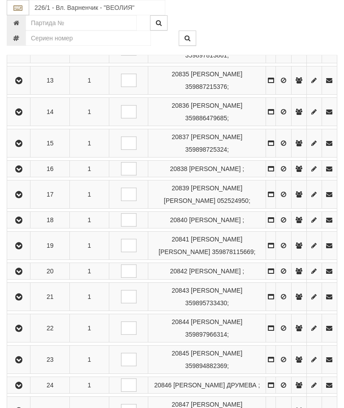
click at [20, 115] on icon "button" at bounding box center [18, 112] width 11 height 6
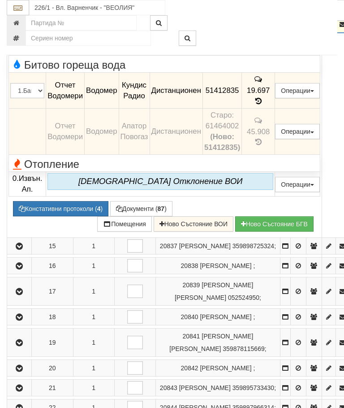
click at [21, 28] on icon "button" at bounding box center [19, 25] width 11 height 6
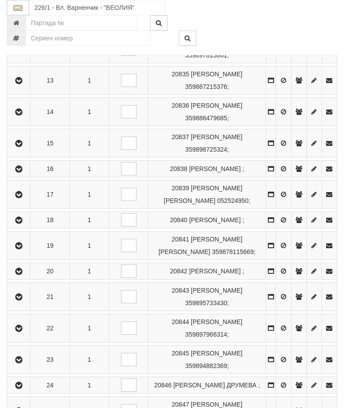
click at [18, 147] on icon "button" at bounding box center [18, 143] width 11 height 6
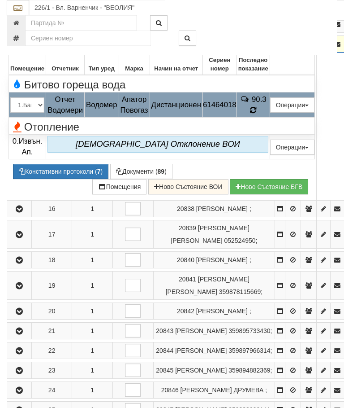
click at [256, 114] on icon at bounding box center [253, 110] width 6 height 8
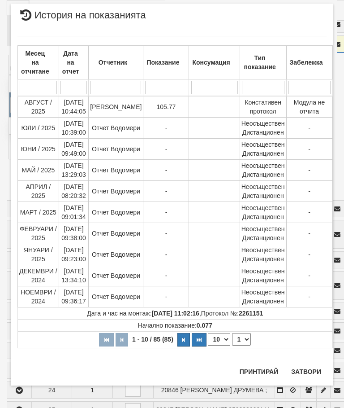
scroll to position [819, 0]
click at [313, 367] on button "Затвори" at bounding box center [306, 371] width 41 height 14
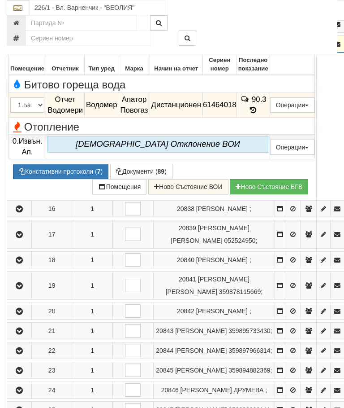
click at [21, 48] on icon "button" at bounding box center [19, 44] width 11 height 6
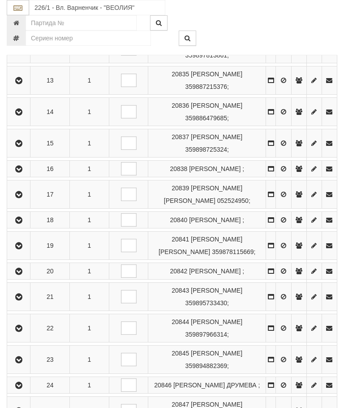
click at [27, 175] on button "button" at bounding box center [19, 168] width 20 height 13
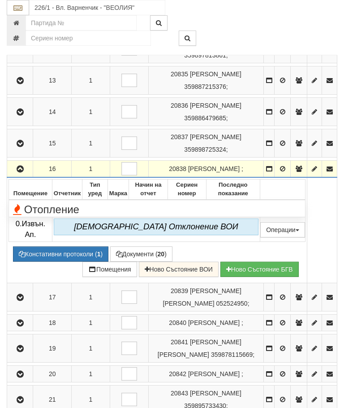
click at [25, 172] on icon "button" at bounding box center [20, 169] width 11 height 6
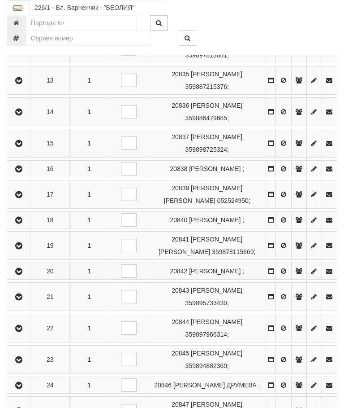
click at [18, 198] on icon "button" at bounding box center [18, 194] width 11 height 6
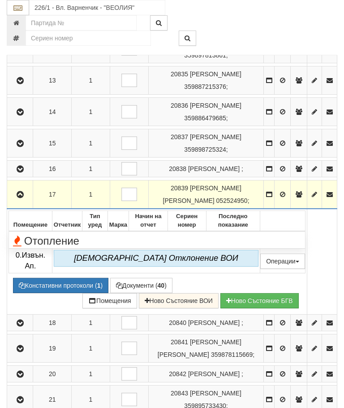
click at [20, 201] on button "button" at bounding box center [20, 193] width 23 height 13
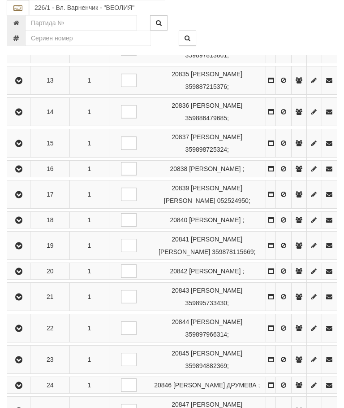
click at [22, 223] on icon "button" at bounding box center [18, 220] width 11 height 6
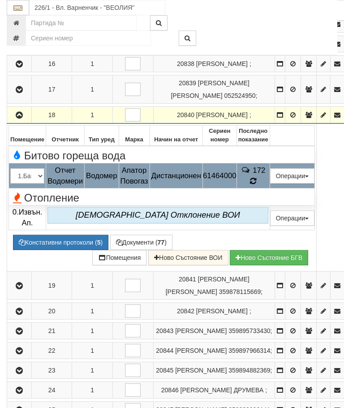
click at [257, 185] on icon at bounding box center [253, 181] width 7 height 8
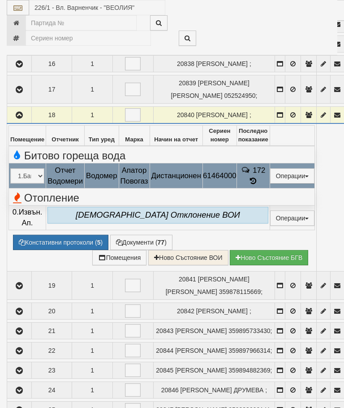
select select "10"
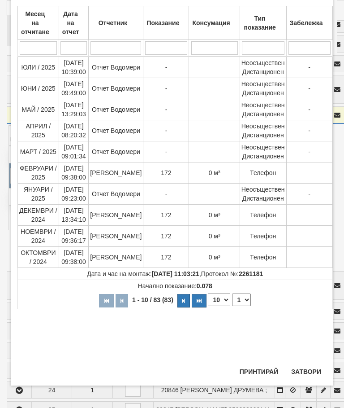
scroll to position [358, 0]
click at [240, 298] on select "1 2 3 4 5 6 7 8 9" at bounding box center [241, 299] width 19 height 13
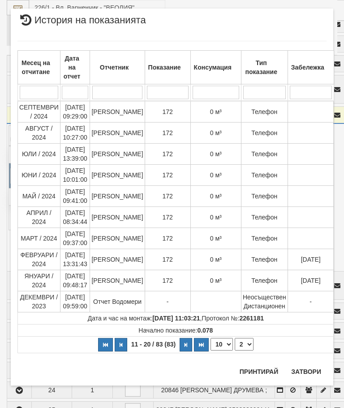
scroll to position [0, 0]
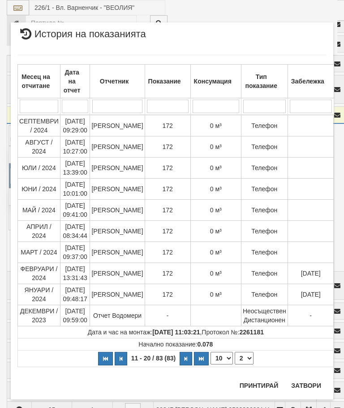
click at [242, 356] on select "1 2 3 4 5 6 7 8 9" at bounding box center [244, 357] width 19 height 13
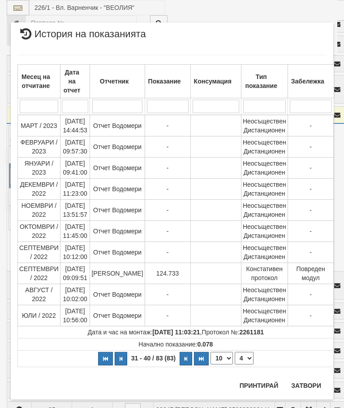
click at [244, 356] on select "1 2 3 4 5 6 7 8 9" at bounding box center [244, 357] width 19 height 13
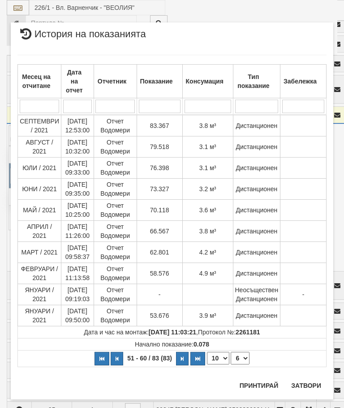
click at [246, 354] on select "1 2 3 4 5 6 7 8 9" at bounding box center [240, 357] width 19 height 13
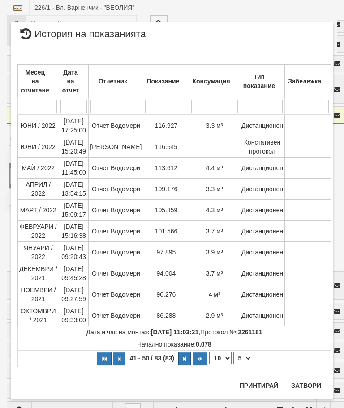
click at [242, 359] on select "1 2 3 4 5 6 7 8 9" at bounding box center [243, 357] width 19 height 13
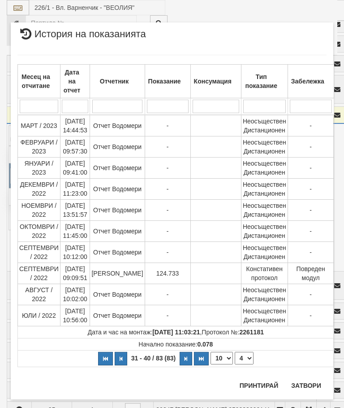
click at [245, 357] on select "1 2 3 4 5 6 7 8 9" at bounding box center [244, 357] width 19 height 13
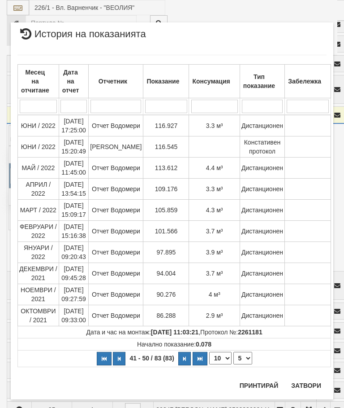
click at [242, 358] on select "1 2 3 4 5 6 7 8 9" at bounding box center [243, 357] width 19 height 13
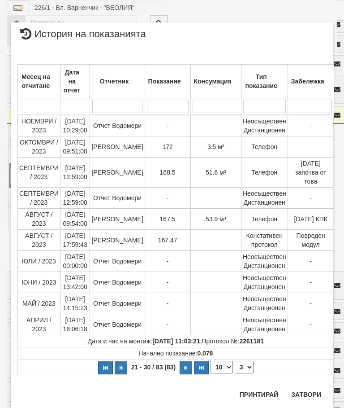
click at [245, 365] on select "1 2 3 4 5 6 7 8 9" at bounding box center [244, 366] width 19 height 13
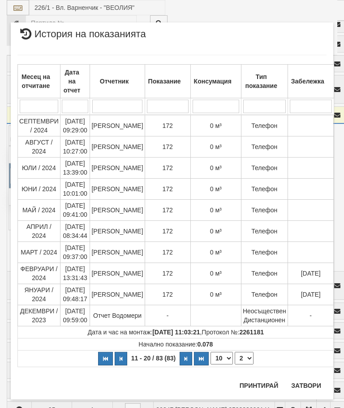
click at [243, 357] on select "1 2 3 4 5 6 7 8 9" at bounding box center [244, 357] width 19 height 13
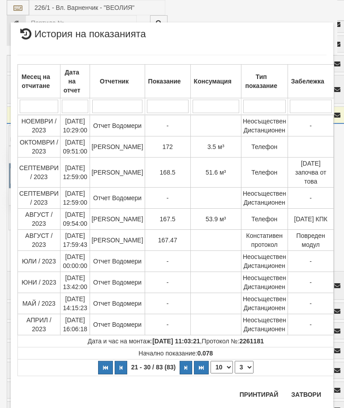
click at [243, 371] on select "1 2 3 4 5 6 7 8 9" at bounding box center [244, 366] width 19 height 13
select select "2"
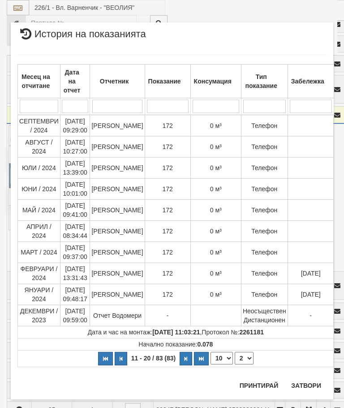
click at [304, 385] on button "Затвори" at bounding box center [306, 385] width 41 height 14
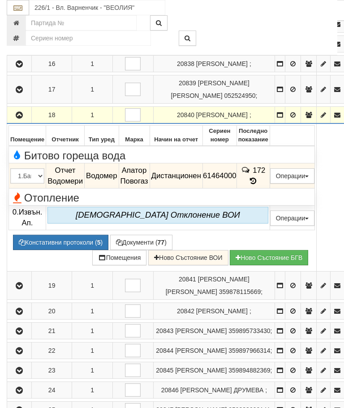
click at [15, 118] on icon "button" at bounding box center [19, 115] width 11 height 6
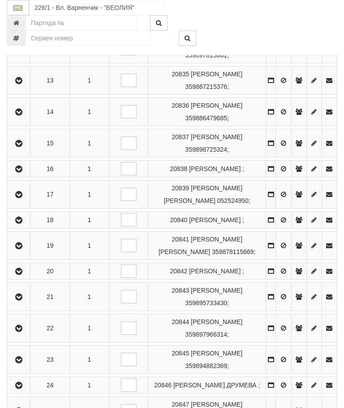
click at [24, 249] on icon "button" at bounding box center [18, 246] width 11 height 6
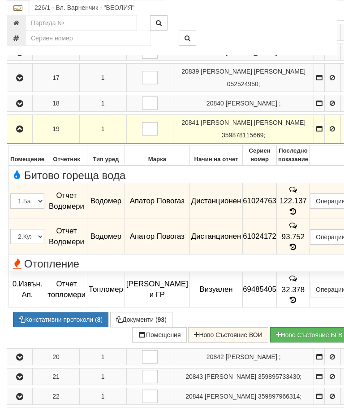
click at [305, 254] on td "93.752" at bounding box center [293, 236] width 33 height 36
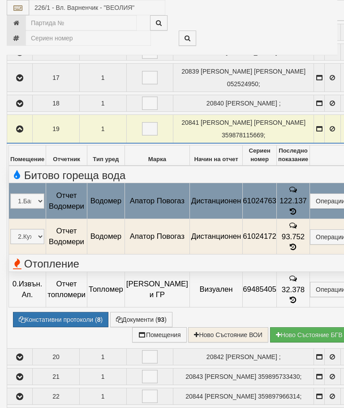
select select "10"
select select "1"
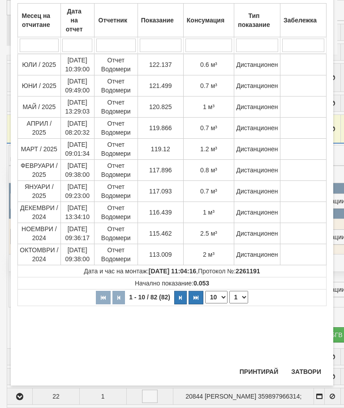
scroll to position [316, 0]
click at [304, 372] on button "Затвори" at bounding box center [306, 371] width 41 height 14
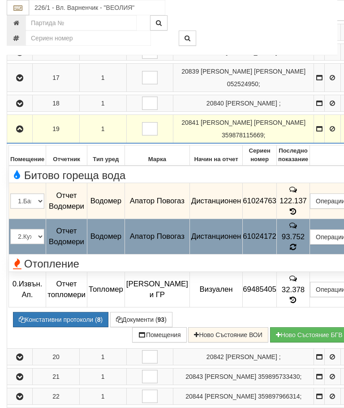
click at [297, 251] on icon at bounding box center [293, 247] width 7 height 8
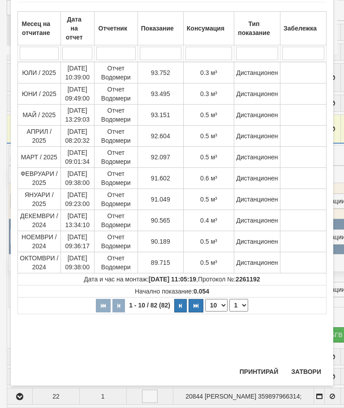
scroll to position [421, 0]
click at [304, 370] on button "Затвори" at bounding box center [306, 371] width 41 height 14
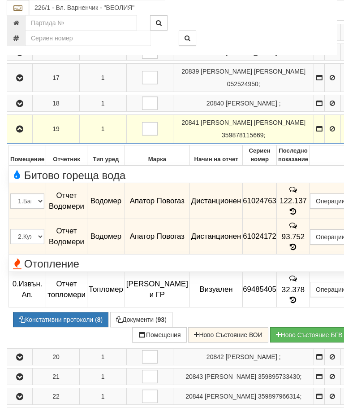
click at [19, 135] on button "button" at bounding box center [20, 128] width 22 height 13
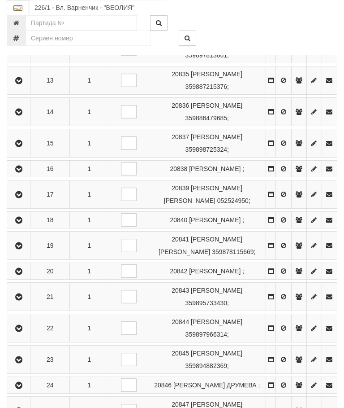
click at [23, 278] on button "button" at bounding box center [19, 270] width 20 height 13
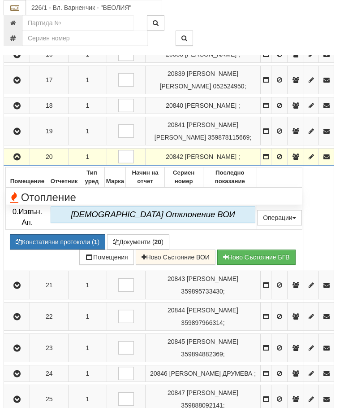
scroll to position [654, 3]
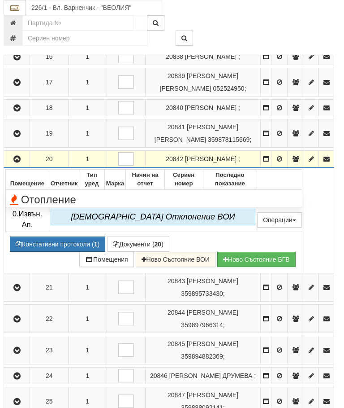
click at [16, 162] on icon "button" at bounding box center [17, 159] width 11 height 6
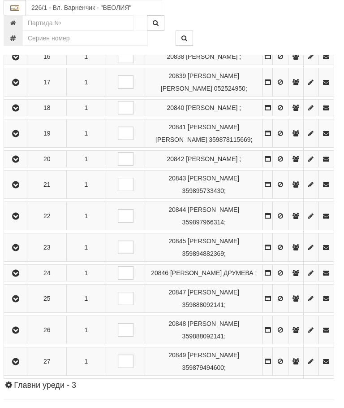
click at [17, 188] on icon "button" at bounding box center [15, 185] width 11 height 6
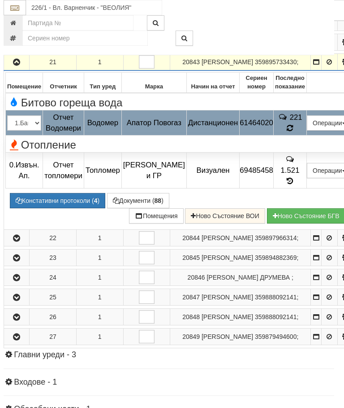
click at [293, 132] on icon at bounding box center [290, 128] width 6 height 8
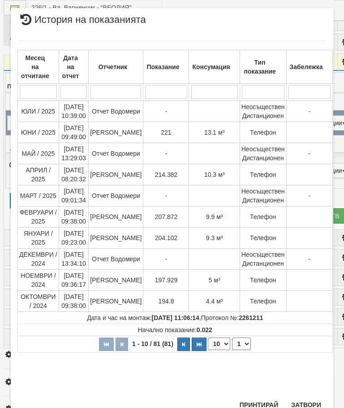
scroll to position [454, 0]
click at [311, 402] on button "Затвори" at bounding box center [306, 405] width 41 height 14
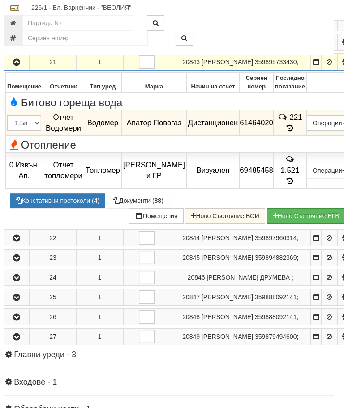
click at [20, 65] on icon "button" at bounding box center [16, 62] width 11 height 6
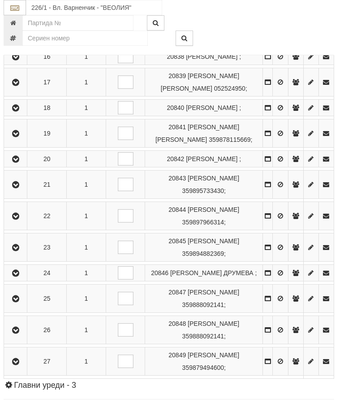
click at [21, 222] on button "button" at bounding box center [15, 215] width 20 height 13
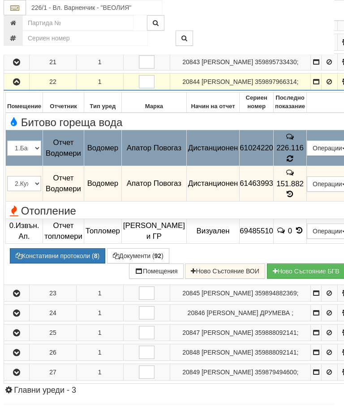
click at [304, 201] on td "151.882" at bounding box center [289, 183] width 33 height 36
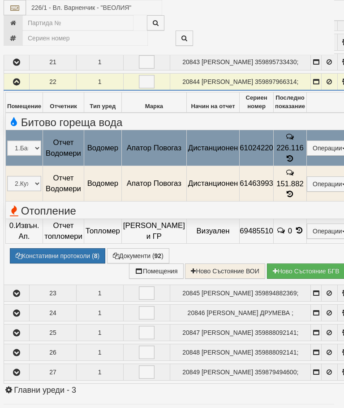
select select "10"
select select "1"
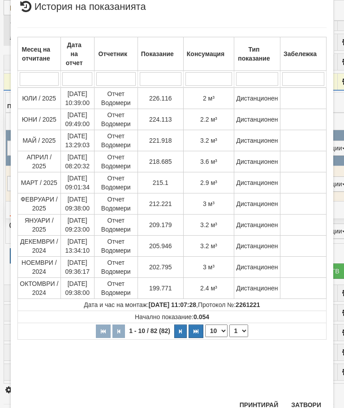
scroll to position [288, 0]
click at [307, 399] on button "Затвори" at bounding box center [306, 405] width 41 height 14
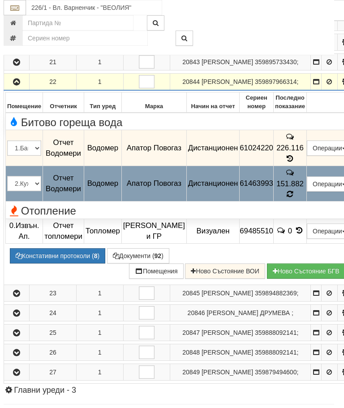
click at [303, 218] on td "Отопление" at bounding box center [179, 209] width 347 height 17
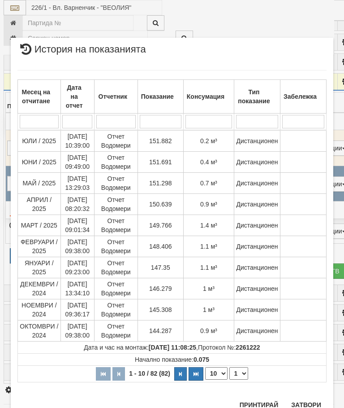
scroll to position [764, 0]
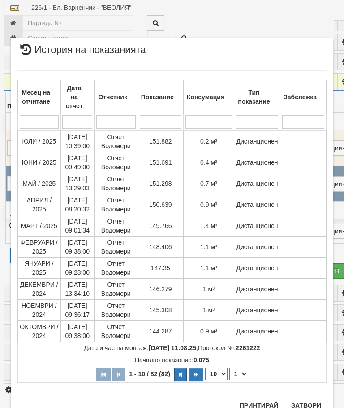
click at [306, 401] on button "Затвори" at bounding box center [306, 405] width 41 height 14
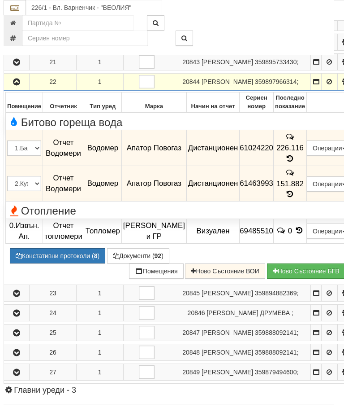
click at [21, 85] on icon "button" at bounding box center [16, 82] width 11 height 6
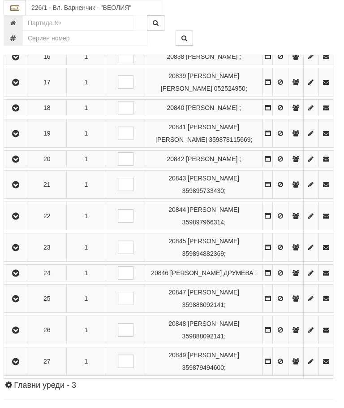
click at [18, 251] on icon "button" at bounding box center [15, 247] width 11 height 6
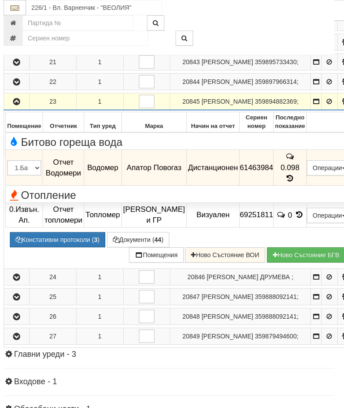
click at [22, 105] on icon "button" at bounding box center [16, 102] width 11 height 6
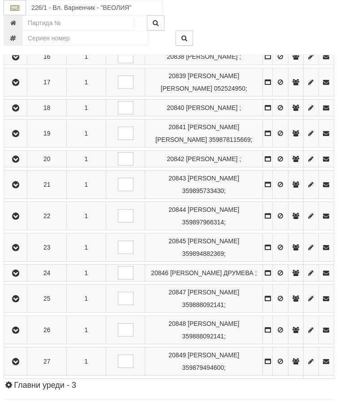
click at [14, 276] on icon "button" at bounding box center [15, 273] width 11 height 6
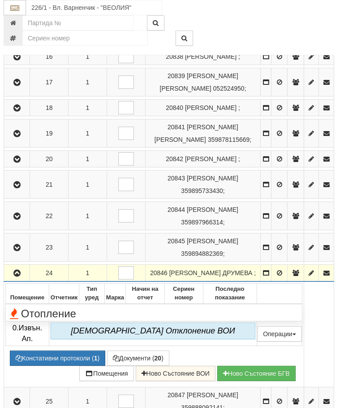
click at [18, 276] on icon "button" at bounding box center [17, 273] width 11 height 6
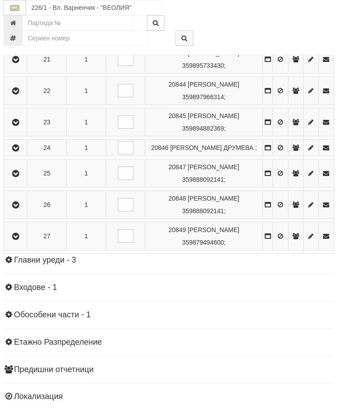
scroll to position [779, 3]
click at [16, 177] on icon "button" at bounding box center [15, 174] width 11 height 6
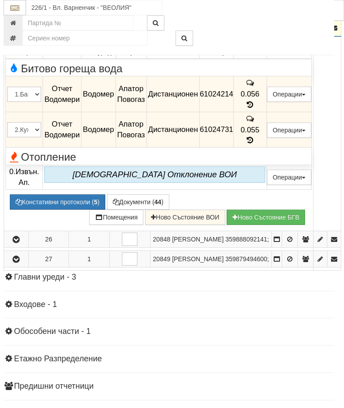
click at [21, 35] on button "button" at bounding box center [16, 27] width 22 height 13
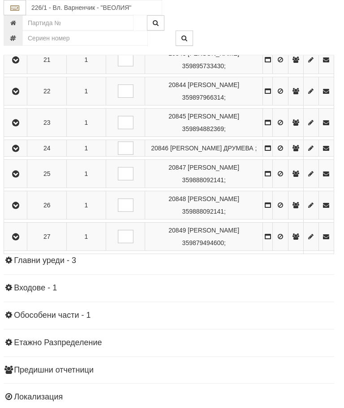
click at [17, 208] on icon "button" at bounding box center [15, 205] width 11 height 6
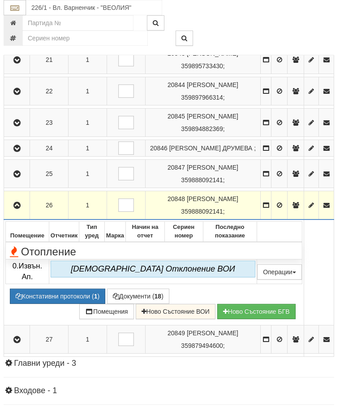
click at [18, 212] on button "button" at bounding box center [16, 204] width 23 height 13
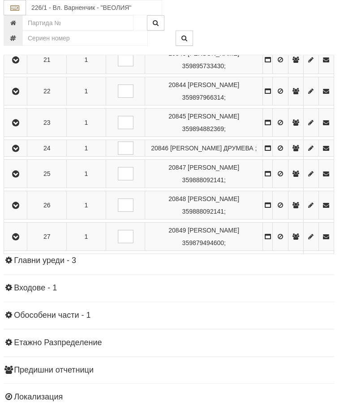
click at [17, 243] on button "button" at bounding box center [15, 236] width 20 height 13
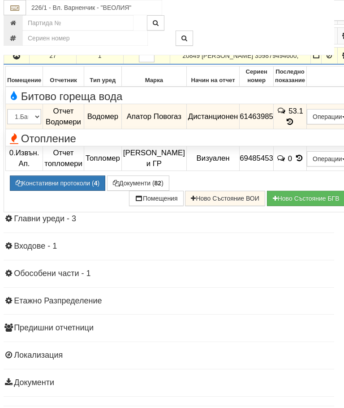
click at [302, 129] on td "53.1" at bounding box center [289, 116] width 33 height 25
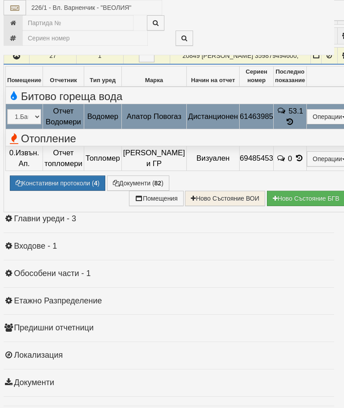
select select "10"
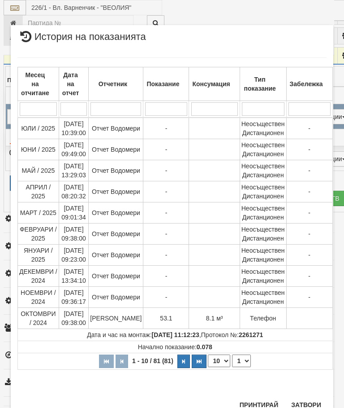
scroll to position [635, 0]
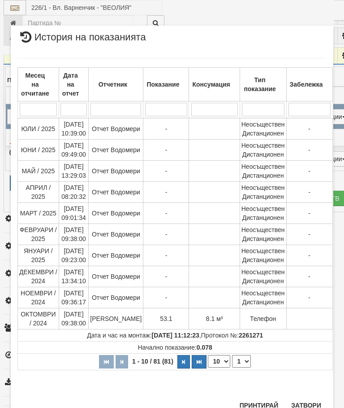
click at [242, 359] on select "1 2 3 4 5 6 7 8 9" at bounding box center [241, 361] width 19 height 13
select select "2"
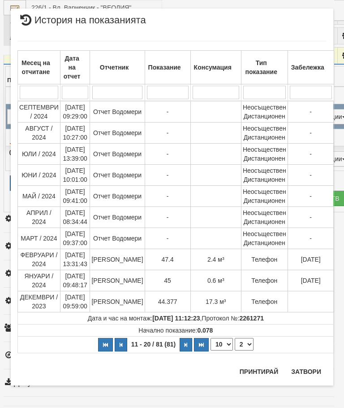
scroll to position [0, 0]
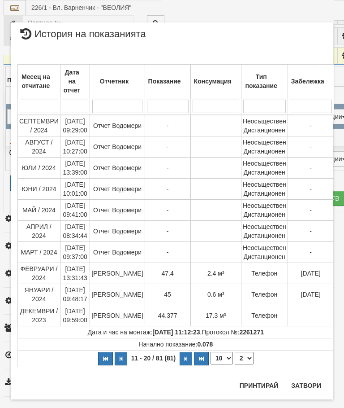
click at [313, 382] on button "Затвори" at bounding box center [306, 385] width 41 height 14
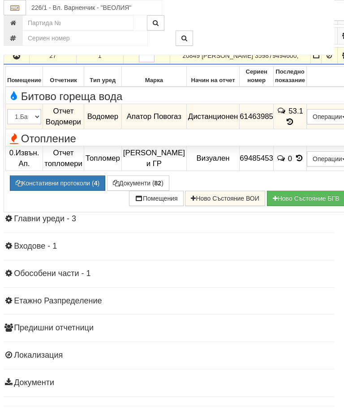
click at [18, 62] on button "button" at bounding box center [16, 55] width 22 height 13
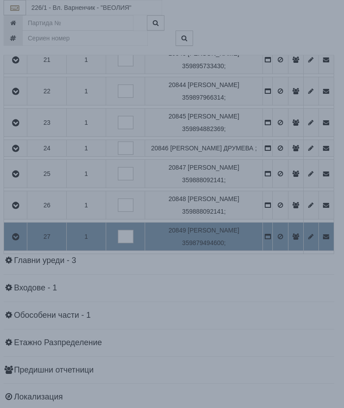
click at [302, 343] on div "× Зареждане... Данните за апартамента се зареждат. Моля изчакайте..." at bounding box center [172, 204] width 344 height 408
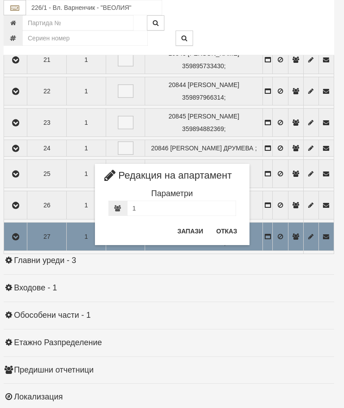
click at [230, 227] on button "Отказ" at bounding box center [227, 231] width 32 height 14
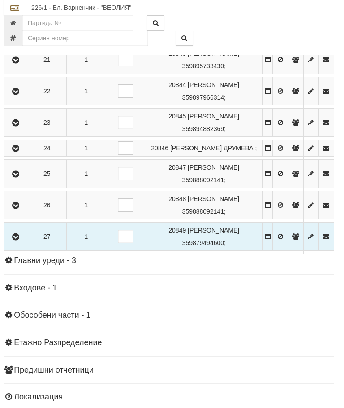
click at [13, 243] on button "button" at bounding box center [15, 236] width 20 height 13
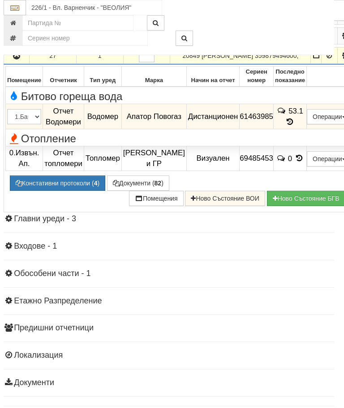
click at [301, 129] on td "53.1" at bounding box center [289, 116] width 33 height 25
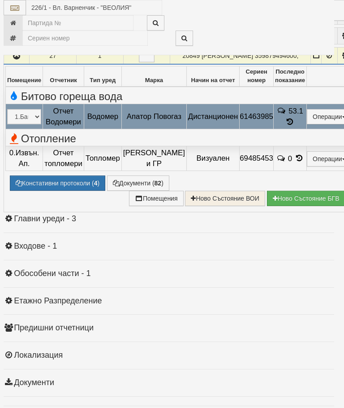
select select "10"
select select "1"
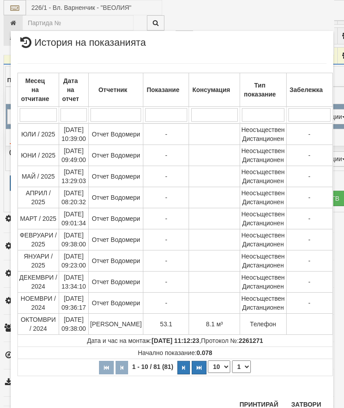
scroll to position [696, 0]
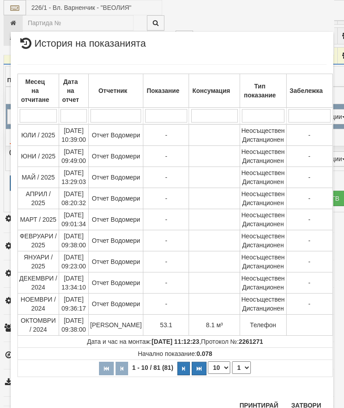
click at [312, 401] on button "Затвори" at bounding box center [306, 405] width 41 height 14
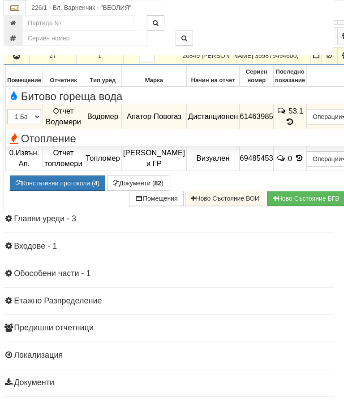
click at [9, 62] on button "button" at bounding box center [16, 55] width 22 height 13
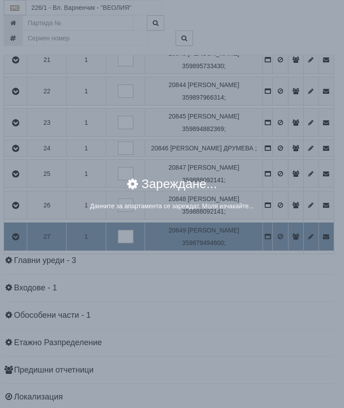
click at [309, 341] on div "× Зареждане... Данните за апартамента се зареждат. Моля изчакайте..." at bounding box center [172, 204] width 344 height 408
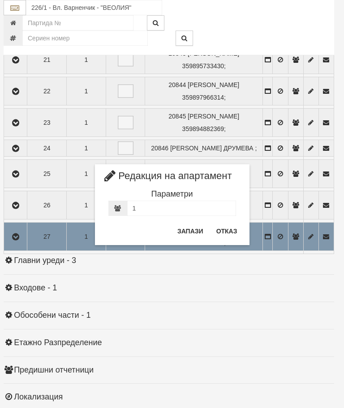
click at [230, 234] on button "Отказ" at bounding box center [227, 231] width 32 height 14
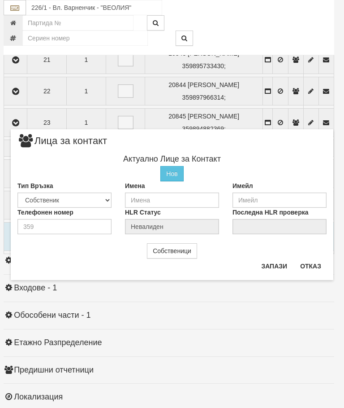
click at [308, 269] on button "Отказ" at bounding box center [311, 266] width 32 height 14
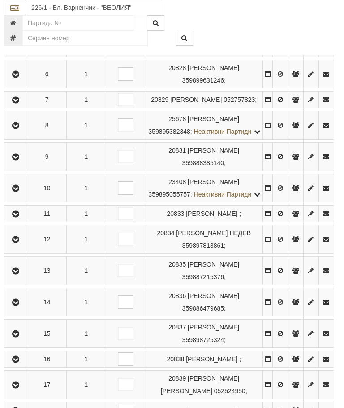
scroll to position [299, 3]
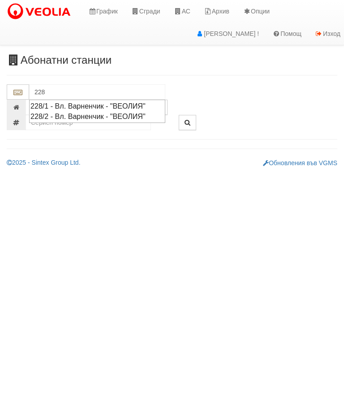
click at [104, 104] on div "228/1 - Вл. Варненчик - "ВЕОЛИЯ"" at bounding box center [97, 106] width 134 height 10
type input "228/1 - Вл. Варненчик - "ВЕОЛИЯ""
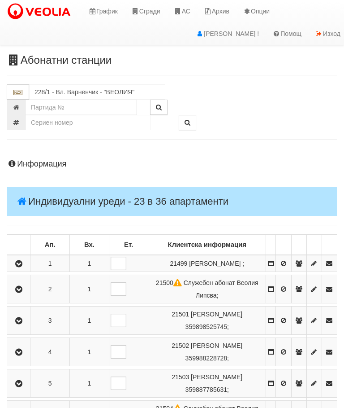
click at [28, 264] on button "button" at bounding box center [19, 262] width 20 height 13
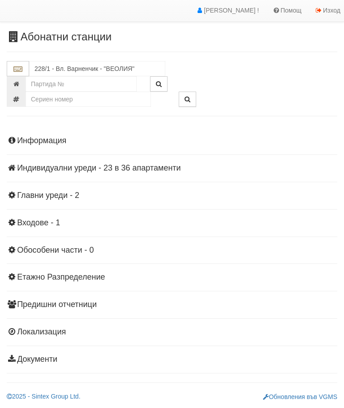
scroll to position [20, 0]
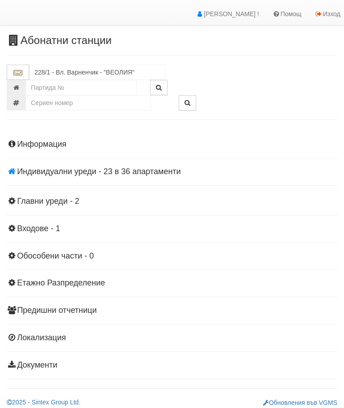
click at [207, 173] on h4 "Индивидуални уреди - 23 в 36 апартаменти" at bounding box center [172, 171] width 331 height 9
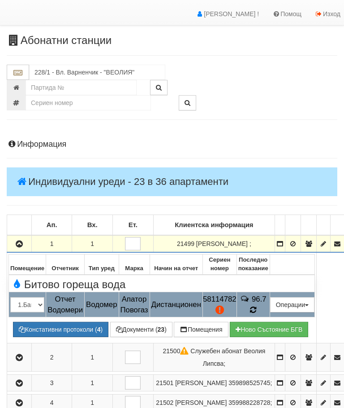
click at [258, 305] on icon at bounding box center [253, 310] width 9 height 10
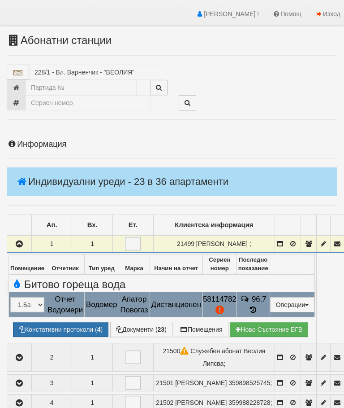
select select "10"
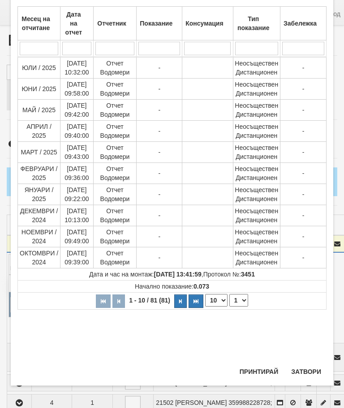
scroll to position [352, 0]
click at [244, 302] on select "1 2 3 4 5 6 7 8 9" at bounding box center [239, 300] width 19 height 13
select select "2"
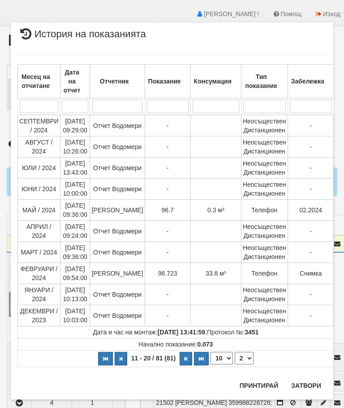
scroll to position [0, 0]
click at [308, 381] on button "Затвори" at bounding box center [306, 385] width 41 height 14
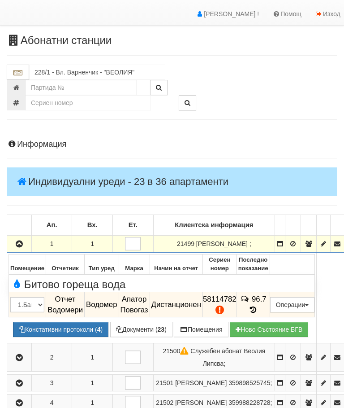
click at [21, 243] on icon "button" at bounding box center [19, 244] width 11 height 6
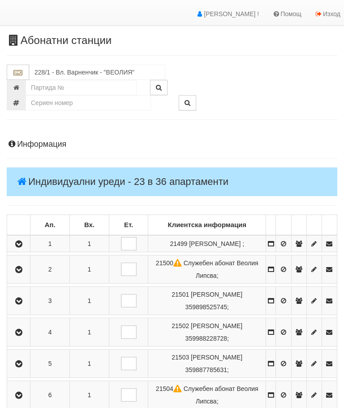
click at [15, 271] on td at bounding box center [18, 269] width 23 height 28
click at [18, 275] on button "button" at bounding box center [19, 268] width 20 height 13
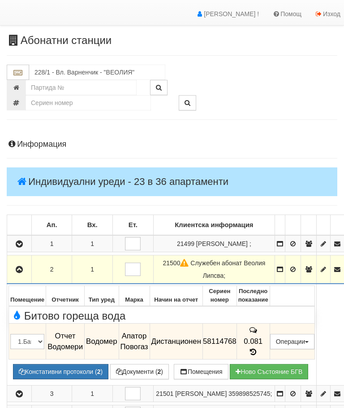
click at [22, 266] on icon "button" at bounding box center [19, 269] width 11 height 6
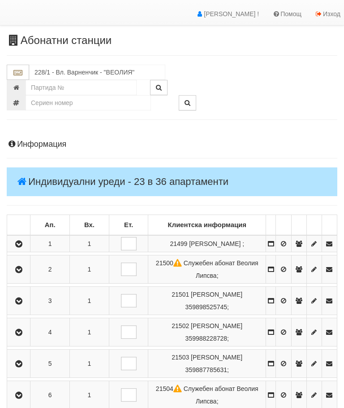
click at [22, 304] on icon "button" at bounding box center [18, 301] width 11 height 6
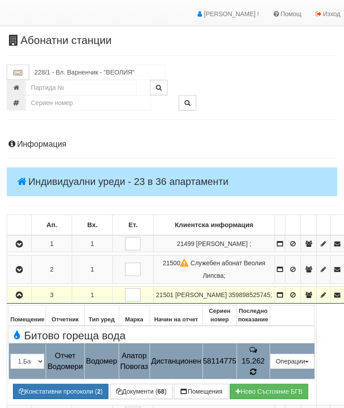
click at [257, 367] on icon at bounding box center [254, 371] width 8 height 9
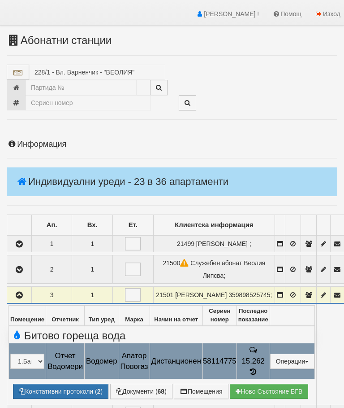
select select "10"
select select "1"
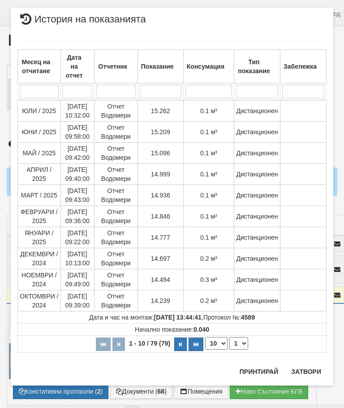
scroll to position [790, 0]
click at [305, 369] on button "Затвори" at bounding box center [306, 371] width 41 height 14
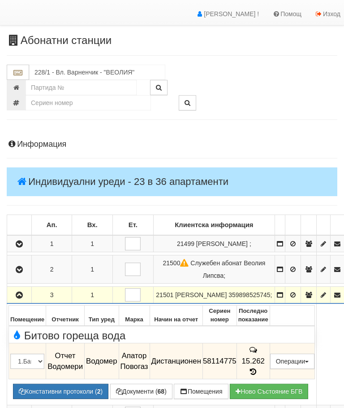
click at [19, 292] on icon "button" at bounding box center [19, 295] width 11 height 6
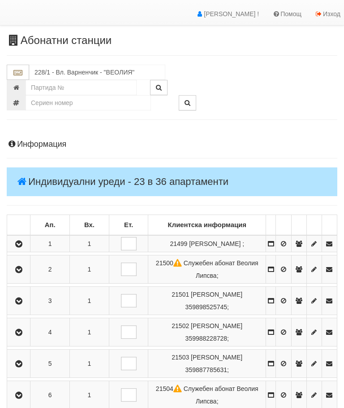
click at [21, 335] on icon "button" at bounding box center [18, 332] width 11 height 6
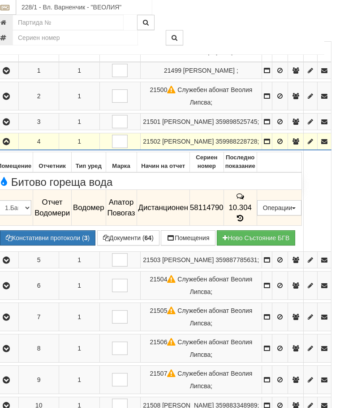
scroll to position [193, 11]
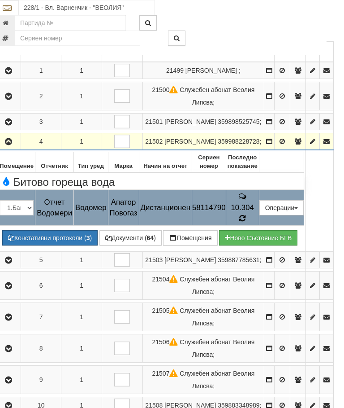
click at [246, 219] on icon at bounding box center [242, 218] width 6 height 8
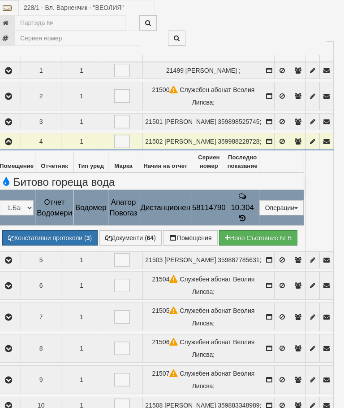
select select "10"
select select "1"
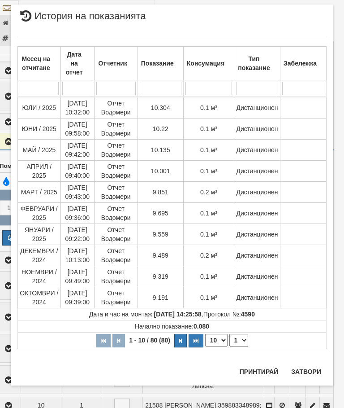
click at [306, 367] on button "Затвори" at bounding box center [306, 371] width 41 height 14
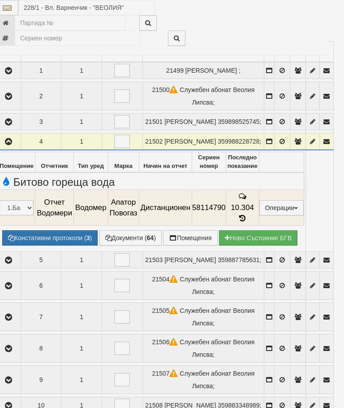
scroll to position [775, 0]
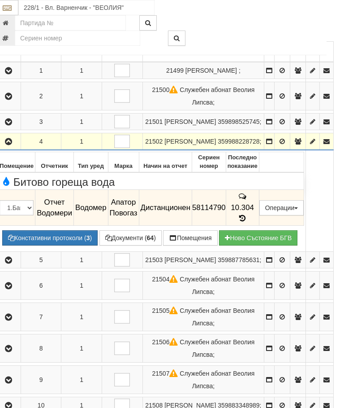
click at [17, 147] on button "button" at bounding box center [9, 140] width 22 height 13
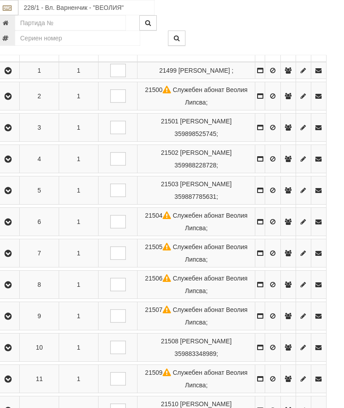
scroll to position [193, 3]
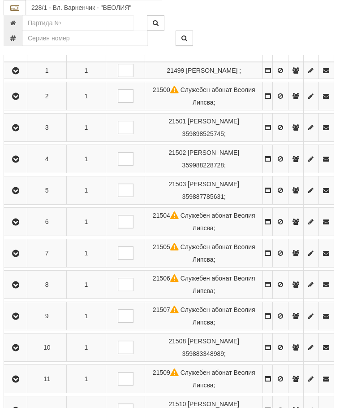
click at [26, 197] on button "button" at bounding box center [15, 189] width 20 height 13
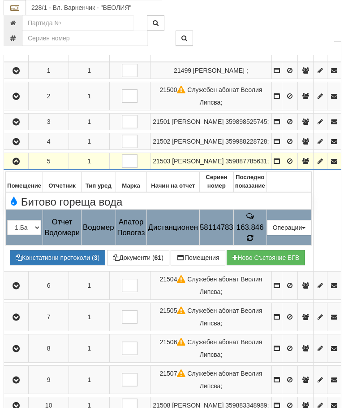
click at [254, 242] on icon at bounding box center [250, 238] width 7 height 9
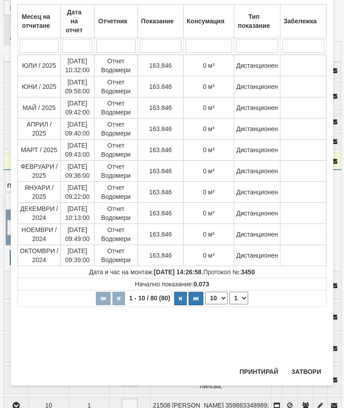
scroll to position [323, 0]
click at [309, 367] on button "Затвори" at bounding box center [306, 371] width 41 height 14
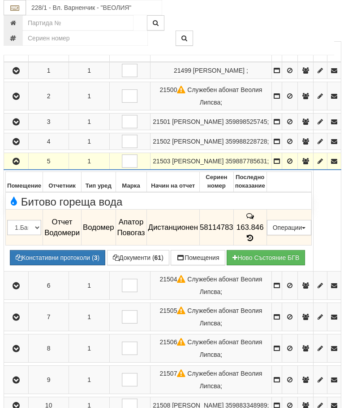
click at [17, 165] on icon "button" at bounding box center [16, 161] width 11 height 6
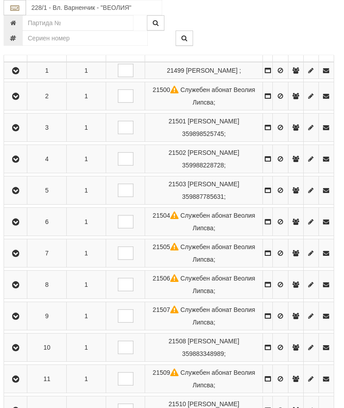
click at [19, 225] on icon "button" at bounding box center [15, 222] width 11 height 6
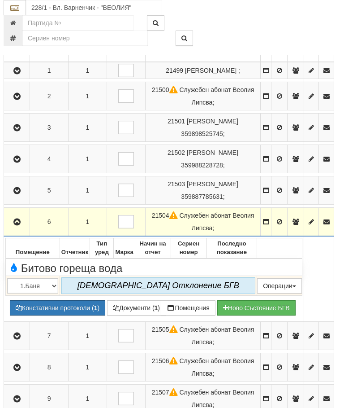
click at [21, 225] on icon "button" at bounding box center [17, 222] width 11 height 6
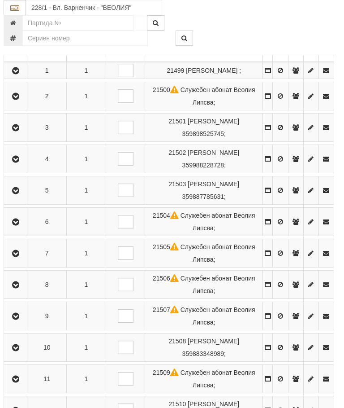
click at [20, 259] on button "button" at bounding box center [15, 252] width 20 height 13
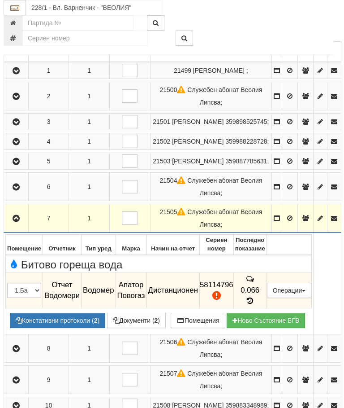
click at [17, 221] on icon "button" at bounding box center [16, 218] width 11 height 6
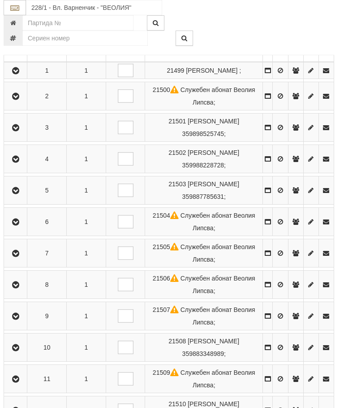
click at [18, 291] on button "button" at bounding box center [15, 284] width 20 height 13
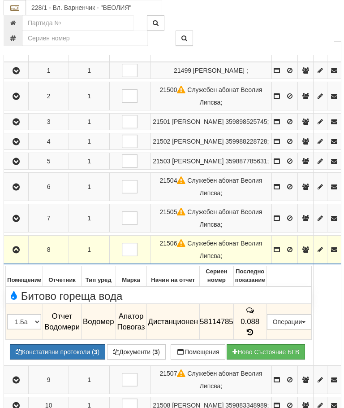
click at [17, 247] on icon "button" at bounding box center [16, 250] width 11 height 6
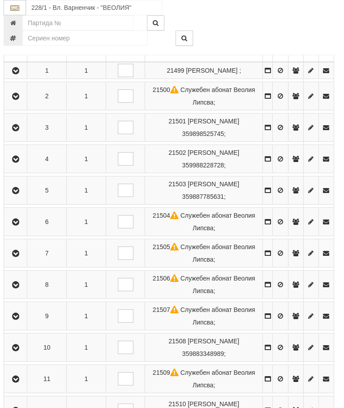
click at [18, 318] on td at bounding box center [15, 316] width 23 height 28
click at [20, 319] on icon "button" at bounding box center [15, 316] width 11 height 6
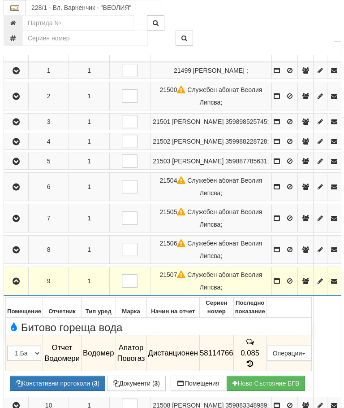
click at [19, 278] on icon "button" at bounding box center [16, 281] width 11 height 6
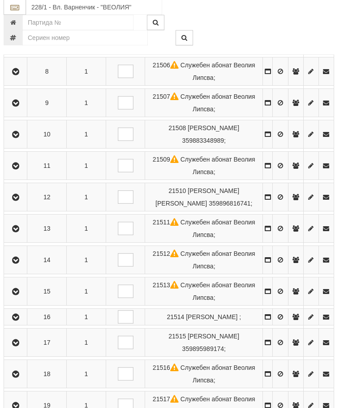
click at [24, 141] on button "button" at bounding box center [15, 134] width 20 height 13
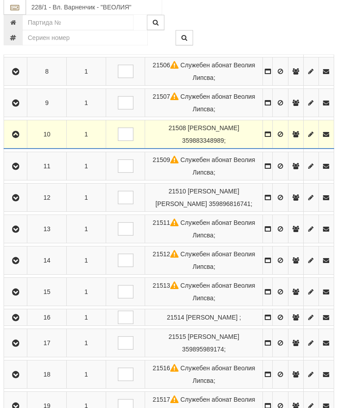
scroll to position [406, 3]
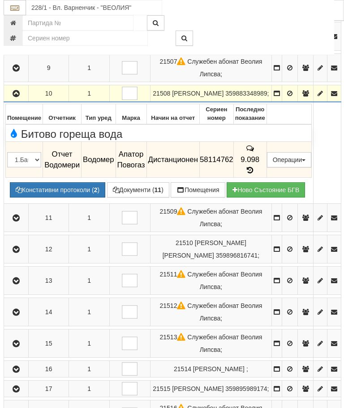
click at [19, 91] on icon "button" at bounding box center [16, 94] width 11 height 6
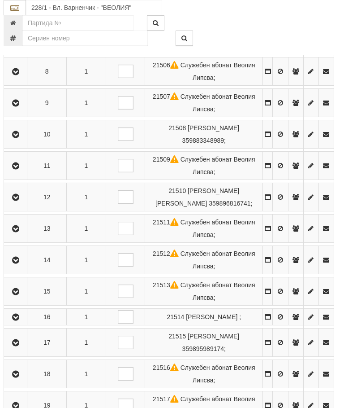
click at [12, 172] on button "button" at bounding box center [15, 165] width 20 height 13
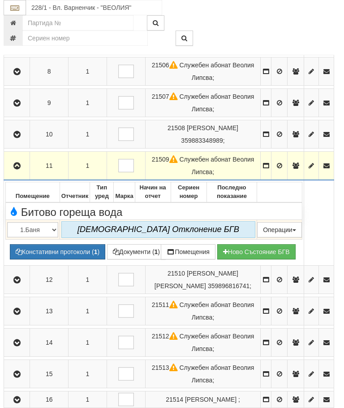
click at [15, 169] on icon "button" at bounding box center [17, 166] width 11 height 6
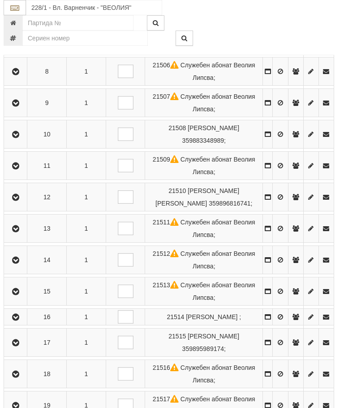
click at [19, 200] on icon "button" at bounding box center [15, 197] width 11 height 6
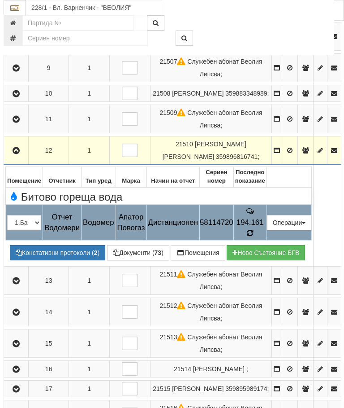
click at [254, 229] on icon at bounding box center [250, 233] width 7 height 8
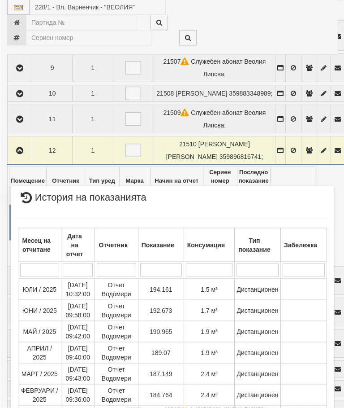
scroll to position [406, 0]
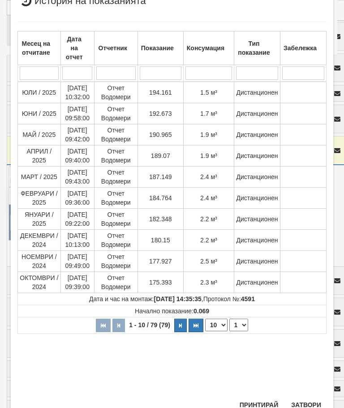
click at [308, 399] on button "Затвори" at bounding box center [306, 404] width 41 height 14
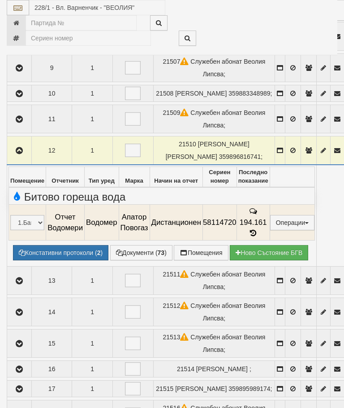
scroll to position [196, 0]
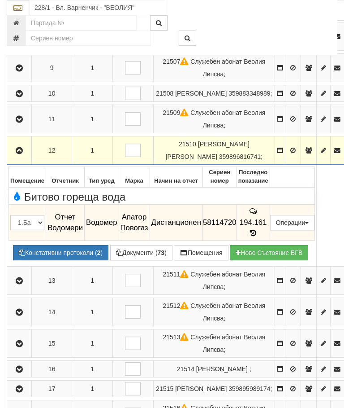
click at [28, 143] on button "button" at bounding box center [20, 149] width 22 height 13
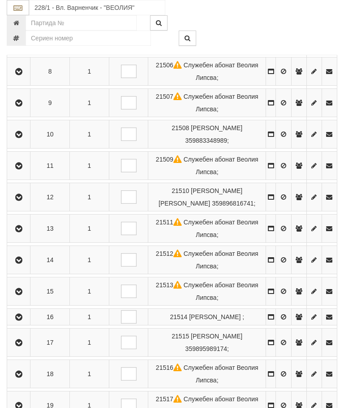
click at [24, 232] on icon "button" at bounding box center [18, 229] width 11 height 6
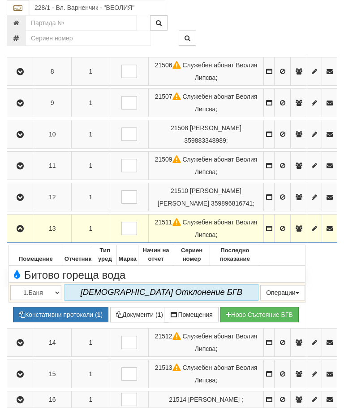
click at [22, 232] on icon "button" at bounding box center [20, 229] width 11 height 6
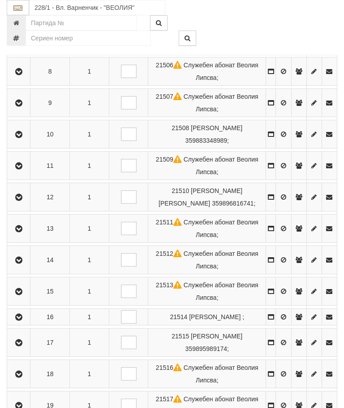
click at [25, 266] on button "button" at bounding box center [19, 259] width 20 height 13
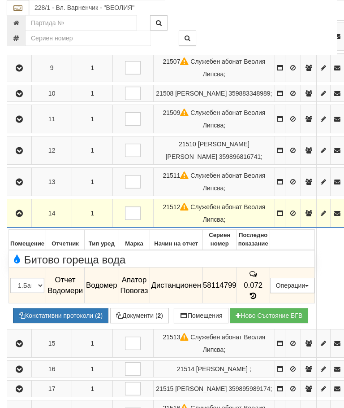
click at [22, 210] on icon "button" at bounding box center [19, 213] width 11 height 6
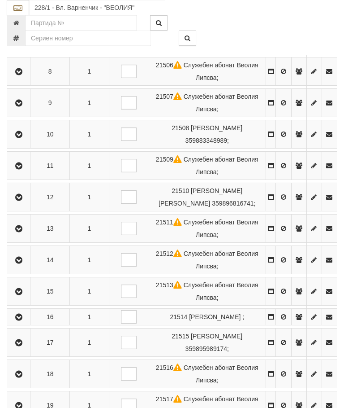
click at [22, 295] on icon "button" at bounding box center [18, 291] width 11 height 6
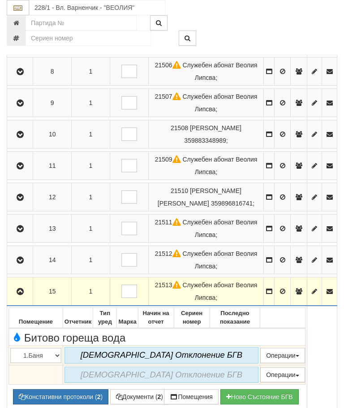
click at [22, 295] on icon "button" at bounding box center [20, 291] width 11 height 6
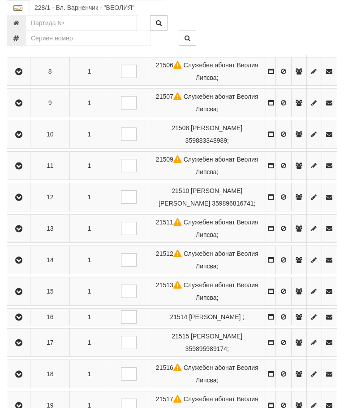
click at [27, 323] on button "button" at bounding box center [19, 316] width 20 height 13
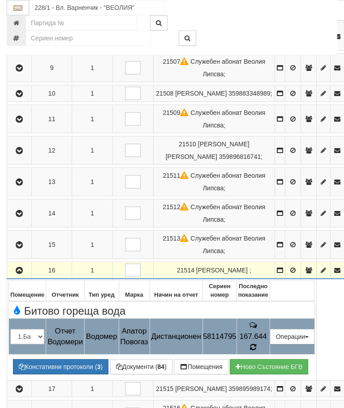
click at [256, 343] on icon at bounding box center [253, 347] width 6 height 8
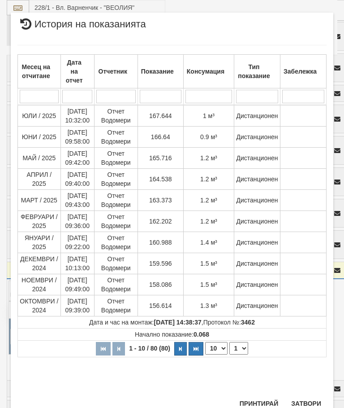
scroll to position [508, 0]
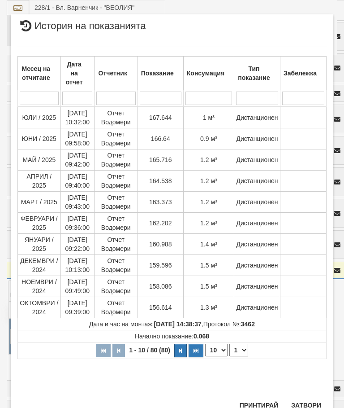
click at [304, 405] on button "Затвори" at bounding box center [306, 405] width 41 height 14
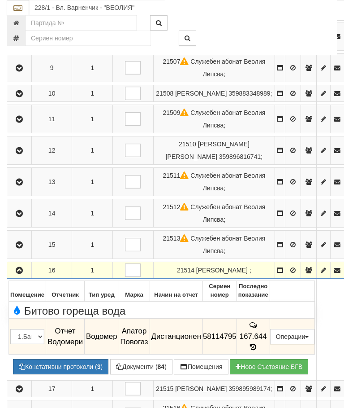
click at [20, 267] on icon "button" at bounding box center [19, 270] width 11 height 6
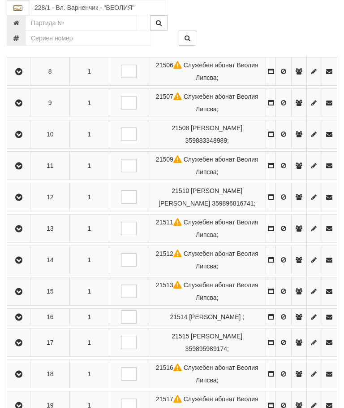
click at [22, 346] on icon "button" at bounding box center [18, 342] width 11 height 6
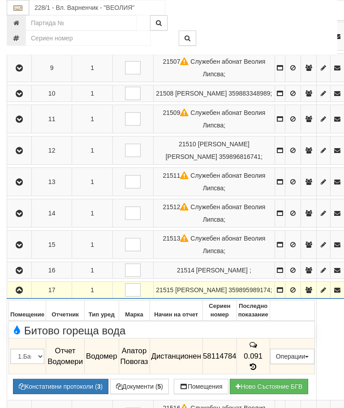
click at [30, 283] on button "button" at bounding box center [20, 289] width 22 height 13
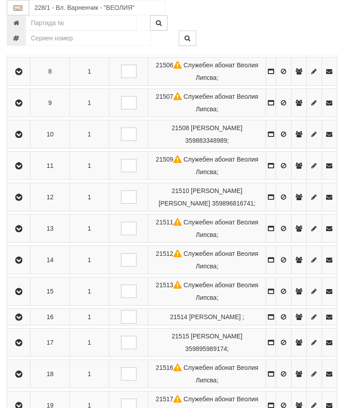
click at [22, 388] on td at bounding box center [18, 374] width 23 height 28
click at [19, 377] on icon "button" at bounding box center [18, 374] width 11 height 6
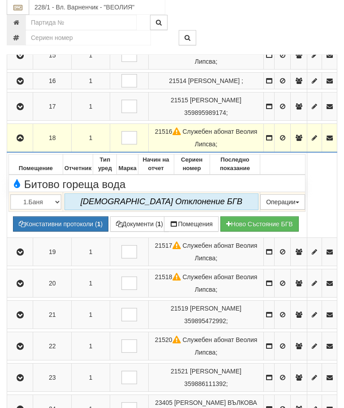
click at [22, 142] on icon "button" at bounding box center [20, 138] width 11 height 6
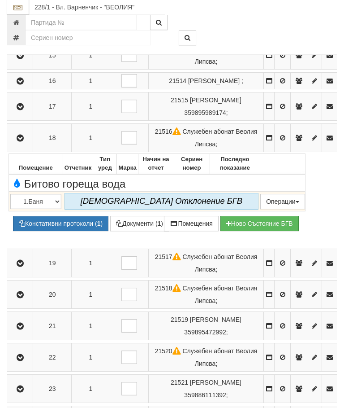
scroll to position [642, 0]
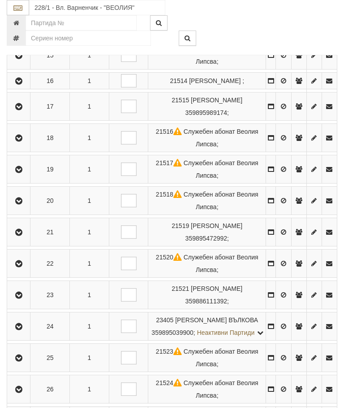
click at [21, 173] on icon "button" at bounding box center [18, 169] width 11 height 6
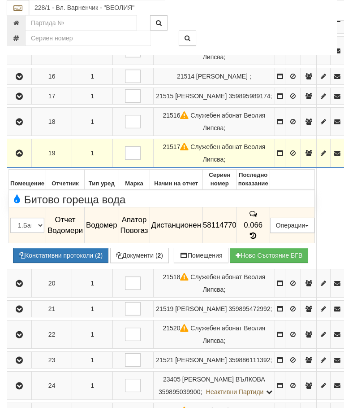
scroll to position [601, 0]
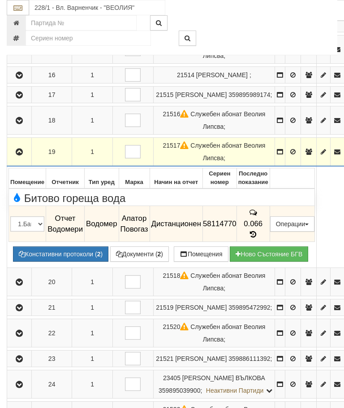
click at [23, 149] on icon "button" at bounding box center [19, 152] width 11 height 6
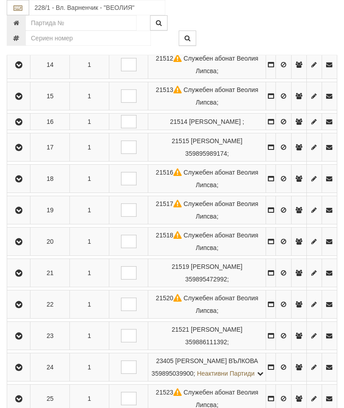
click at [22, 245] on icon "button" at bounding box center [18, 242] width 11 height 6
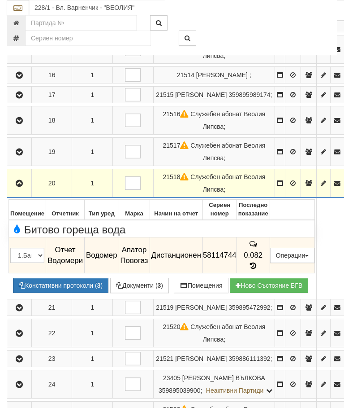
click at [19, 180] on icon "button" at bounding box center [19, 183] width 11 height 6
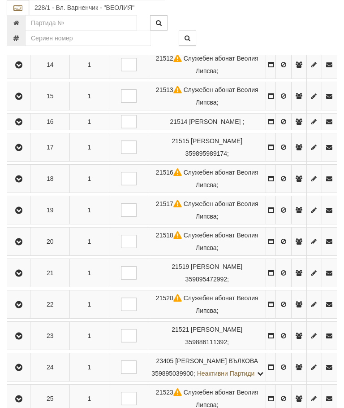
click at [22, 276] on icon "button" at bounding box center [18, 273] width 11 height 6
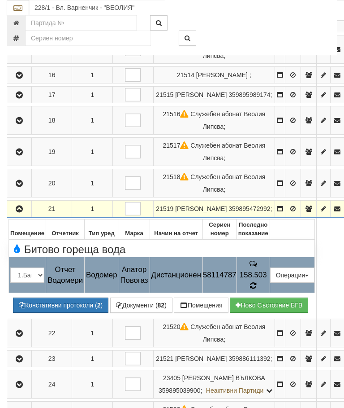
click at [257, 282] on icon at bounding box center [253, 286] width 7 height 8
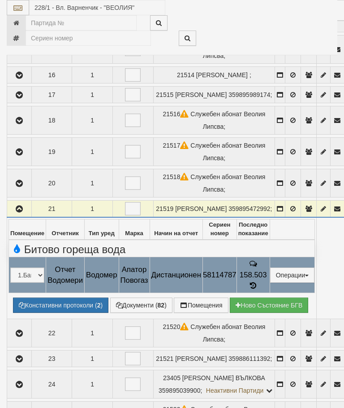
select select "10"
select select "1"
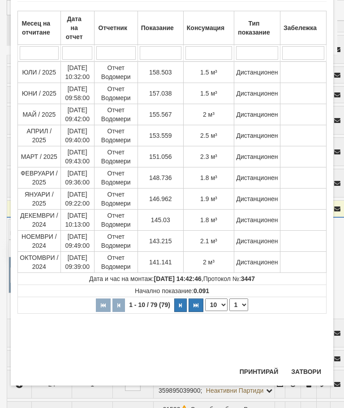
scroll to position [399, 0]
click at [310, 364] on button "Затвори" at bounding box center [306, 371] width 41 height 14
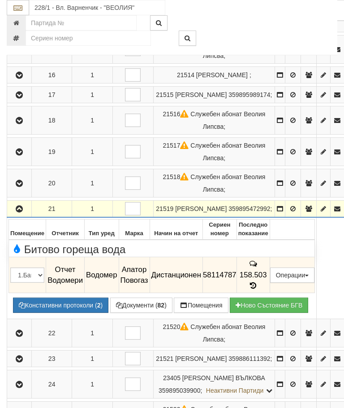
click at [18, 206] on icon "button" at bounding box center [19, 209] width 11 height 6
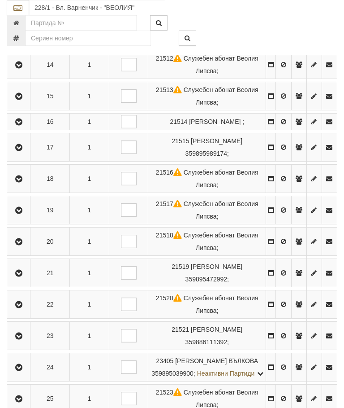
click at [21, 308] on icon "button" at bounding box center [18, 304] width 11 height 6
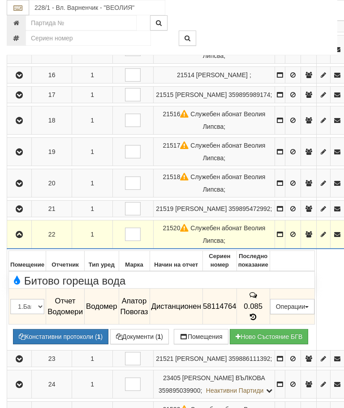
click at [19, 231] on icon "button" at bounding box center [19, 234] width 11 height 6
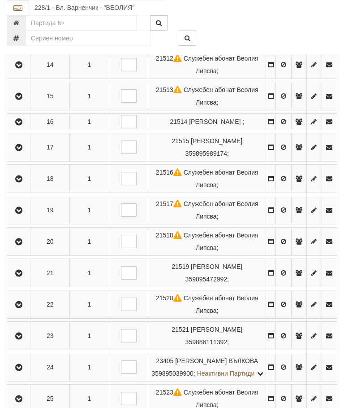
click at [22, 339] on icon "button" at bounding box center [18, 336] width 11 height 6
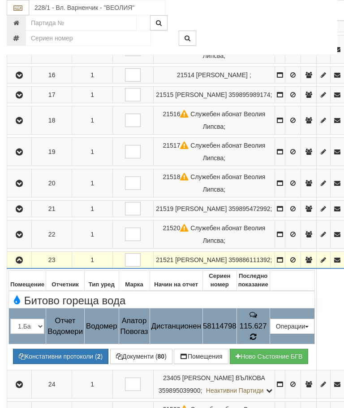
click at [257, 333] on icon at bounding box center [253, 337] width 7 height 8
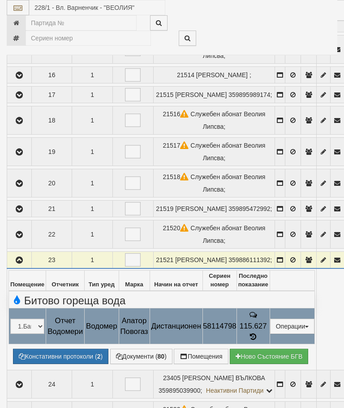
select select "10"
select select "1"
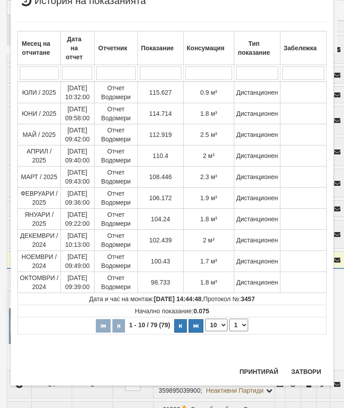
scroll to position [625, 0]
click at [308, 364] on button "Затвори" at bounding box center [306, 371] width 41 height 14
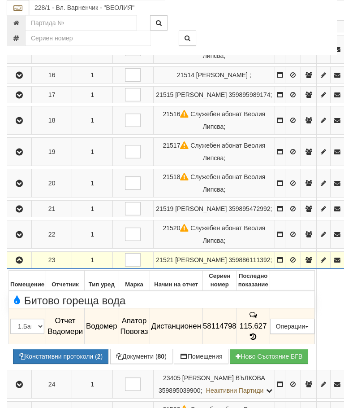
click at [23, 257] on icon "button" at bounding box center [19, 260] width 11 height 6
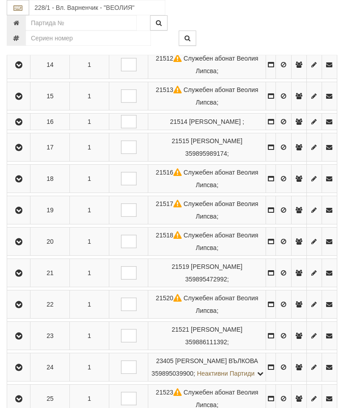
click at [20, 370] on icon "button" at bounding box center [18, 367] width 11 height 6
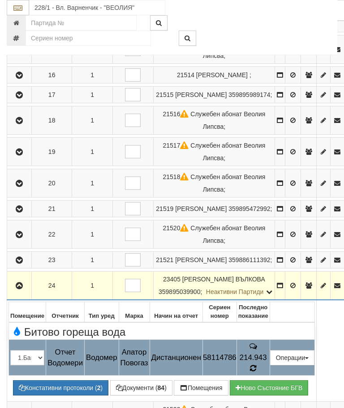
click at [256, 364] on span at bounding box center [253, 368] width 6 height 9
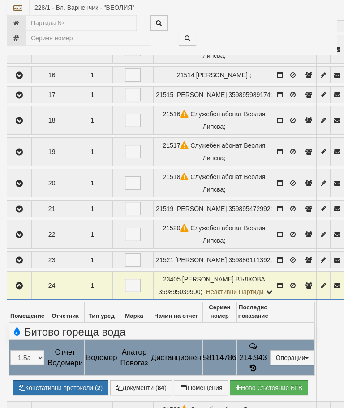
select select "10"
select select "1"
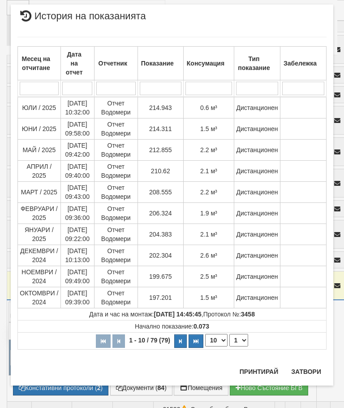
scroll to position [766, 0]
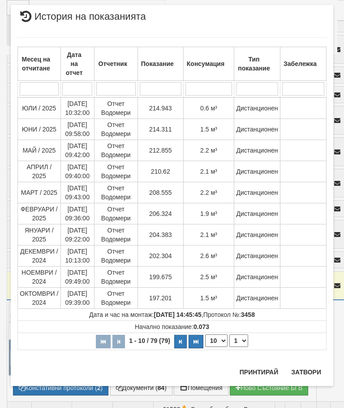
click at [313, 361] on div "Месец на отчитане Дата на отчет Отчетник Показание Консумация Тип показание Заб…" at bounding box center [171, 195] width 309 height 334
click at [310, 365] on button "Затвори" at bounding box center [306, 371] width 41 height 14
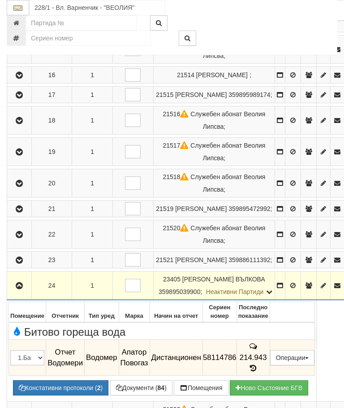
click at [25, 282] on icon "button" at bounding box center [19, 285] width 11 height 6
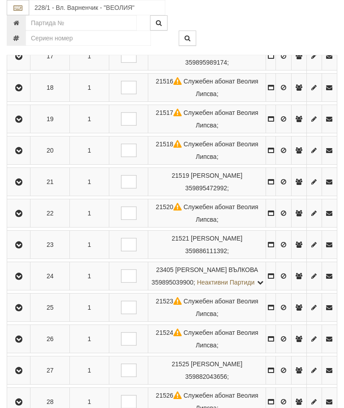
scroll to position [712, 0]
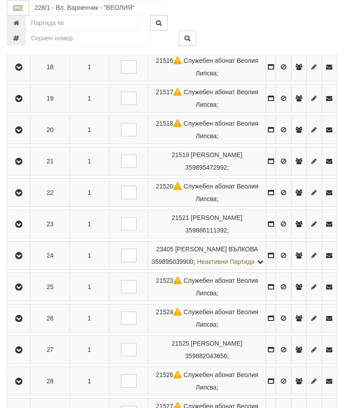
click at [23, 290] on icon "button" at bounding box center [18, 287] width 11 height 6
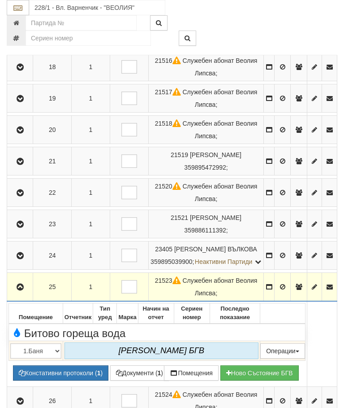
click at [15, 293] on button "button" at bounding box center [20, 286] width 23 height 13
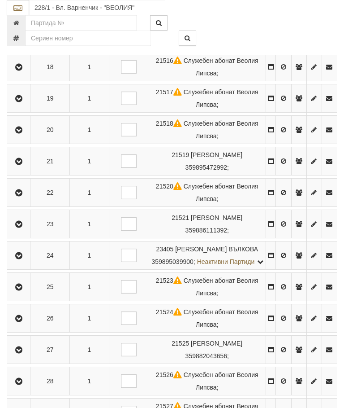
click at [25, 325] on button "button" at bounding box center [19, 317] width 20 height 13
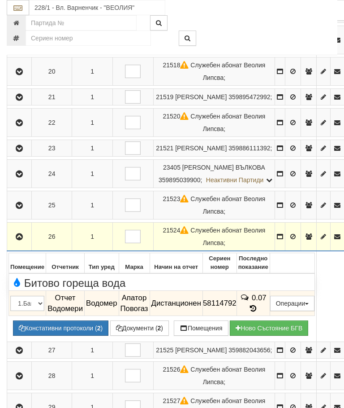
click at [22, 234] on icon "button" at bounding box center [19, 237] width 11 height 6
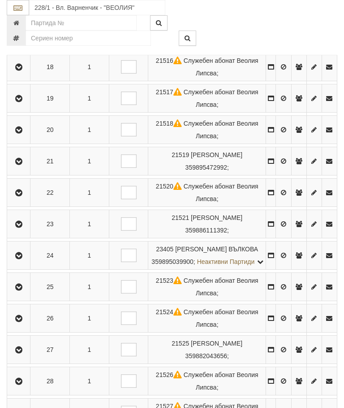
click at [24, 356] on button "button" at bounding box center [19, 349] width 20 height 13
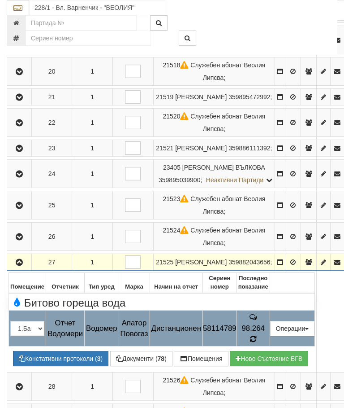
click at [257, 335] on icon at bounding box center [253, 339] width 7 height 8
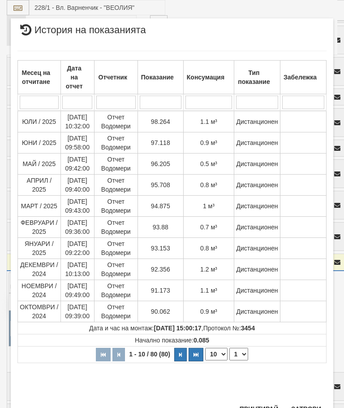
scroll to position [513, 0]
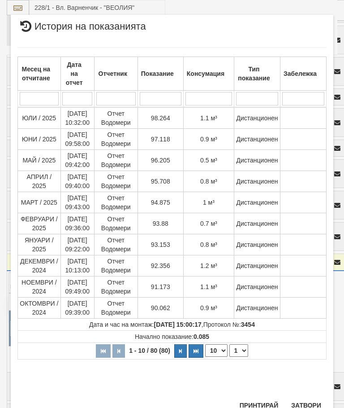
click at [303, 404] on button "Затвори" at bounding box center [306, 405] width 41 height 14
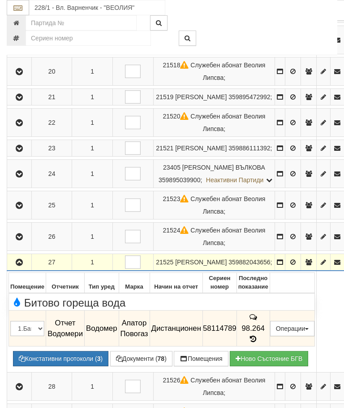
click at [21, 259] on icon "button" at bounding box center [19, 262] width 11 height 6
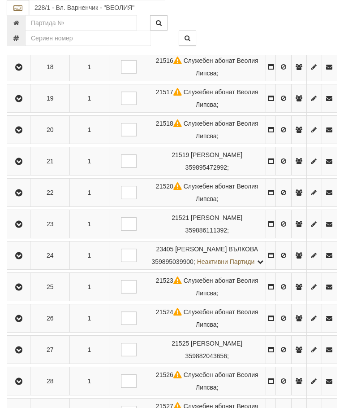
click at [24, 384] on icon "button" at bounding box center [18, 381] width 11 height 6
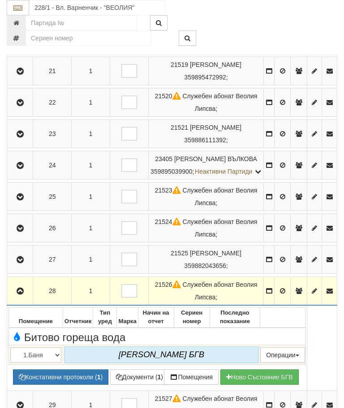
scroll to position [806, 0]
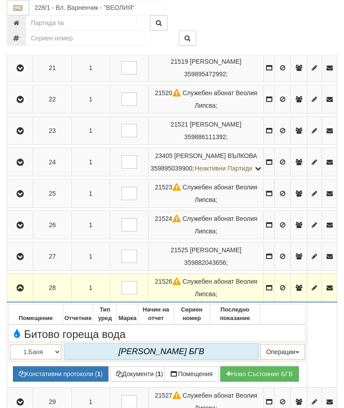
click at [23, 291] on icon "button" at bounding box center [20, 288] width 11 height 6
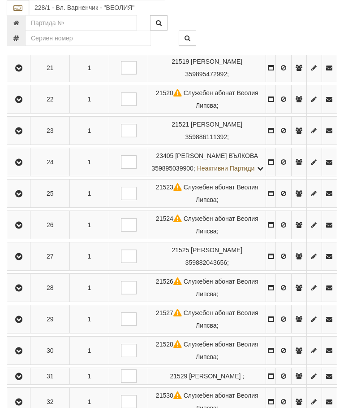
click at [24, 322] on icon "button" at bounding box center [18, 319] width 11 height 6
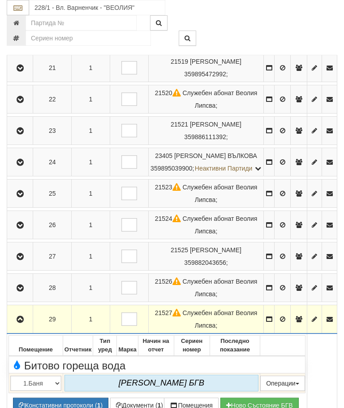
click at [19, 322] on icon "button" at bounding box center [20, 319] width 11 height 6
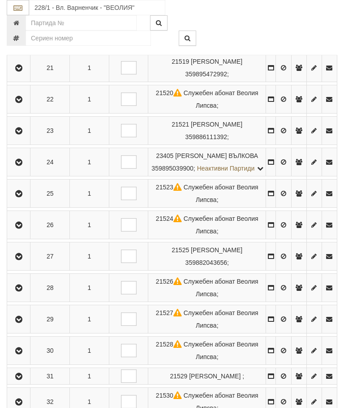
click at [28, 357] on button "button" at bounding box center [19, 349] width 20 height 13
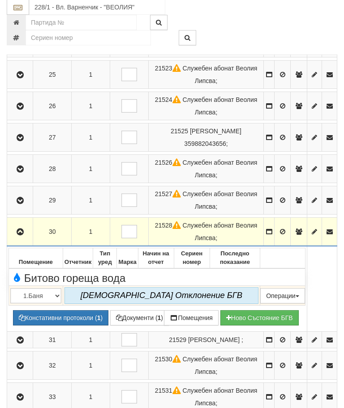
click at [23, 235] on icon "button" at bounding box center [20, 232] width 11 height 6
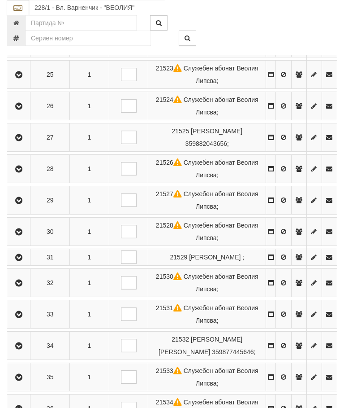
click at [28, 289] on button "button" at bounding box center [19, 282] width 20 height 13
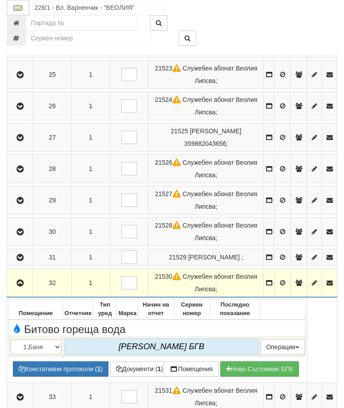
click at [18, 286] on icon "button" at bounding box center [20, 283] width 11 height 6
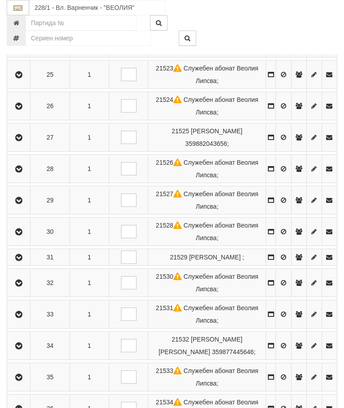
click at [25, 264] on button "button" at bounding box center [19, 256] width 20 height 13
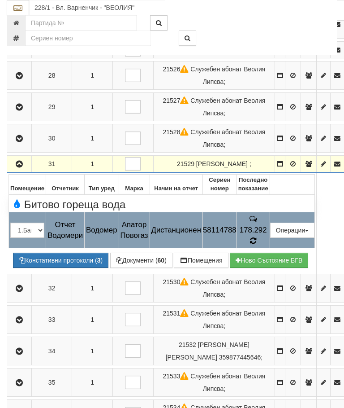
click at [270, 212] on td "178.292" at bounding box center [253, 230] width 33 height 36
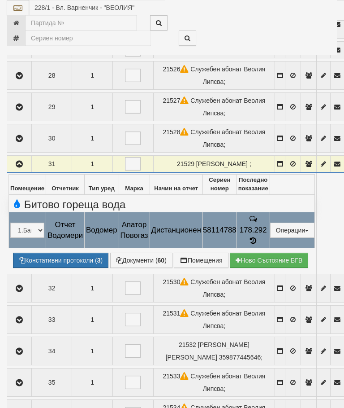
select select "10"
select select "1"
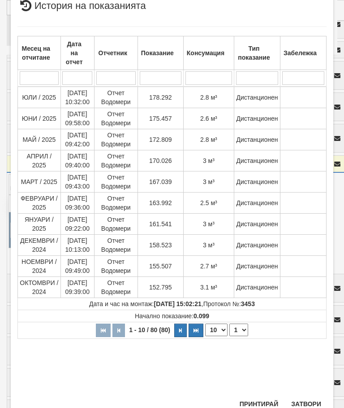
scroll to position [274, 0]
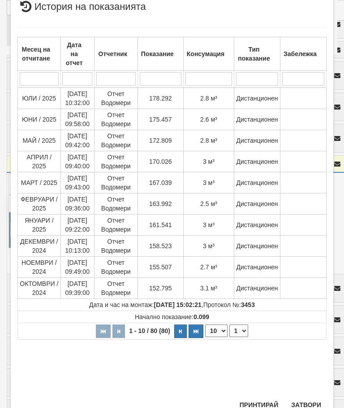
click at [306, 403] on button "Затвори" at bounding box center [306, 404] width 41 height 14
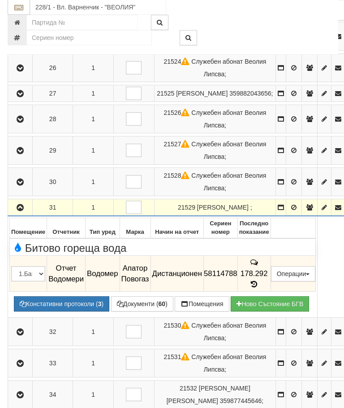
scroll to position [882, 0]
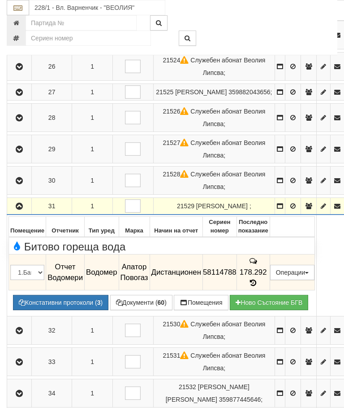
click at [23, 203] on icon "button" at bounding box center [19, 206] width 11 height 6
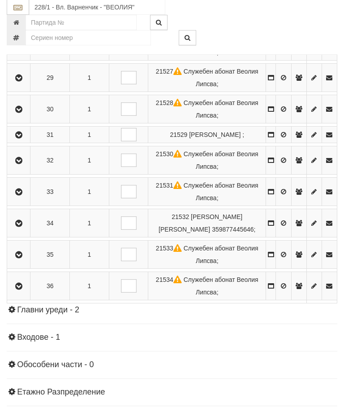
click at [24, 195] on icon "button" at bounding box center [18, 192] width 11 height 6
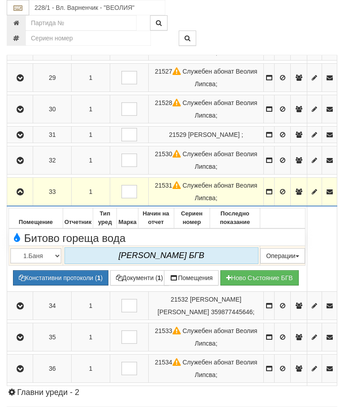
click at [18, 198] on button "button" at bounding box center [20, 191] width 23 height 13
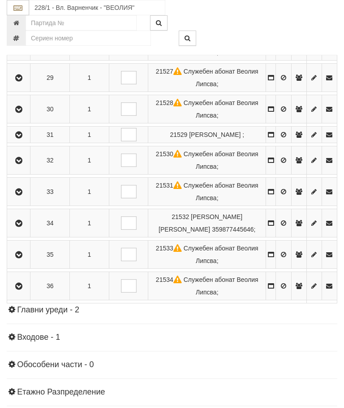
click at [27, 230] on button "button" at bounding box center [19, 222] width 20 height 13
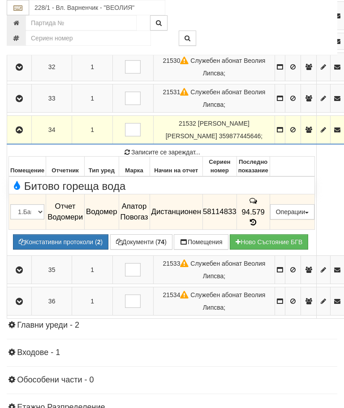
scroll to position [955, 0]
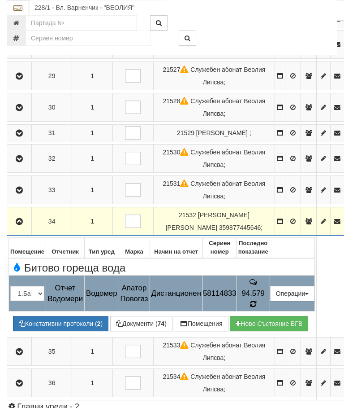
click at [256, 300] on icon at bounding box center [253, 304] width 6 height 8
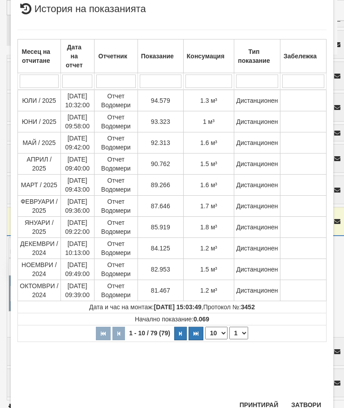
scroll to position [310, 0]
click at [308, 403] on button "Затвори" at bounding box center [306, 405] width 41 height 14
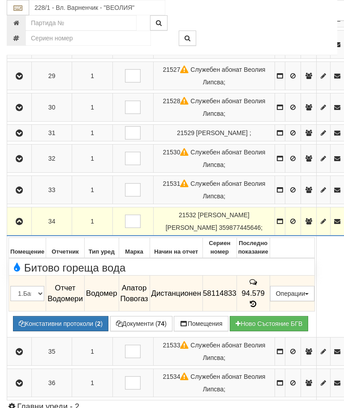
click at [20, 218] on icon "button" at bounding box center [19, 221] width 11 height 6
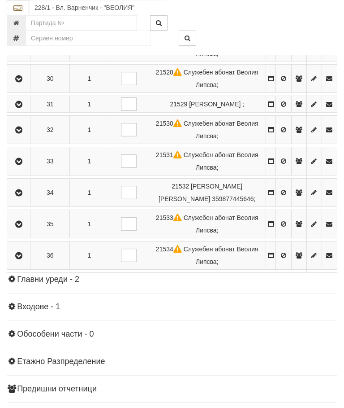
scroll to position [1092, 0]
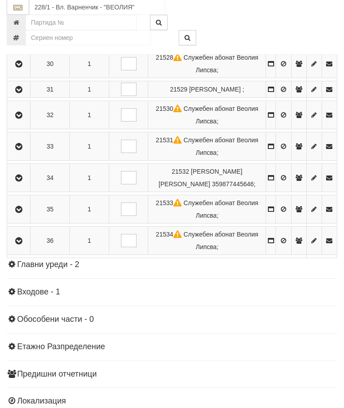
click at [28, 216] on button "button" at bounding box center [19, 209] width 20 height 13
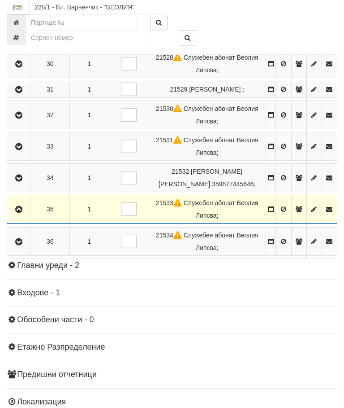
scroll to position [1092, 0]
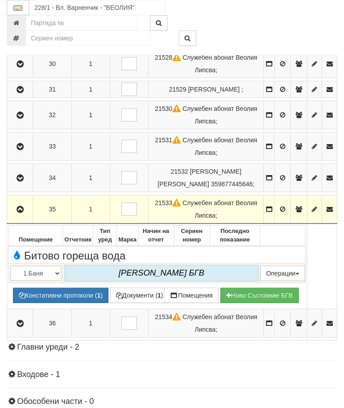
click at [17, 212] on icon "button" at bounding box center [20, 209] width 11 height 6
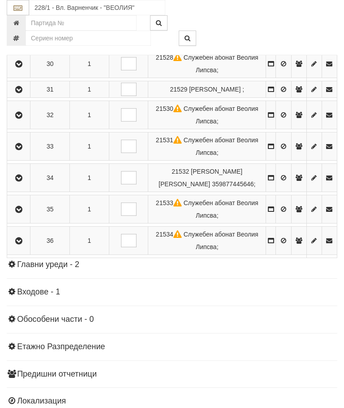
click at [25, 247] on button "button" at bounding box center [19, 240] width 20 height 13
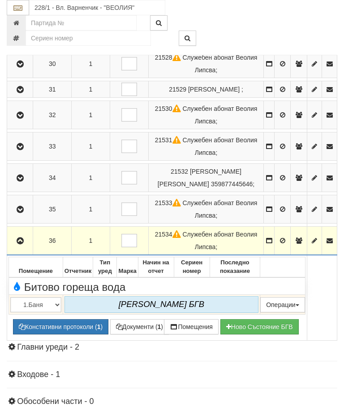
click at [20, 247] on button "button" at bounding box center [20, 240] width 23 height 13
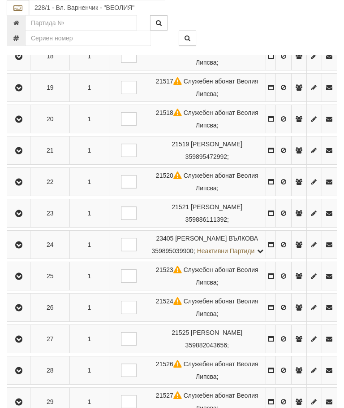
scroll to position [705, 0]
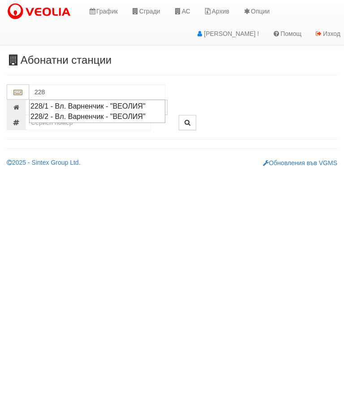
click at [128, 114] on div "228/2 - Вл. Варненчик - "ВЕОЛИЯ"" at bounding box center [97, 116] width 134 height 10
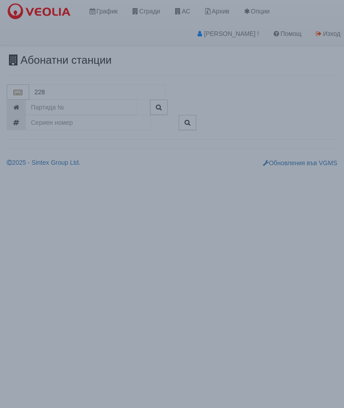
type input "228/2 - Вл. Варненчик - "ВЕОЛИЯ""
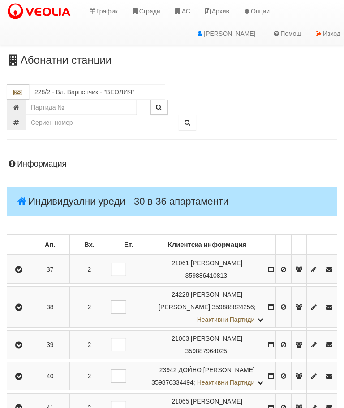
click at [111, 189] on h4 "Индивидуални уреди - 30 в 36 апартаменти" at bounding box center [172, 201] width 331 height 29
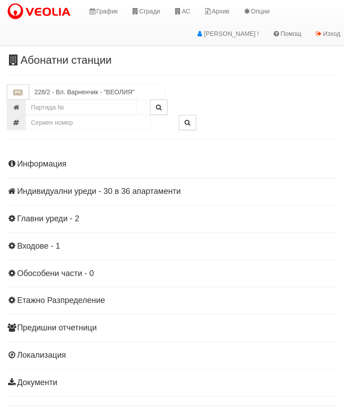
click at [116, 180] on div "Информация Параметри Брой Апартаменти: 36 Ползватели 07/2025 33 % 0 % 34" at bounding box center [172, 271] width 331 height 247
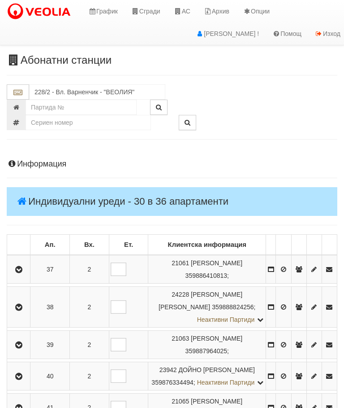
click at [22, 270] on icon "button" at bounding box center [18, 269] width 11 height 6
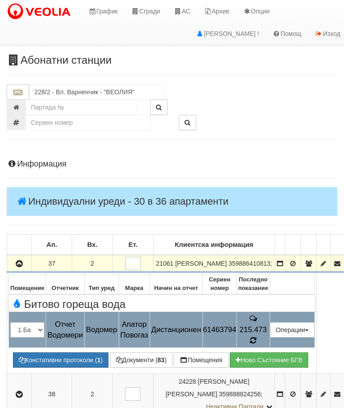
click at [256, 339] on icon at bounding box center [253, 340] width 6 height 8
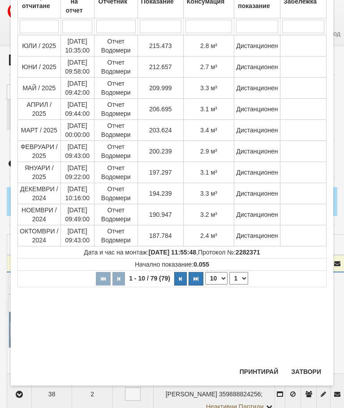
scroll to position [80, 0]
click at [308, 374] on button "Затвори" at bounding box center [306, 371] width 41 height 14
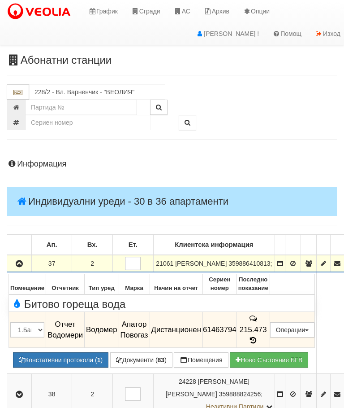
click at [17, 266] on icon "button" at bounding box center [19, 263] width 11 height 6
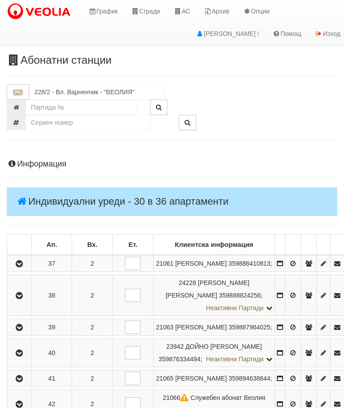
click at [21, 299] on icon "button" at bounding box center [19, 295] width 11 height 6
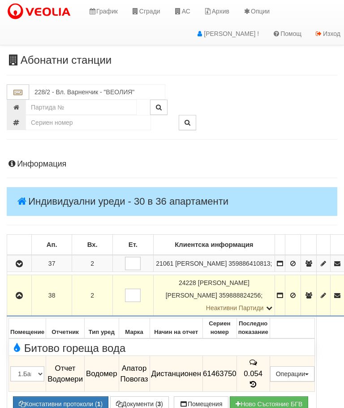
click at [22, 299] on icon "button" at bounding box center [19, 295] width 11 height 6
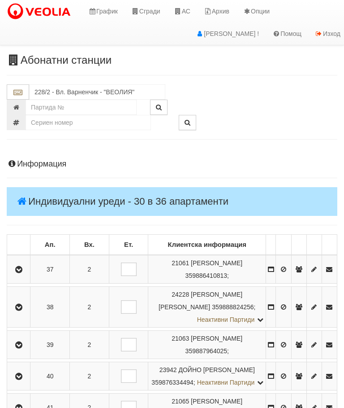
click at [17, 342] on icon "button" at bounding box center [18, 345] width 11 height 6
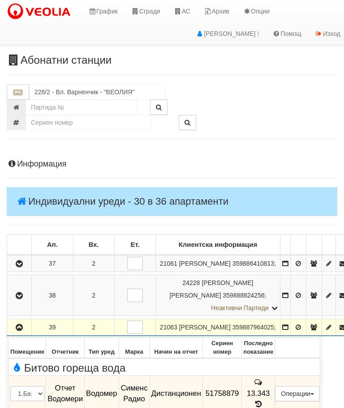
click at [22, 328] on icon "button" at bounding box center [19, 327] width 11 height 6
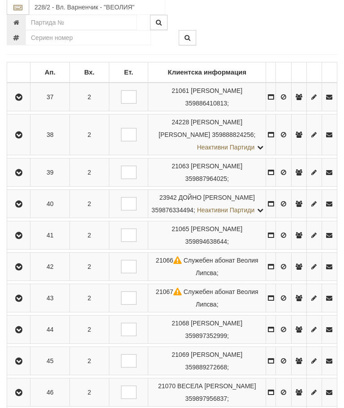
scroll to position [172, 0]
click at [26, 204] on button "button" at bounding box center [19, 203] width 20 height 13
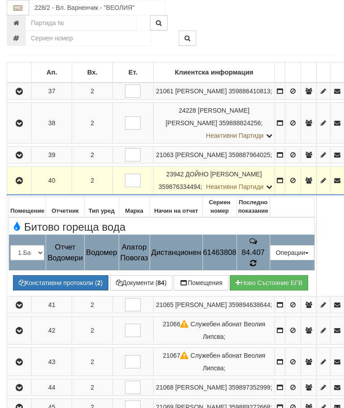
click at [257, 262] on icon at bounding box center [253, 263] width 7 height 8
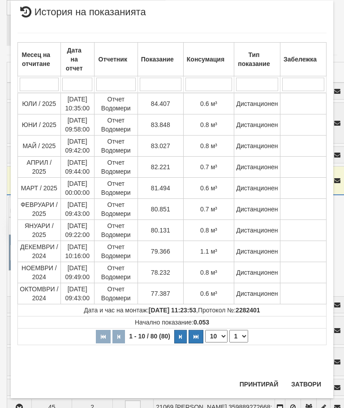
scroll to position [617, 0]
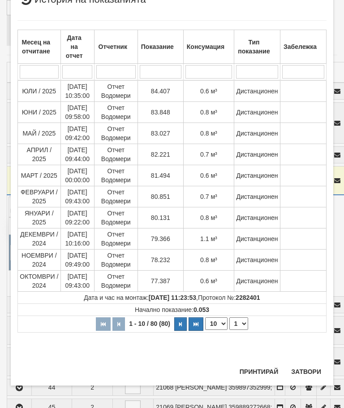
click at [305, 368] on button "Затвори" at bounding box center [306, 371] width 41 height 14
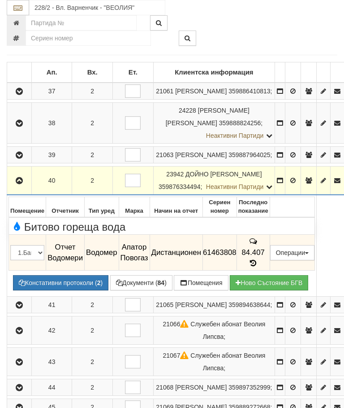
click at [22, 184] on icon "button" at bounding box center [19, 181] width 11 height 6
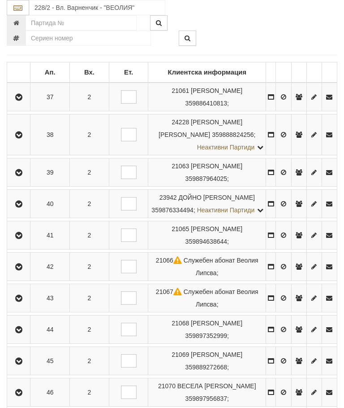
click at [22, 239] on icon "button" at bounding box center [18, 235] width 11 height 6
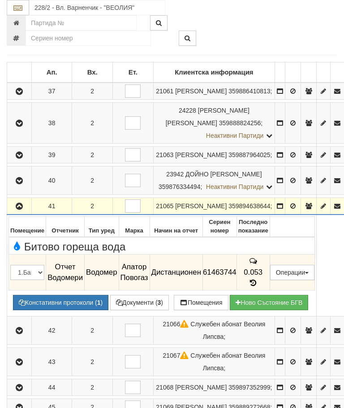
click at [20, 209] on icon "button" at bounding box center [19, 206] width 11 height 6
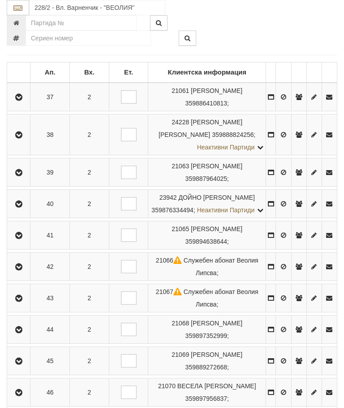
click at [26, 273] on button "button" at bounding box center [19, 266] width 20 height 13
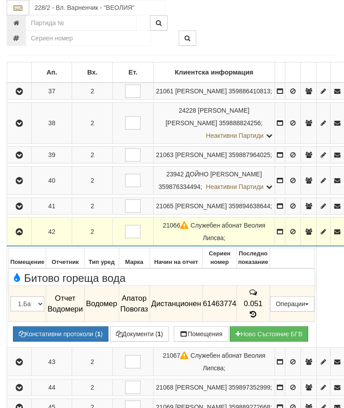
click at [21, 235] on icon "button" at bounding box center [19, 232] width 11 height 6
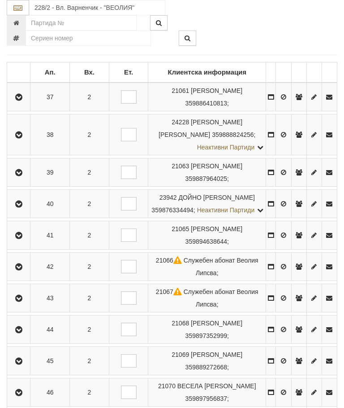
click at [23, 301] on icon "button" at bounding box center [18, 298] width 11 height 6
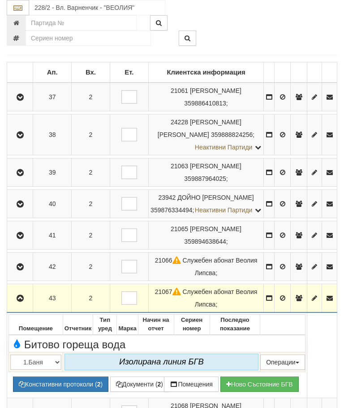
click at [21, 304] on button "button" at bounding box center [20, 297] width 23 height 13
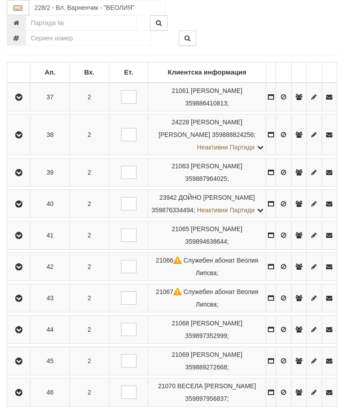
click at [27, 336] on button "button" at bounding box center [19, 328] width 20 height 13
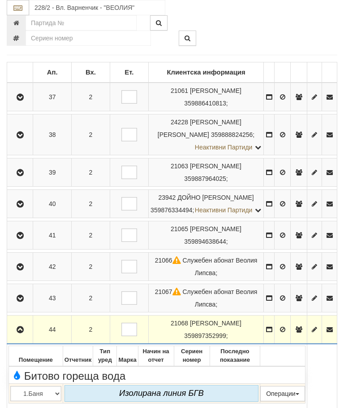
scroll to position [264, 0]
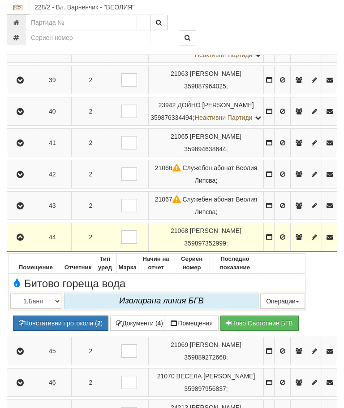
click at [24, 243] on button "button" at bounding box center [20, 236] width 23 height 13
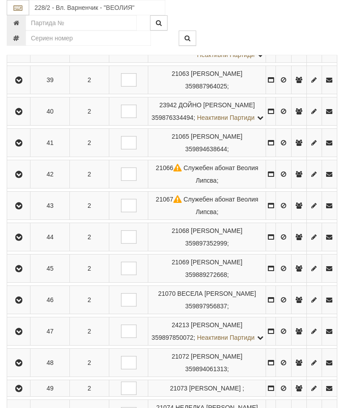
click at [22, 272] on icon "button" at bounding box center [18, 268] width 11 height 6
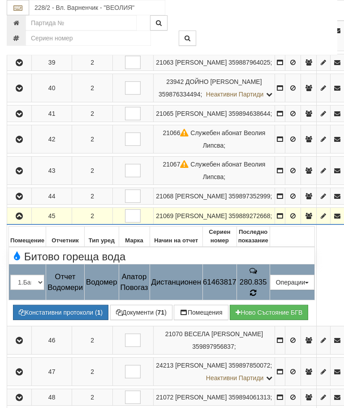
click at [257, 296] on icon at bounding box center [253, 292] width 7 height 8
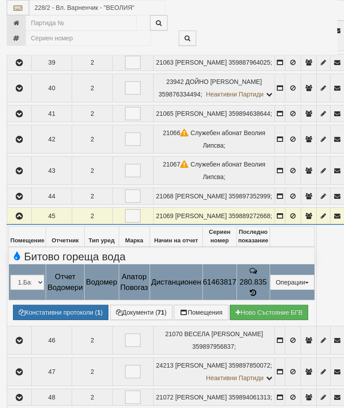
select select "10"
select select "1"
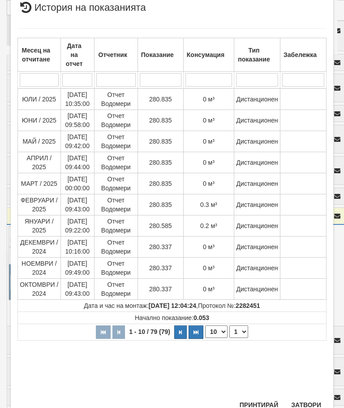
scroll to position [287, 0]
click at [304, 405] on button "Затвори" at bounding box center [306, 405] width 41 height 14
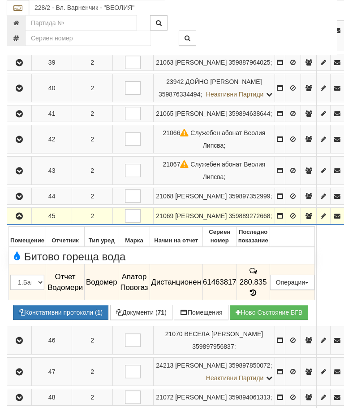
click at [27, 222] on button "button" at bounding box center [20, 215] width 22 height 13
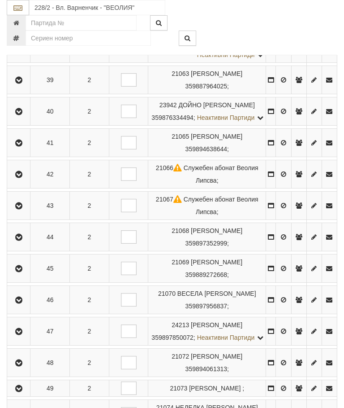
click at [23, 303] on icon "button" at bounding box center [18, 300] width 11 height 6
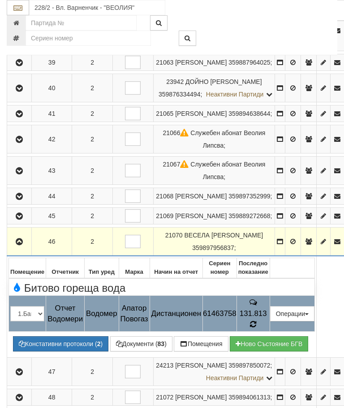
click at [270, 330] on td "131.813" at bounding box center [253, 313] width 33 height 36
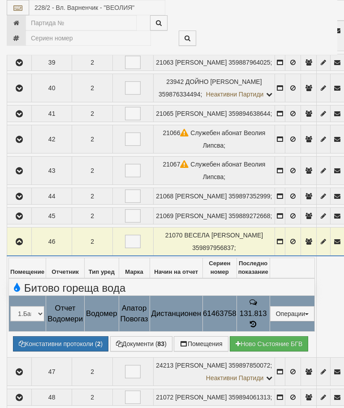
select select "10"
select select "1"
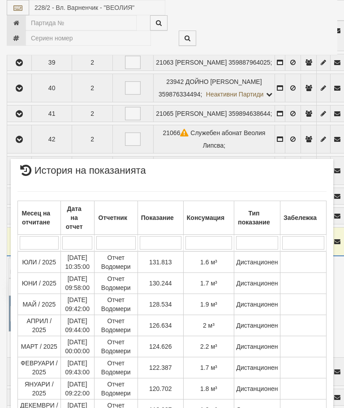
scroll to position [291, 0]
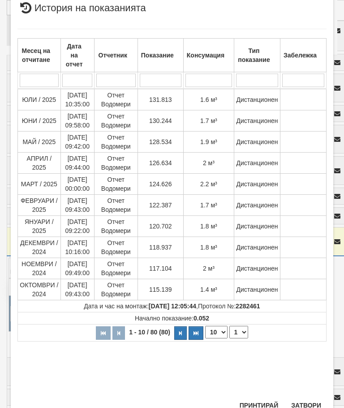
click at [311, 402] on button "Затвори" at bounding box center [306, 405] width 41 height 14
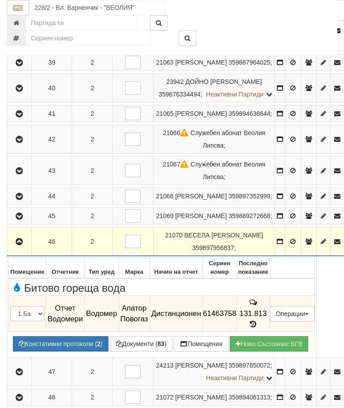
click at [20, 245] on icon "button" at bounding box center [19, 242] width 11 height 6
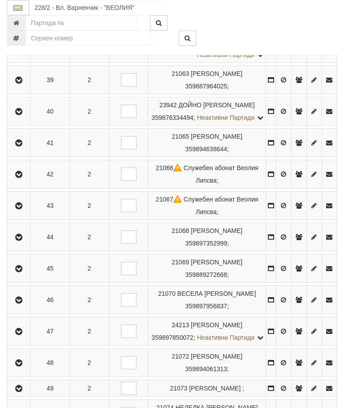
click at [22, 334] on icon "button" at bounding box center [18, 331] width 11 height 6
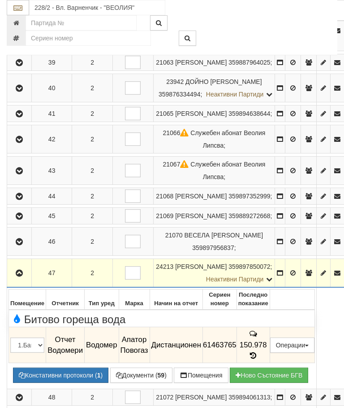
click at [267, 349] on span "150.978" at bounding box center [253, 344] width 27 height 9
click at [270, 363] on td "150.978" at bounding box center [253, 345] width 33 height 36
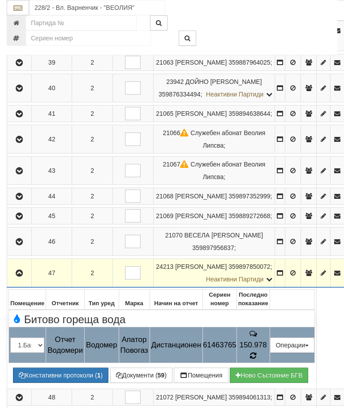
click at [256, 359] on icon at bounding box center [253, 355] width 6 height 8
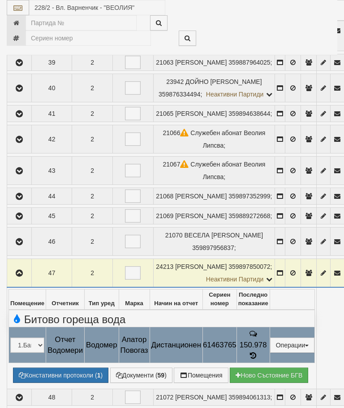
select select "10"
select select "1"
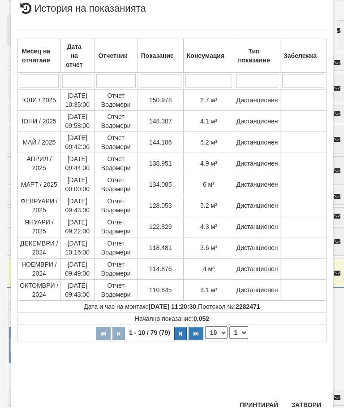
scroll to position [298, 0]
click at [307, 400] on button "Затвори" at bounding box center [306, 405] width 41 height 14
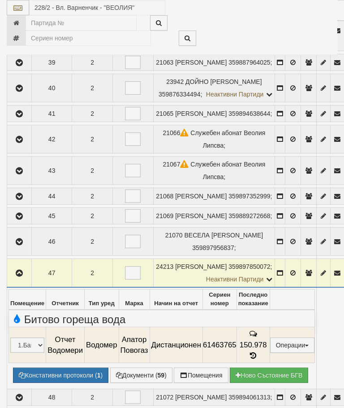
click at [275, 399] on td "21072 [PERSON_NAME] 359894061313 ;" at bounding box center [214, 396] width 122 height 17
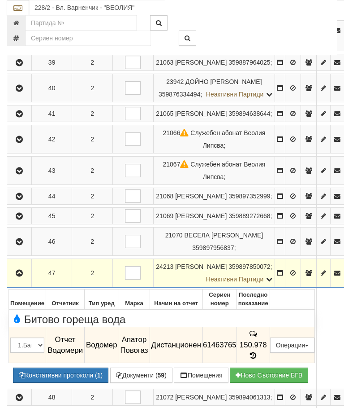
click at [25, 276] on icon "button" at bounding box center [19, 273] width 11 height 6
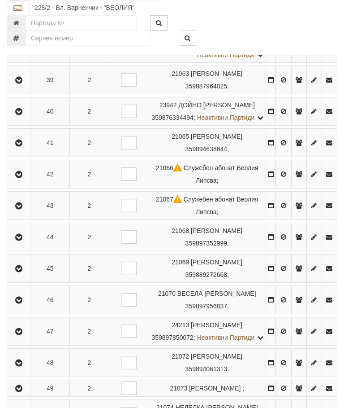
click at [22, 366] on icon "button" at bounding box center [18, 363] width 11 height 6
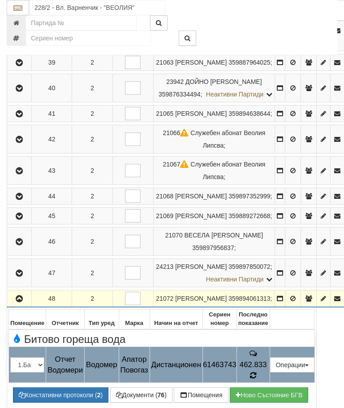
click at [257, 379] on icon at bounding box center [253, 375] width 7 height 8
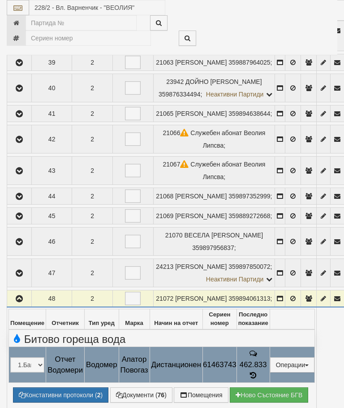
select select "10"
select select "1"
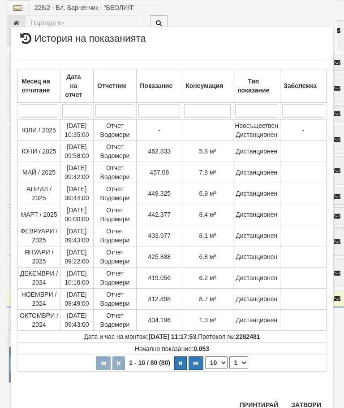
scroll to position [645, 0]
click at [302, 400] on button "Затвори" at bounding box center [306, 405] width 41 height 14
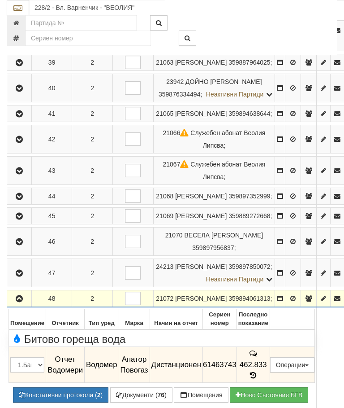
click at [22, 302] on icon "button" at bounding box center [19, 298] width 11 height 6
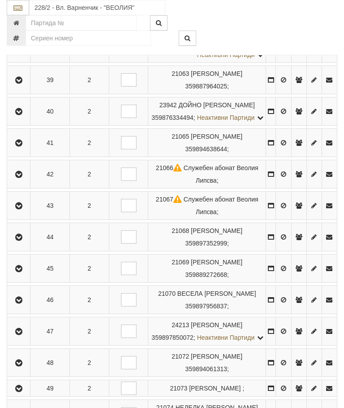
click at [27, 395] on button "button" at bounding box center [19, 387] width 20 height 13
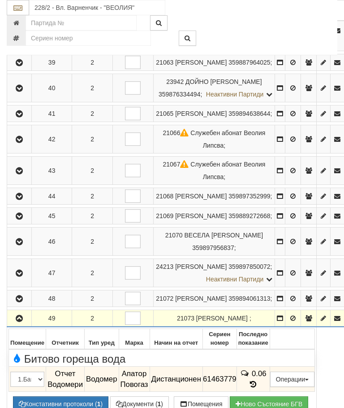
click at [23, 325] on button "button" at bounding box center [20, 317] width 22 height 13
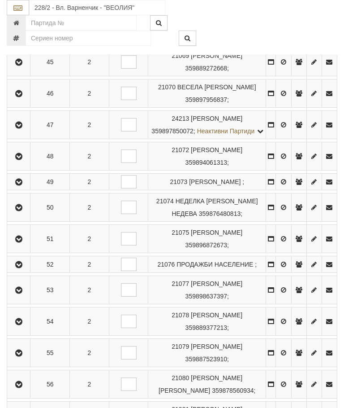
scroll to position [477, 0]
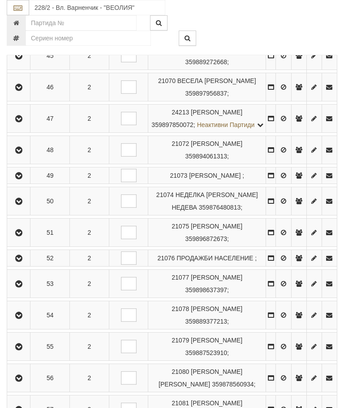
click at [14, 208] on button "button" at bounding box center [19, 200] width 20 height 13
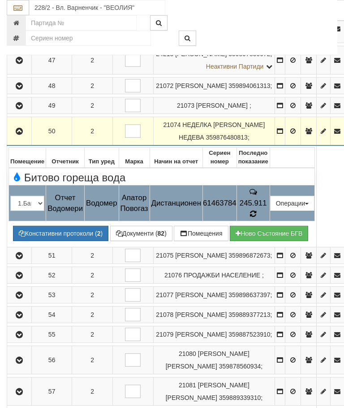
click at [257, 218] on icon at bounding box center [253, 214] width 7 height 8
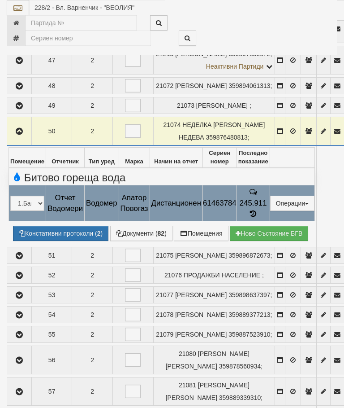
select select "10"
select select "1"
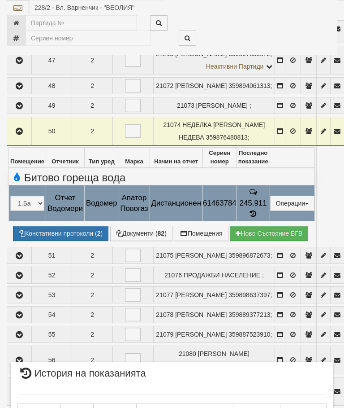
scroll to position [360, 0]
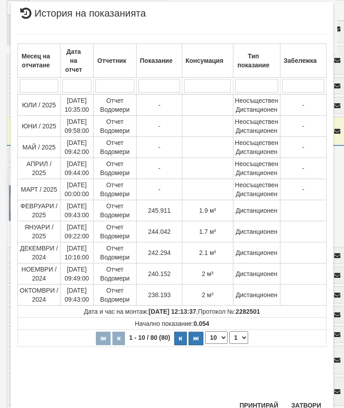
click at [308, 400] on button "Затвори" at bounding box center [306, 405] width 41 height 14
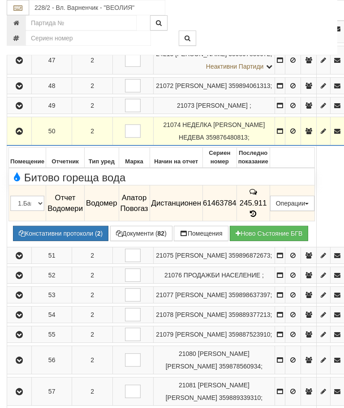
click at [270, 221] on td "245.911" at bounding box center [253, 203] width 33 height 36
click at [256, 218] on span at bounding box center [253, 213] width 6 height 9
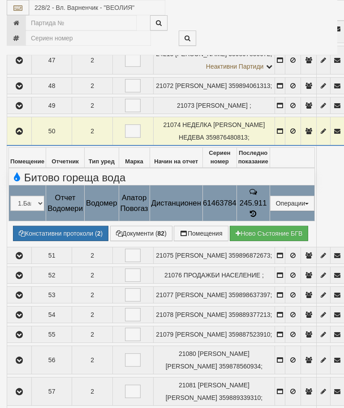
select select "10"
select select "1"
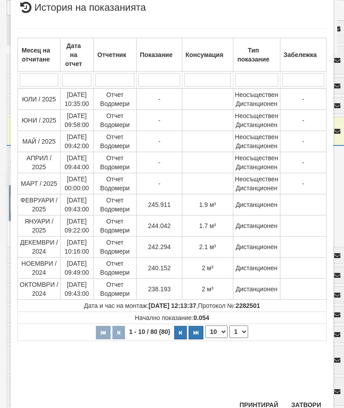
scroll to position [291, 0]
click at [305, 399] on button "Затвори" at bounding box center [306, 405] width 41 height 14
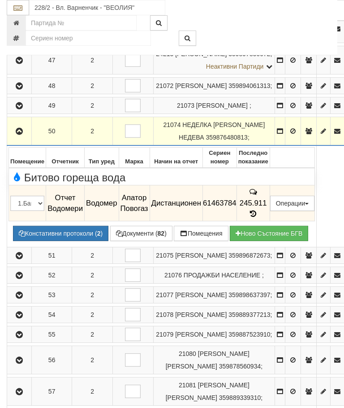
click at [21, 134] on icon "button" at bounding box center [19, 131] width 11 height 6
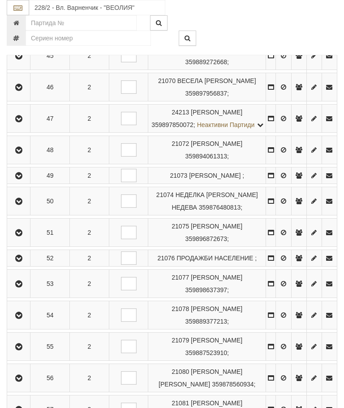
click at [22, 236] on icon "button" at bounding box center [18, 233] width 11 height 6
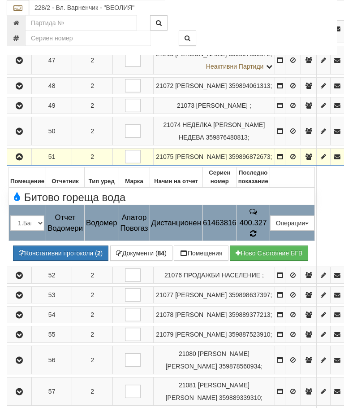
click at [256, 237] on icon at bounding box center [253, 234] width 6 height 8
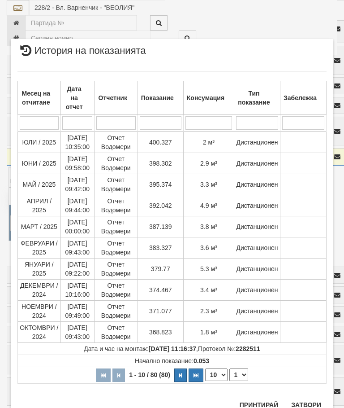
scroll to position [752, 0]
click at [307, 403] on button "Затвори" at bounding box center [306, 405] width 41 height 14
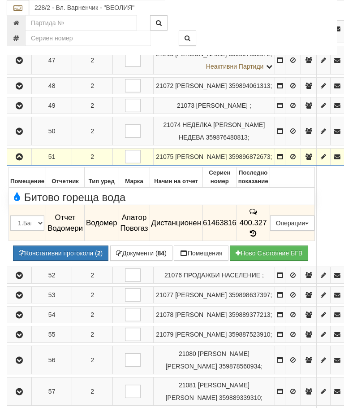
click at [22, 160] on icon "button" at bounding box center [19, 157] width 11 height 6
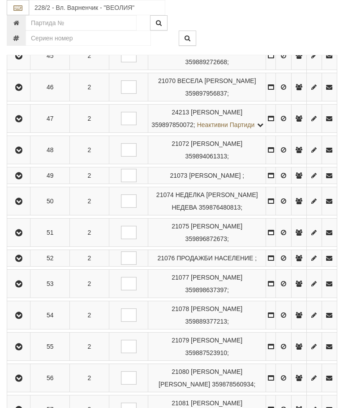
click at [24, 261] on icon "button" at bounding box center [18, 258] width 11 height 6
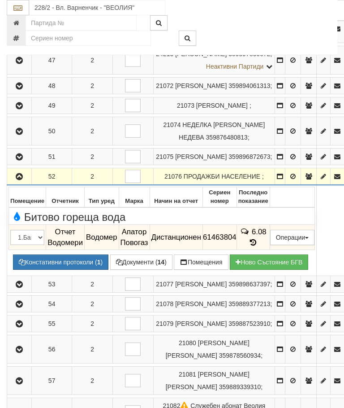
click at [20, 180] on icon "button" at bounding box center [19, 176] width 11 height 6
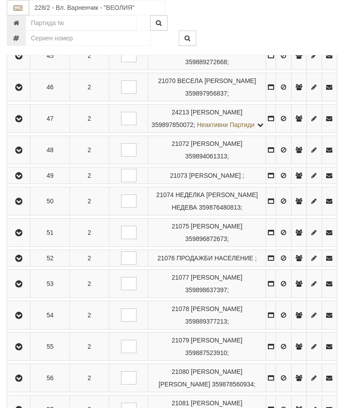
click at [25, 290] on button "button" at bounding box center [19, 283] width 20 height 13
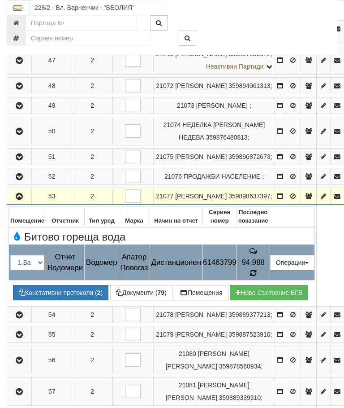
click at [257, 277] on icon at bounding box center [253, 273] width 7 height 8
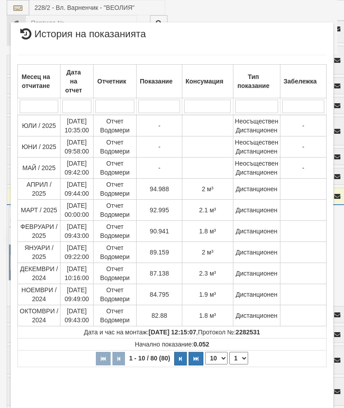
click at [303, 407] on button "Затвори" at bounding box center [306, 415] width 41 height 14
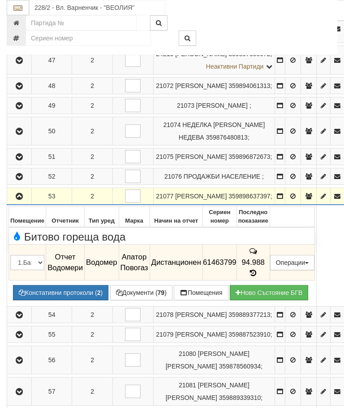
click at [22, 199] on icon "button" at bounding box center [19, 196] width 11 height 6
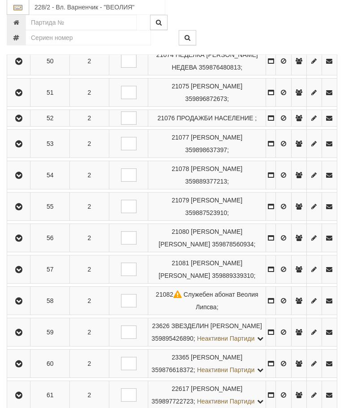
scroll to position [622, 0]
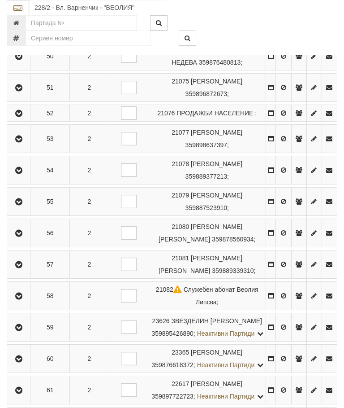
click at [22, 173] on icon "button" at bounding box center [18, 170] width 11 height 6
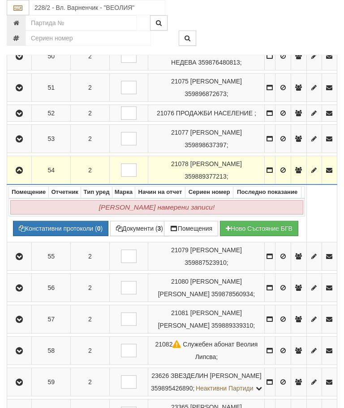
click at [23, 185] on td at bounding box center [19, 170] width 25 height 29
click at [21, 173] on icon "button" at bounding box center [19, 170] width 11 height 6
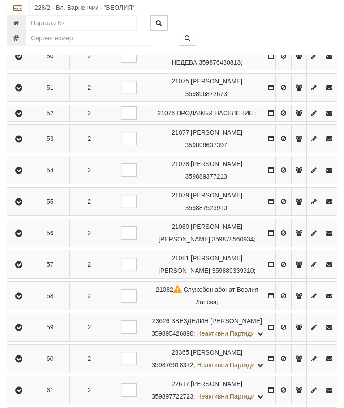
click at [26, 208] on button "button" at bounding box center [19, 201] width 20 height 13
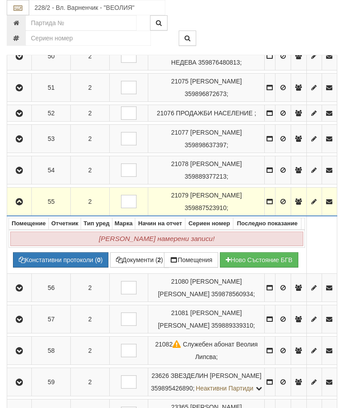
click at [23, 208] on button "button" at bounding box center [20, 201] width 22 height 13
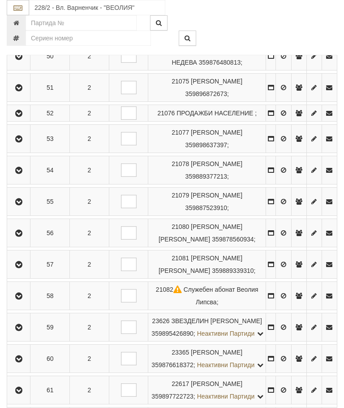
click at [24, 236] on icon "button" at bounding box center [18, 233] width 11 height 6
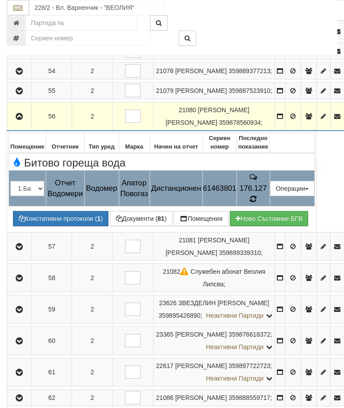
click at [256, 203] on icon at bounding box center [253, 199] width 6 height 8
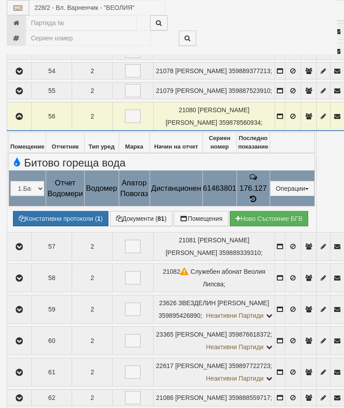
select select "10"
select select "1"
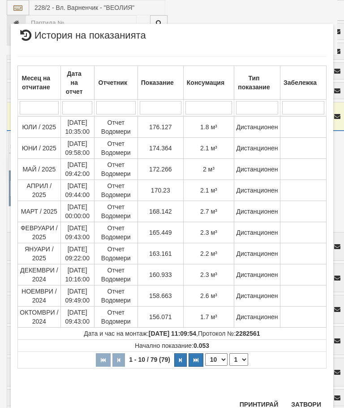
scroll to position [608, 0]
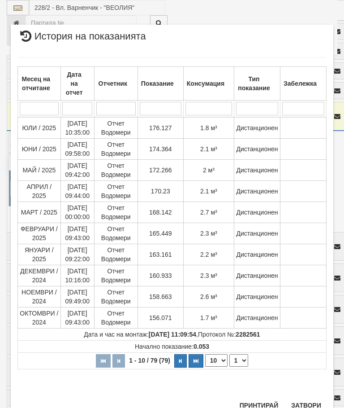
click at [309, 400] on button "Затвори" at bounding box center [306, 405] width 41 height 14
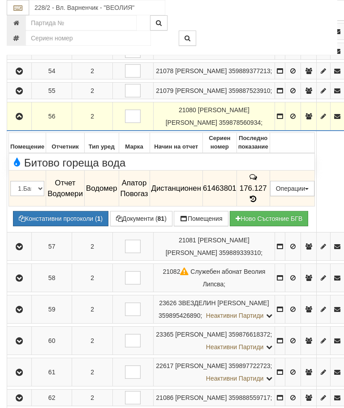
click at [17, 123] on button "button" at bounding box center [20, 115] width 22 height 13
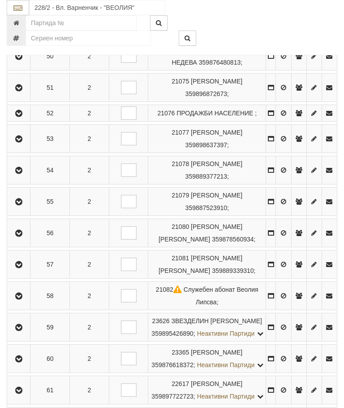
click at [24, 268] on icon "button" at bounding box center [18, 264] width 11 height 6
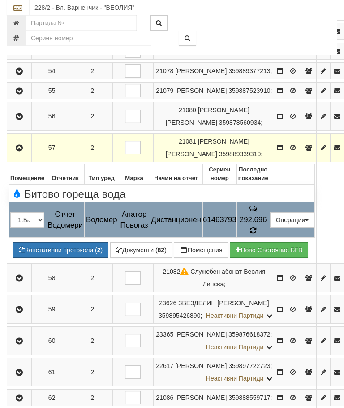
click at [257, 234] on icon at bounding box center [253, 230] width 7 height 8
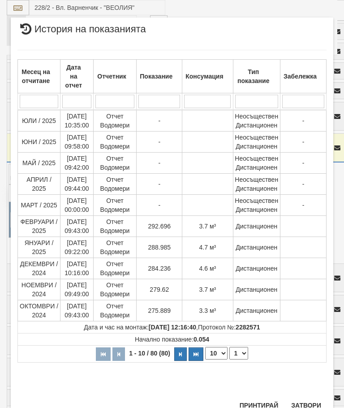
scroll to position [546, 0]
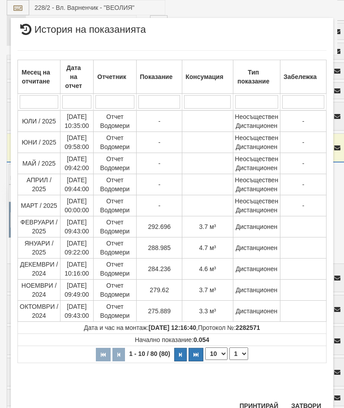
click at [312, 402] on button "Затвори" at bounding box center [306, 405] width 41 height 14
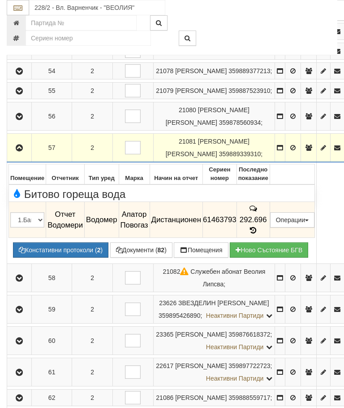
click at [26, 154] on button "button" at bounding box center [20, 147] width 22 height 13
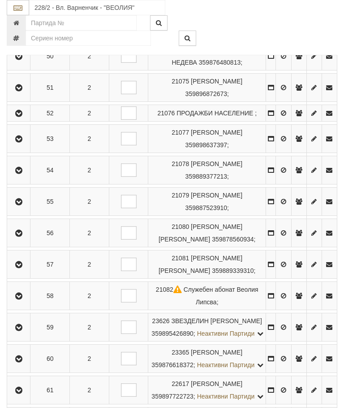
click at [22, 299] on icon "button" at bounding box center [18, 296] width 11 height 6
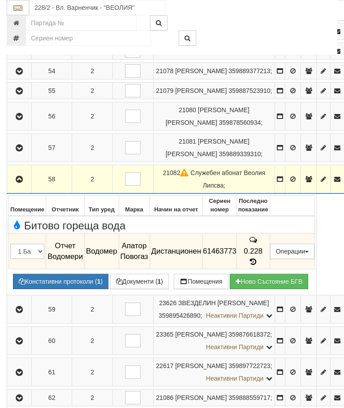
click at [20, 186] on button "button" at bounding box center [20, 178] width 22 height 13
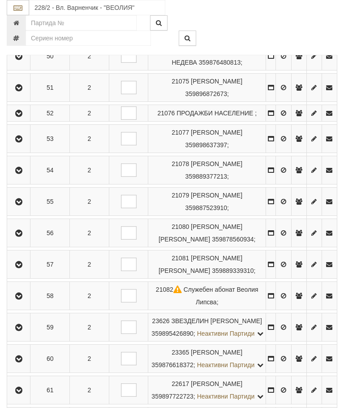
click at [23, 334] on button "button" at bounding box center [19, 326] width 20 height 13
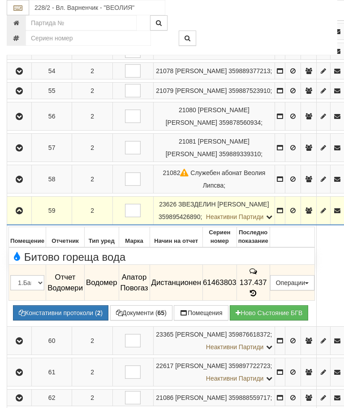
click at [258, 297] on icon at bounding box center [253, 293] width 10 height 8
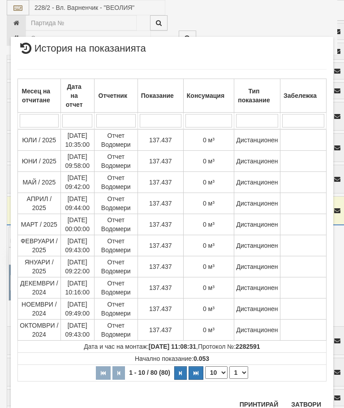
scroll to position [735, 0]
click at [304, 401] on button "Затвори" at bounding box center [306, 404] width 41 height 14
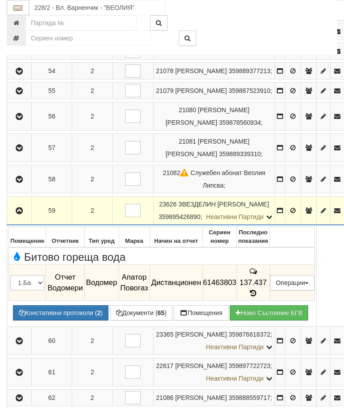
click at [20, 214] on icon "button" at bounding box center [19, 211] width 11 height 6
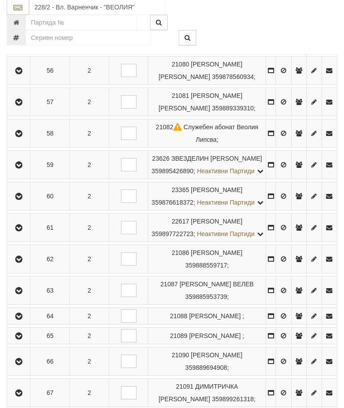
click at [21, 200] on icon "button" at bounding box center [18, 197] width 11 height 6
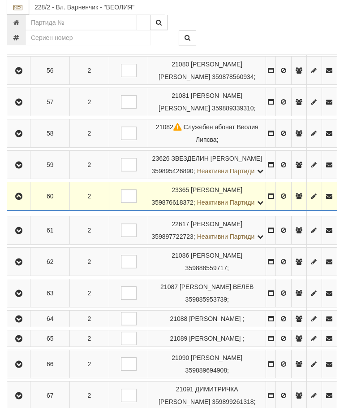
scroll to position [784, 0]
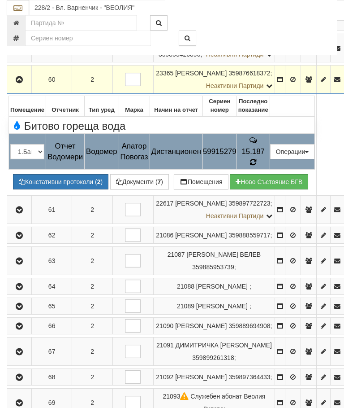
click at [257, 166] on icon at bounding box center [253, 162] width 7 height 8
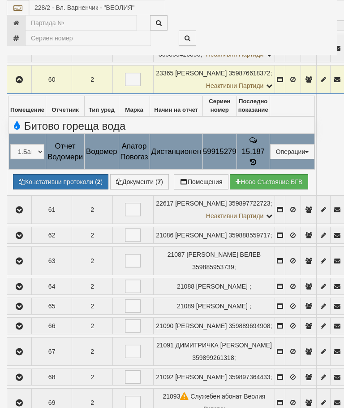
select select "10"
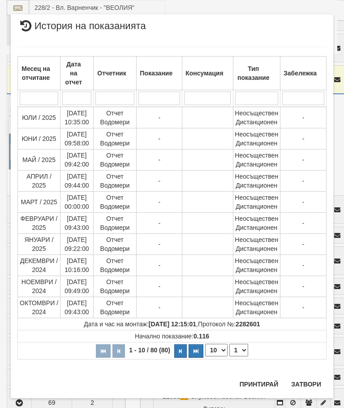
scroll to position [720, 0]
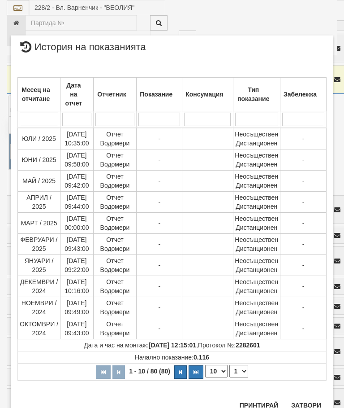
click at [241, 370] on select "1 2 3 4 5 6 7 8" at bounding box center [239, 370] width 19 height 13
select select "2"
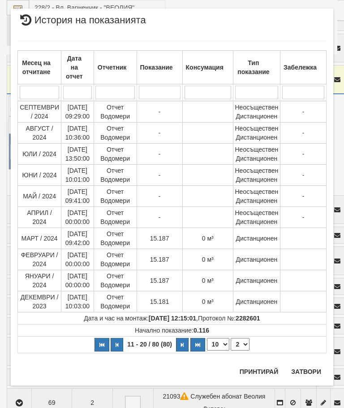
scroll to position [0, 0]
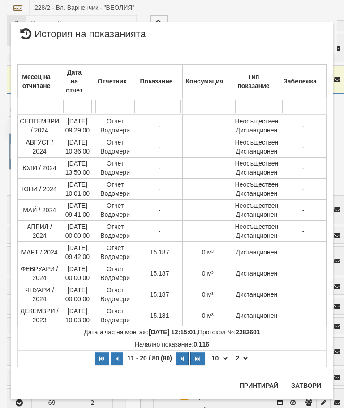
click at [306, 383] on button "Затвори" at bounding box center [306, 385] width 41 height 14
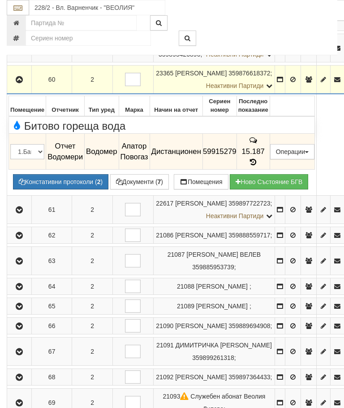
click at [22, 83] on icon "button" at bounding box center [19, 80] width 11 height 6
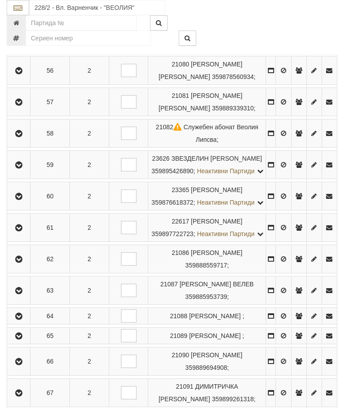
click at [17, 231] on icon "button" at bounding box center [18, 228] width 11 height 6
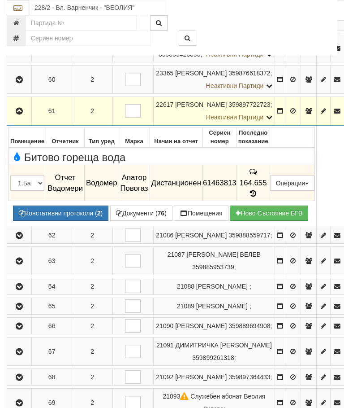
click at [258, 197] on icon at bounding box center [253, 194] width 10 height 8
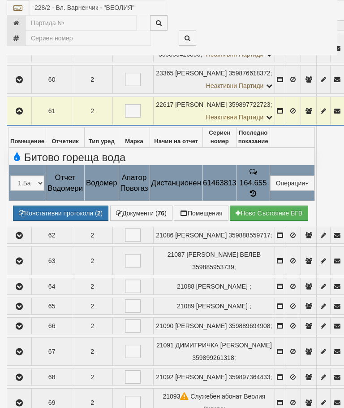
select select "10"
select select "1"
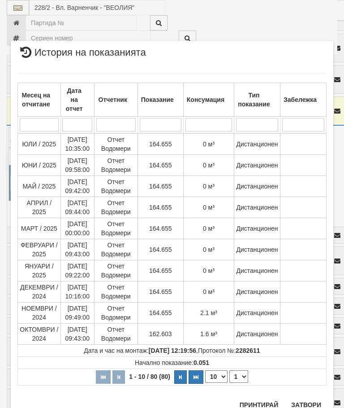
scroll to position [765, 0]
click at [304, 406] on button "Затвори" at bounding box center [306, 405] width 41 height 14
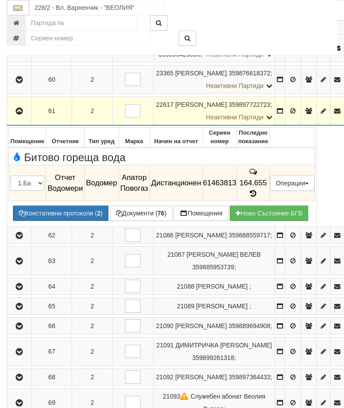
click at [20, 114] on icon "button" at bounding box center [19, 111] width 11 height 6
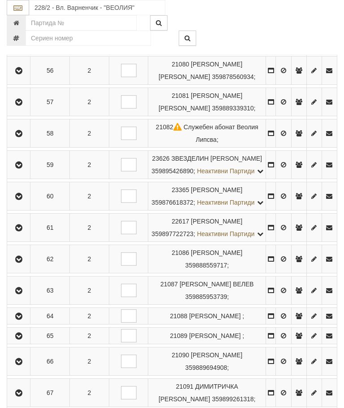
click at [23, 262] on icon "button" at bounding box center [18, 259] width 11 height 6
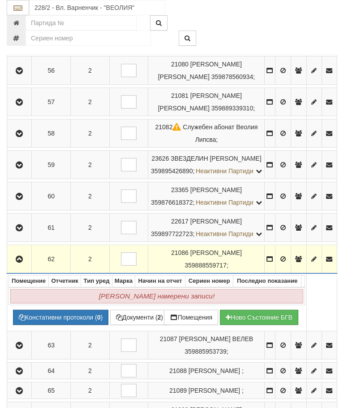
click at [22, 262] on icon "button" at bounding box center [19, 259] width 11 height 6
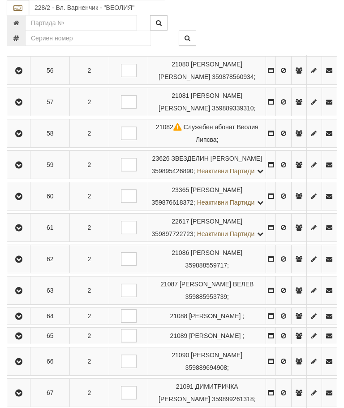
click at [24, 294] on icon "button" at bounding box center [18, 290] width 11 height 6
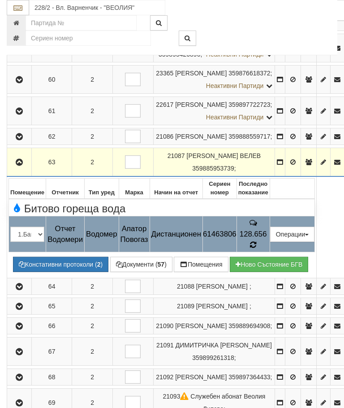
click at [257, 249] on icon at bounding box center [253, 245] width 7 height 8
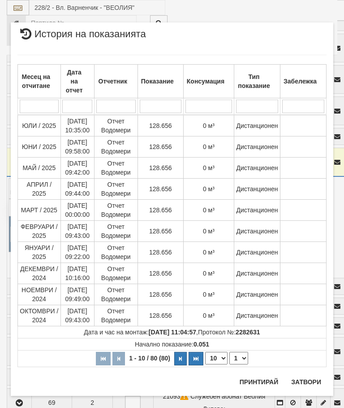
click at [303, 382] on button "Затвори" at bounding box center [306, 381] width 41 height 14
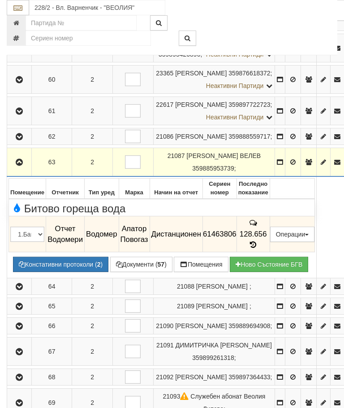
click at [16, 165] on icon "button" at bounding box center [19, 162] width 11 height 6
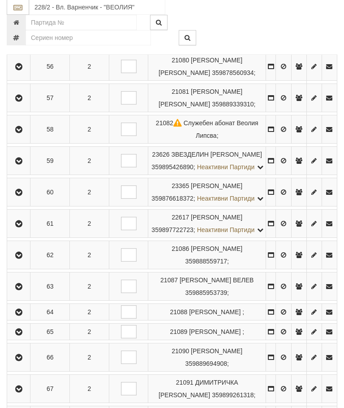
scroll to position [887, 0]
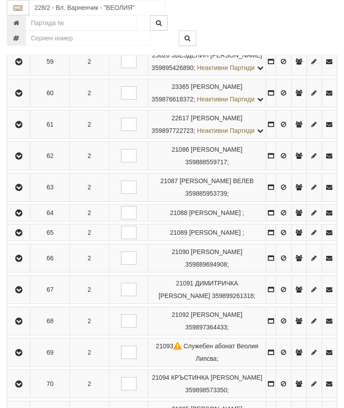
click at [21, 221] on td at bounding box center [18, 212] width 23 height 17
click at [23, 221] on td at bounding box center [18, 212] width 23 height 17
click at [22, 216] on icon "button" at bounding box center [18, 213] width 11 height 6
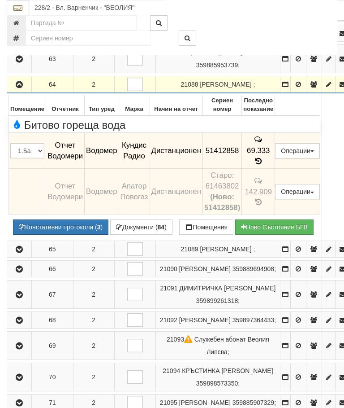
click at [18, 88] on icon "button" at bounding box center [19, 85] width 11 height 6
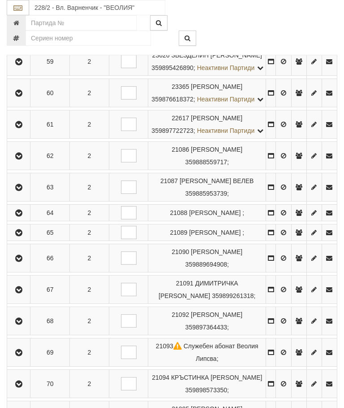
click at [22, 236] on icon "button" at bounding box center [18, 233] width 11 height 6
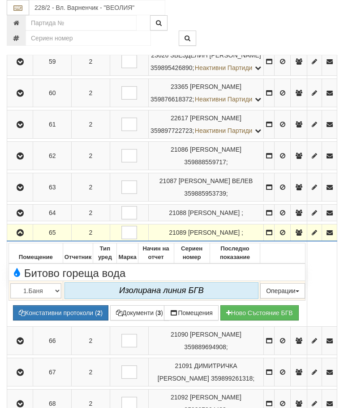
click at [19, 236] on icon "button" at bounding box center [20, 233] width 11 height 6
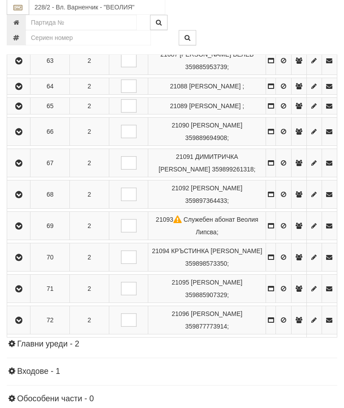
click at [17, 135] on icon "button" at bounding box center [18, 132] width 11 height 6
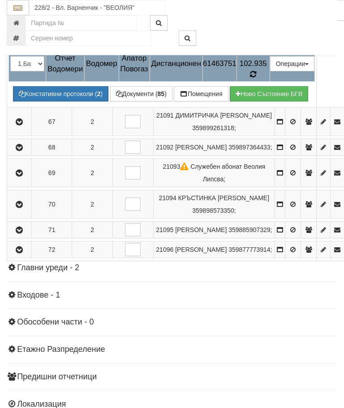
click at [270, 82] on td "102.935" at bounding box center [253, 64] width 33 height 36
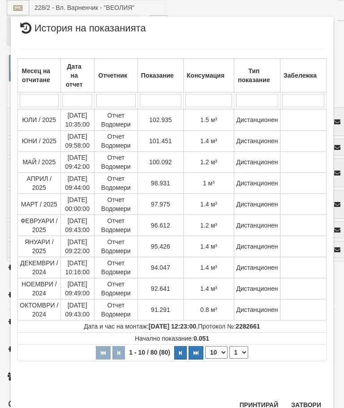
scroll to position [538, 0]
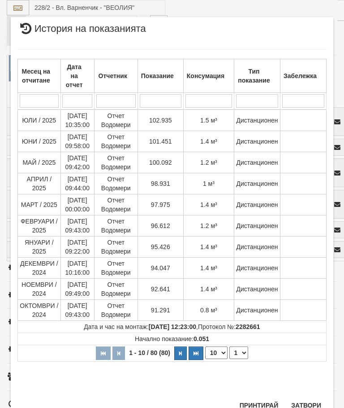
click at [302, 403] on button "Затвори" at bounding box center [306, 405] width 41 height 14
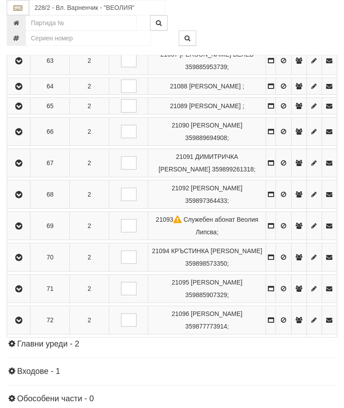
click at [22, 166] on icon "button" at bounding box center [18, 163] width 11 height 6
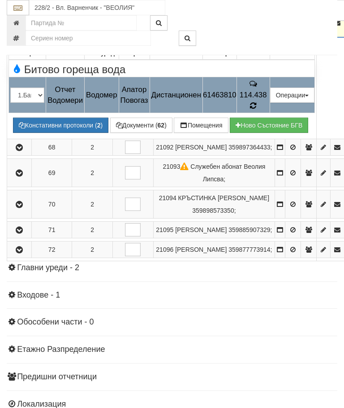
click at [256, 109] on icon at bounding box center [253, 106] width 6 height 8
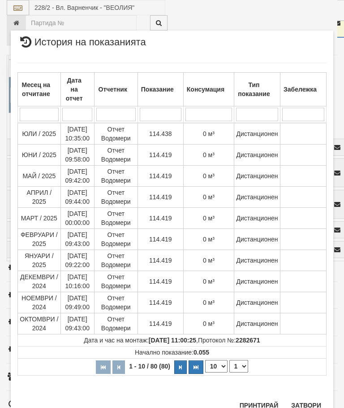
scroll to position [676, 0]
click at [308, 403] on button "Затвори" at bounding box center [306, 405] width 41 height 14
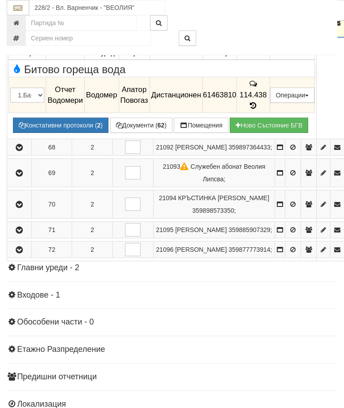
click at [21, 26] on icon "button" at bounding box center [19, 23] width 11 height 6
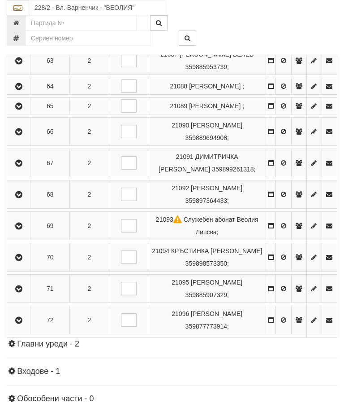
click at [21, 198] on icon "button" at bounding box center [18, 194] width 11 height 6
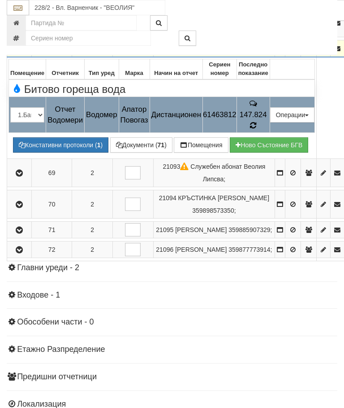
click at [256, 129] on icon at bounding box center [253, 125] width 6 height 8
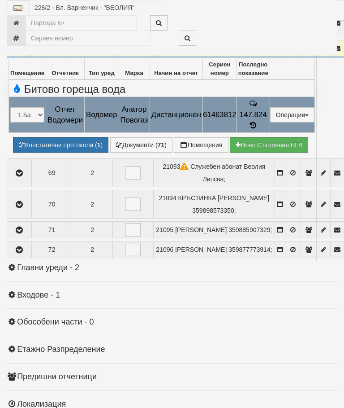
select select "10"
select select "1"
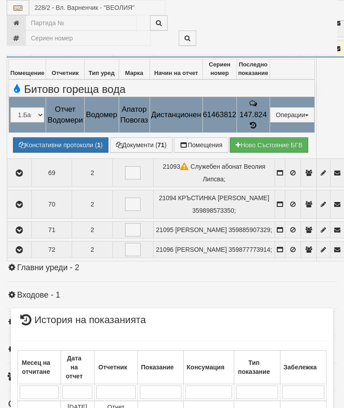
scroll to position [310, 0]
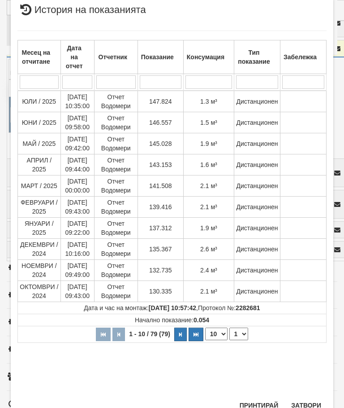
click at [308, 407] on button "Затвори" at bounding box center [306, 405] width 41 height 14
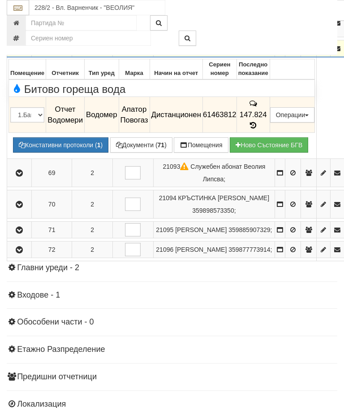
click at [16, 52] on icon "button" at bounding box center [19, 49] width 11 height 6
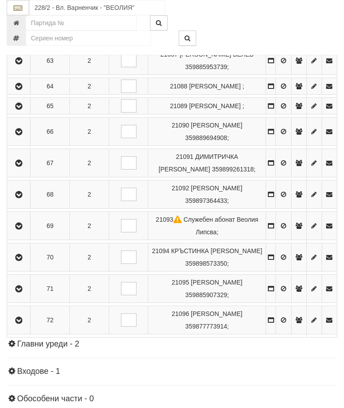
click at [20, 229] on icon "button" at bounding box center [18, 226] width 11 height 6
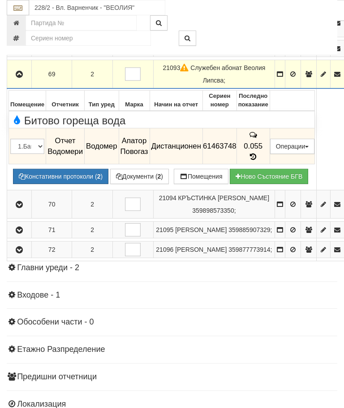
click at [18, 78] on icon "button" at bounding box center [19, 74] width 11 height 6
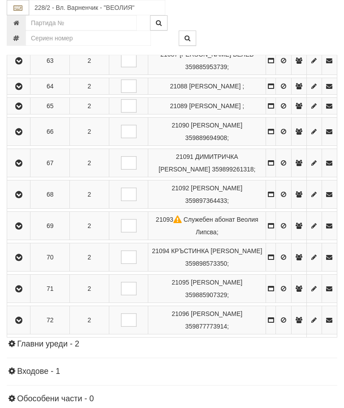
click at [21, 260] on icon "button" at bounding box center [18, 257] width 11 height 6
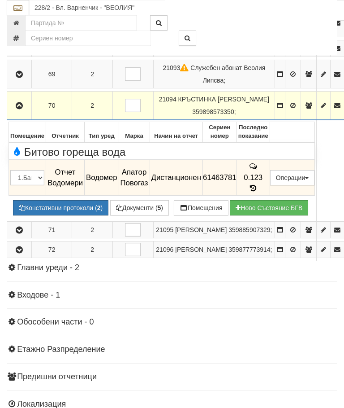
click at [18, 109] on icon "button" at bounding box center [19, 106] width 11 height 6
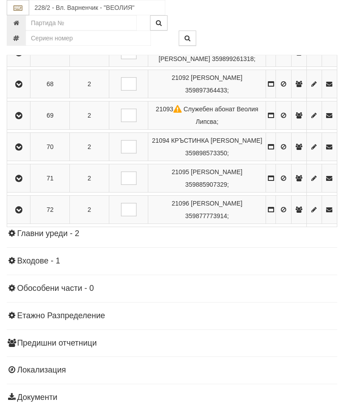
scroll to position [1143, 0]
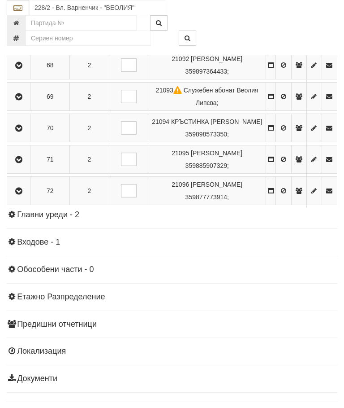
click at [19, 163] on icon "button" at bounding box center [18, 159] width 11 height 6
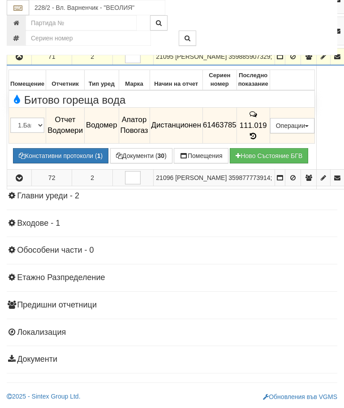
scroll to position [1130, 0]
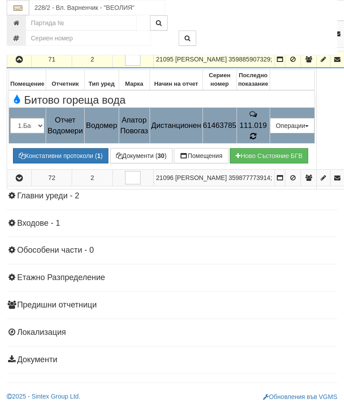
click at [270, 143] on td "111.019" at bounding box center [253, 126] width 33 height 36
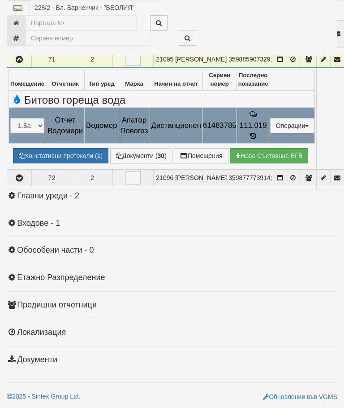
select select "10"
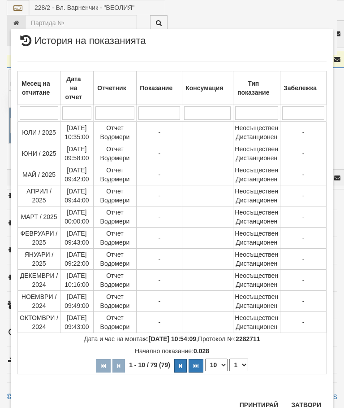
scroll to position [656, 0]
click at [241, 368] on select "1 2 3 4 5 6 7 8" at bounding box center [239, 365] width 19 height 13
select select "2"
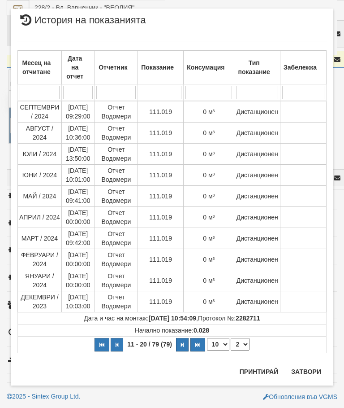
scroll to position [0, 0]
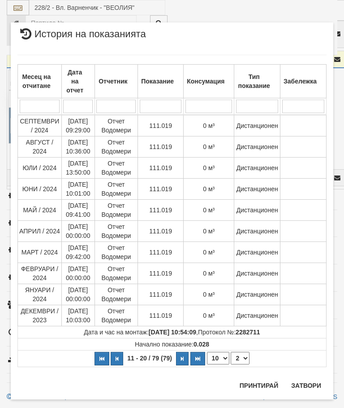
click at [312, 383] on button "Затвори" at bounding box center [306, 385] width 41 height 14
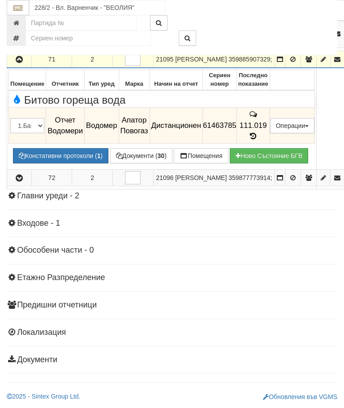
click at [16, 63] on icon "button" at bounding box center [19, 59] width 11 height 6
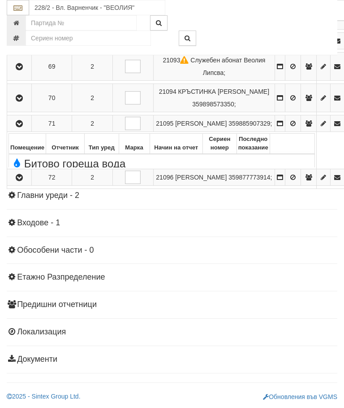
scroll to position [1044, 0]
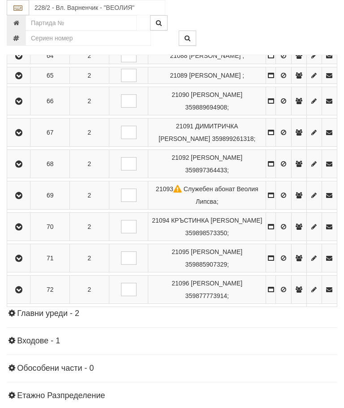
click at [26, 296] on button "button" at bounding box center [19, 288] width 20 height 13
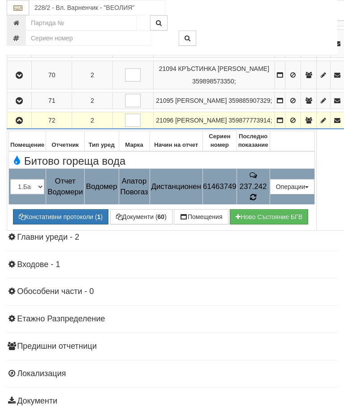
click at [256, 201] on icon at bounding box center [253, 197] width 6 height 8
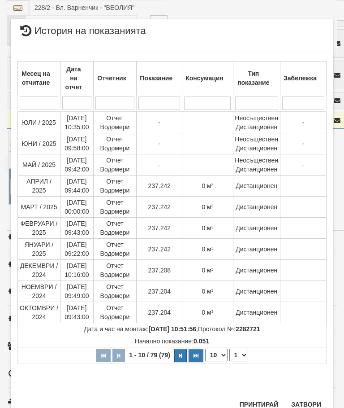
scroll to position [561, 0]
click at [307, 403] on button "Затвори" at bounding box center [306, 404] width 41 height 14
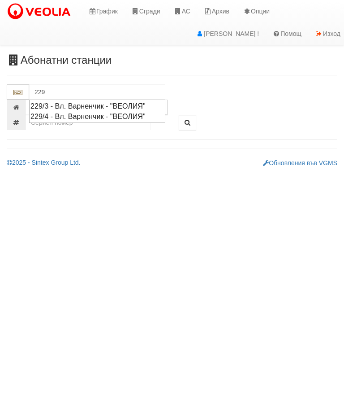
click at [105, 103] on div "229/3 - Вл. Варненчик - "ВЕОЛИЯ"" at bounding box center [97, 106] width 134 height 10
type input "229/3 - Вл. Варненчик - "ВЕОЛИЯ""
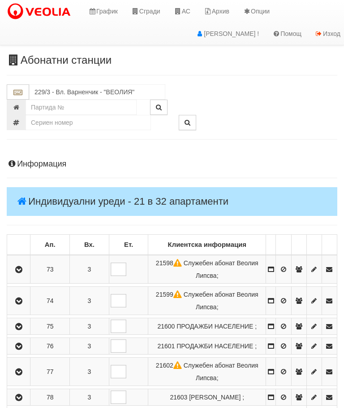
click at [20, 271] on icon "button" at bounding box center [18, 269] width 11 height 6
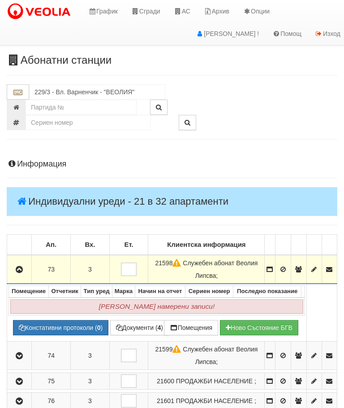
click at [23, 267] on icon "button" at bounding box center [19, 269] width 11 height 6
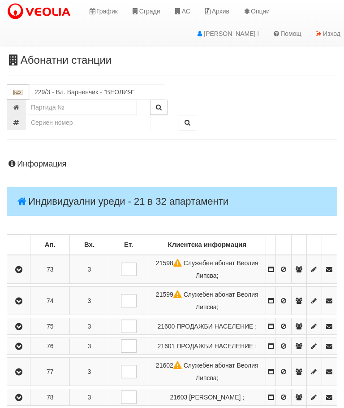
click at [24, 299] on icon "button" at bounding box center [18, 301] width 11 height 6
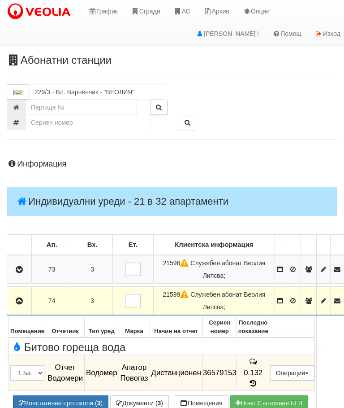
click at [18, 298] on icon "button" at bounding box center [19, 301] width 11 height 6
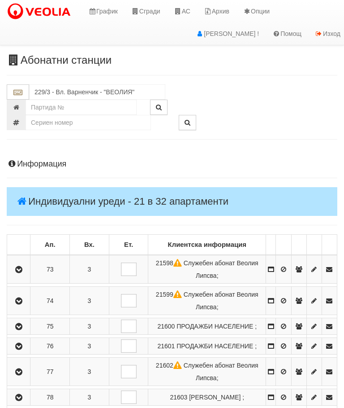
click at [22, 330] on icon "button" at bounding box center [18, 326] width 11 height 6
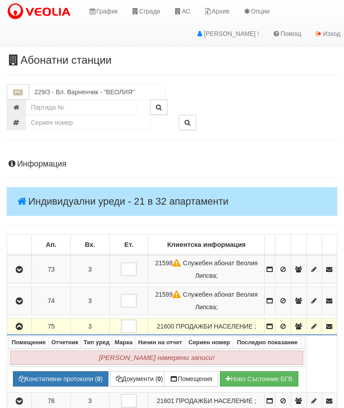
click at [19, 325] on icon "button" at bounding box center [19, 326] width 11 height 6
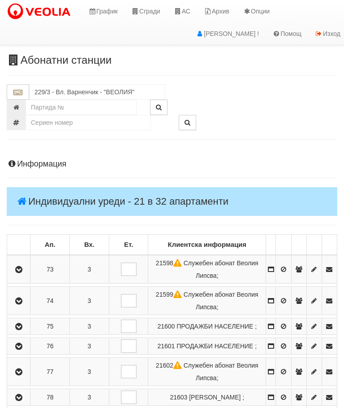
click at [24, 349] on icon "button" at bounding box center [18, 346] width 11 height 6
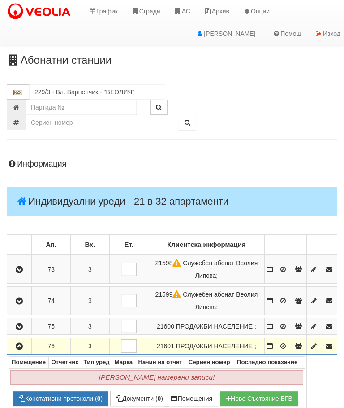
click at [19, 349] on icon "button" at bounding box center [19, 346] width 11 height 6
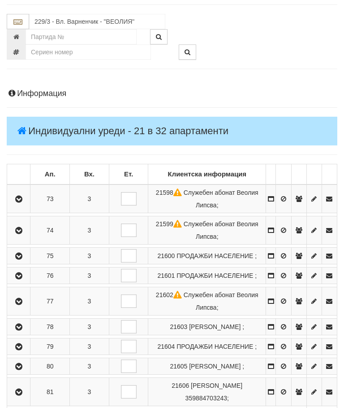
scroll to position [85, 0]
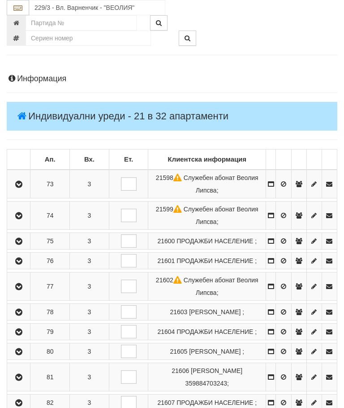
click at [23, 290] on icon "button" at bounding box center [18, 286] width 11 height 6
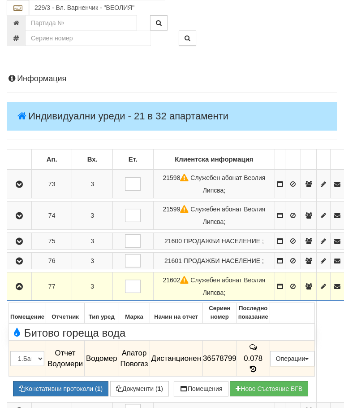
click at [17, 279] on button "button" at bounding box center [20, 285] width 22 height 13
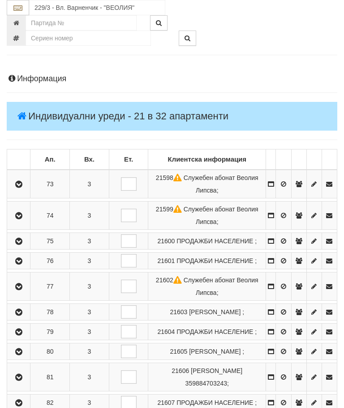
click at [22, 315] on icon "button" at bounding box center [18, 312] width 11 height 6
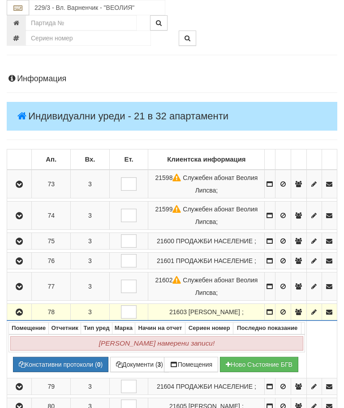
click at [20, 318] on button "button" at bounding box center [20, 311] width 22 height 13
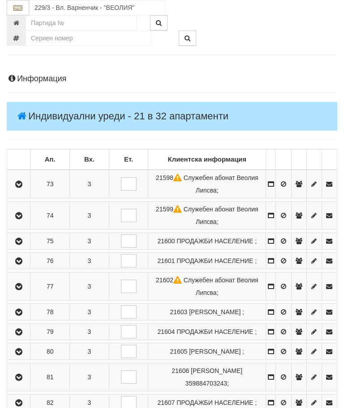
click at [19, 335] on icon "button" at bounding box center [18, 332] width 11 height 6
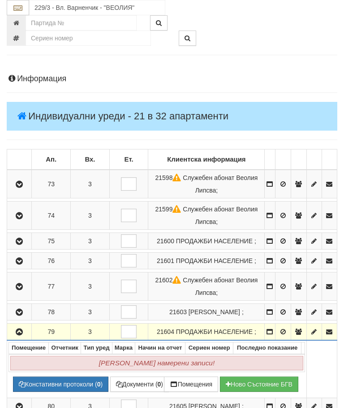
click at [23, 335] on icon "button" at bounding box center [19, 332] width 11 height 6
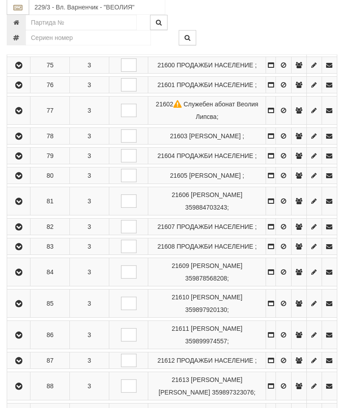
scroll to position [260, 0]
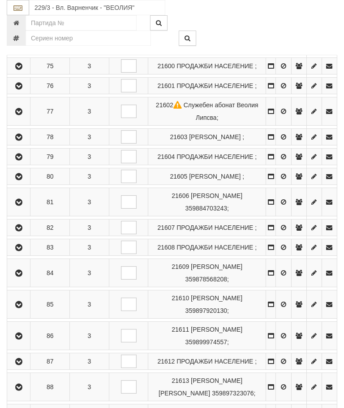
click at [24, 180] on icon "button" at bounding box center [18, 176] width 11 height 6
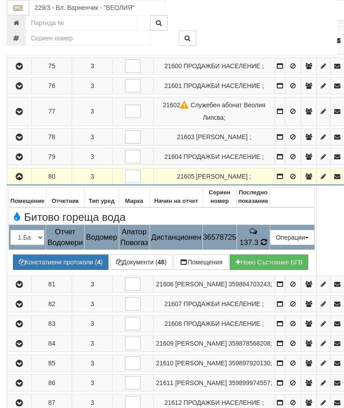
click at [259, 238] on span "137.3" at bounding box center [249, 242] width 19 height 9
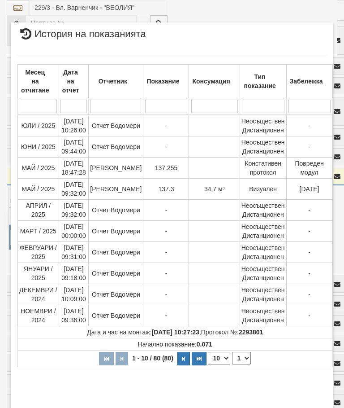
select select "10"
select select "1"
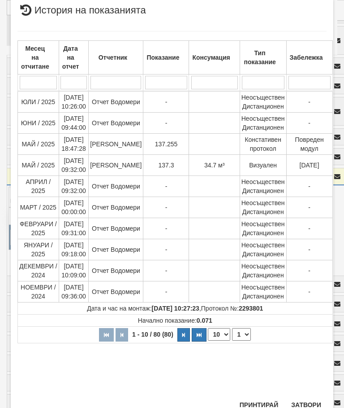
scroll to position [326, 0]
click at [309, 400] on button "Затвори" at bounding box center [306, 405] width 41 height 14
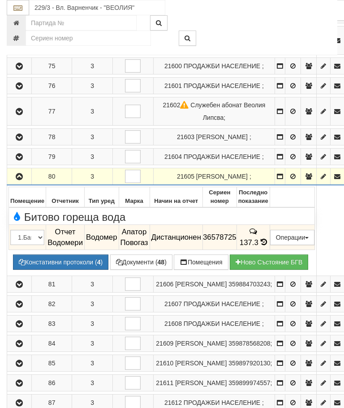
click at [15, 173] on icon "button" at bounding box center [19, 176] width 11 height 6
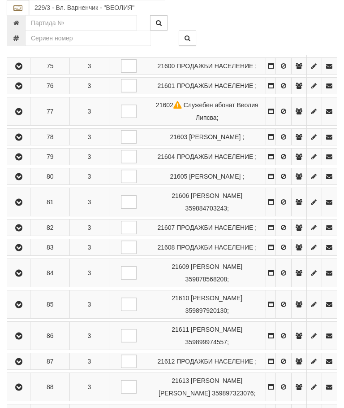
click at [22, 205] on icon "button" at bounding box center [18, 202] width 11 height 6
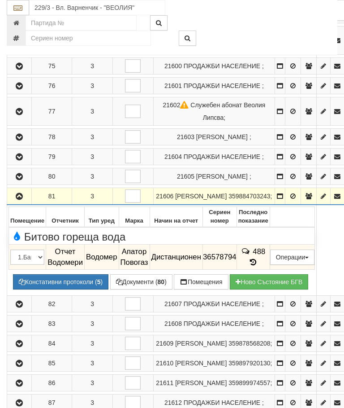
click at [258, 258] on icon at bounding box center [253, 262] width 10 height 8
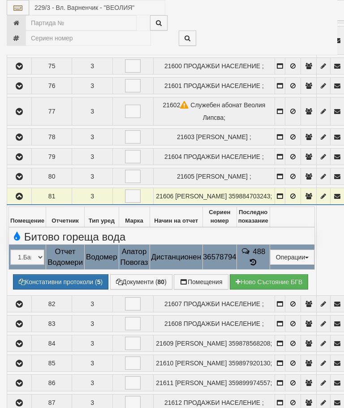
select select "10"
select select "1"
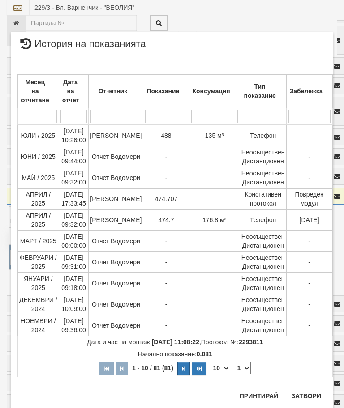
scroll to position [780, 0]
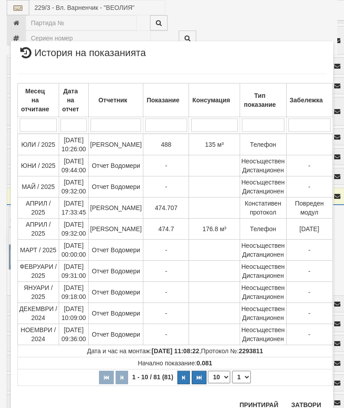
click at [304, 402] on button "Затвори" at bounding box center [306, 404] width 41 height 14
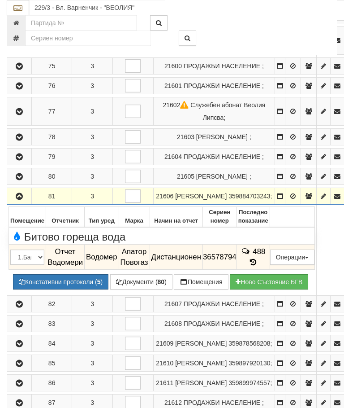
click at [17, 189] on button "button" at bounding box center [20, 195] width 22 height 13
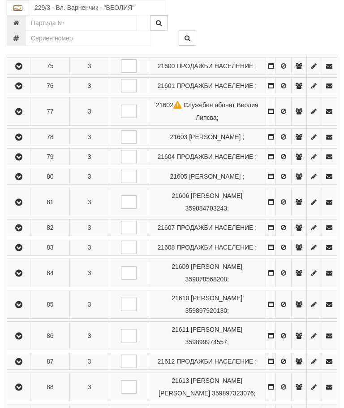
click at [22, 231] on icon "button" at bounding box center [18, 228] width 11 height 6
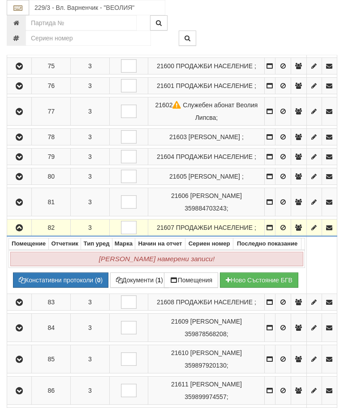
click at [22, 231] on icon "button" at bounding box center [19, 228] width 11 height 6
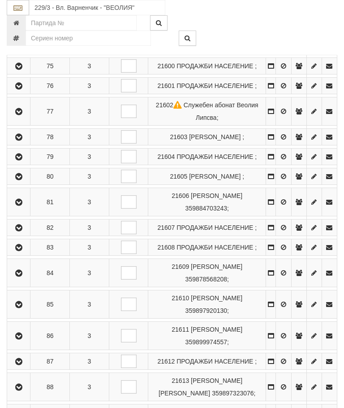
click at [22, 251] on icon "button" at bounding box center [18, 247] width 11 height 6
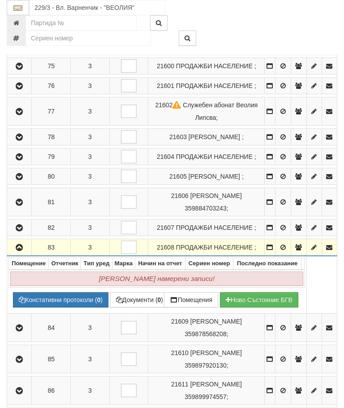
click at [26, 254] on button "button" at bounding box center [20, 246] width 22 height 13
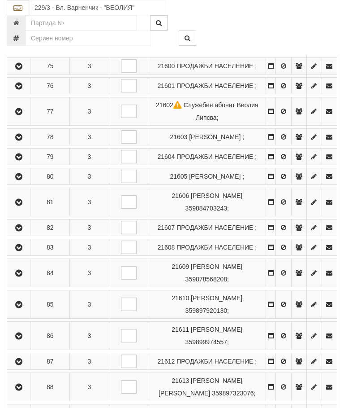
click at [23, 276] on icon "button" at bounding box center [18, 273] width 11 height 6
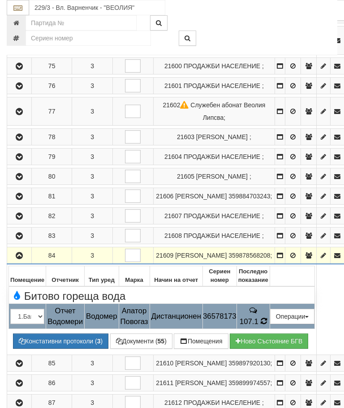
click at [270, 310] on td "107.1" at bounding box center [253, 316] width 33 height 25
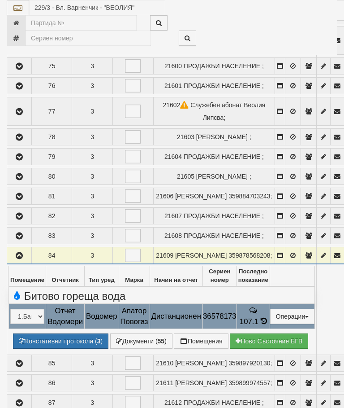
select select "10"
select select "1"
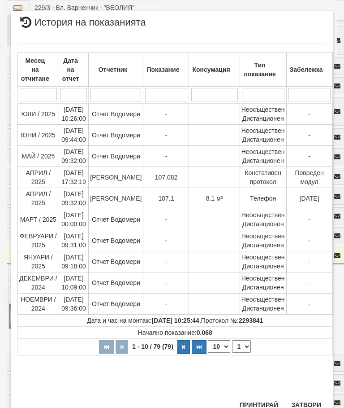
scroll to position [466, 0]
click at [310, 403] on button "Затвори" at bounding box center [306, 405] width 41 height 14
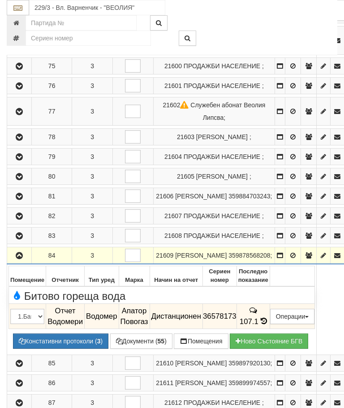
click at [22, 252] on icon "button" at bounding box center [19, 255] width 11 height 6
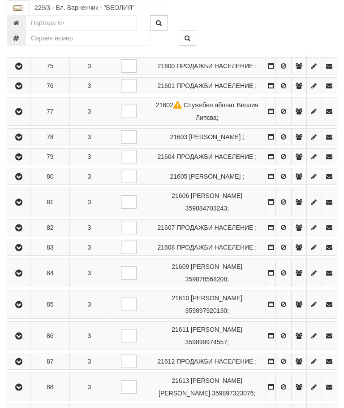
click at [21, 308] on icon "button" at bounding box center [18, 304] width 11 height 6
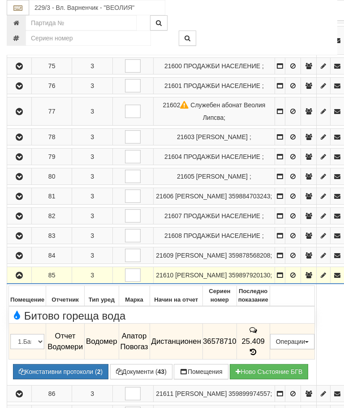
click at [20, 272] on icon "button" at bounding box center [19, 275] width 11 height 6
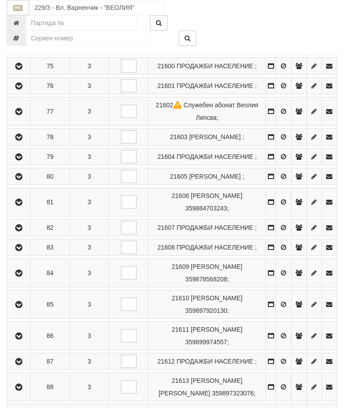
click at [23, 339] on icon "button" at bounding box center [18, 336] width 11 height 6
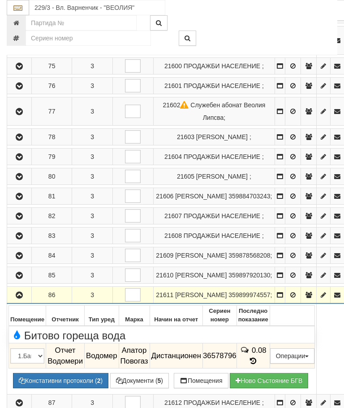
click at [22, 301] on button "button" at bounding box center [20, 294] width 22 height 13
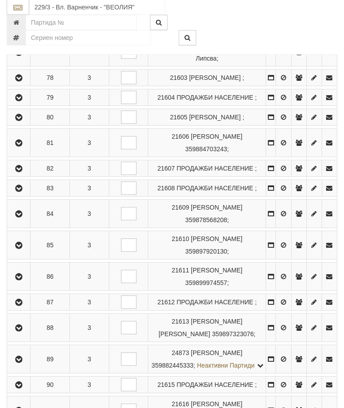
scroll to position [345, 0]
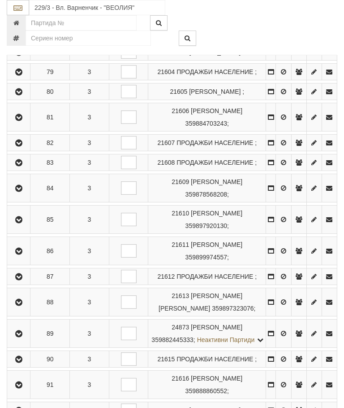
click at [24, 280] on icon "button" at bounding box center [18, 276] width 11 height 6
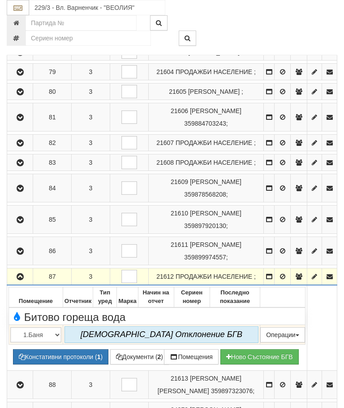
click at [18, 280] on icon "button" at bounding box center [20, 276] width 11 height 6
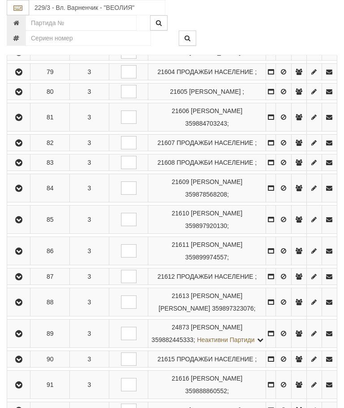
click at [21, 305] on icon "button" at bounding box center [18, 302] width 11 height 6
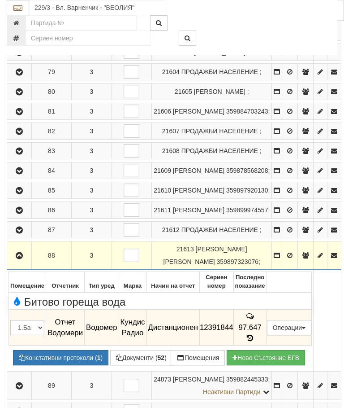
click at [22, 259] on icon "button" at bounding box center [19, 255] width 11 height 6
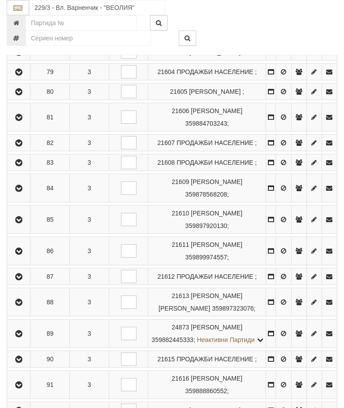
click at [21, 337] on icon "button" at bounding box center [18, 333] width 11 height 6
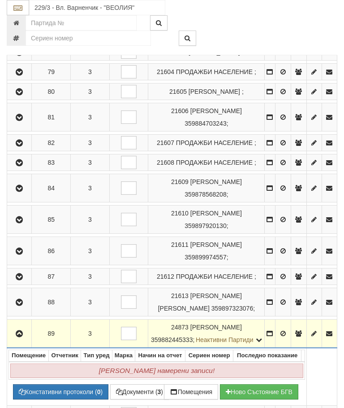
click at [21, 337] on icon "button" at bounding box center [19, 333] width 11 height 6
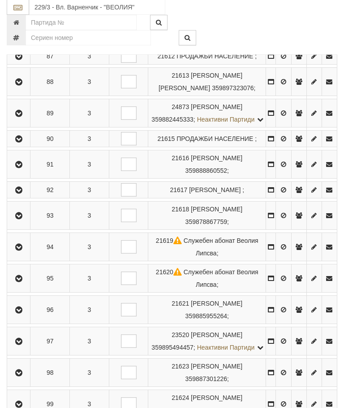
scroll to position [564, 0]
click at [24, 143] on icon "button" at bounding box center [18, 139] width 11 height 6
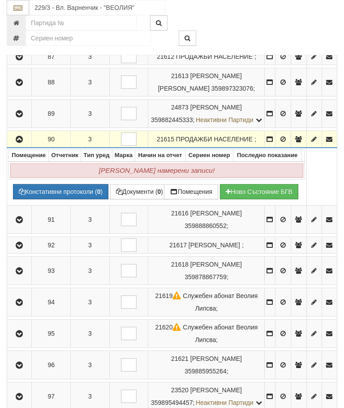
click at [19, 146] on button "button" at bounding box center [20, 138] width 22 height 13
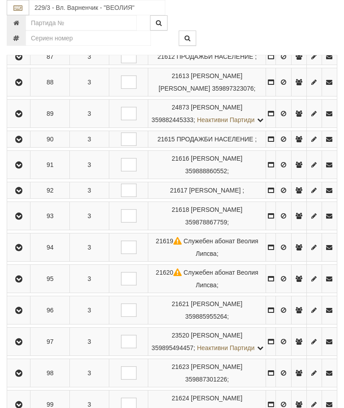
click at [26, 171] on button "button" at bounding box center [19, 164] width 20 height 13
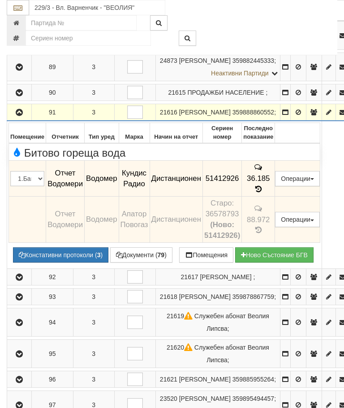
click at [19, 116] on icon "button" at bounding box center [19, 112] width 11 height 6
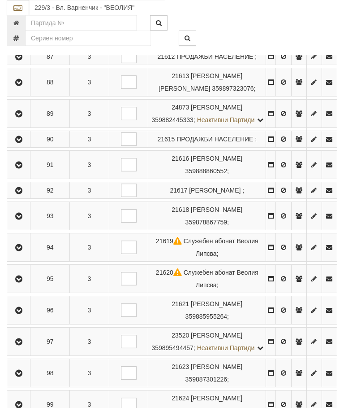
click at [23, 194] on icon "button" at bounding box center [18, 190] width 11 height 6
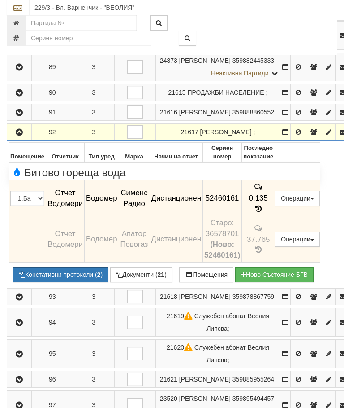
click at [21, 135] on icon "button" at bounding box center [19, 132] width 11 height 6
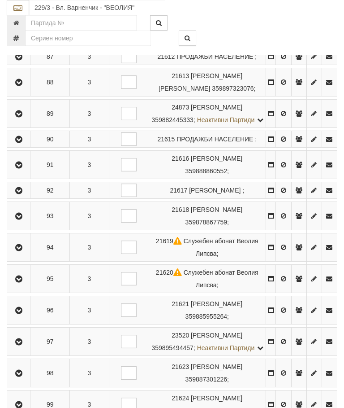
click at [24, 219] on icon "button" at bounding box center [18, 216] width 11 height 6
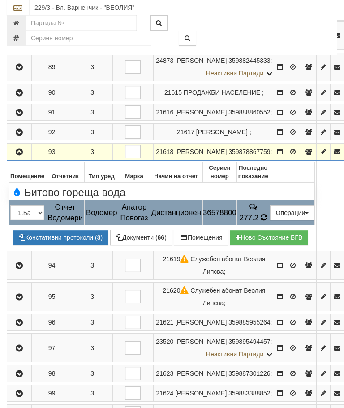
click at [259, 222] on span "277.2" at bounding box center [249, 217] width 19 height 9
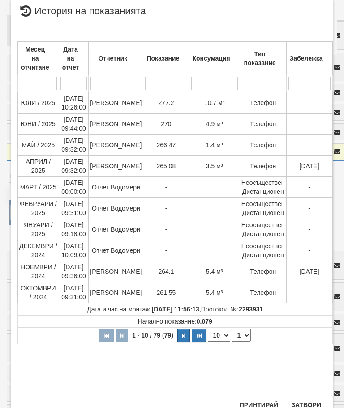
click at [304, 406] on button "Затвори" at bounding box center [306, 404] width 41 height 14
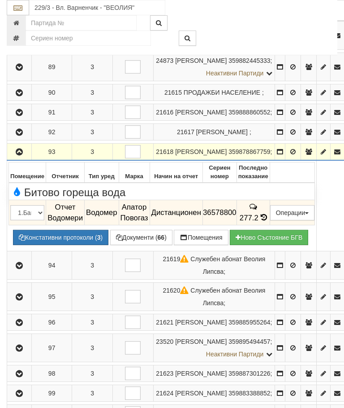
click at [25, 155] on icon "button" at bounding box center [19, 152] width 11 height 6
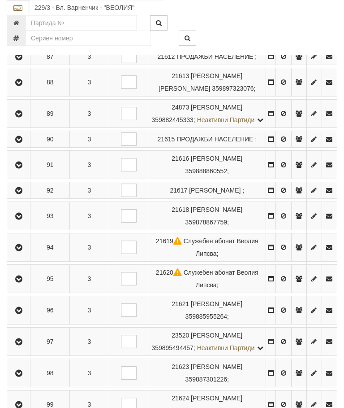
click at [23, 251] on icon "button" at bounding box center [18, 247] width 11 height 6
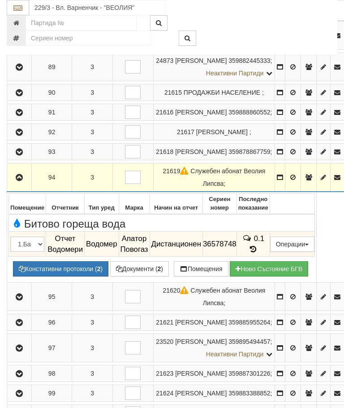
click at [18, 184] on button "button" at bounding box center [20, 176] width 22 height 13
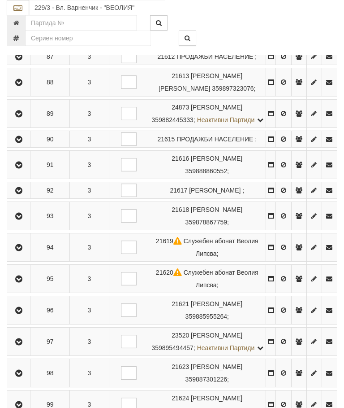
click at [21, 282] on icon "button" at bounding box center [18, 279] width 11 height 6
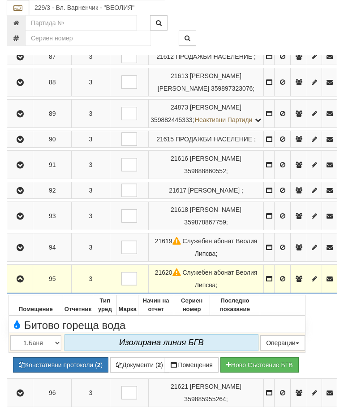
click at [19, 282] on icon "button" at bounding box center [20, 279] width 11 height 6
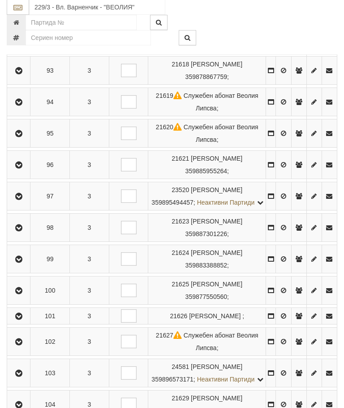
scroll to position [710, 0]
click at [19, 171] on button "button" at bounding box center [19, 163] width 20 height 13
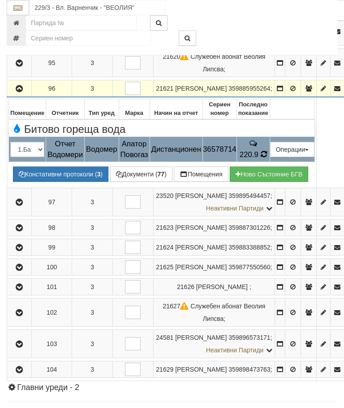
click at [259, 159] on span "220.9" at bounding box center [249, 154] width 19 height 9
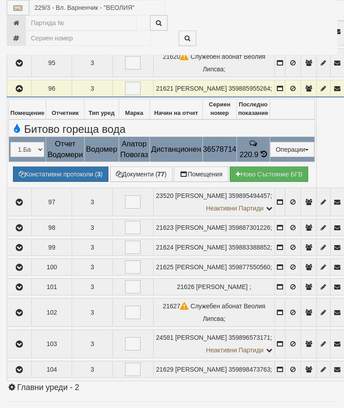
select select "10"
select select "1"
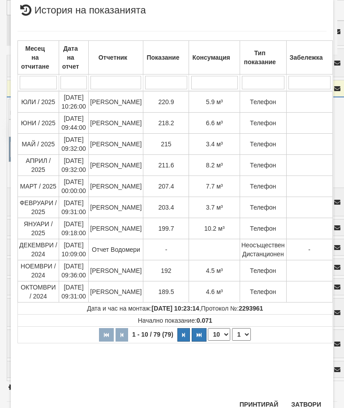
scroll to position [326, 0]
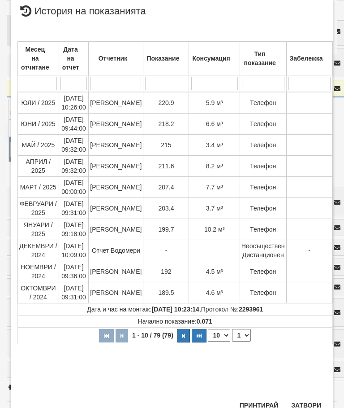
click at [304, 401] on button "Затвори" at bounding box center [306, 405] width 41 height 14
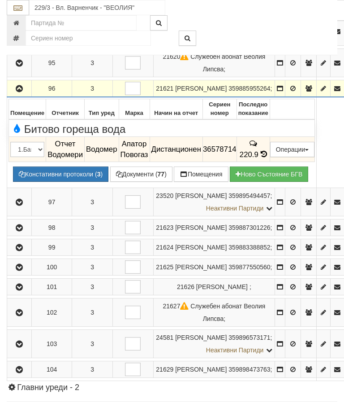
click at [24, 92] on icon "button" at bounding box center [19, 89] width 11 height 6
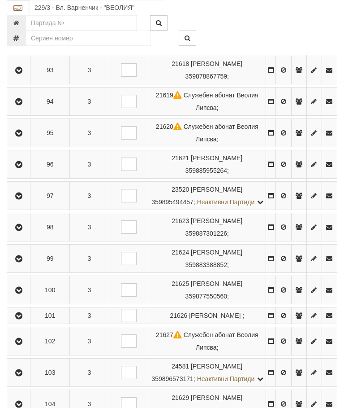
click at [20, 199] on icon "button" at bounding box center [18, 196] width 11 height 6
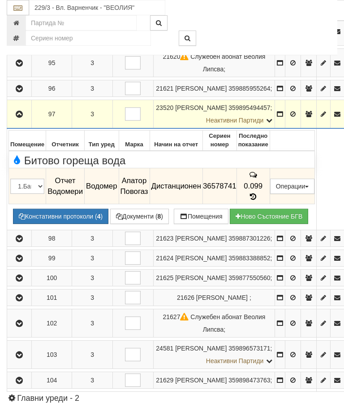
click at [17, 117] on icon "button" at bounding box center [19, 114] width 11 height 6
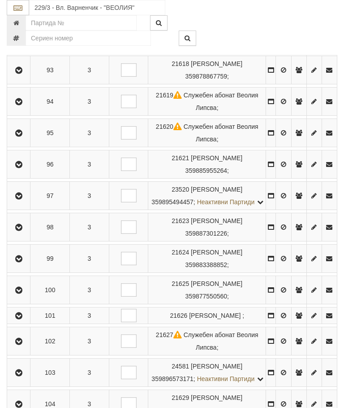
click at [23, 230] on icon "button" at bounding box center [18, 227] width 11 height 6
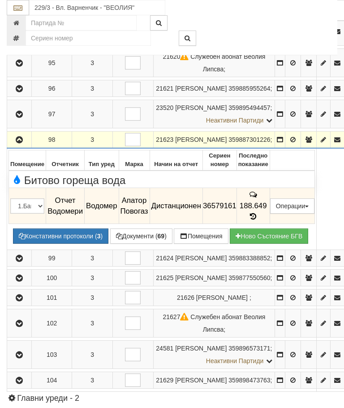
click at [258, 220] on icon at bounding box center [253, 216] width 10 height 8
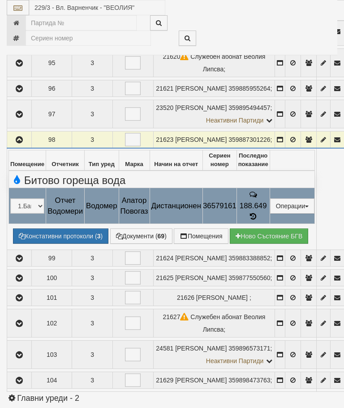
select select "10"
select select "1"
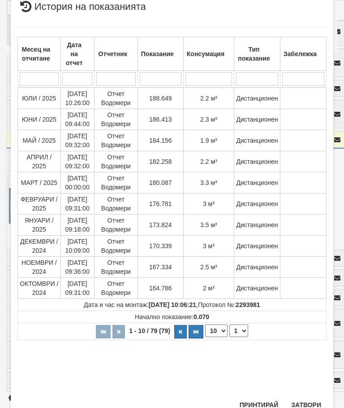
scroll to position [275, 0]
click at [308, 403] on button "Затвори" at bounding box center [306, 405] width 41 height 14
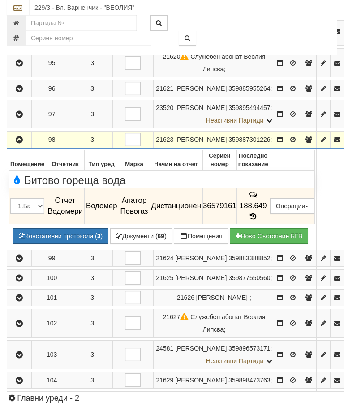
click at [18, 143] on icon "button" at bounding box center [19, 140] width 11 height 6
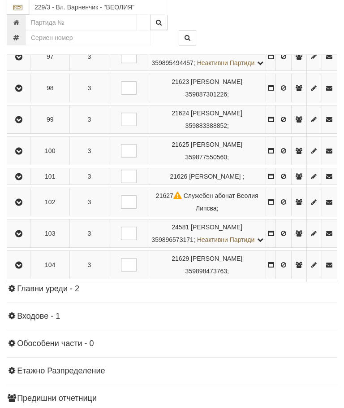
scroll to position [860, 0]
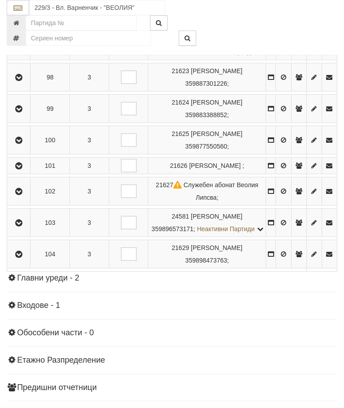
click at [19, 112] on icon "button" at bounding box center [18, 109] width 11 height 6
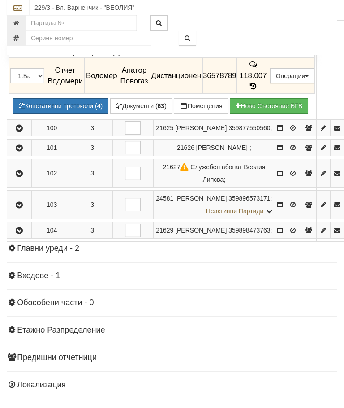
click at [270, 94] on td "118.007" at bounding box center [253, 76] width 33 height 36
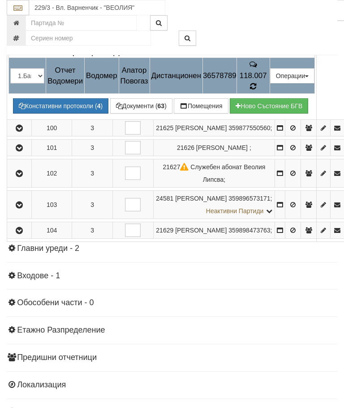
click at [256, 91] on span at bounding box center [253, 86] width 6 height 9
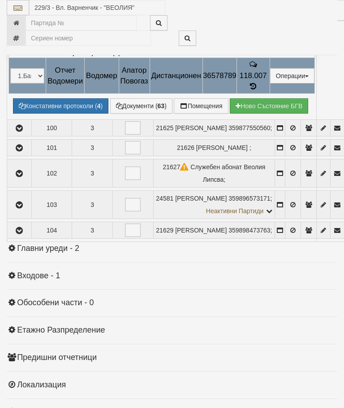
select select "10"
select select "1"
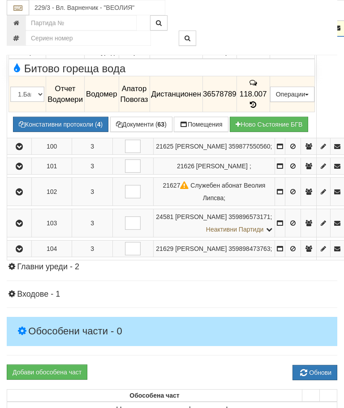
scroll to position [840, 0]
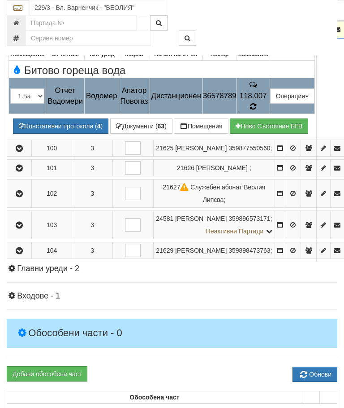
click at [256, 110] on icon at bounding box center [253, 107] width 6 height 8
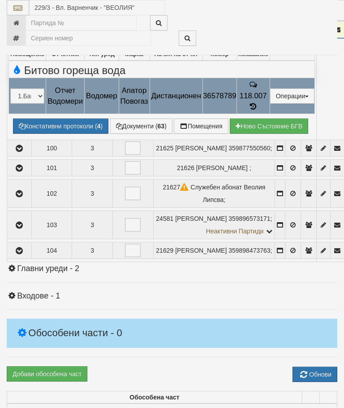
select select "10"
select select "1"
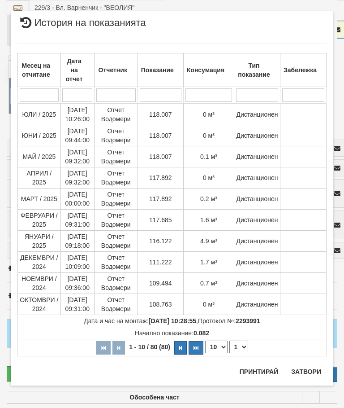
scroll to position [830, 0]
click at [312, 362] on div "Месец на отчитане Дата на отчет Отчетник Показание Консумация Тип показание Заб…" at bounding box center [171, 200] width 309 height 330
click at [309, 370] on button "Затвори" at bounding box center [306, 371] width 41 height 14
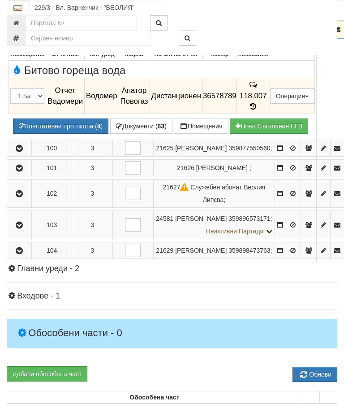
click at [20, 36] on button "button" at bounding box center [20, 29] width 22 height 13
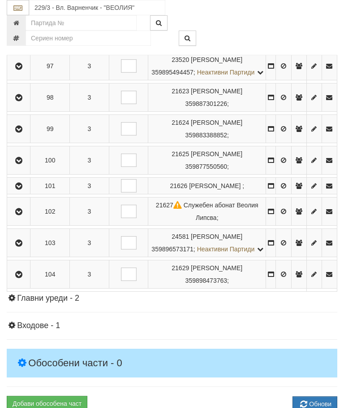
click at [24, 164] on icon "button" at bounding box center [18, 160] width 11 height 6
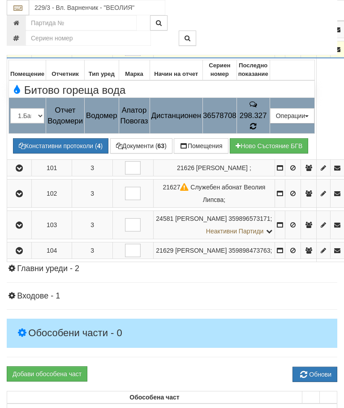
click at [256, 130] on icon at bounding box center [253, 126] width 6 height 8
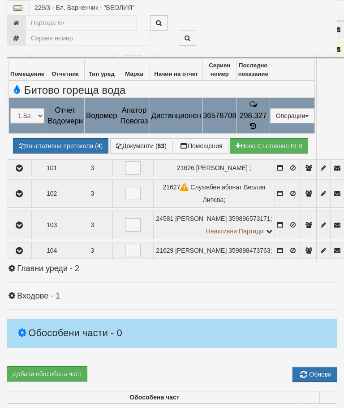
select select "10"
select select "1"
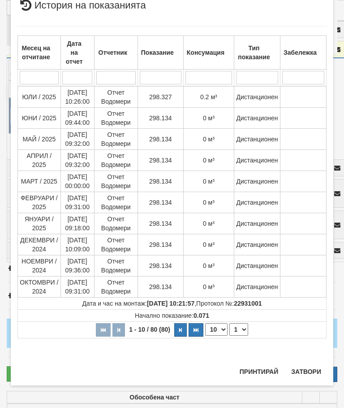
scroll to position [679, 0]
click at [310, 368] on button "Затвори" at bounding box center [306, 371] width 41 height 14
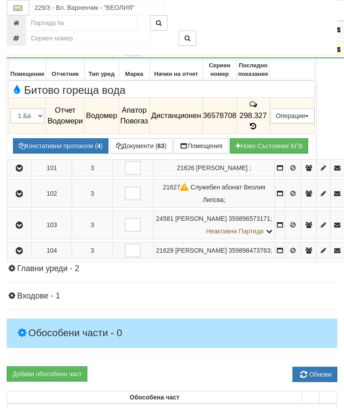
click at [308, 347] on h4 "Обособени части - 0" at bounding box center [172, 332] width 331 height 29
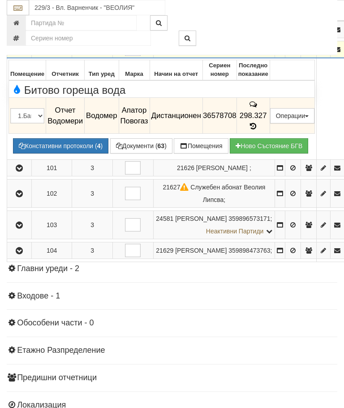
click at [23, 56] on button "button" at bounding box center [20, 49] width 22 height 13
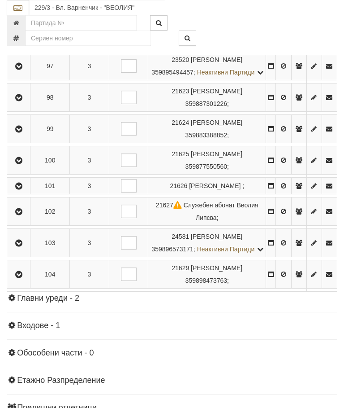
click at [24, 189] on icon "button" at bounding box center [18, 186] width 11 height 6
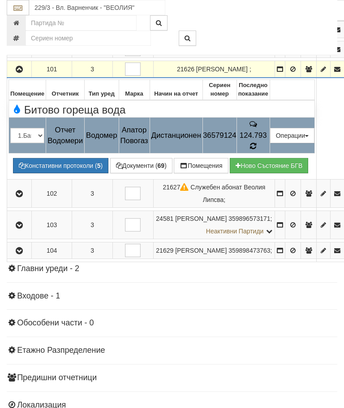
click at [257, 150] on icon at bounding box center [253, 146] width 7 height 8
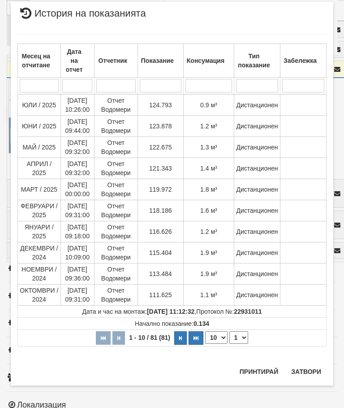
scroll to position [761, 0]
click at [305, 370] on button "Затвори" at bounding box center [306, 371] width 41 height 14
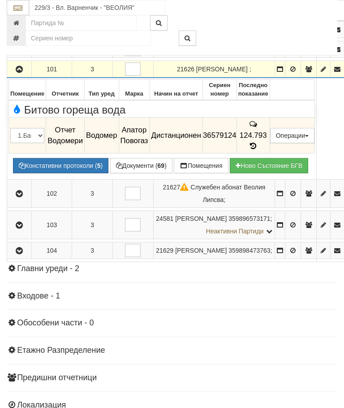
click at [20, 73] on icon "button" at bounding box center [19, 69] width 11 height 6
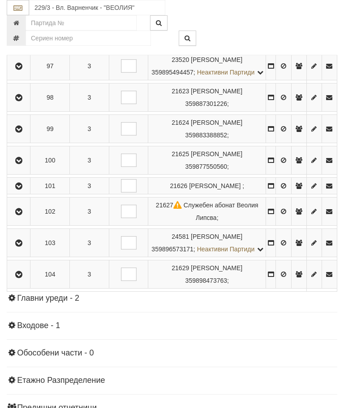
click at [20, 215] on icon "button" at bounding box center [18, 211] width 11 height 6
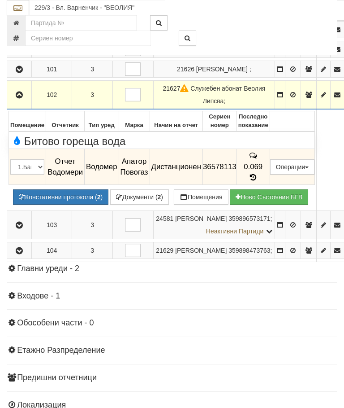
click at [25, 98] on icon "button" at bounding box center [19, 95] width 11 height 6
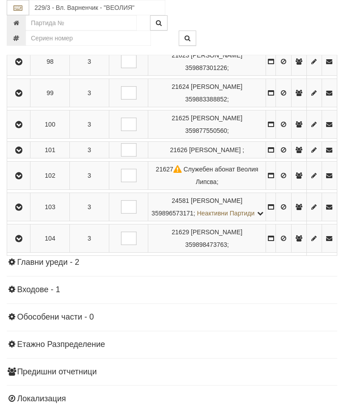
scroll to position [875, 0]
click at [19, 211] on icon "button" at bounding box center [18, 207] width 11 height 6
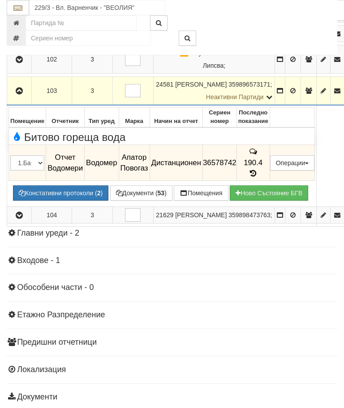
click at [263, 167] on span "190.4" at bounding box center [253, 162] width 19 height 9
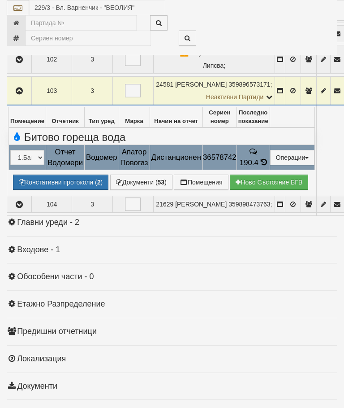
select select "10"
select select "1"
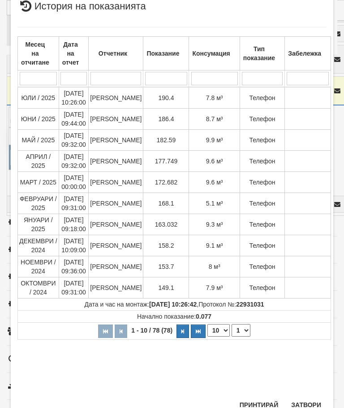
scroll to position [265, 0]
click at [306, 403] on button "Затвори" at bounding box center [306, 405] width 41 height 14
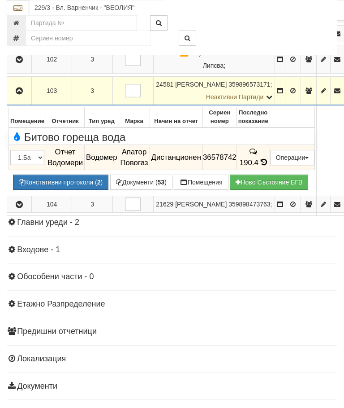
click at [23, 94] on icon "button" at bounding box center [19, 91] width 11 height 6
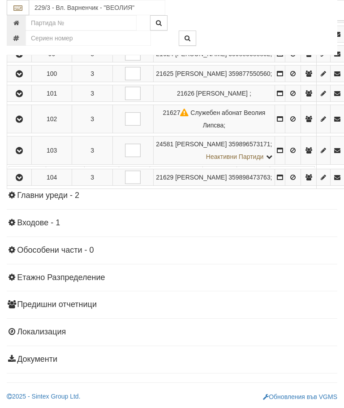
scroll to position [837, 0]
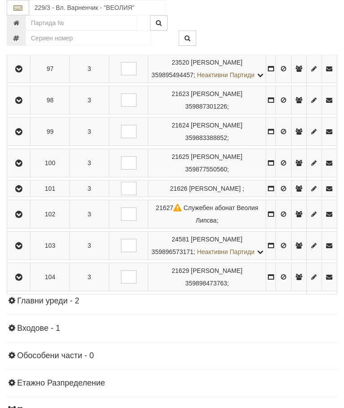
click at [20, 280] on icon "button" at bounding box center [18, 277] width 11 height 6
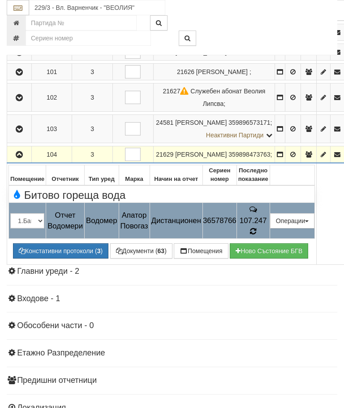
click at [257, 235] on icon at bounding box center [253, 231] width 7 height 8
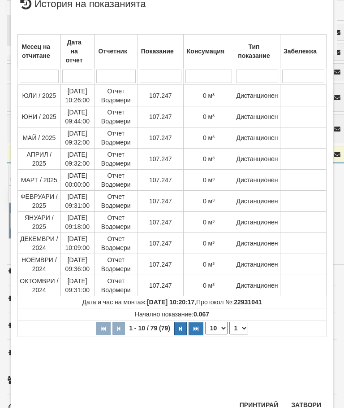
scroll to position [241, 0]
click at [310, 405] on button "Затвори" at bounding box center [306, 405] width 41 height 14
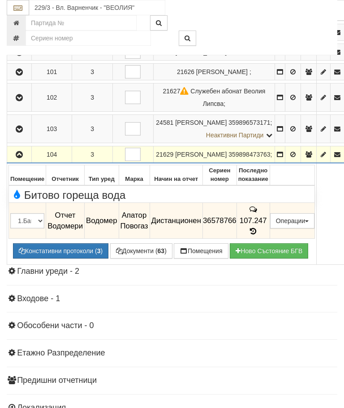
click at [20, 158] on icon "button" at bounding box center [19, 155] width 11 height 6
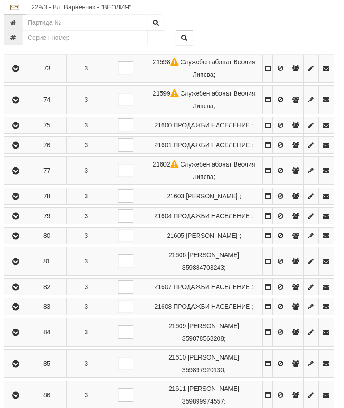
scroll to position [196, 3]
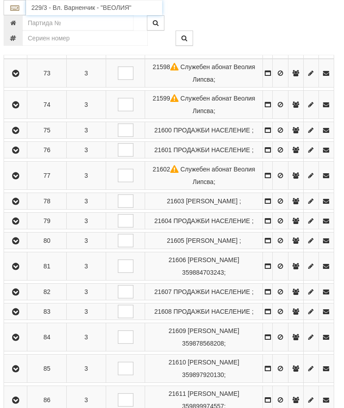
click at [64, 8] on input "229/3 - Вл. Варненчик - "ВЕОЛИЯ"" at bounding box center [94, 7] width 136 height 15
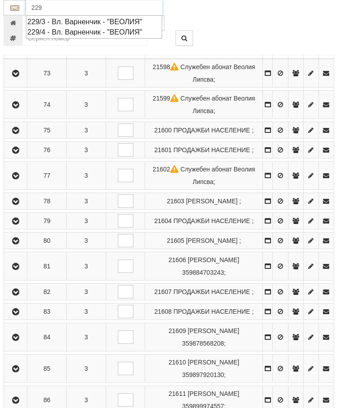
click at [121, 31] on div "229/4 - Вл. Варненчик - "ВЕОЛИЯ"" at bounding box center [94, 32] width 134 height 10
type input "229/4 - Вл. Варненчик - "ВЕОЛИЯ""
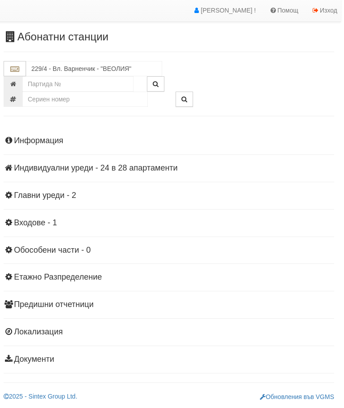
scroll to position [20, 3]
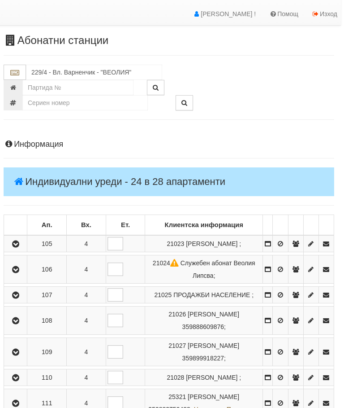
click at [21, 247] on icon "button" at bounding box center [15, 244] width 11 height 6
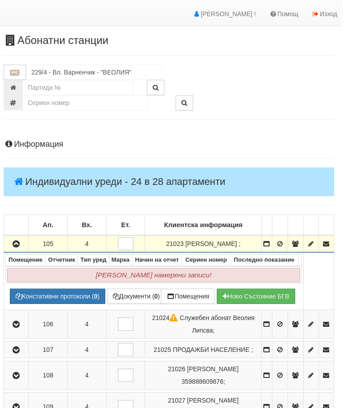
click at [22, 247] on icon "button" at bounding box center [16, 244] width 11 height 6
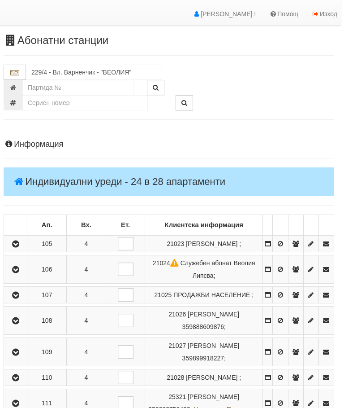
click at [21, 273] on icon "button" at bounding box center [15, 269] width 11 height 6
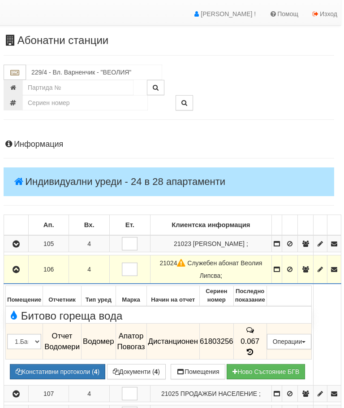
click at [16, 267] on icon "button" at bounding box center [16, 269] width 11 height 6
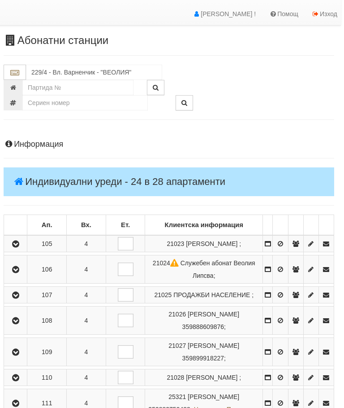
click at [17, 298] on icon "button" at bounding box center [15, 295] width 11 height 6
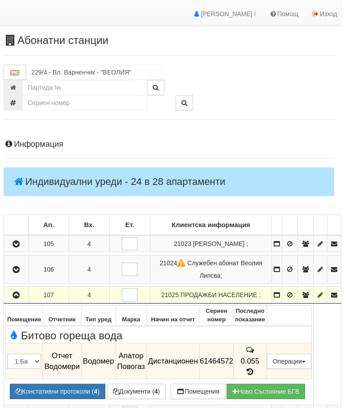
click at [17, 288] on button "button" at bounding box center [16, 294] width 22 height 13
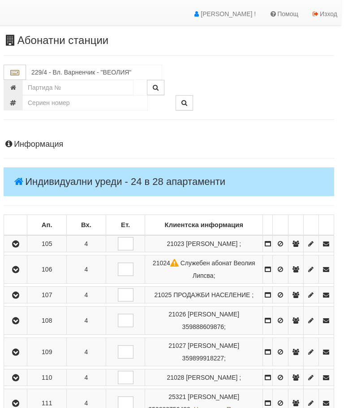
click at [19, 324] on icon "button" at bounding box center [15, 320] width 11 height 6
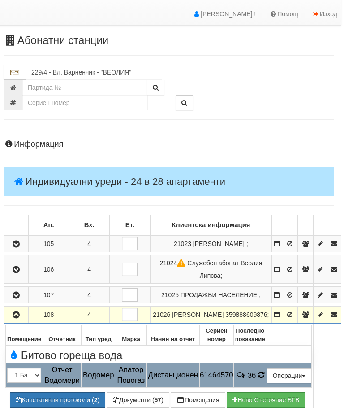
click at [265, 373] on icon at bounding box center [261, 375] width 7 height 8
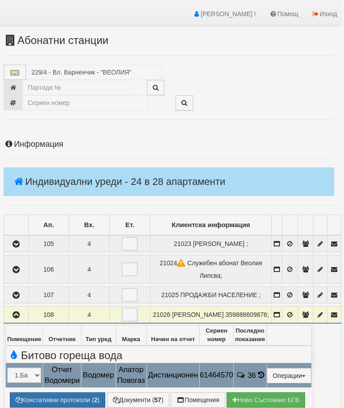
select select "10"
select select "1"
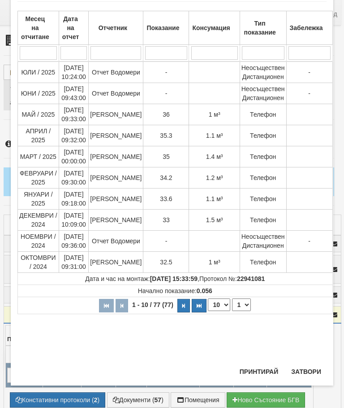
scroll to position [388, 0]
click at [309, 370] on button "Затвори" at bounding box center [306, 371] width 41 height 14
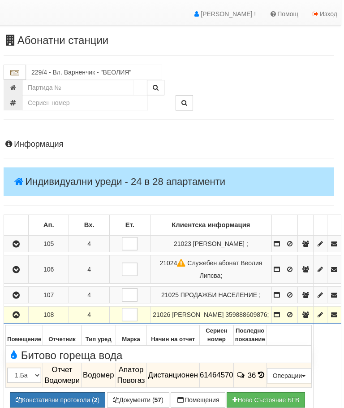
click at [24, 310] on button "button" at bounding box center [16, 314] width 22 height 13
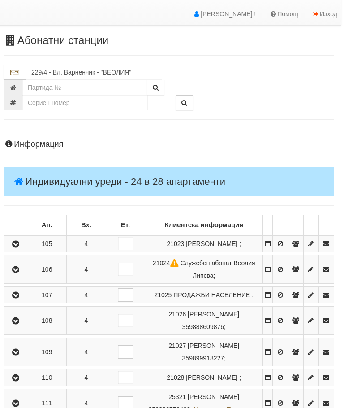
click at [22, 358] on button "button" at bounding box center [15, 351] width 20 height 13
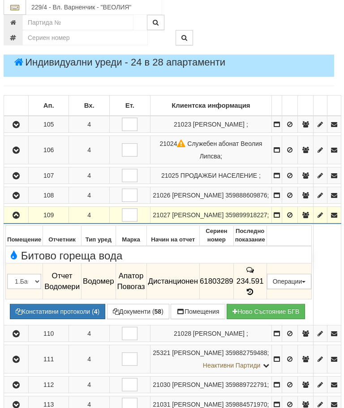
scroll to position [137, 3]
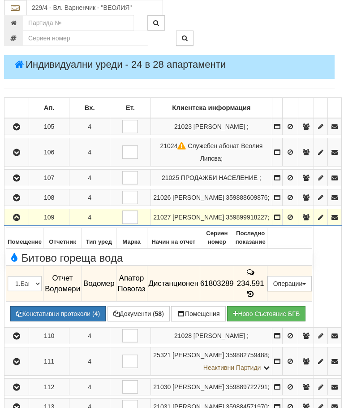
click at [149, 373] on td at bounding box center [130, 361] width 41 height 28
click at [267, 293] on td "234.591" at bounding box center [250, 283] width 33 height 36
click at [256, 291] on icon at bounding box center [251, 294] width 10 height 8
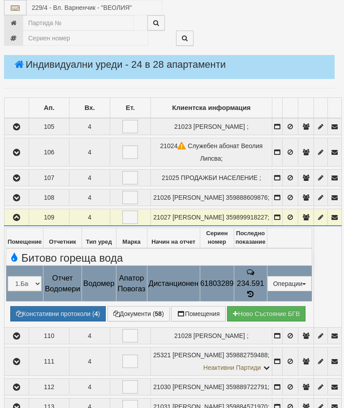
select select "10"
select select "1"
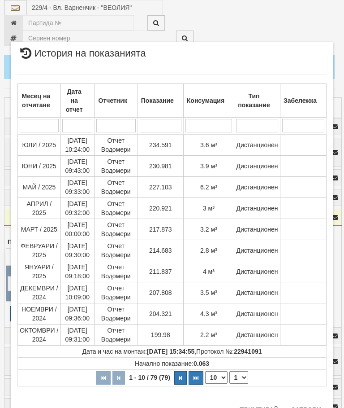
scroll to position [735, 0]
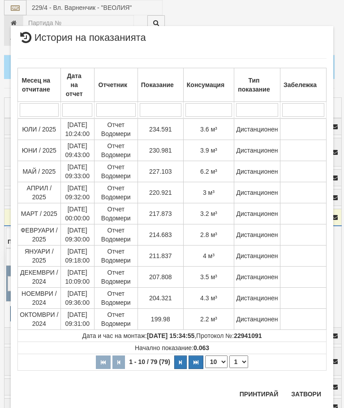
click at [302, 401] on button "Затвори" at bounding box center [306, 393] width 41 height 14
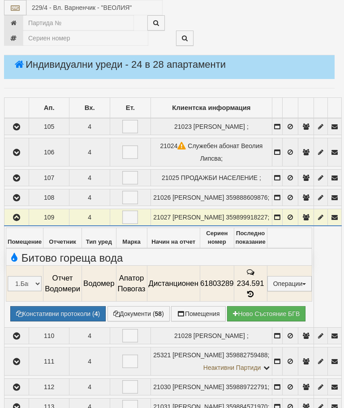
scroll to position [724, 0]
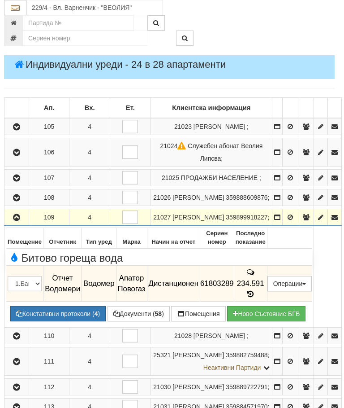
click at [9, 223] on button "button" at bounding box center [17, 216] width 22 height 13
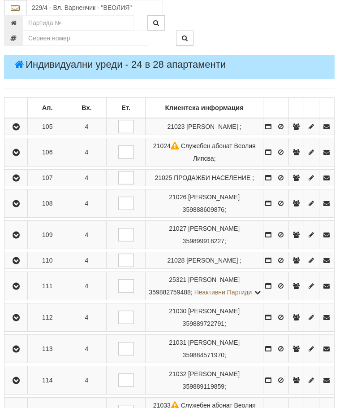
click at [22, 264] on icon "button" at bounding box center [16, 260] width 11 height 6
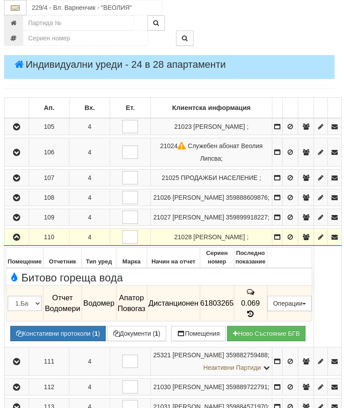
click at [13, 240] on icon "button" at bounding box center [16, 237] width 11 height 6
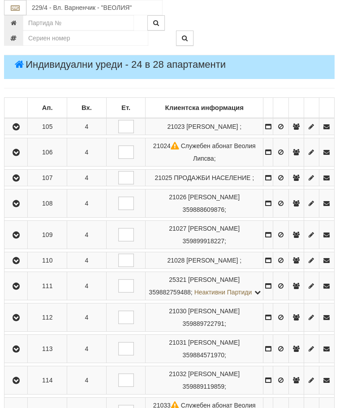
click at [18, 292] on button "button" at bounding box center [16, 285] width 20 height 13
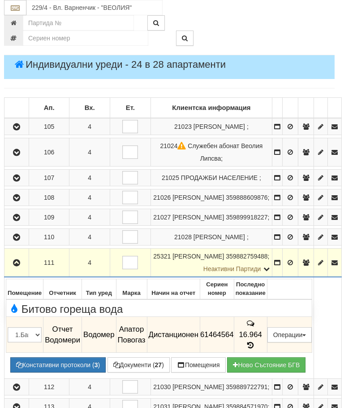
click at [256, 345] on icon at bounding box center [251, 345] width 10 height 8
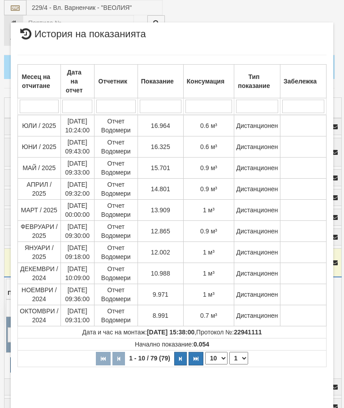
click at [310, 407] on button "Затвори" at bounding box center [306, 412] width 41 height 14
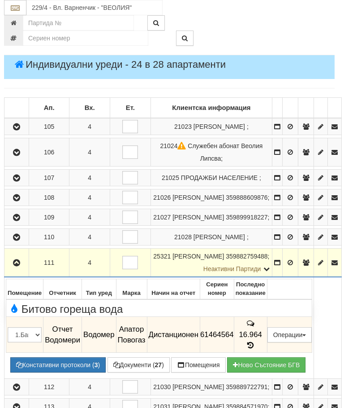
click at [17, 269] on button "button" at bounding box center [17, 262] width 22 height 13
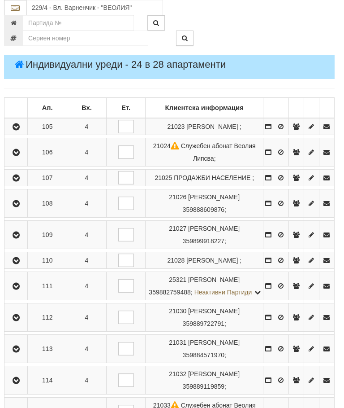
click at [22, 321] on icon "button" at bounding box center [16, 317] width 11 height 6
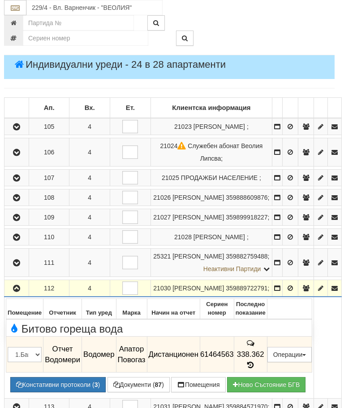
click at [267, 372] on td "338.362" at bounding box center [250, 354] width 33 height 36
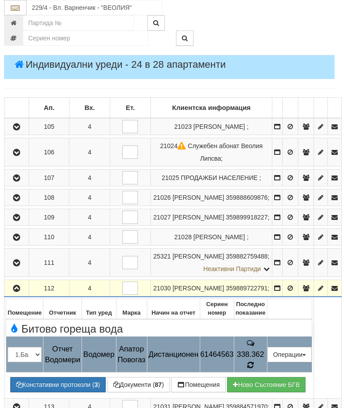
click at [255, 369] on icon at bounding box center [251, 365] width 9 height 8
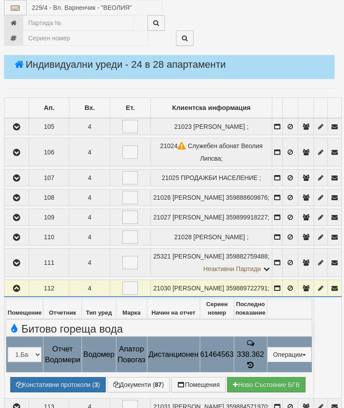
select select "10"
select select "1"
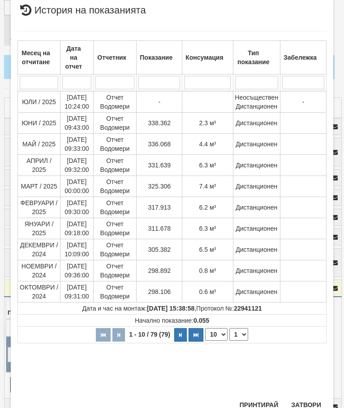
scroll to position [321, 0]
click at [311, 401] on button "Затвори" at bounding box center [306, 405] width 41 height 14
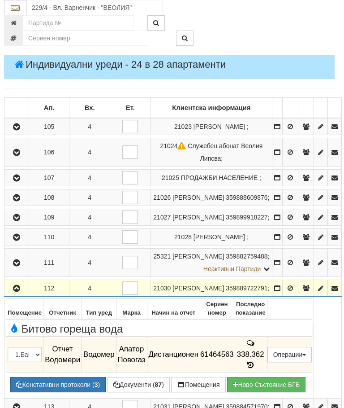
click at [13, 291] on icon "button" at bounding box center [16, 288] width 11 height 6
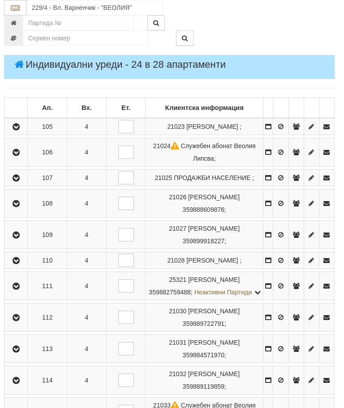
click at [19, 352] on icon "button" at bounding box center [16, 349] width 11 height 6
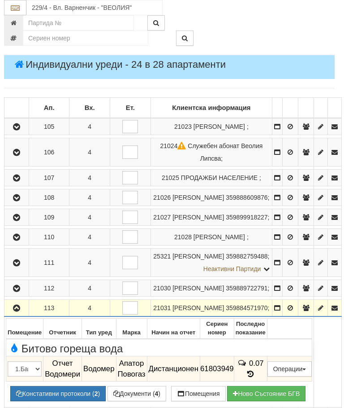
click at [15, 311] on icon "button" at bounding box center [16, 308] width 11 height 6
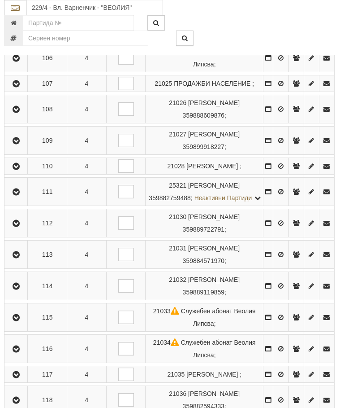
click at [17, 289] on icon "button" at bounding box center [16, 286] width 11 height 6
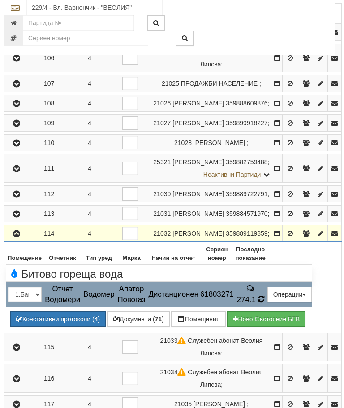
click at [267, 307] on td "274.1" at bounding box center [250, 294] width 33 height 25
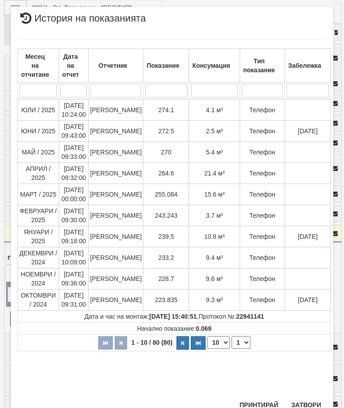
scroll to position [426, 0]
click at [311, 404] on button "Затвори" at bounding box center [306, 405] width 41 height 14
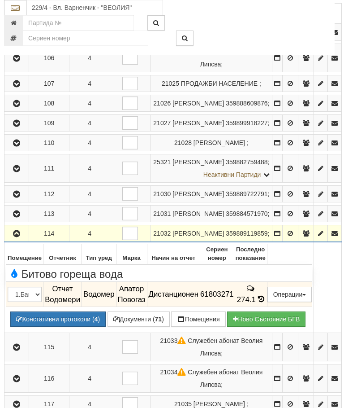
click at [15, 240] on button "button" at bounding box center [17, 232] width 22 height 13
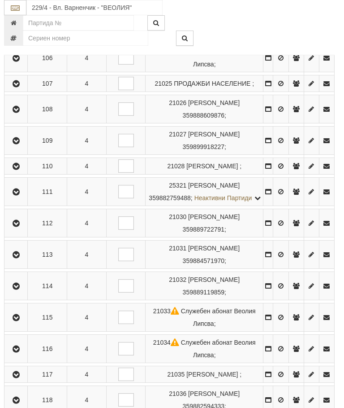
click at [17, 321] on icon "button" at bounding box center [16, 317] width 11 height 6
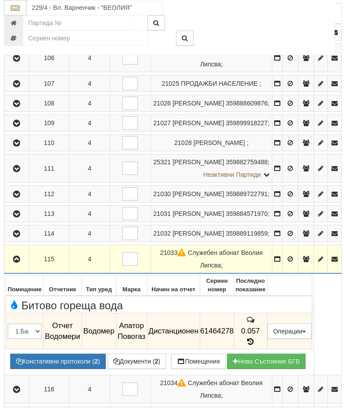
click at [13, 262] on icon "button" at bounding box center [16, 259] width 11 height 6
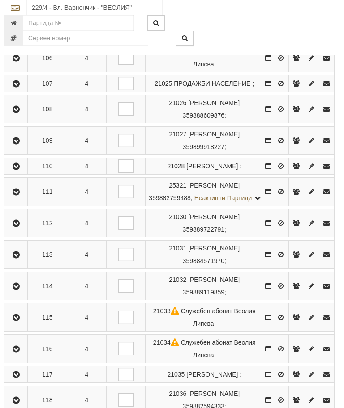
click at [18, 352] on icon "button" at bounding box center [16, 349] width 11 height 6
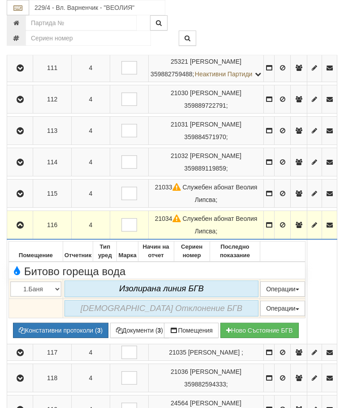
scroll to position [354, 0]
click at [26, 232] on button "button" at bounding box center [20, 224] width 23 height 13
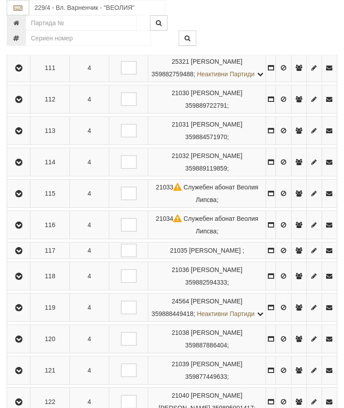
click at [22, 254] on icon "button" at bounding box center [18, 250] width 11 height 6
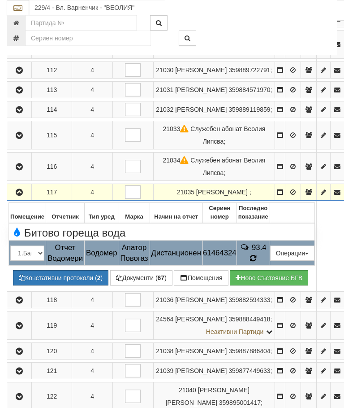
click at [256, 262] on icon at bounding box center [253, 258] width 6 height 8
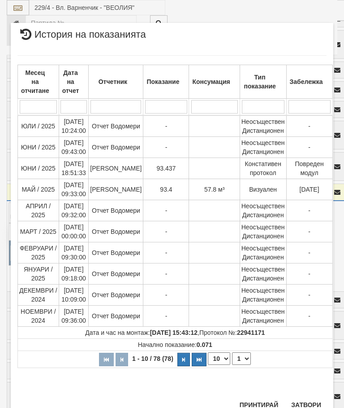
scroll to position [586, 0]
click at [308, 400] on button "Затвори" at bounding box center [306, 405] width 41 height 14
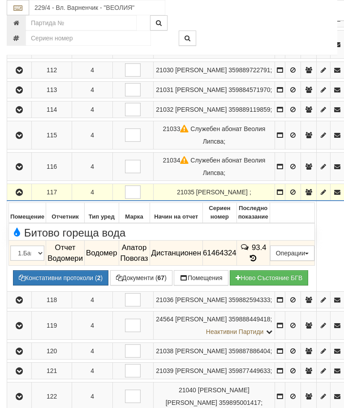
click at [20, 195] on icon "button" at bounding box center [19, 192] width 11 height 6
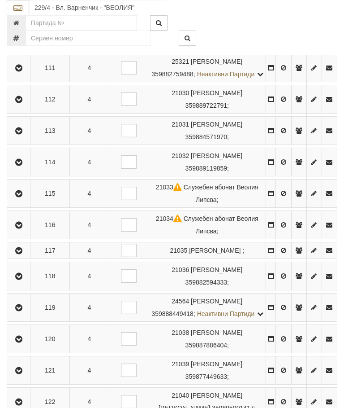
click at [21, 279] on icon "button" at bounding box center [18, 276] width 11 height 6
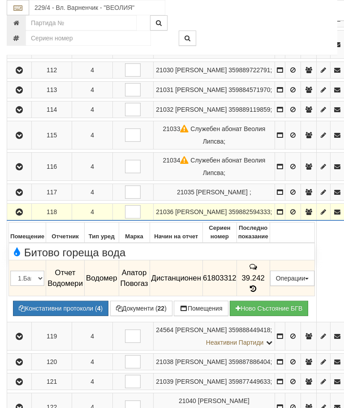
click at [270, 296] on td "39.242" at bounding box center [253, 278] width 33 height 36
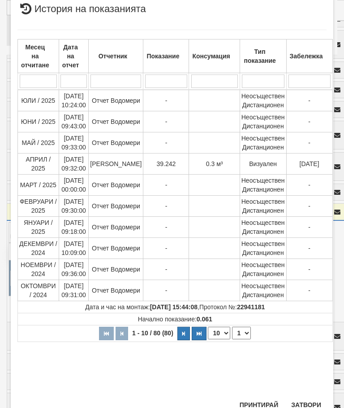
scroll to position [308, 0]
click at [298, 407] on button "Затвори" at bounding box center [306, 405] width 41 height 14
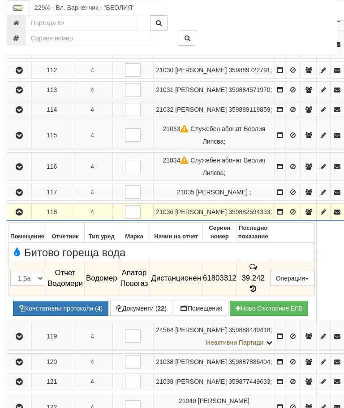
click at [22, 218] on button "button" at bounding box center [20, 211] width 22 height 13
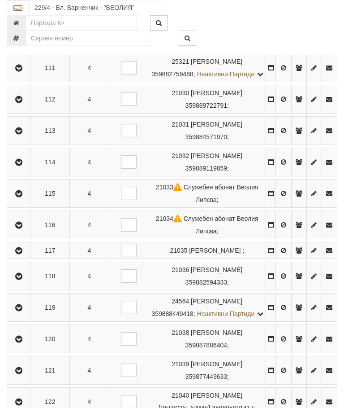
click at [19, 311] on icon "button" at bounding box center [18, 307] width 11 height 6
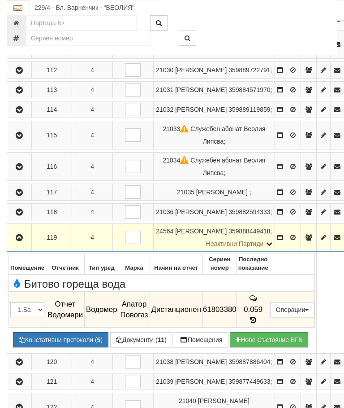
click at [18, 241] on icon "button" at bounding box center [19, 237] width 11 height 6
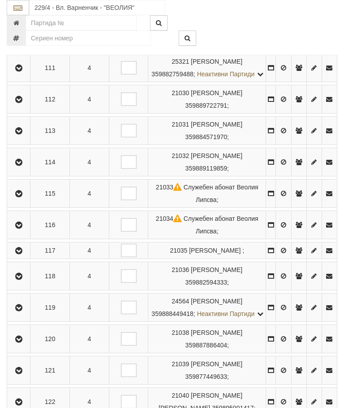
click at [22, 342] on icon "button" at bounding box center [18, 339] width 11 height 6
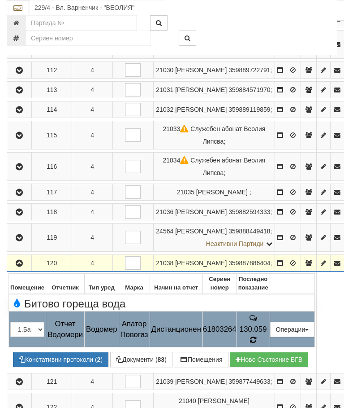
click at [257, 344] on icon at bounding box center [253, 340] width 7 height 8
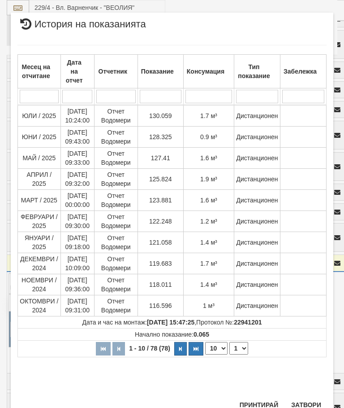
scroll to position [479, 0]
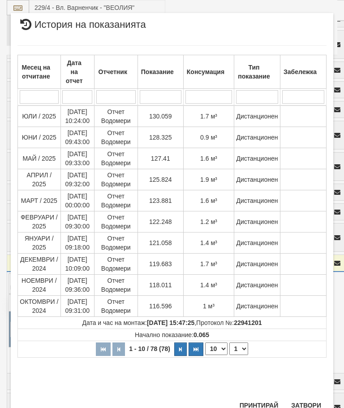
click at [312, 401] on button "Затвори" at bounding box center [306, 405] width 41 height 14
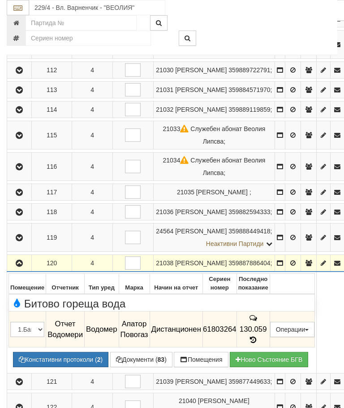
click at [18, 269] on button "button" at bounding box center [20, 262] width 22 height 13
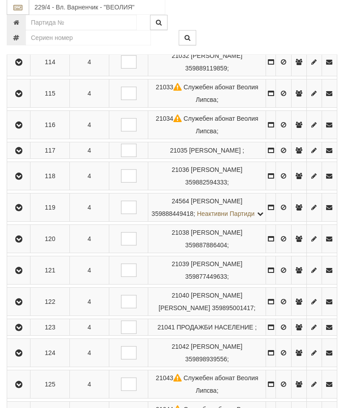
click at [19, 277] on button "button" at bounding box center [19, 270] width 20 height 13
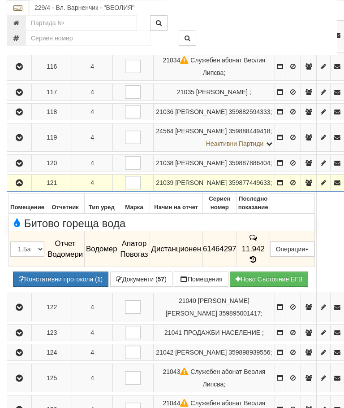
click at [21, 186] on icon "button" at bounding box center [19, 183] width 11 height 6
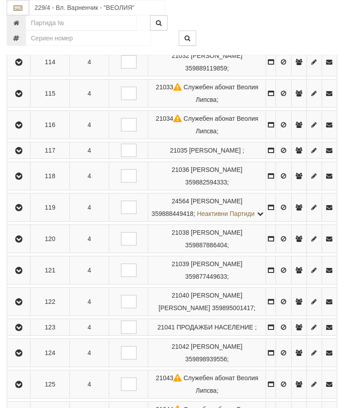
click at [20, 305] on icon "button" at bounding box center [18, 302] width 11 height 6
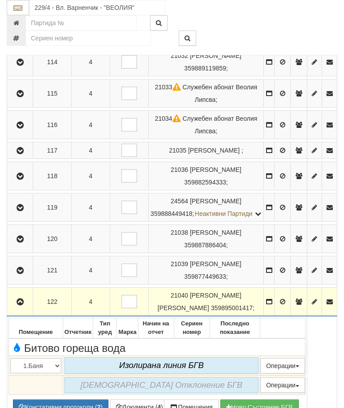
click at [23, 305] on icon "button" at bounding box center [20, 302] width 11 height 6
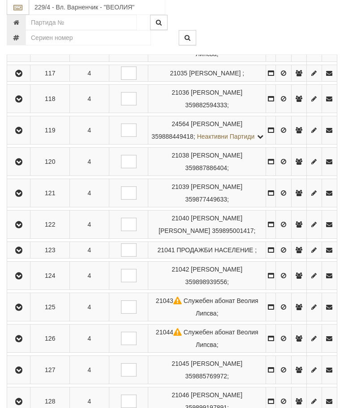
scroll to position [555, 0]
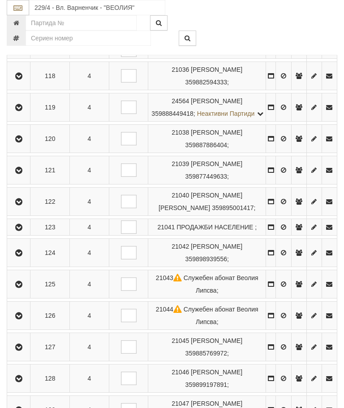
click at [22, 230] on icon "button" at bounding box center [18, 227] width 11 height 6
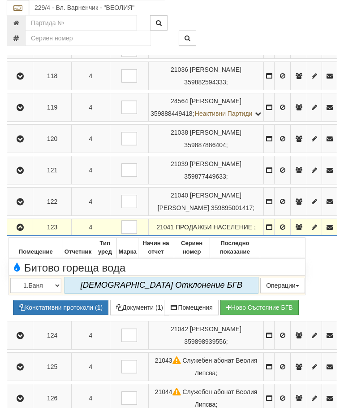
click at [17, 230] on icon "button" at bounding box center [20, 227] width 11 height 6
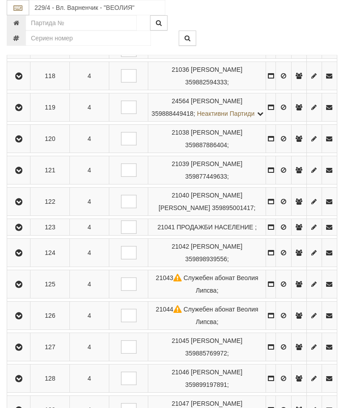
click at [28, 259] on button "button" at bounding box center [19, 252] width 20 height 13
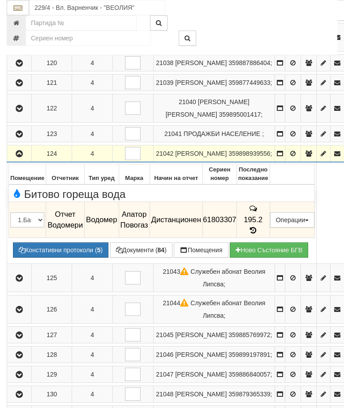
click at [270, 238] on td "195.2" at bounding box center [253, 220] width 33 height 36
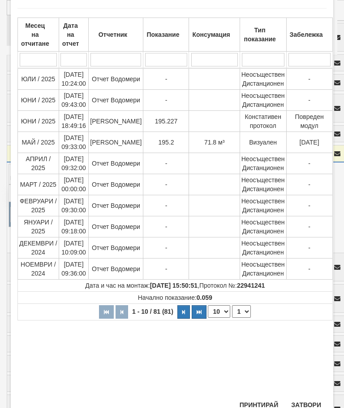
scroll to position [46, 0]
click at [307, 403] on button "Затвори" at bounding box center [306, 405] width 41 height 14
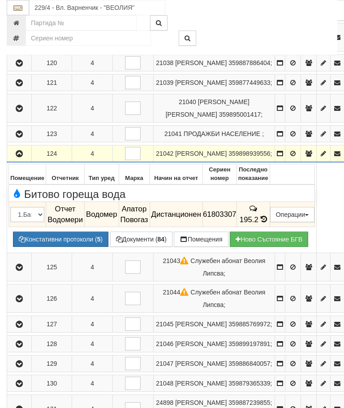
click at [16, 160] on button "button" at bounding box center [20, 153] width 22 height 13
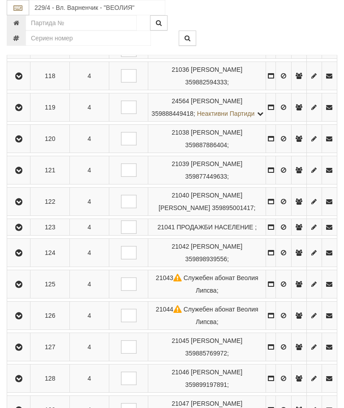
click at [21, 287] on icon "button" at bounding box center [18, 284] width 11 height 6
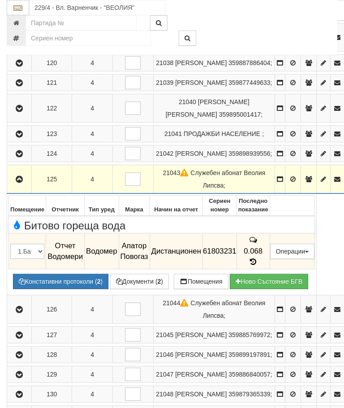
click at [21, 182] on icon "button" at bounding box center [19, 179] width 11 height 6
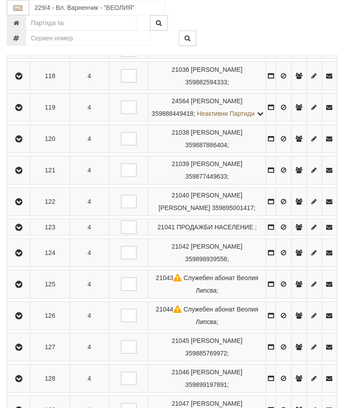
click at [22, 319] on icon "button" at bounding box center [18, 315] width 11 height 6
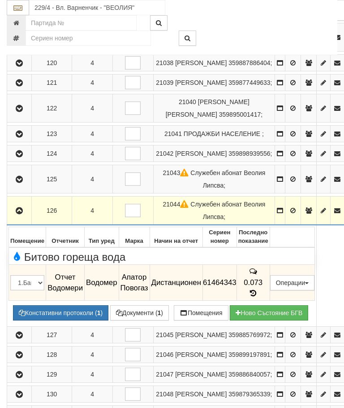
click at [9, 217] on button "button" at bounding box center [20, 210] width 22 height 13
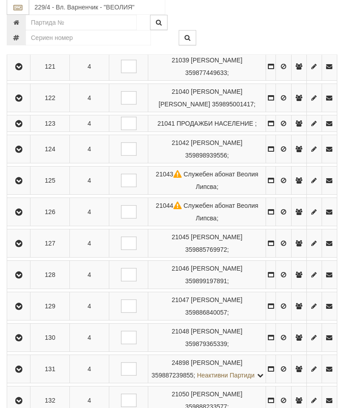
click at [22, 247] on icon "button" at bounding box center [18, 244] width 11 height 6
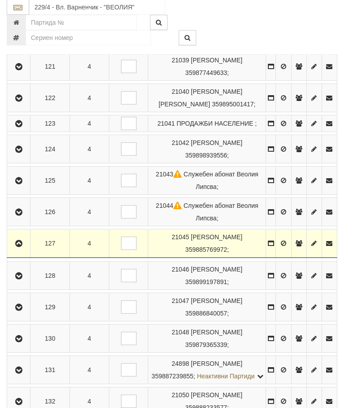
scroll to position [658, 0]
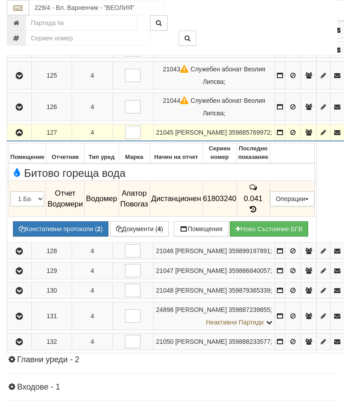
click at [23, 136] on icon "button" at bounding box center [19, 133] width 11 height 6
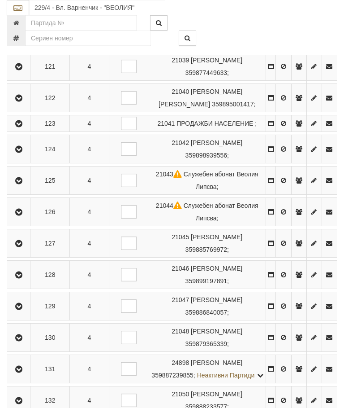
click at [18, 278] on icon "button" at bounding box center [18, 275] width 11 height 6
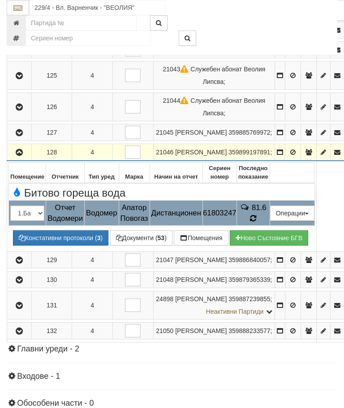
click at [256, 222] on icon at bounding box center [253, 218] width 6 height 8
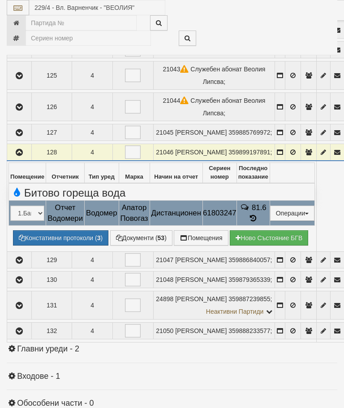
select select "10"
select select "1"
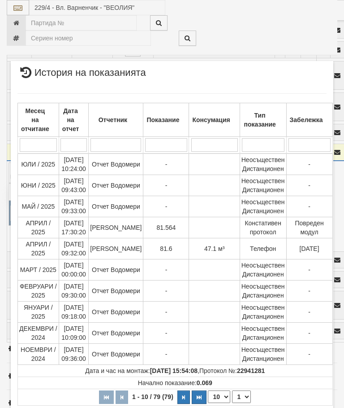
scroll to position [281, 0]
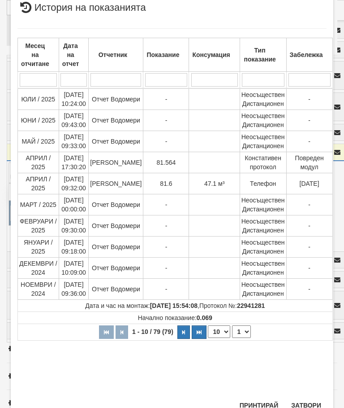
click at [305, 405] on button "Затвори" at bounding box center [306, 405] width 41 height 14
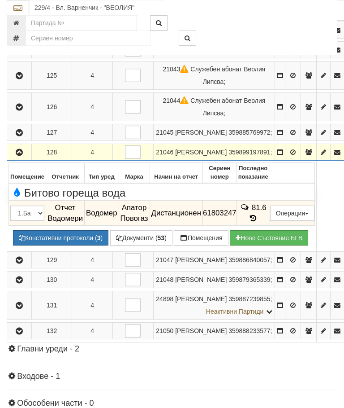
click at [20, 156] on icon "button" at bounding box center [19, 152] width 11 height 6
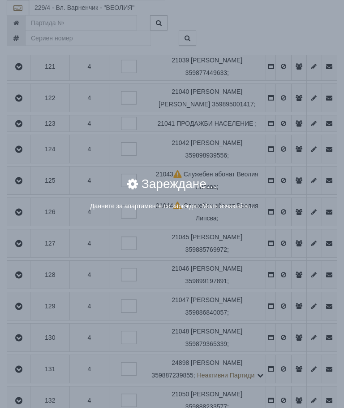
click at [287, 370] on div "× Зареждане... Данните за апартамента се зареждат. Моля изчакайте..." at bounding box center [172, 204] width 344 height 408
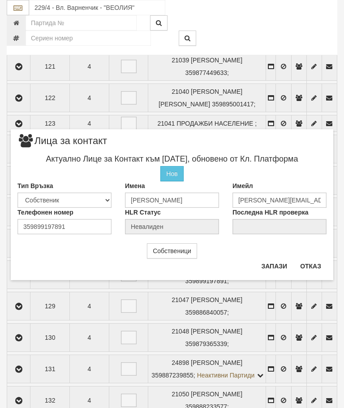
click at [309, 268] on button "Отказ" at bounding box center [311, 266] width 32 height 14
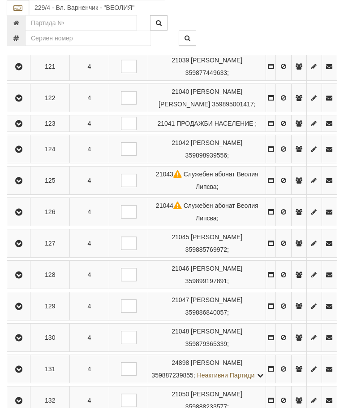
click at [20, 309] on icon "button" at bounding box center [18, 306] width 11 height 6
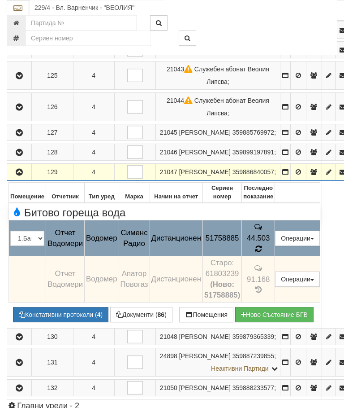
click at [262, 253] on icon at bounding box center [258, 249] width 7 height 8
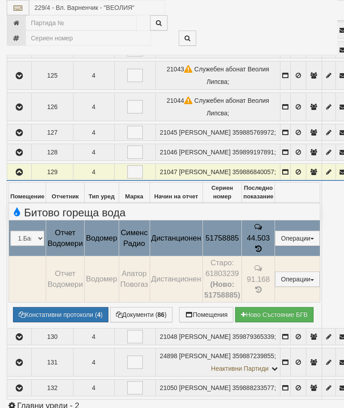
select select "10"
select select "1"
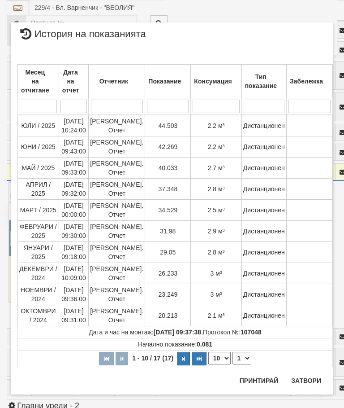
click at [305, 381] on button "Затвори" at bounding box center [306, 380] width 41 height 14
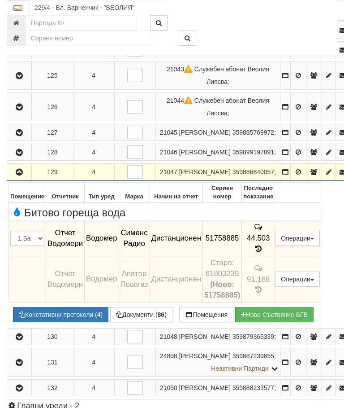
click at [20, 175] on icon "button" at bounding box center [19, 172] width 11 height 6
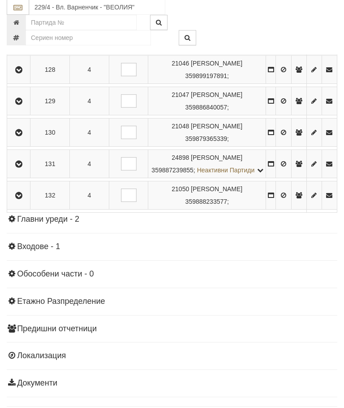
click at [25, 139] on button "button" at bounding box center [19, 132] width 20 height 13
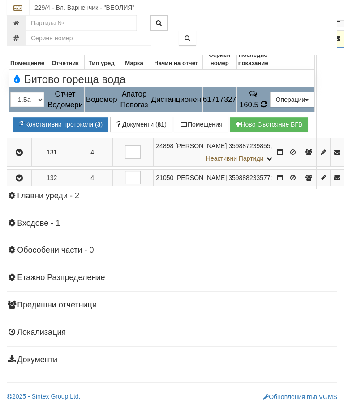
click at [270, 112] on td "160.5" at bounding box center [253, 99] width 33 height 25
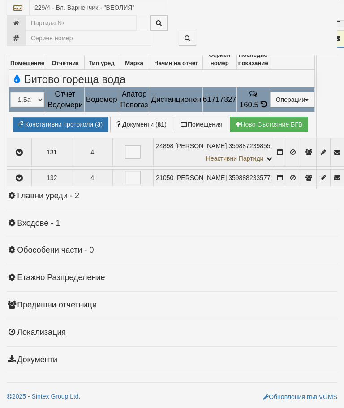
select select "10"
select select "1"
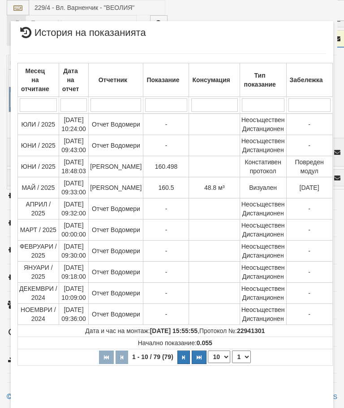
scroll to position [226, 0]
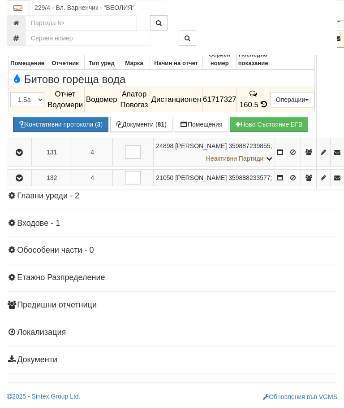
click at [18, 42] on icon "button" at bounding box center [19, 39] width 11 height 6
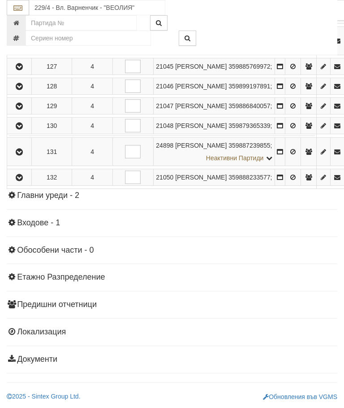
scroll to position [792, 0]
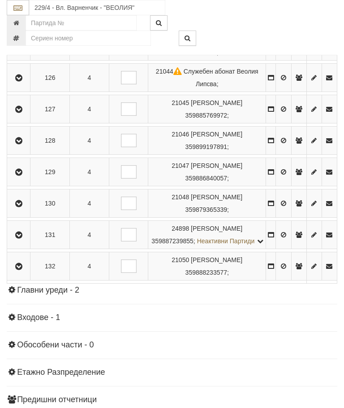
click at [20, 238] on icon "button" at bounding box center [18, 235] width 11 height 6
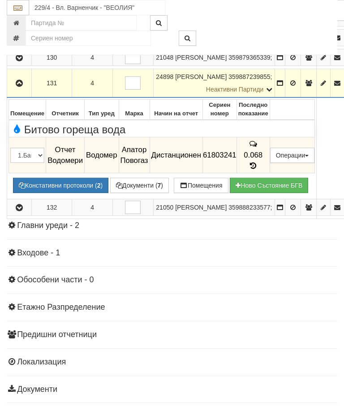
click at [20, 87] on icon "button" at bounding box center [19, 83] width 11 height 6
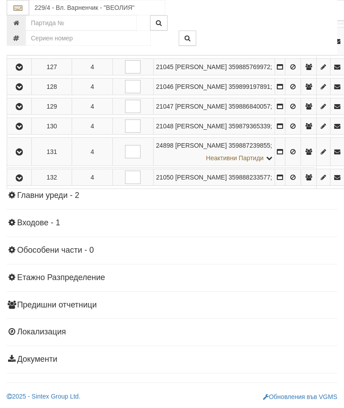
scroll to position [792, 0]
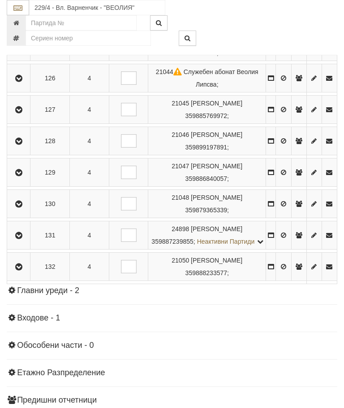
click at [17, 270] on icon "button" at bounding box center [18, 267] width 11 height 6
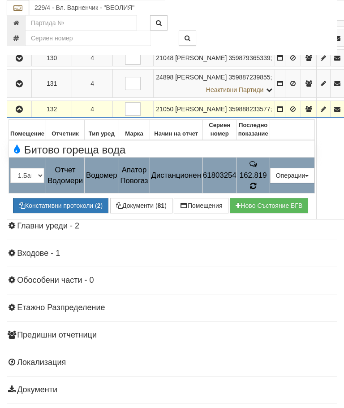
click at [257, 190] on icon at bounding box center [254, 186] width 8 height 9
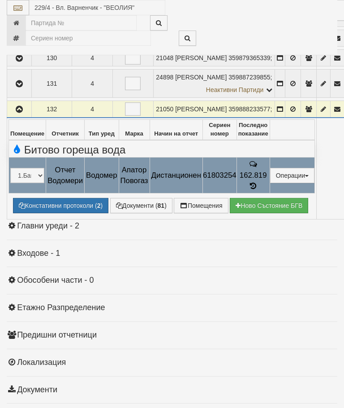
select select "10"
select select "1"
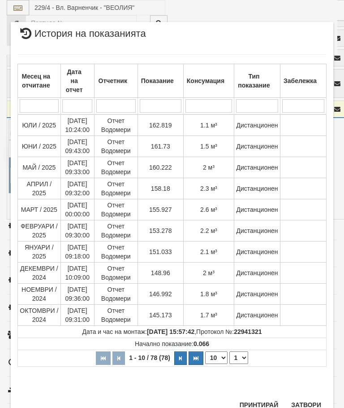
scroll to position [578, 0]
click at [312, 400] on button "Затвори" at bounding box center [306, 405] width 41 height 14
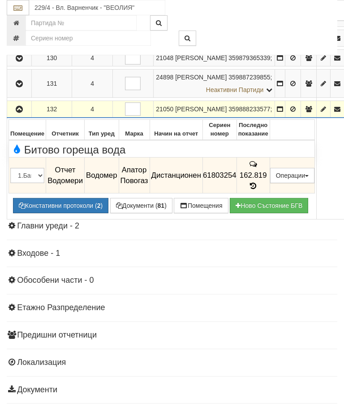
click at [17, 113] on icon "button" at bounding box center [19, 109] width 11 height 6
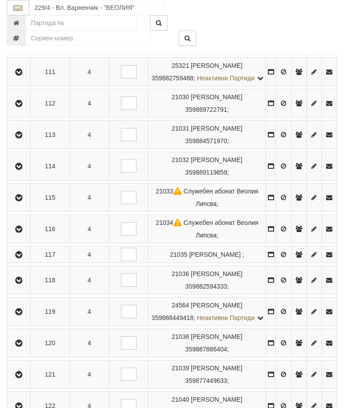
scroll to position [324, 0]
